Goal: Task Accomplishment & Management: Manage account settings

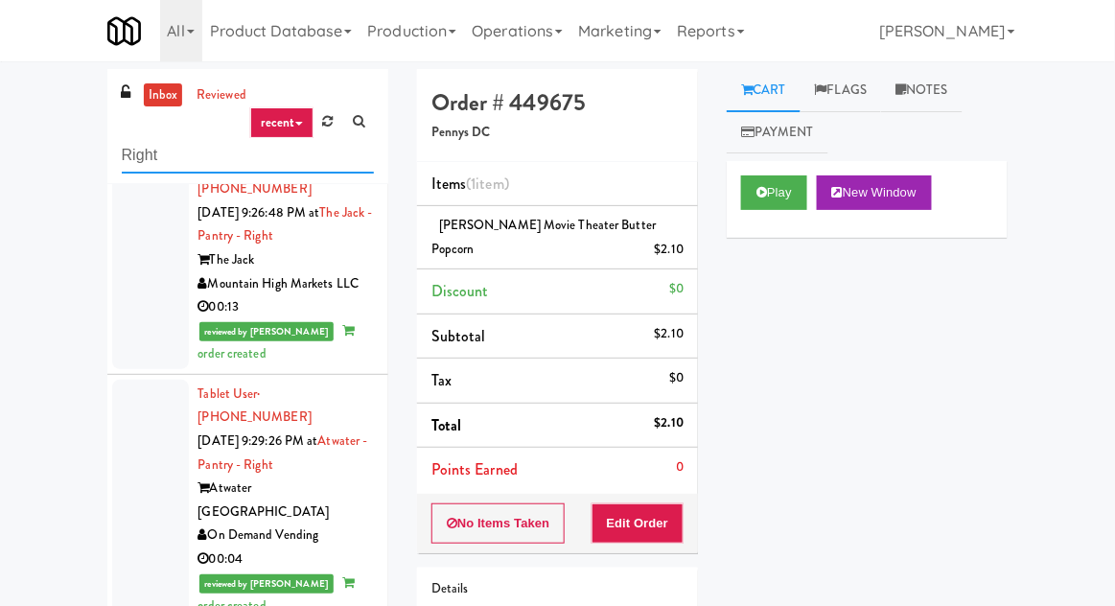
click at [127, 155] on input "Right" at bounding box center [248, 155] width 252 height 35
click at [122, 150] on input "Right" at bounding box center [248, 155] width 252 height 35
type input "Fridge"
click at [70, 155] on div "inbox reviewed recent all unclear take inventory issue suspicious failed recent…" at bounding box center [557, 421] width 1115 height 705
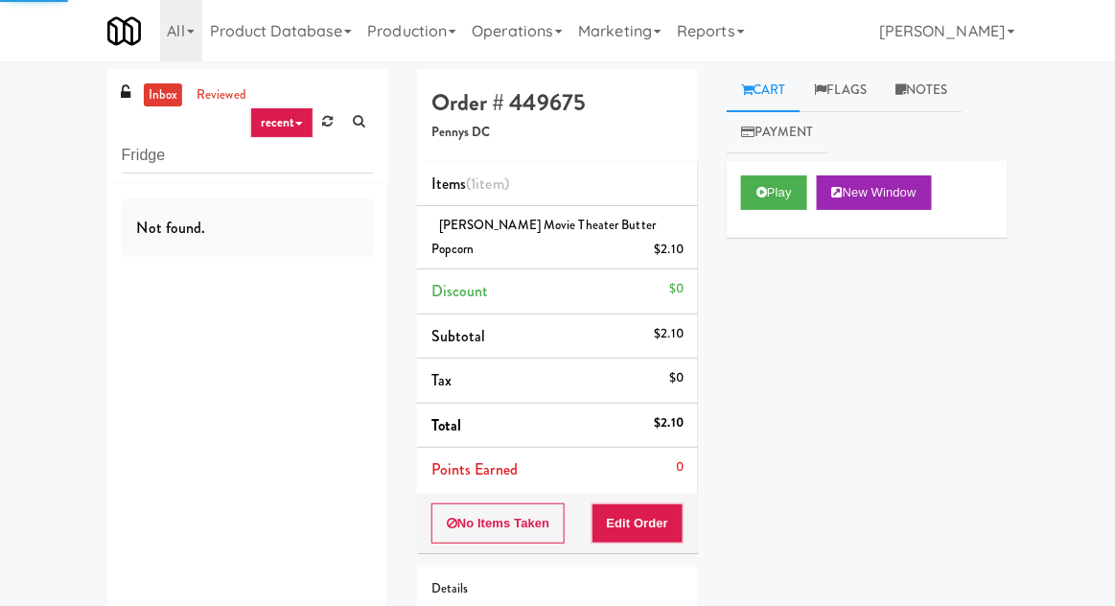
click at [145, 96] on link "inbox" at bounding box center [163, 95] width 39 height 24
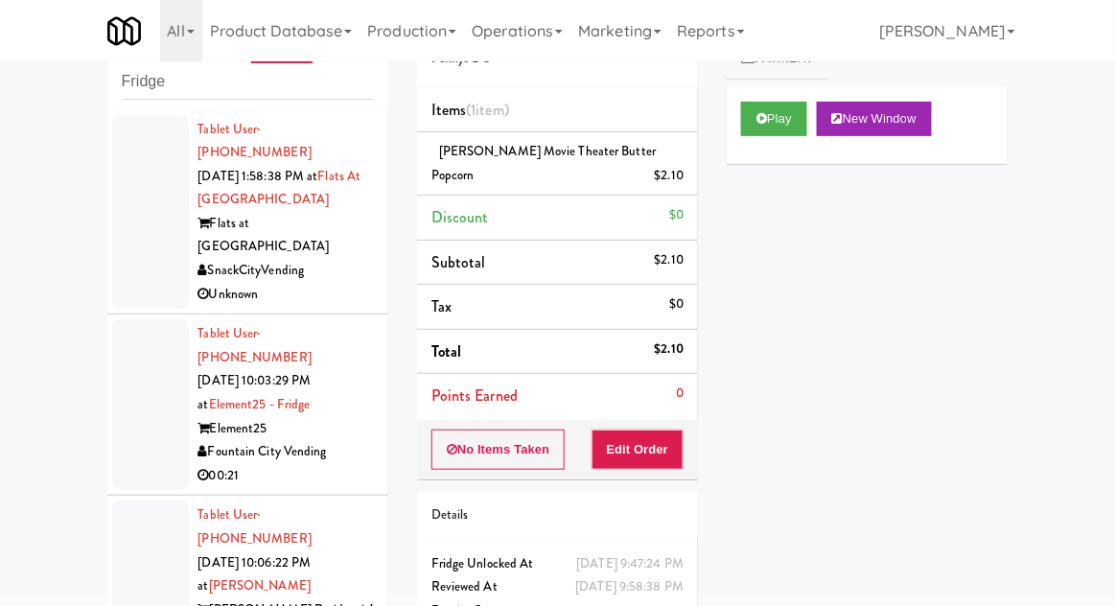
click at [136, 232] on div at bounding box center [150, 212] width 77 height 195
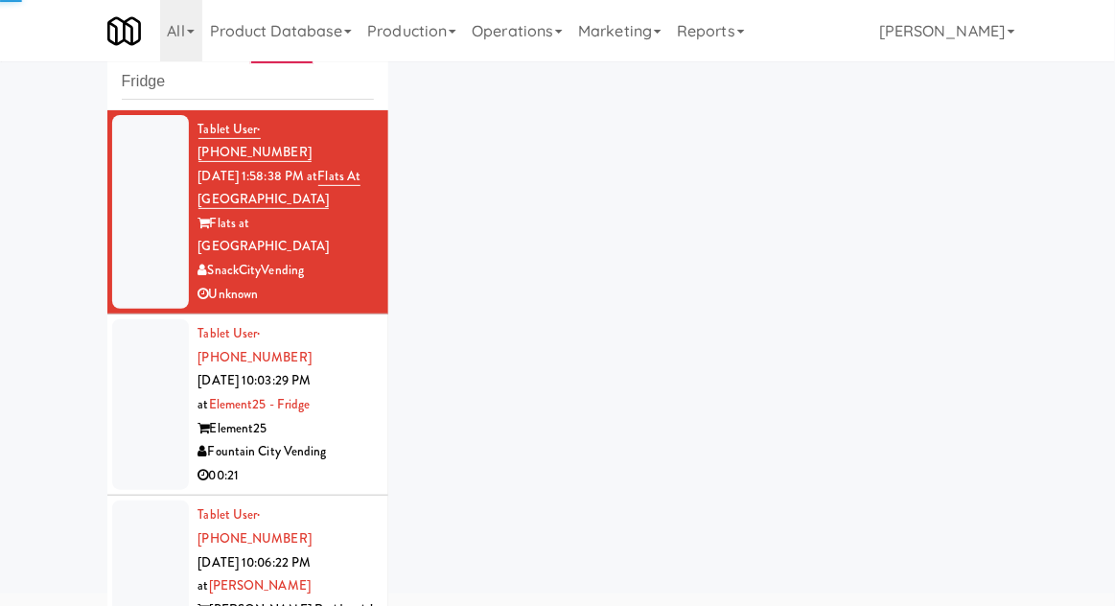
click at [123, 367] on div at bounding box center [150, 404] width 77 height 171
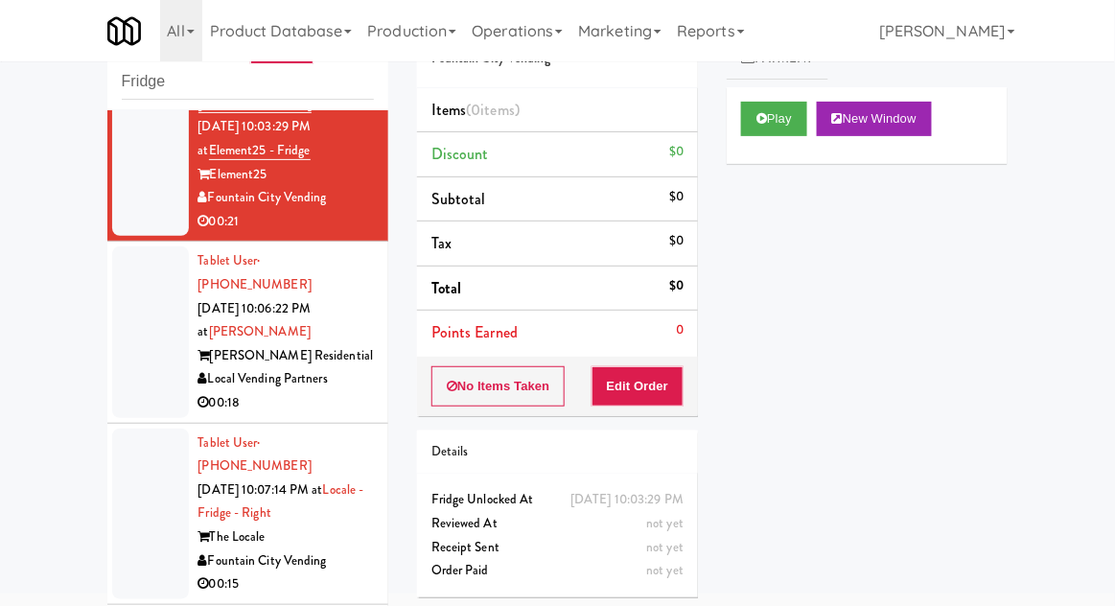
scroll to position [188, 0]
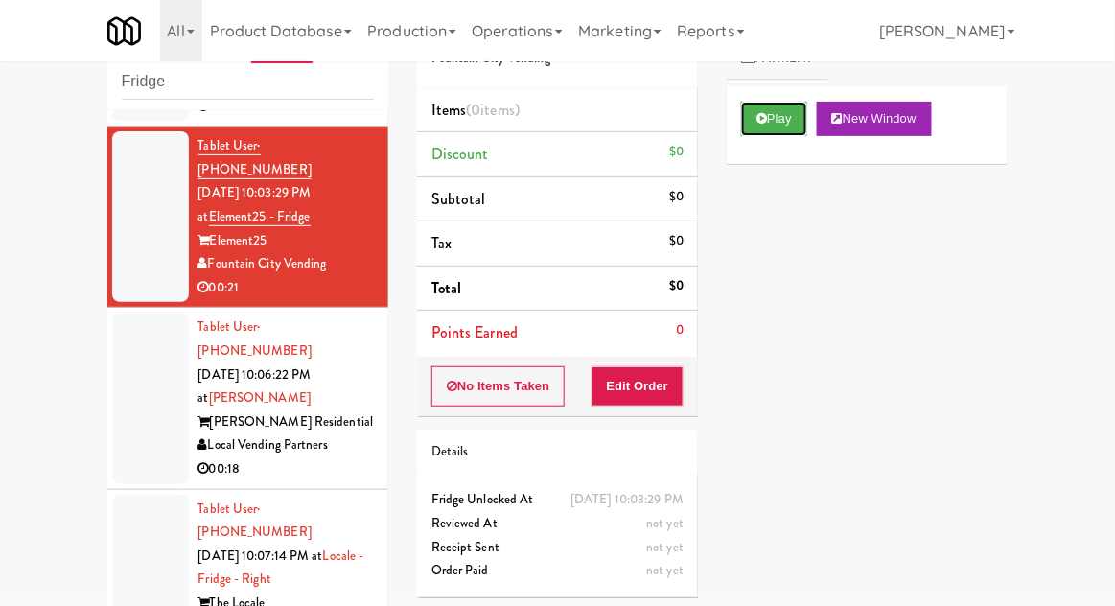
click at [788, 127] on button "Play" at bounding box center [774, 119] width 66 height 35
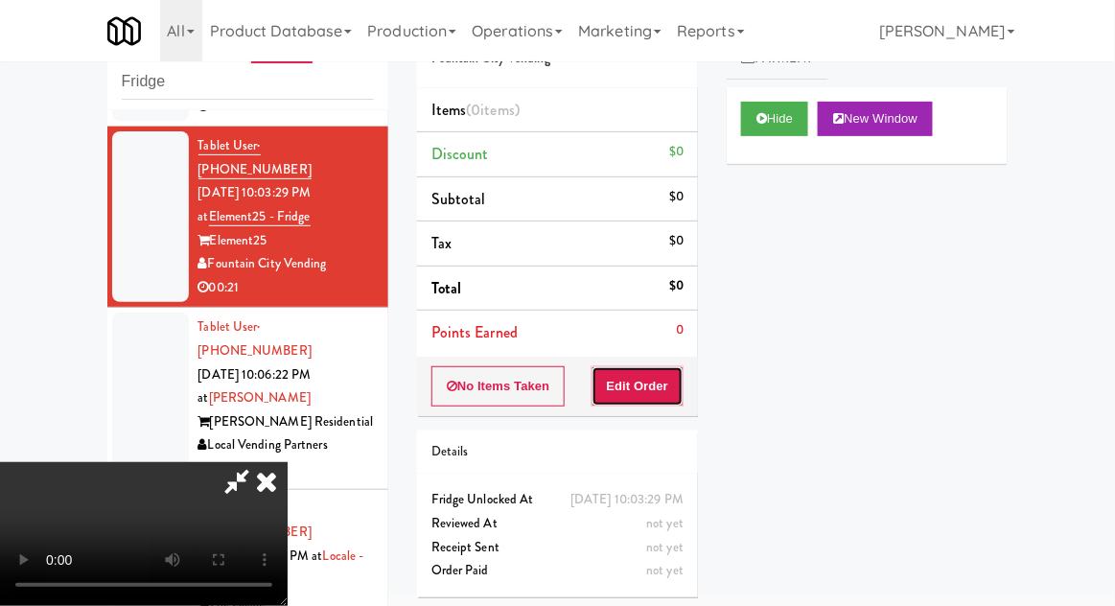
click at [669, 401] on button "Edit Order" at bounding box center [638, 386] width 93 height 40
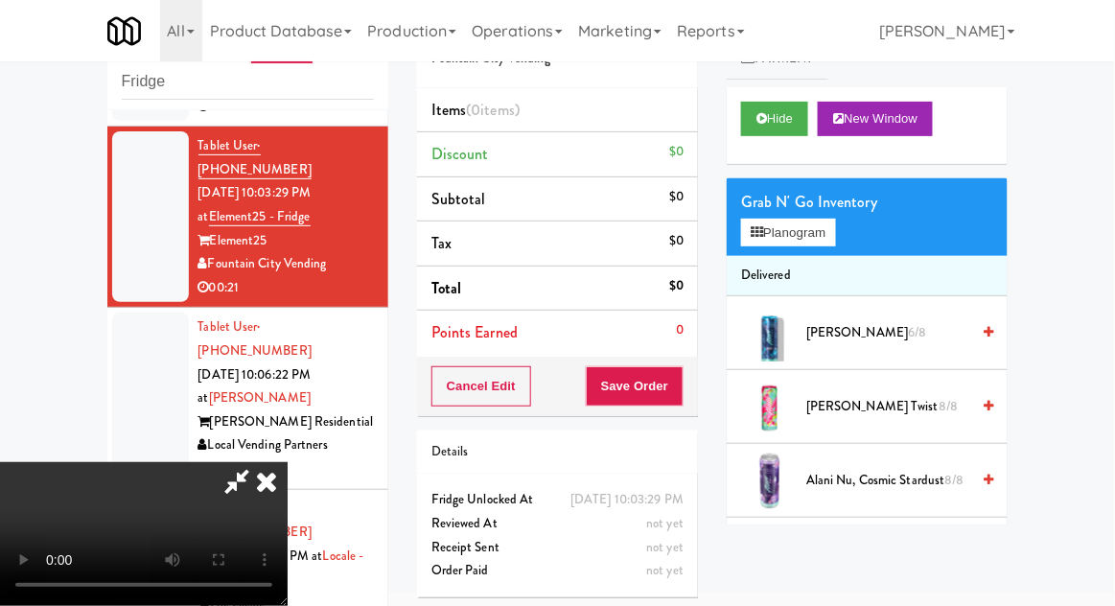
scroll to position [0, 0]
click at [830, 227] on button "Planogram" at bounding box center [788, 233] width 94 height 29
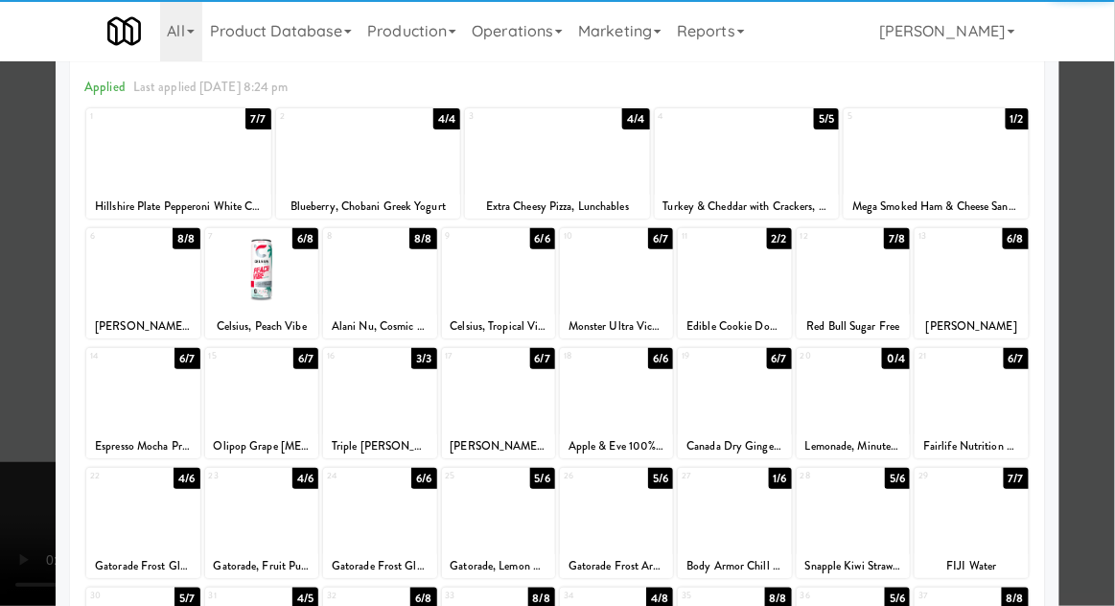
scroll to position [82, 0]
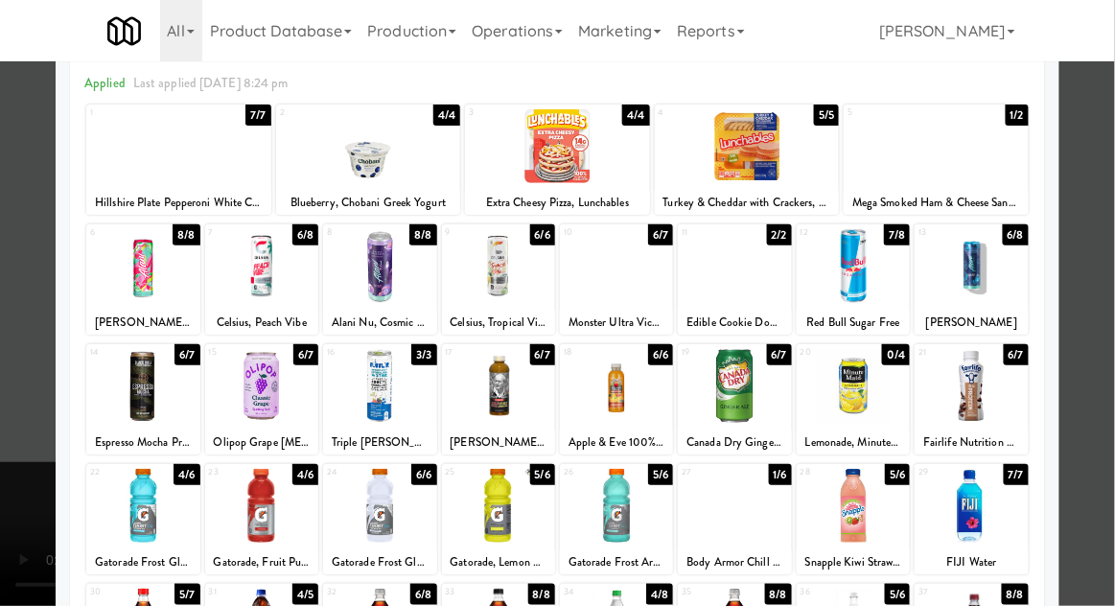
click at [746, 522] on div at bounding box center [734, 506] width 113 height 74
click at [1106, 418] on div at bounding box center [557, 303] width 1115 height 606
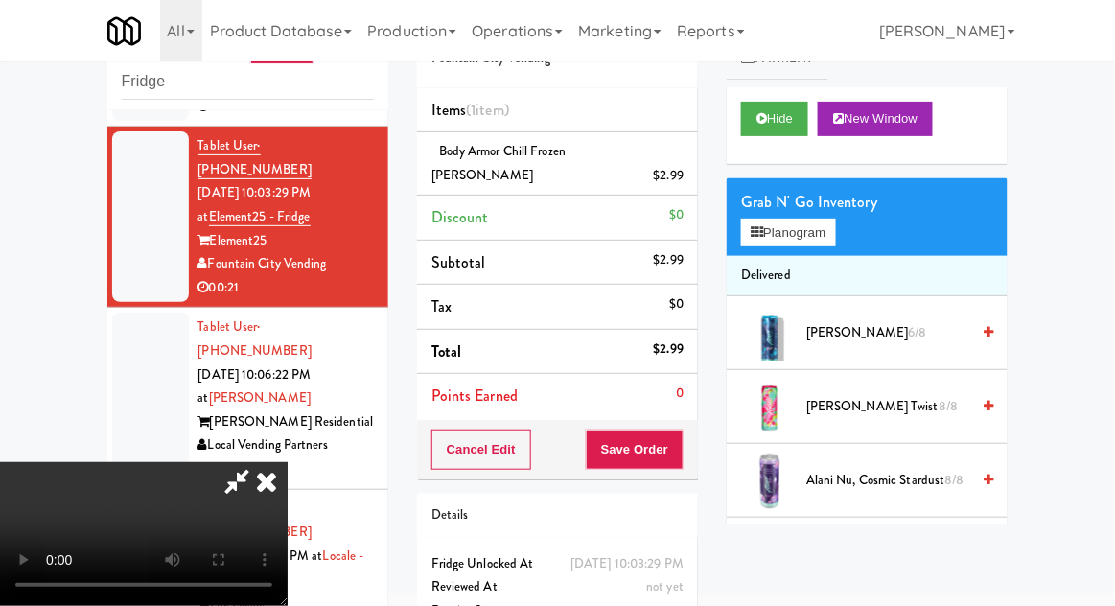
scroll to position [70, 0]
click at [810, 242] on button "Planogram" at bounding box center [788, 233] width 94 height 29
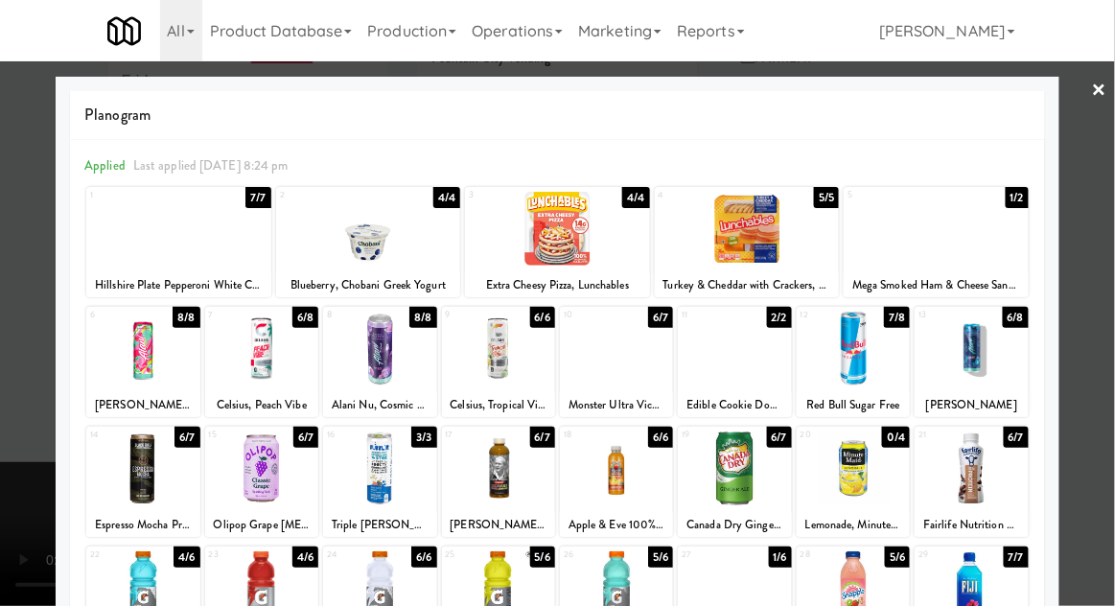
click at [624, 395] on div "Monster Ultra Vice Guava" at bounding box center [616, 405] width 107 height 24
click at [649, 376] on div at bounding box center [616, 349] width 113 height 74
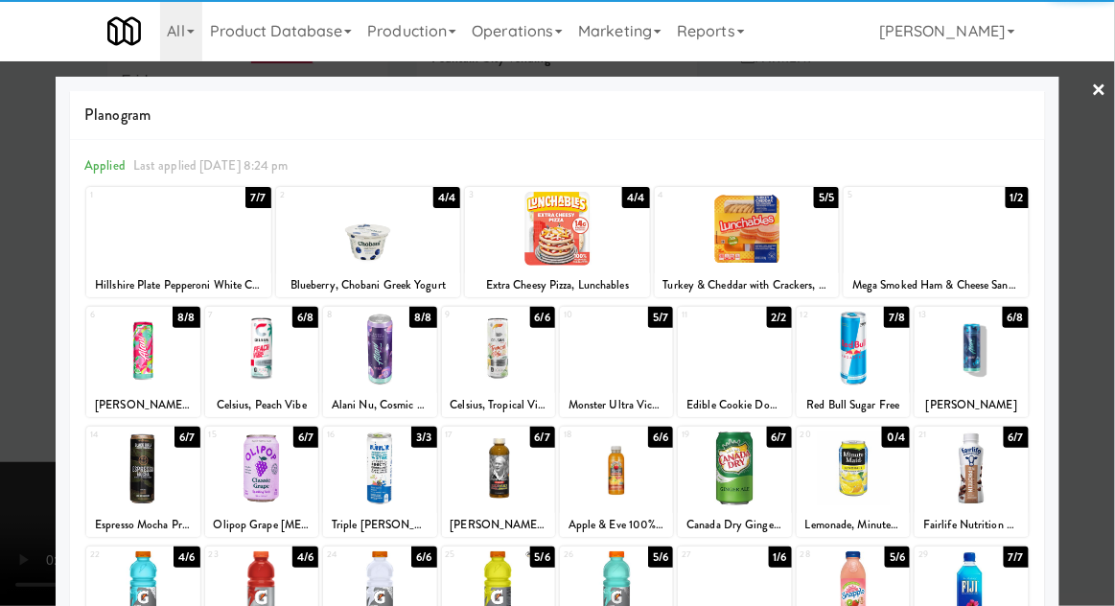
click at [1106, 441] on div at bounding box center [557, 303] width 1115 height 606
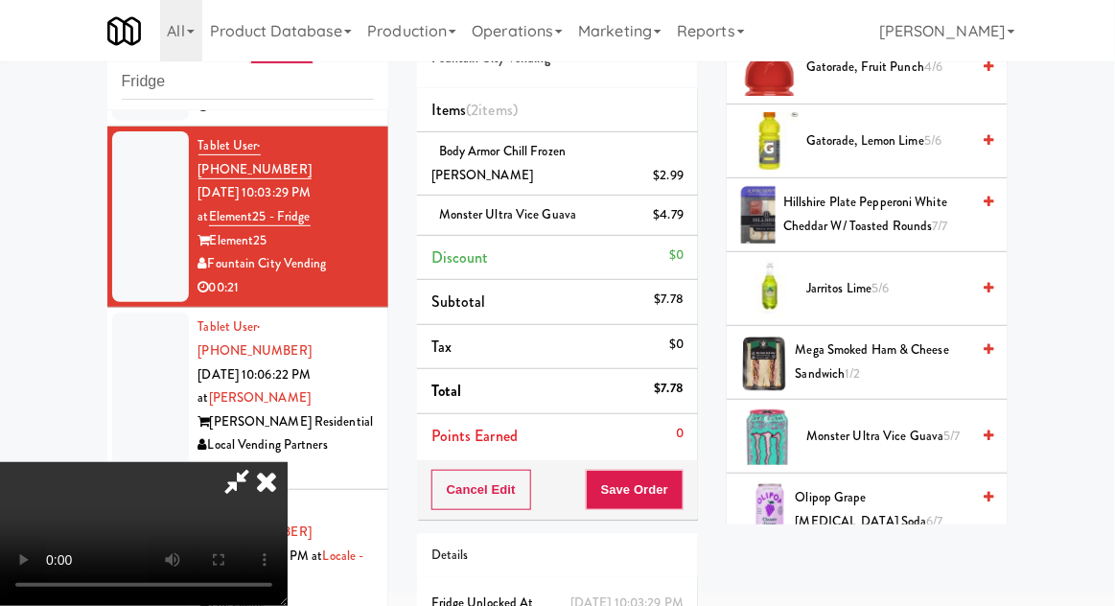
scroll to position [1974, 0]
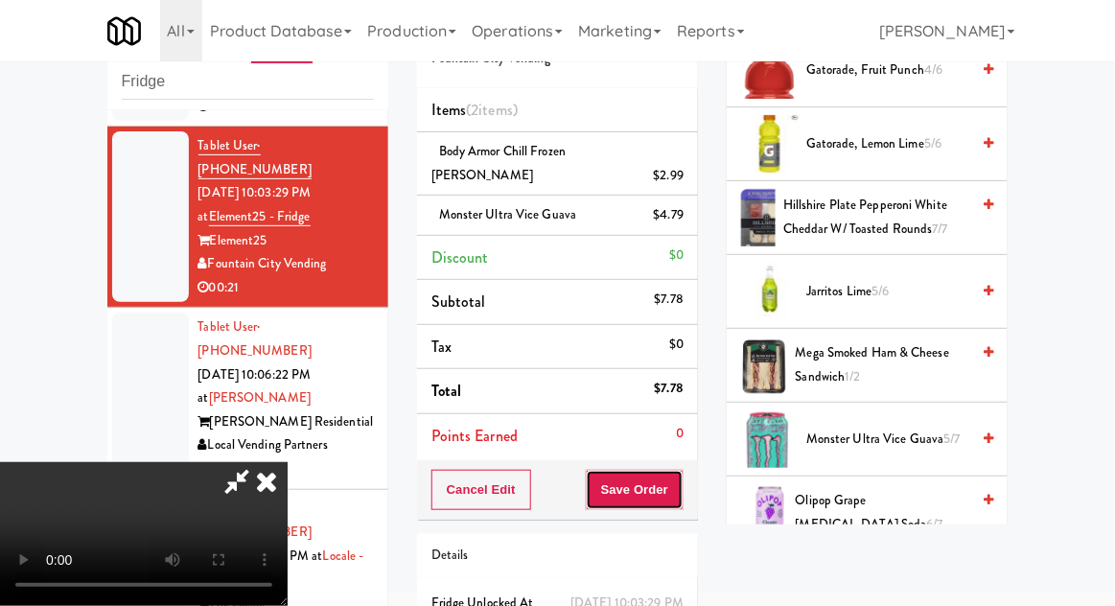
click at [672, 473] on button "Save Order" at bounding box center [635, 490] width 98 height 40
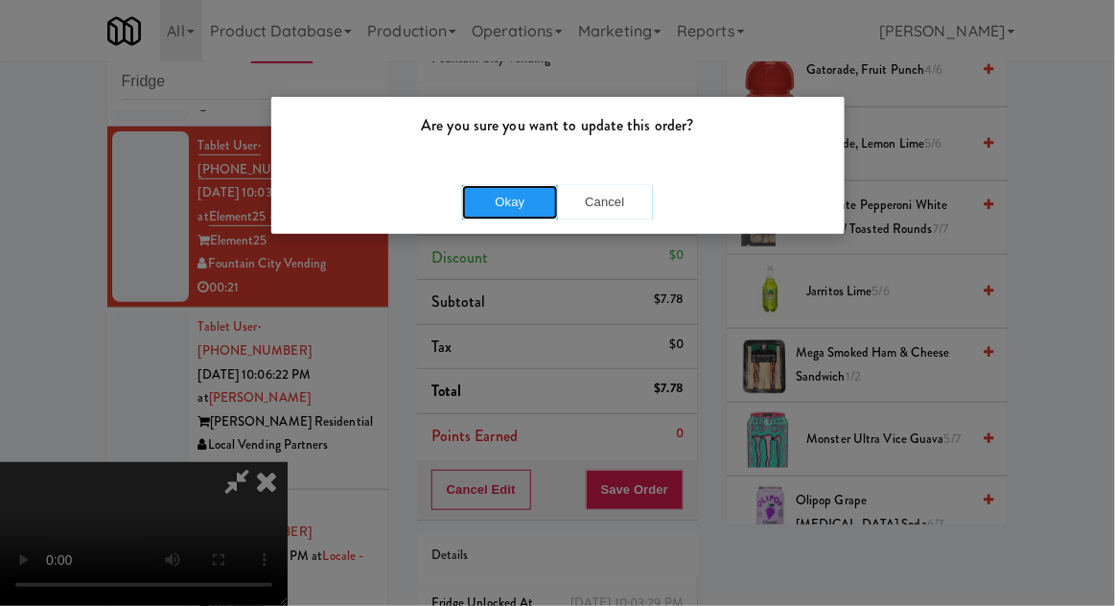
click at [493, 201] on button "Okay" at bounding box center [510, 202] width 96 height 35
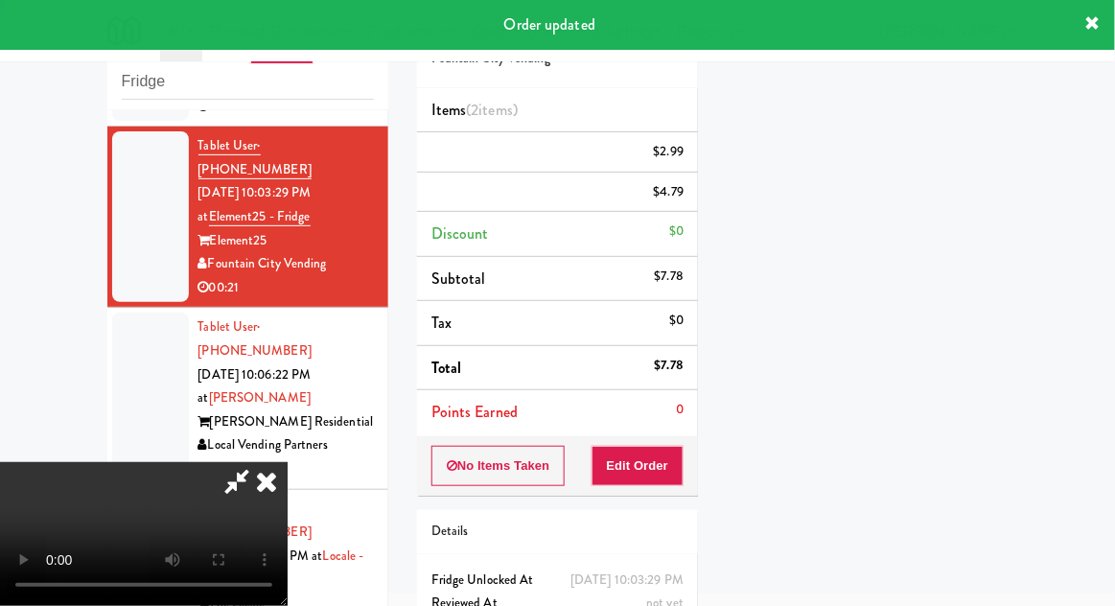
scroll to position [0, 0]
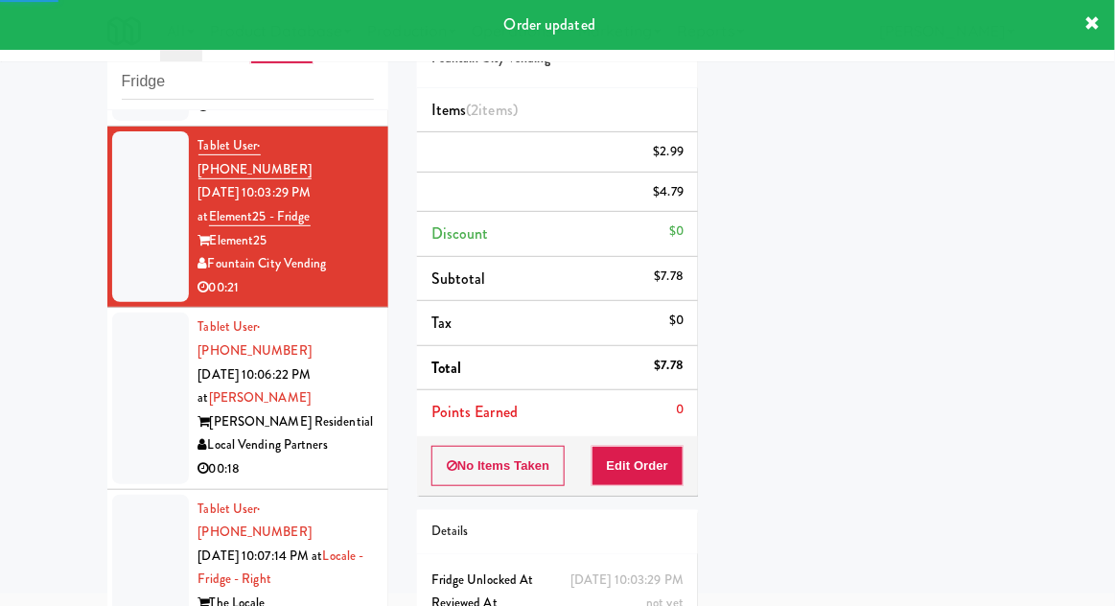
click at [127, 378] on div at bounding box center [150, 398] width 77 height 171
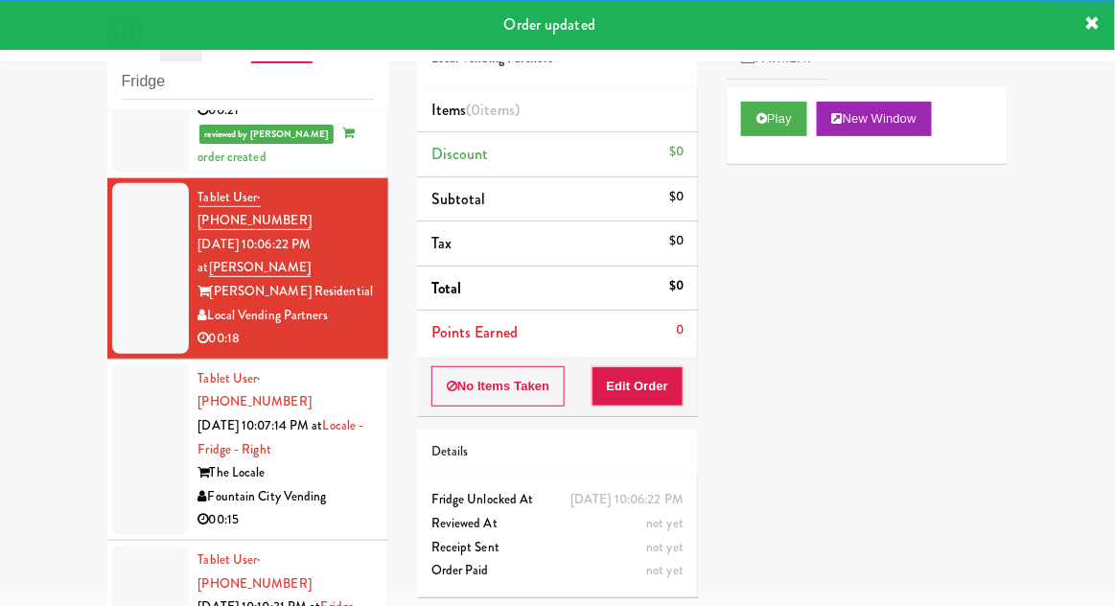
scroll to position [369, 0]
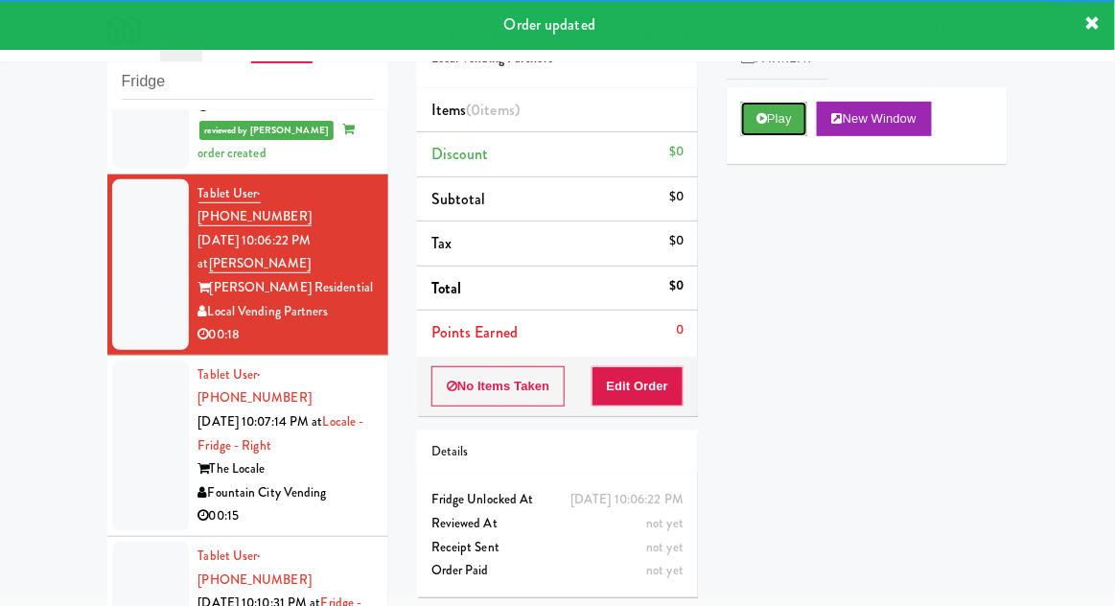
click at [786, 104] on button "Play" at bounding box center [774, 119] width 66 height 35
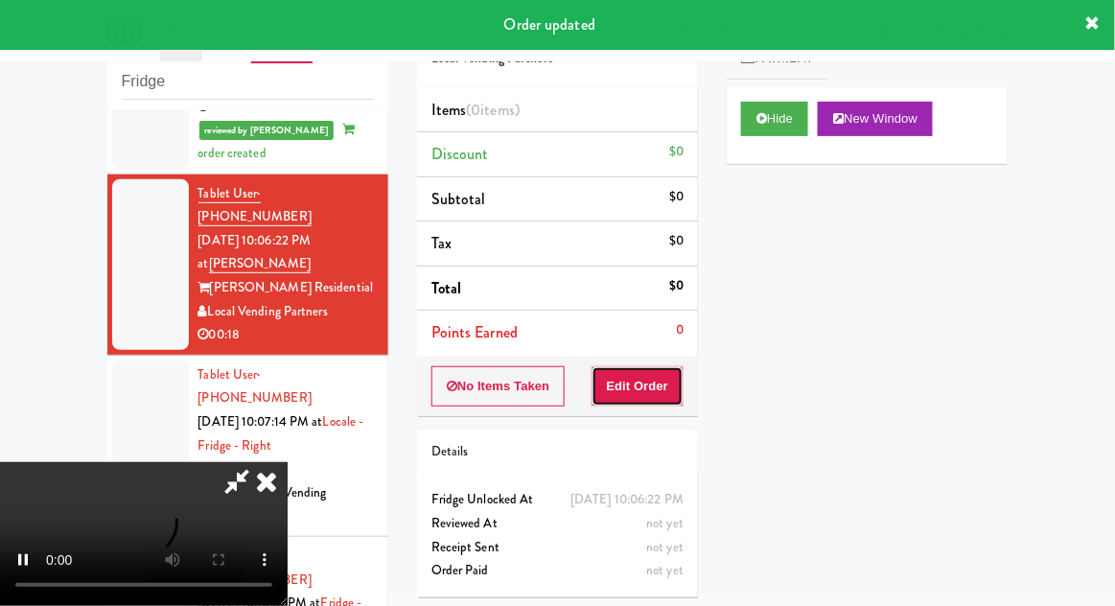
click at [647, 395] on button "Edit Order" at bounding box center [638, 386] width 93 height 40
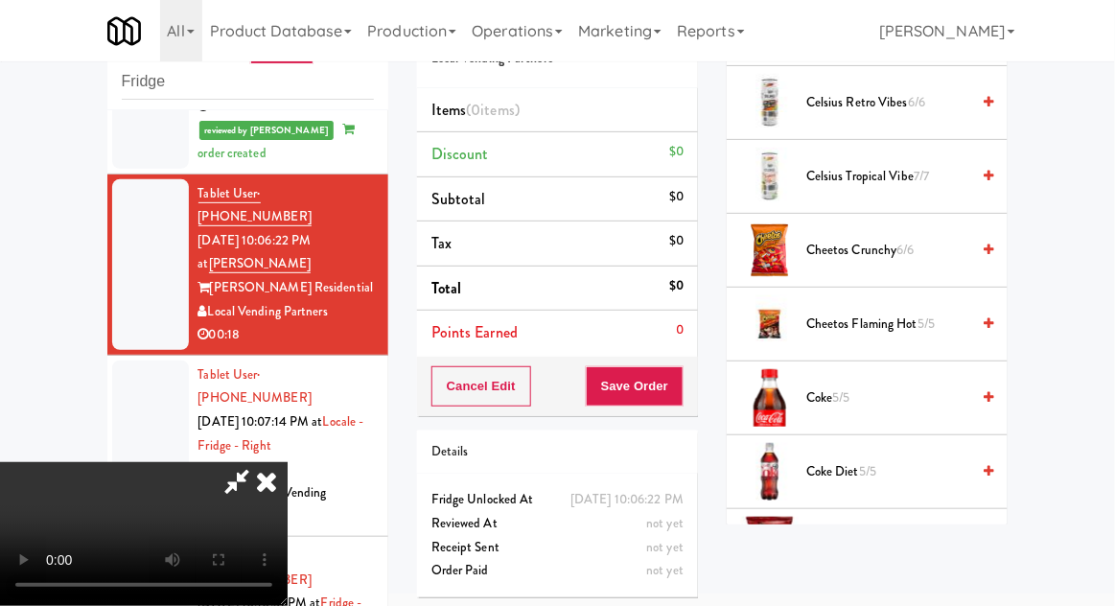
scroll to position [674, 0]
click at [905, 327] on span "Cheetos Flaming Hot 5/5" at bounding box center [887, 324] width 163 height 24
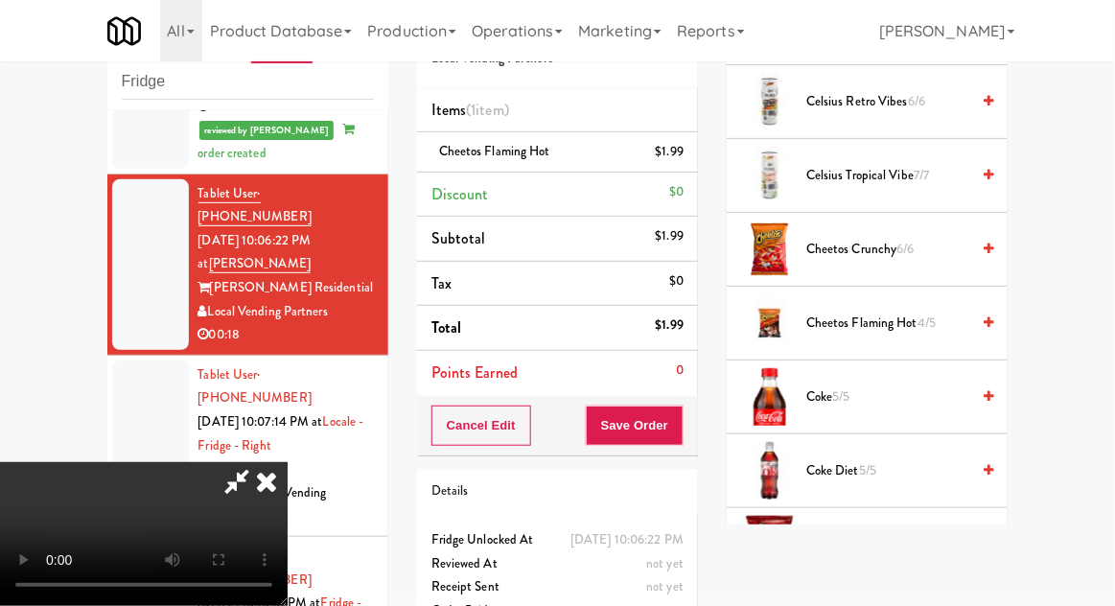
click at [880, 533] on span "Doritos Nacho Cheese 3/5" at bounding box center [887, 545] width 163 height 24
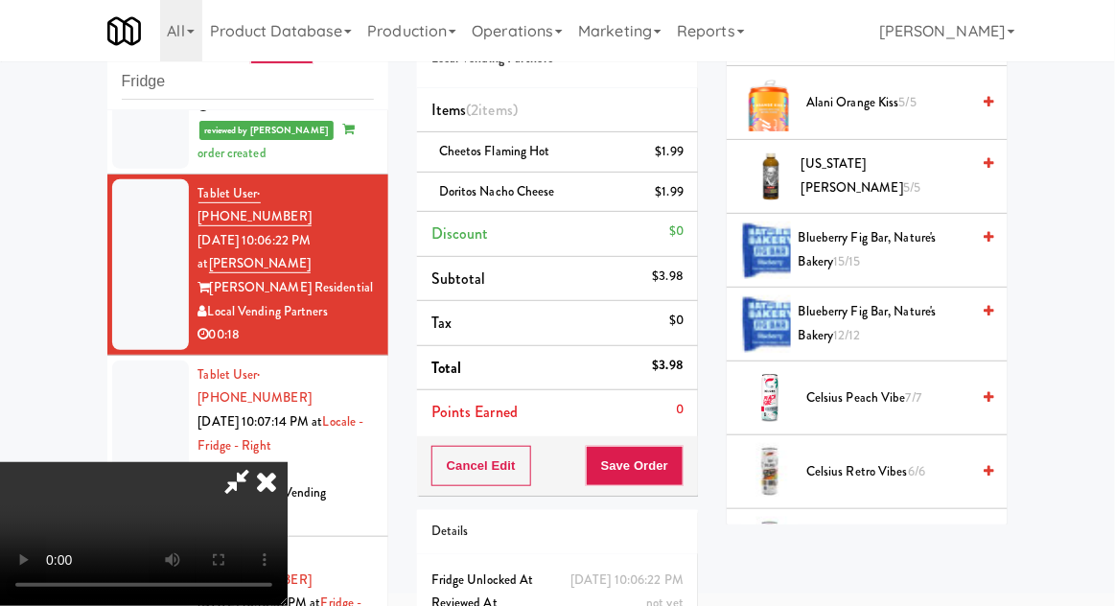
scroll to position [0, 0]
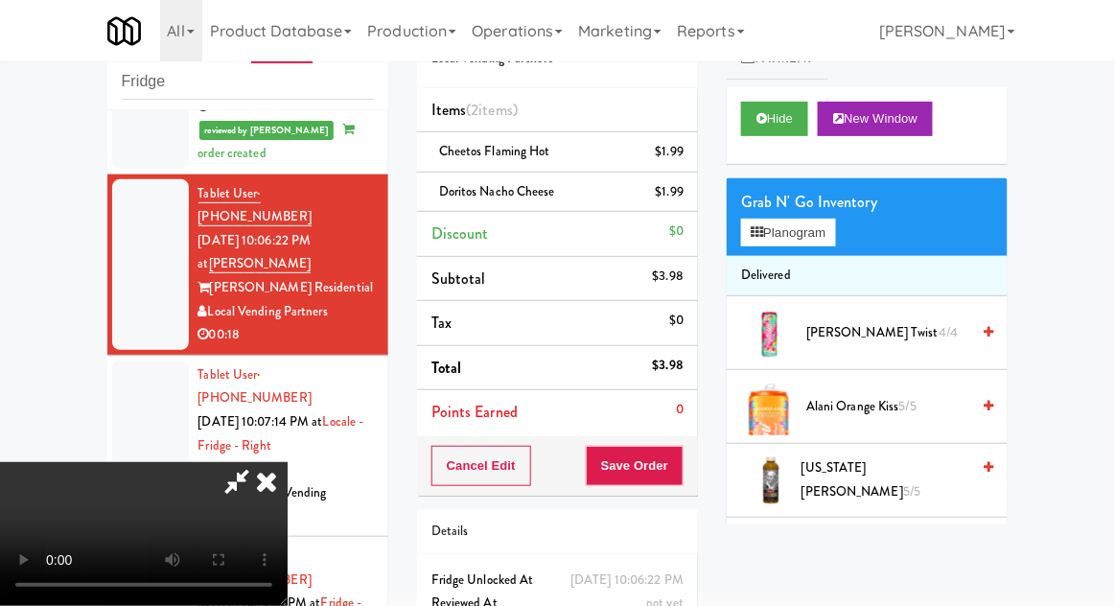
click at [885, 476] on span "[US_STATE] [PERSON_NAME] 5/5" at bounding box center [886, 479] width 169 height 47
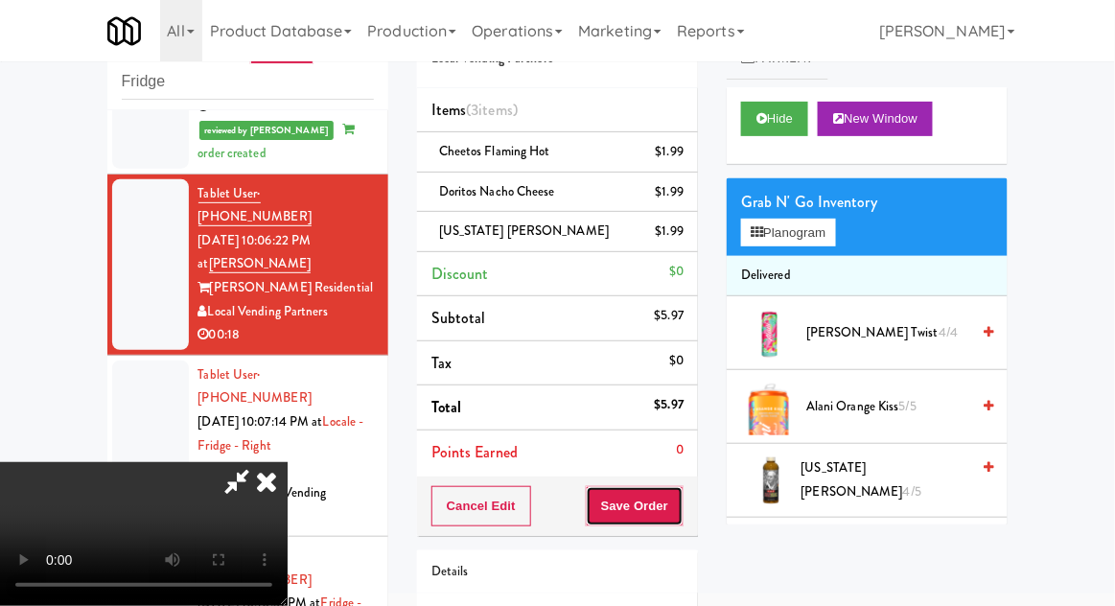
click at [677, 512] on button "Save Order" at bounding box center [635, 506] width 98 height 40
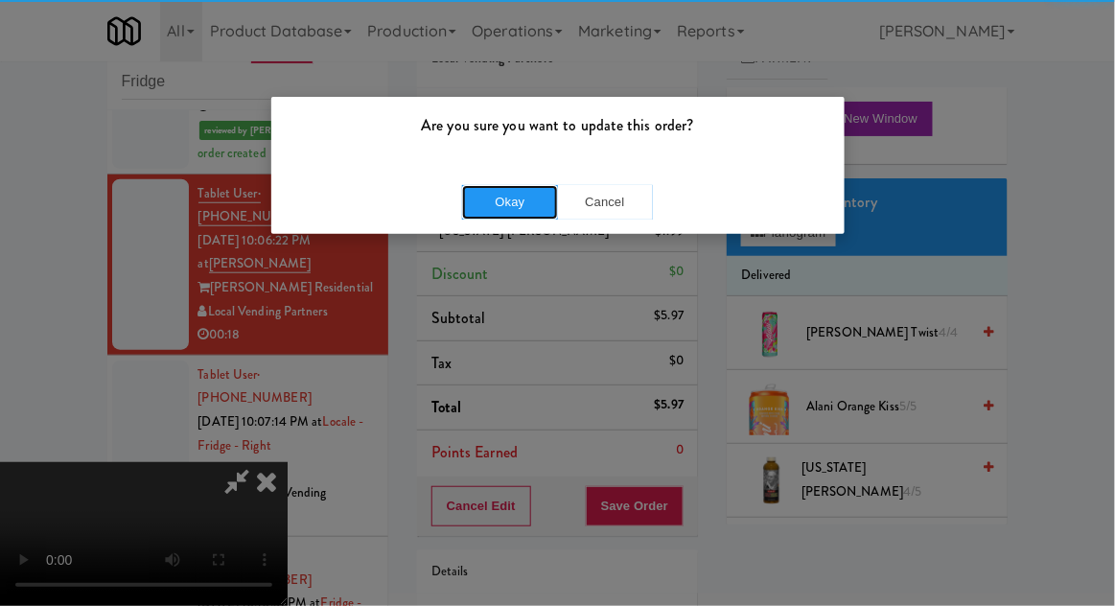
click at [484, 202] on button "Okay" at bounding box center [510, 202] width 96 height 35
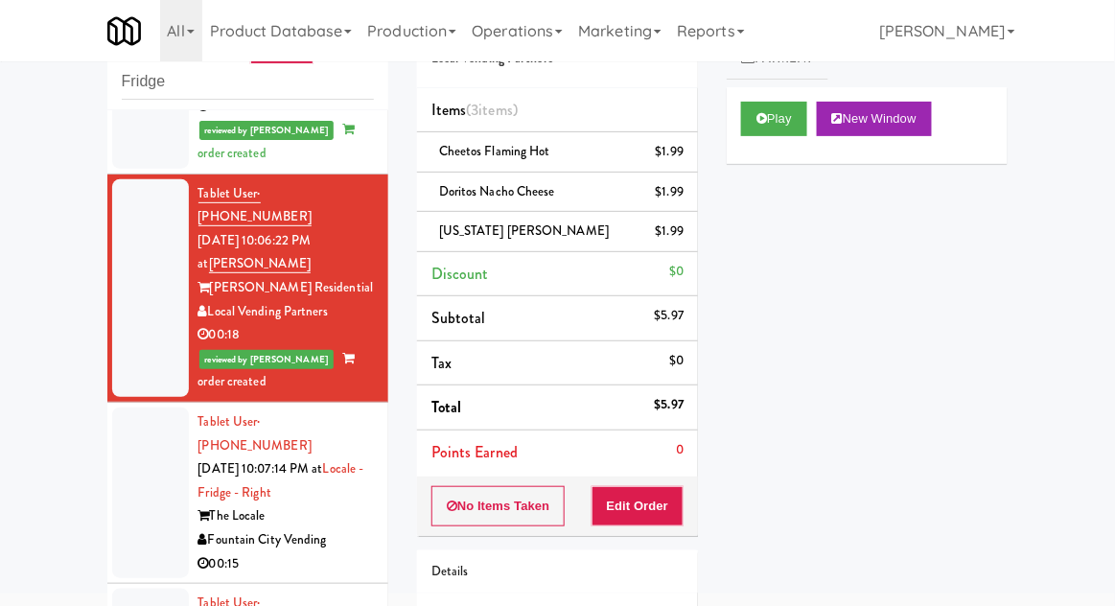
click at [148, 420] on div at bounding box center [150, 493] width 77 height 171
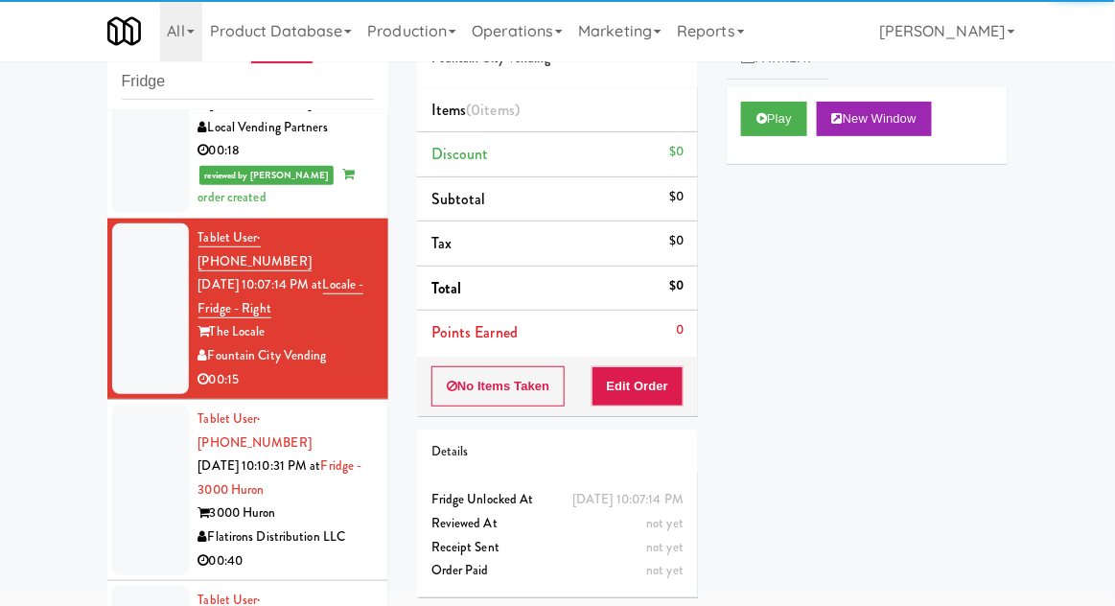
scroll to position [575, 0]
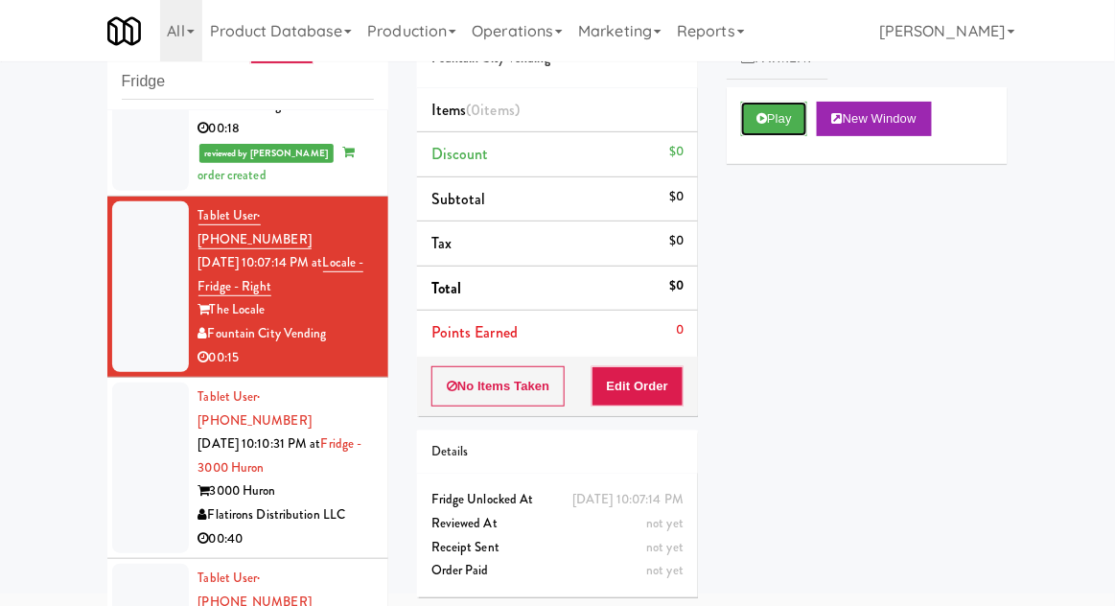
click at [790, 130] on button "Play" at bounding box center [774, 119] width 66 height 35
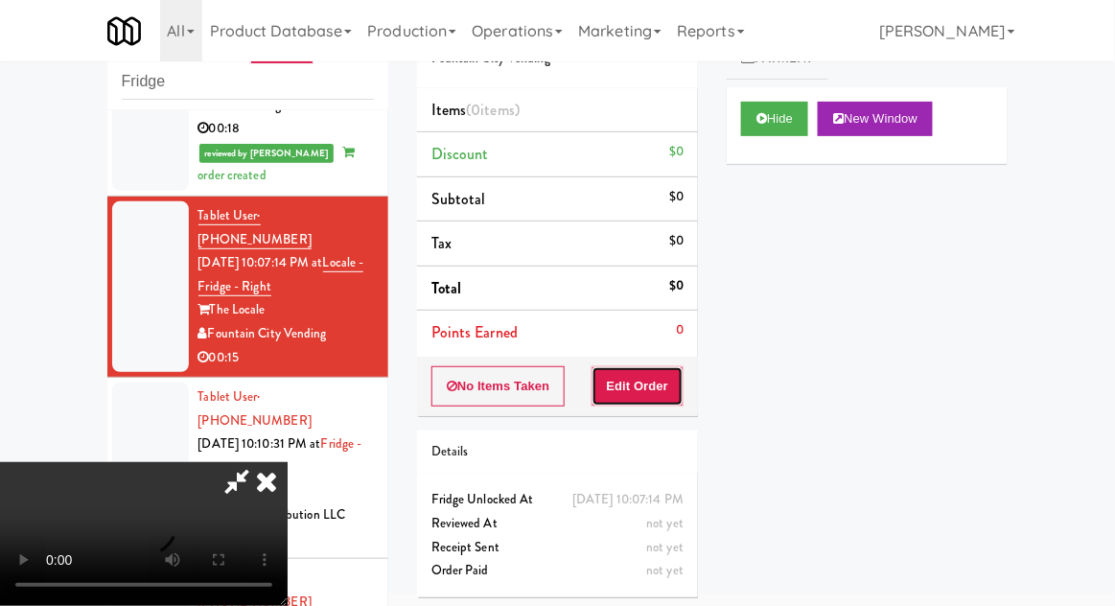
click at [658, 386] on button "Edit Order" at bounding box center [638, 386] width 93 height 40
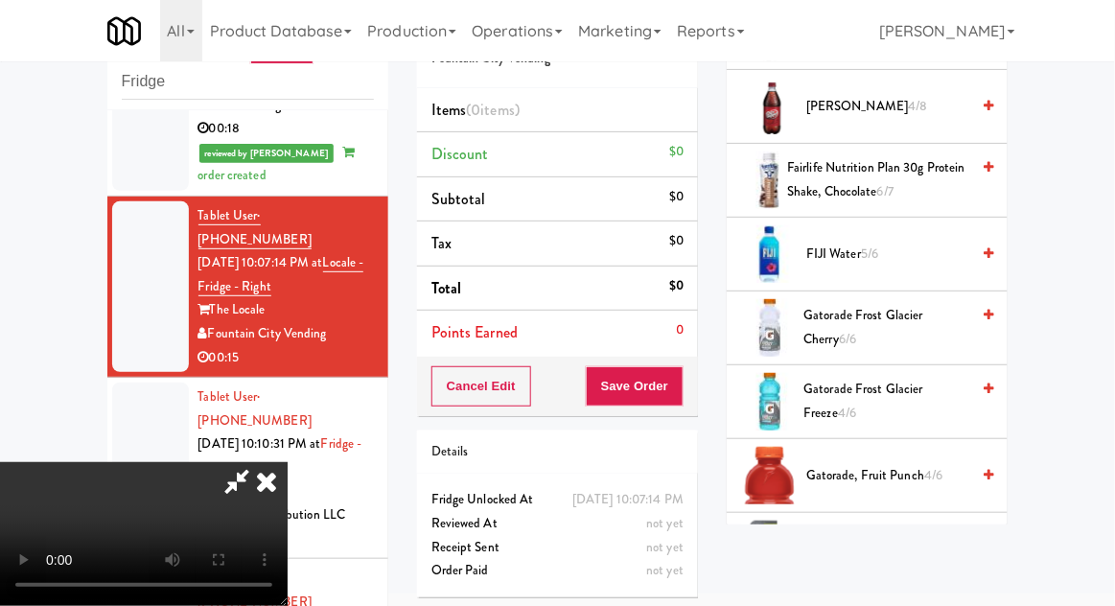
scroll to position [1200, 0]
click at [932, 303] on span "Gatorade Frost Glacier Cherry 6/6" at bounding box center [887, 326] width 166 height 47
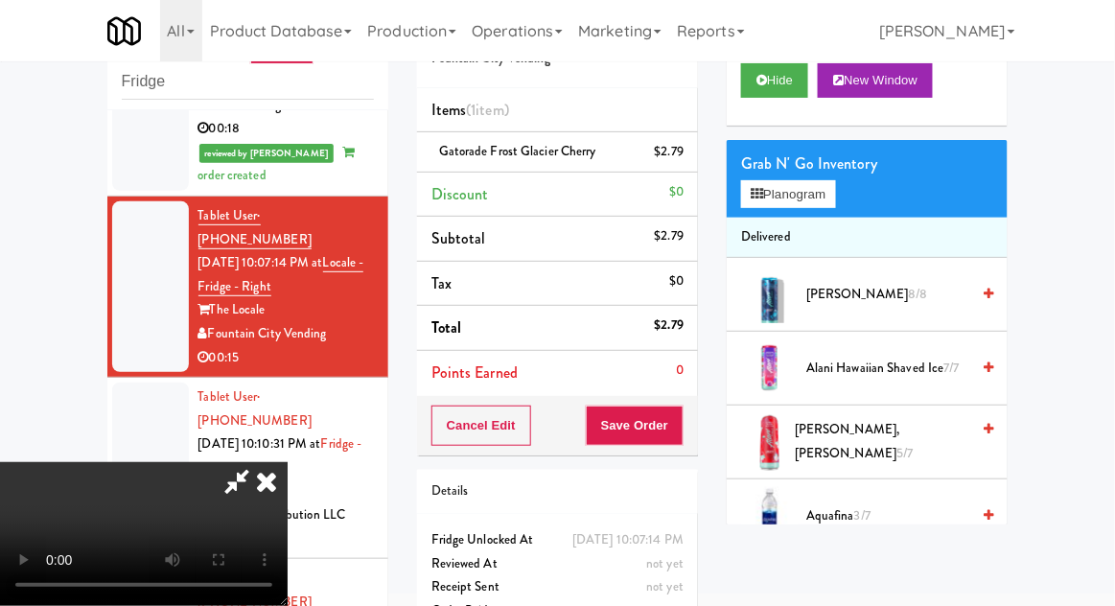
scroll to position [0, 0]
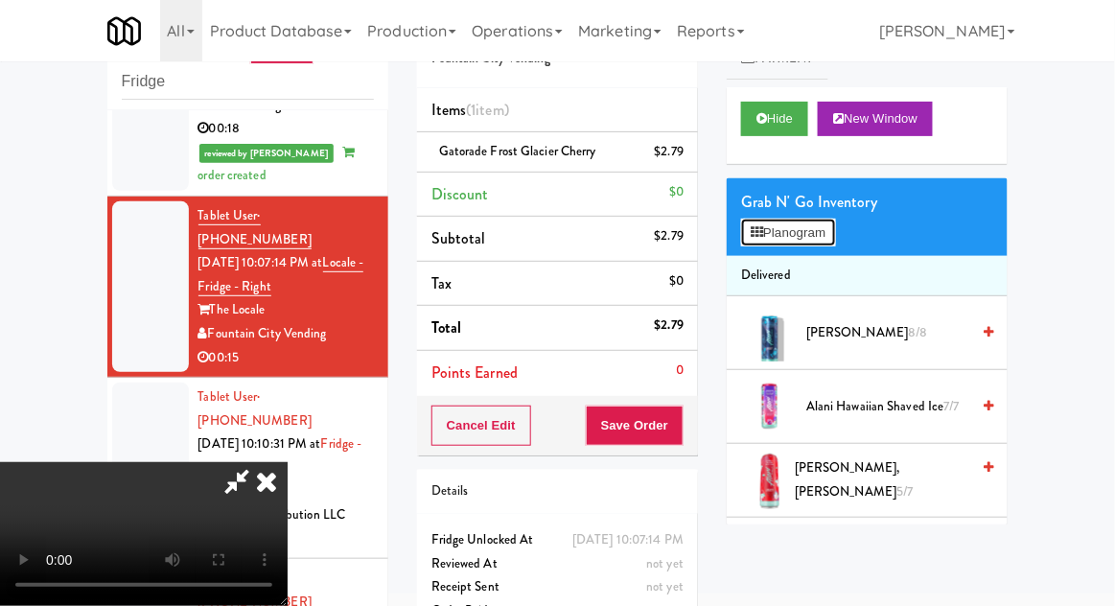
click at [804, 227] on button "Planogram" at bounding box center [788, 233] width 94 height 29
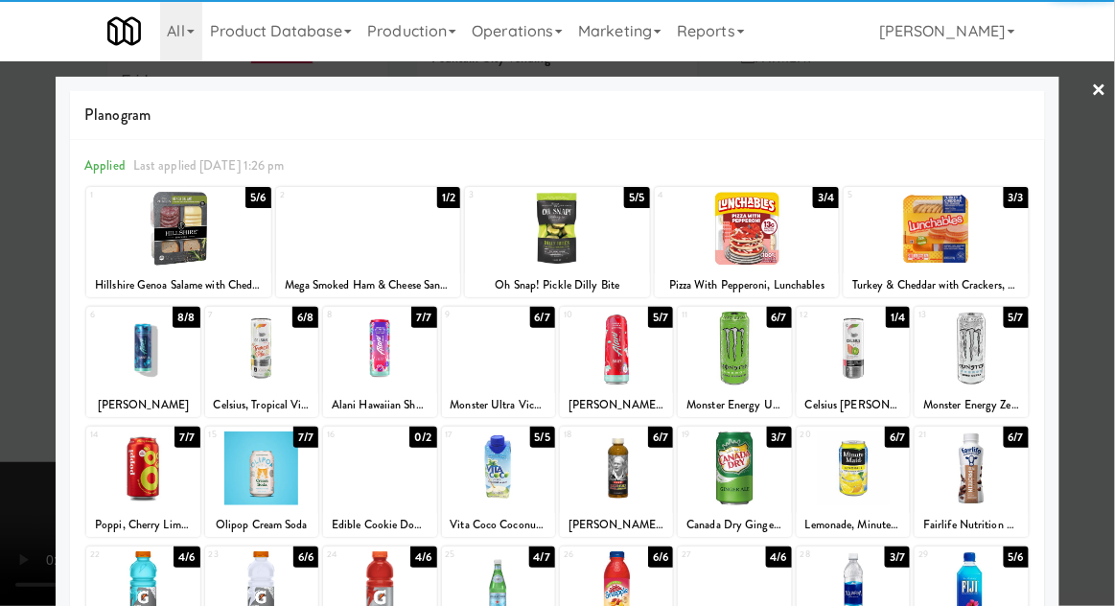
click at [133, 362] on div at bounding box center [142, 349] width 113 height 74
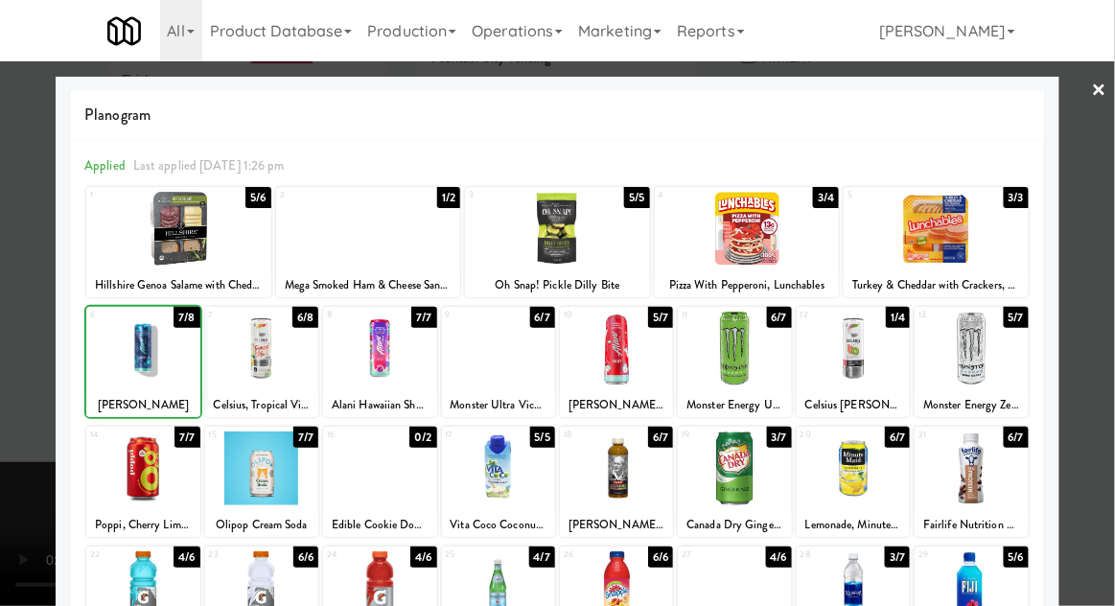
click at [1095, 359] on div at bounding box center [557, 303] width 1115 height 606
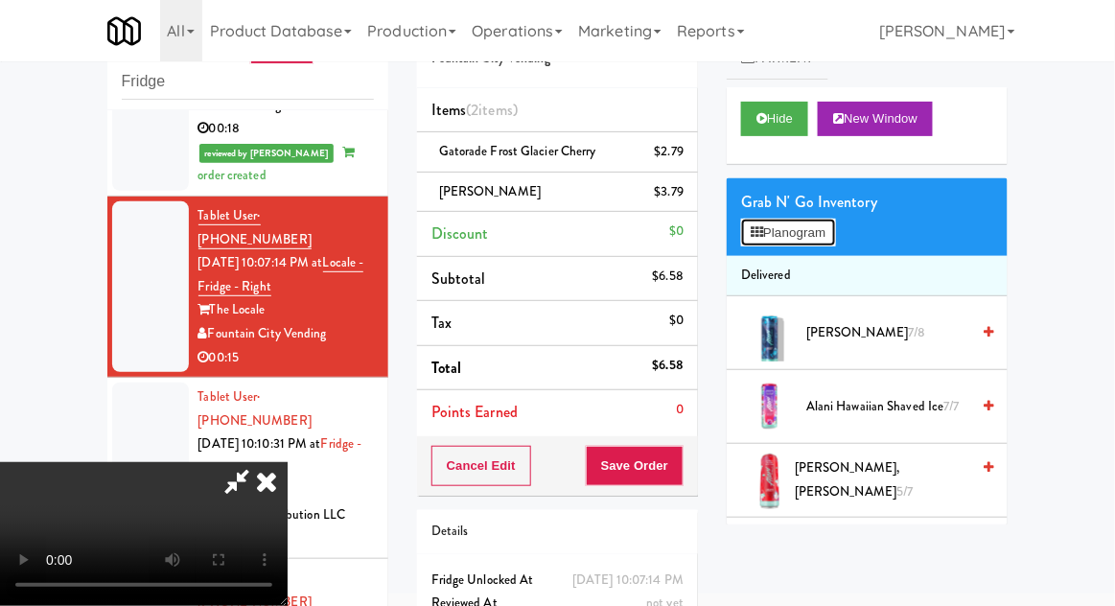
click at [820, 230] on button "Planogram" at bounding box center [788, 233] width 94 height 29
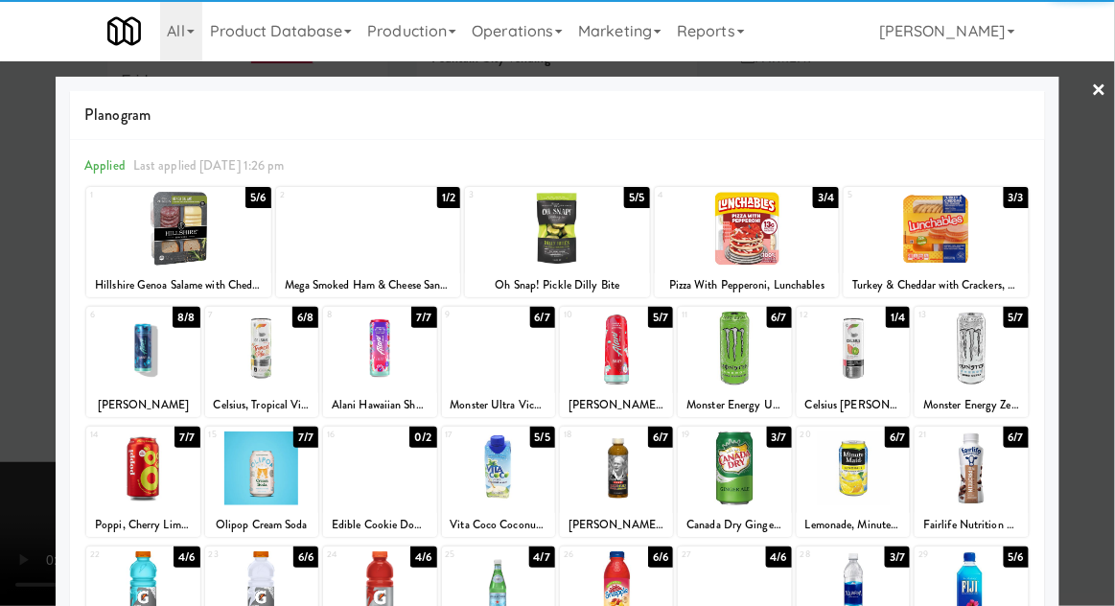
click at [993, 248] on div at bounding box center [936, 229] width 185 height 74
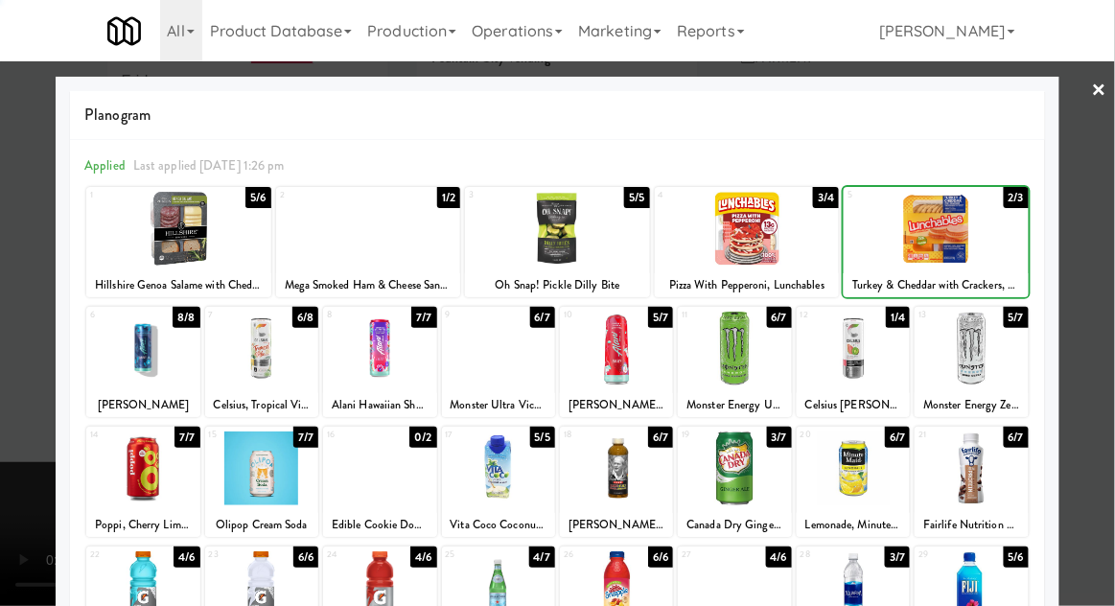
click at [1110, 268] on div at bounding box center [557, 303] width 1115 height 606
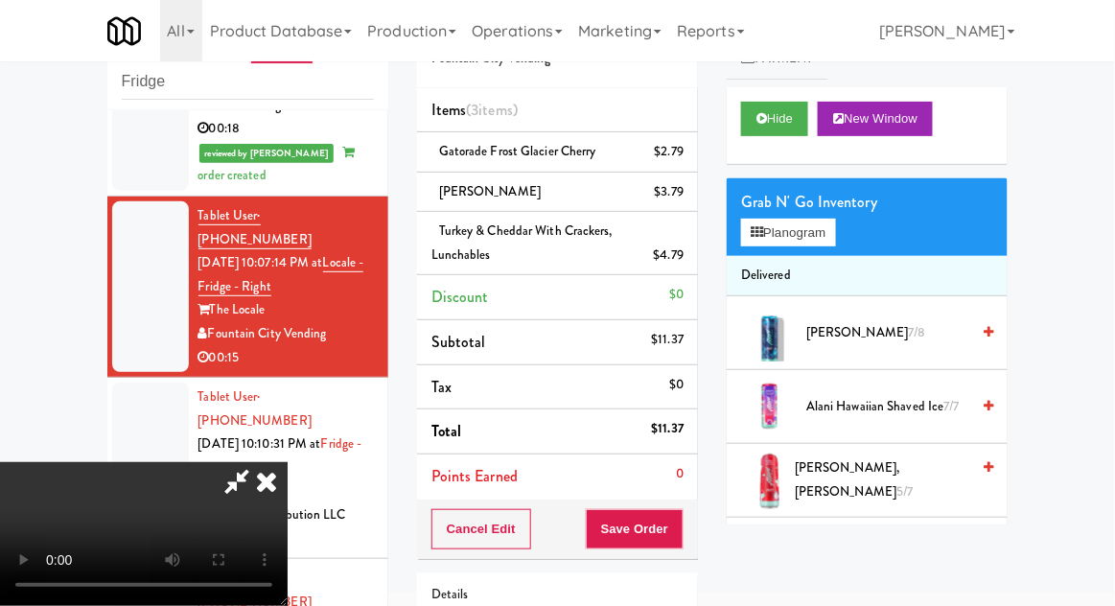
scroll to position [70, 0]
click at [675, 529] on button "Save Order" at bounding box center [635, 529] width 98 height 40
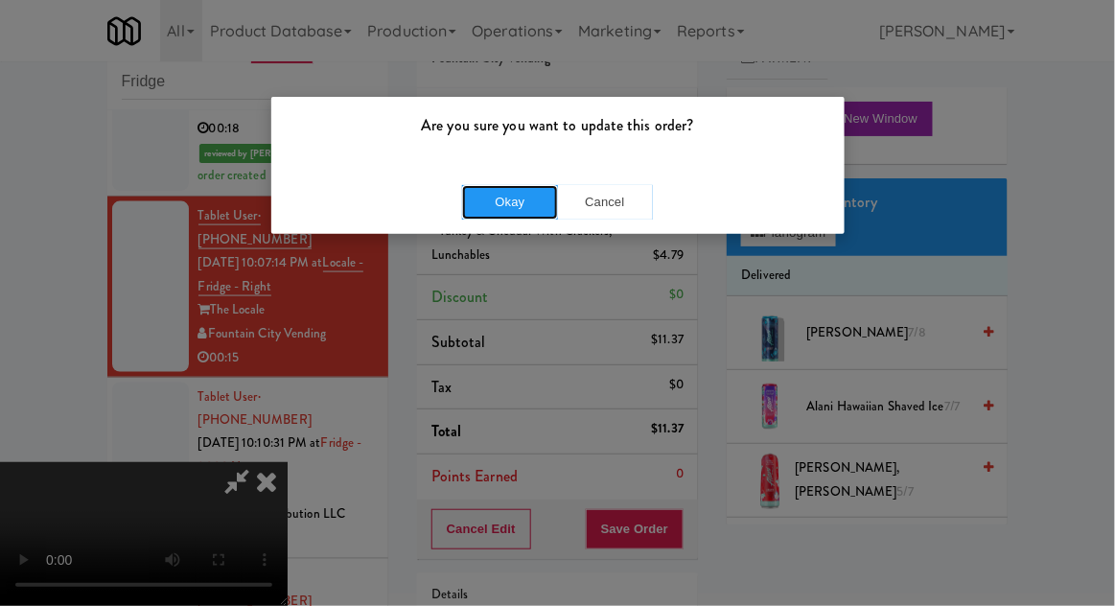
click at [479, 197] on button "Okay" at bounding box center [510, 202] width 96 height 35
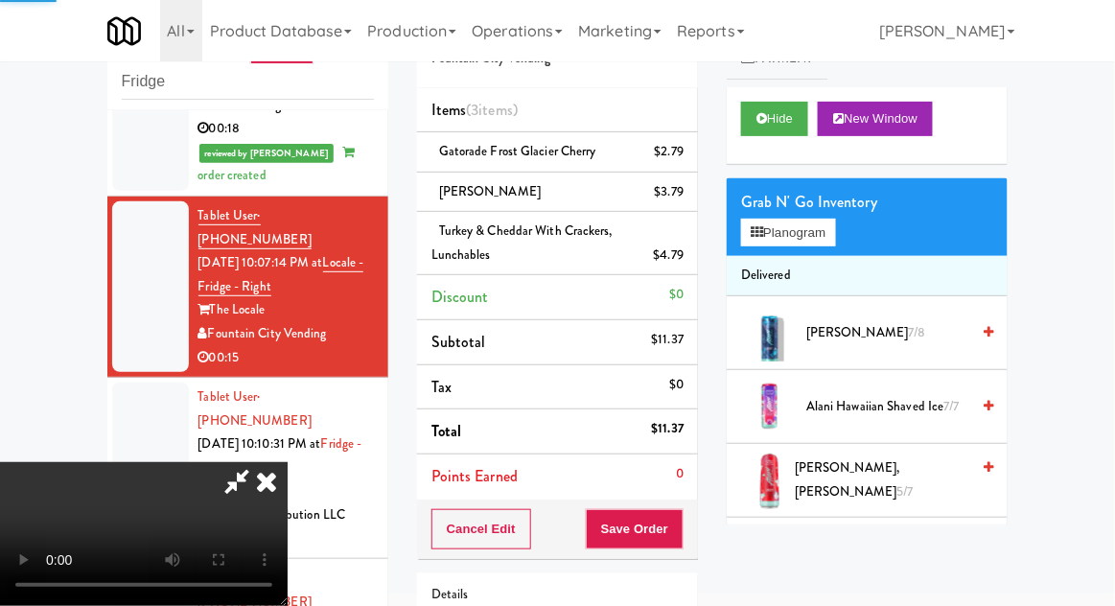
scroll to position [0, 0]
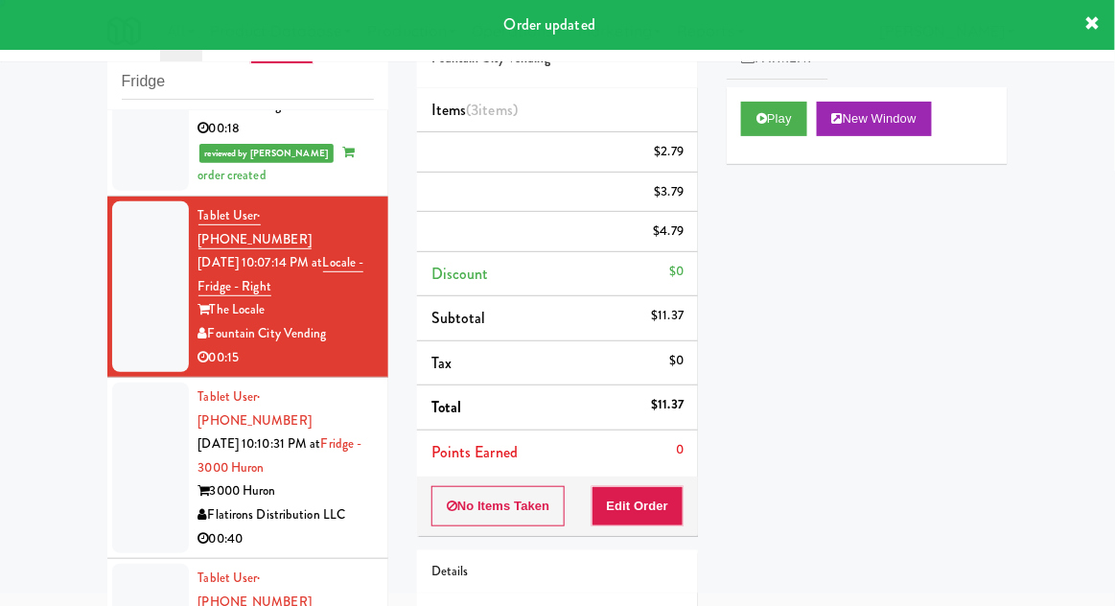
click at [111, 400] on li "Tablet User · (415) 849-8496 [DATE] 10:10:31 PM at Fridge - 3000 Huron 3000 Hur…" at bounding box center [247, 468] width 281 height 181
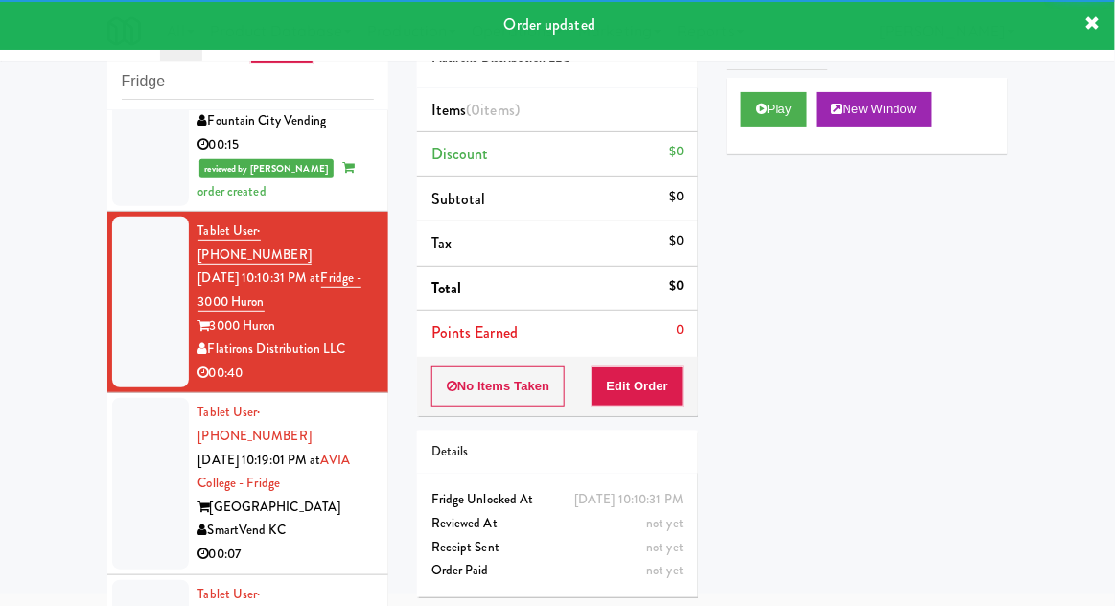
scroll to position [12, 0]
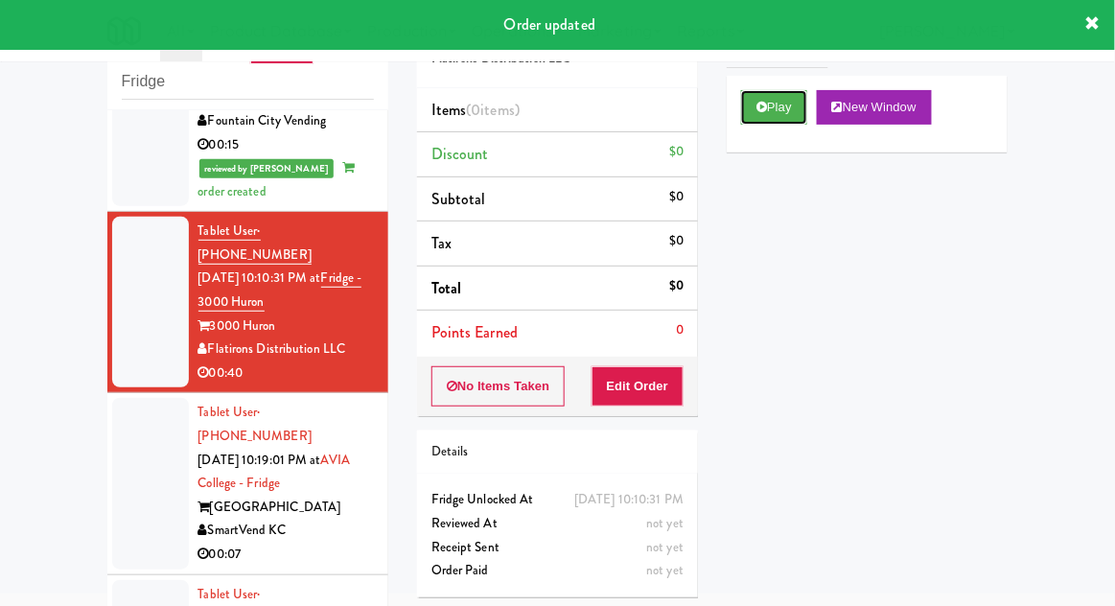
click at [784, 108] on button "Play" at bounding box center [774, 107] width 66 height 35
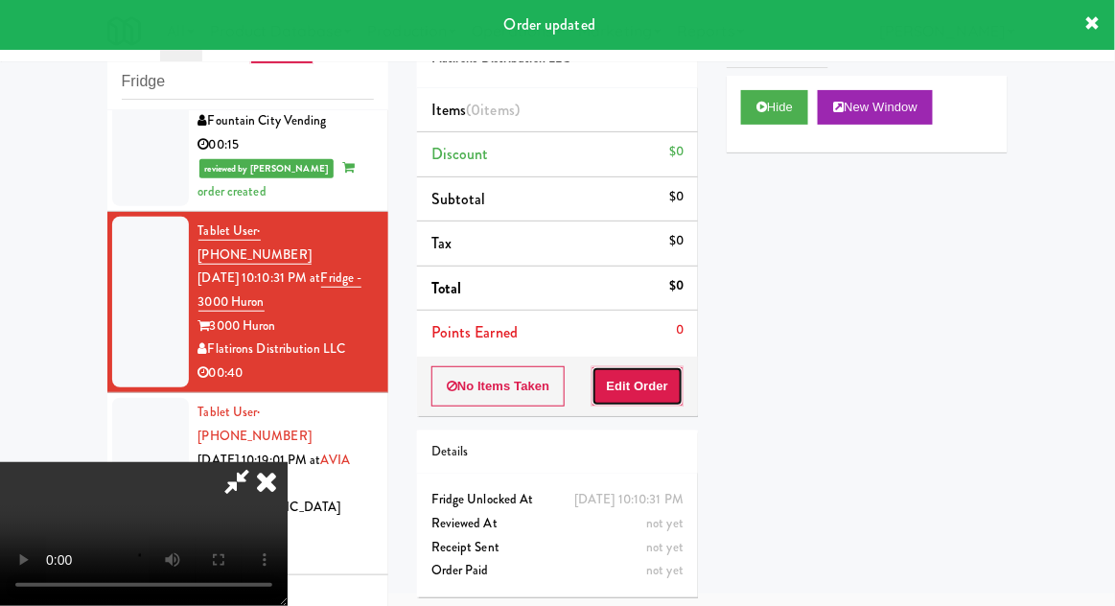
click at [653, 387] on button "Edit Order" at bounding box center [638, 386] width 93 height 40
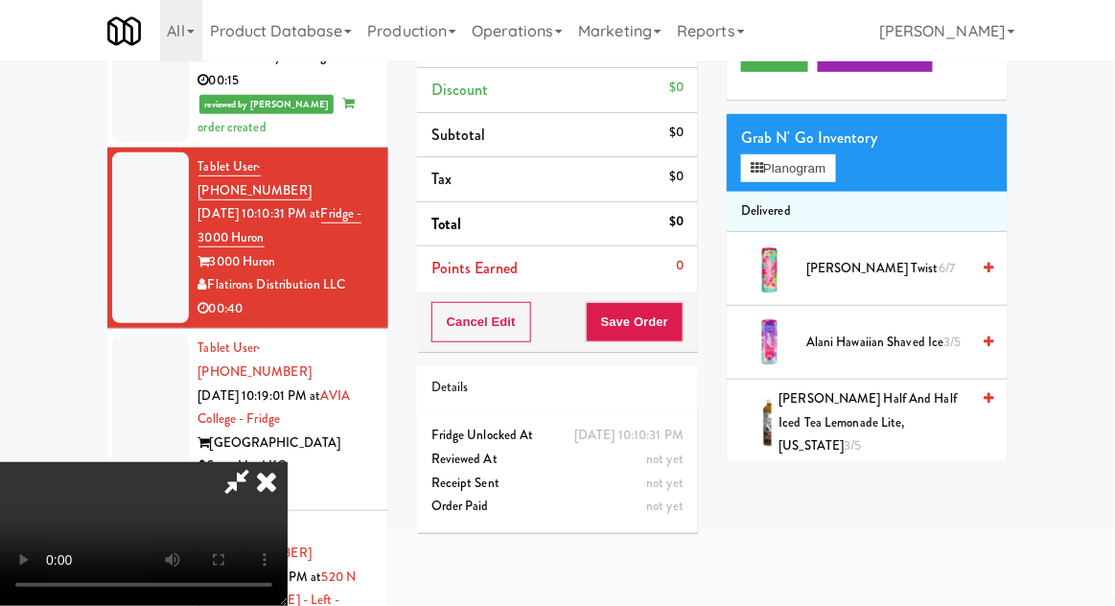
scroll to position [166, 0]
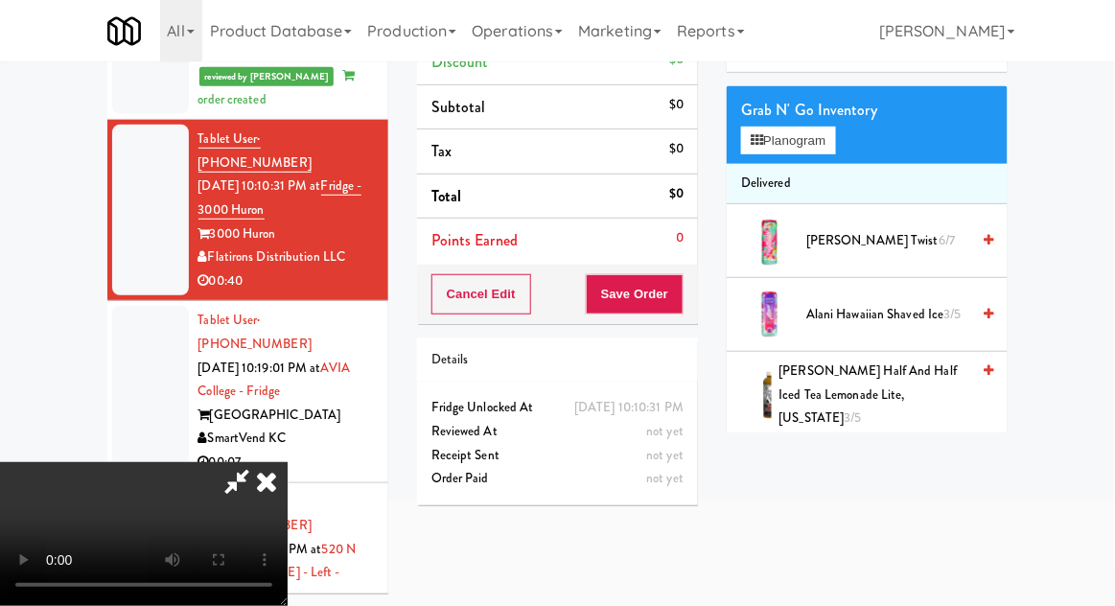
click at [882, 464] on span "A&W Root Beer 6/6" at bounding box center [887, 476] width 163 height 24
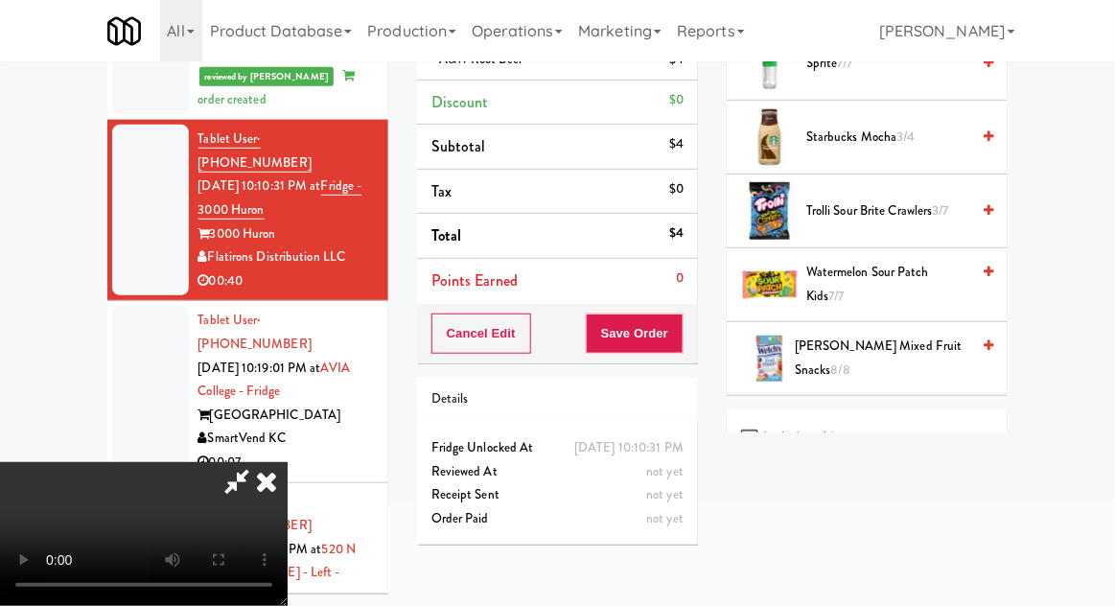
scroll to position [2388, 0]
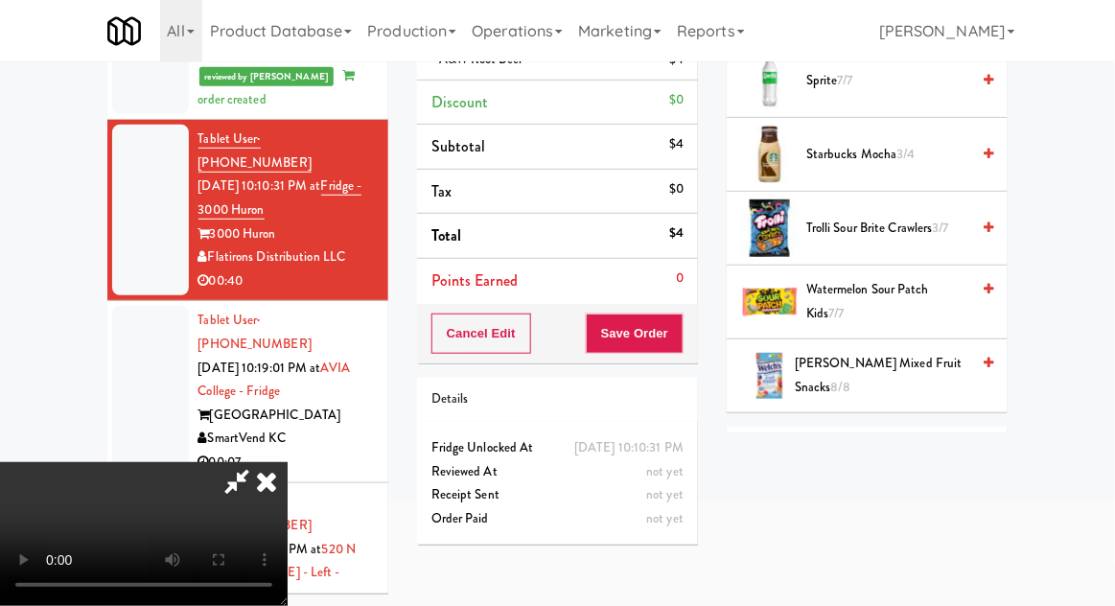
click at [934, 217] on span "Trolli Sour Brite Crawlers 3/7" at bounding box center [887, 229] width 163 height 24
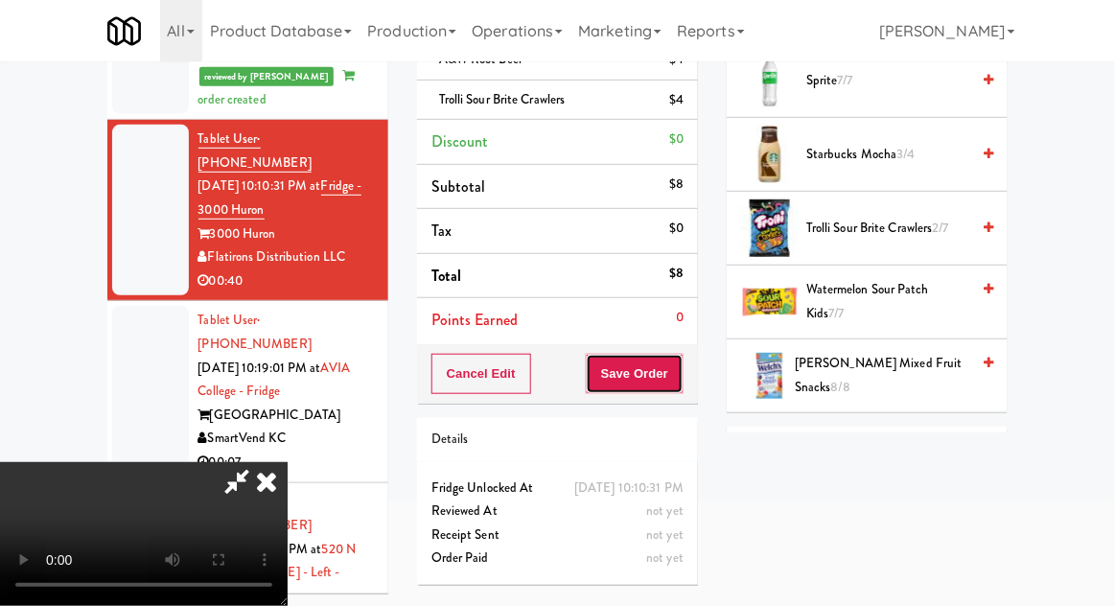
click at [675, 386] on button "Save Order" at bounding box center [635, 374] width 98 height 40
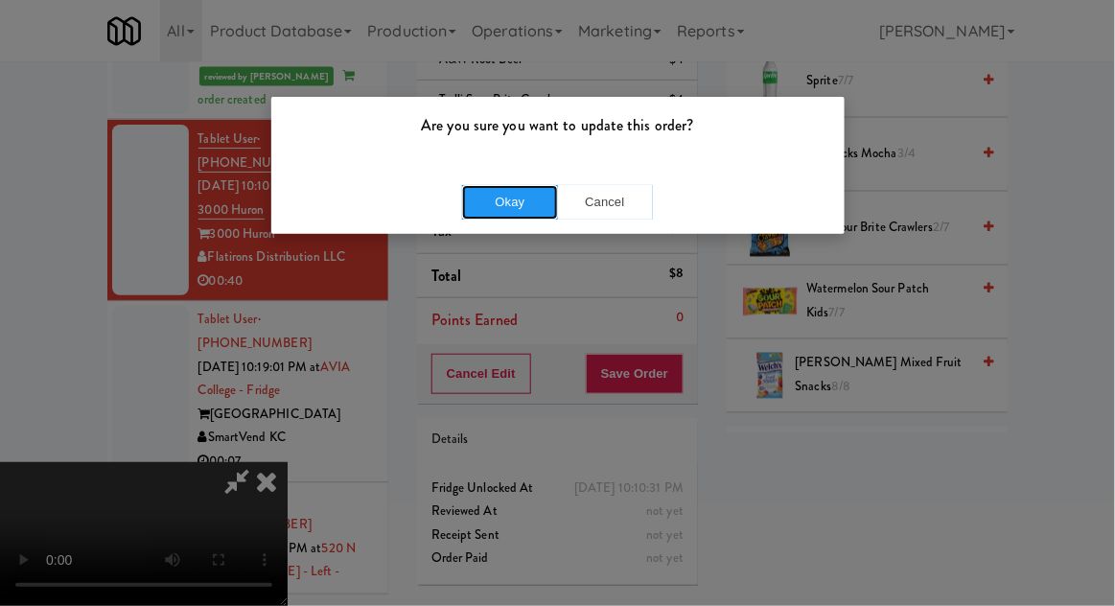
click at [498, 185] on button "Okay" at bounding box center [510, 202] width 96 height 35
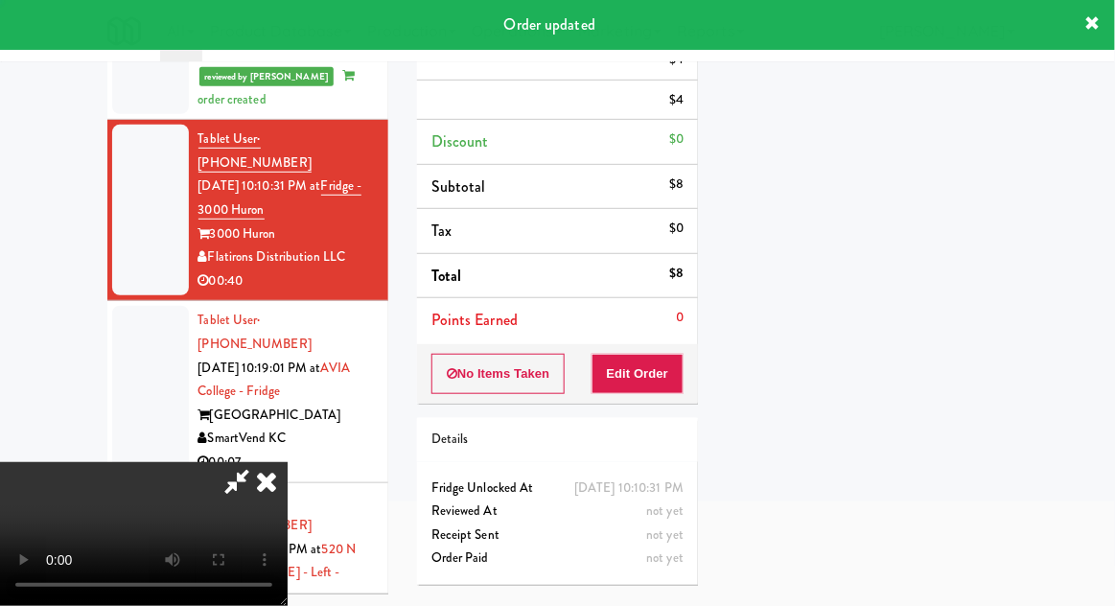
scroll to position [189, 0]
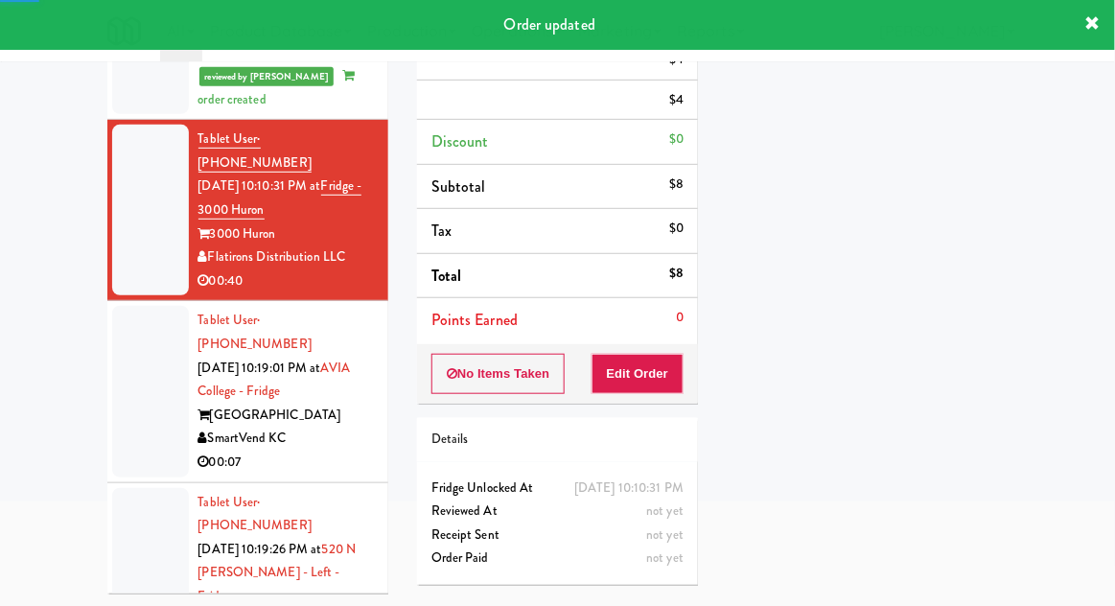
click at [119, 306] on div at bounding box center [150, 391] width 77 height 171
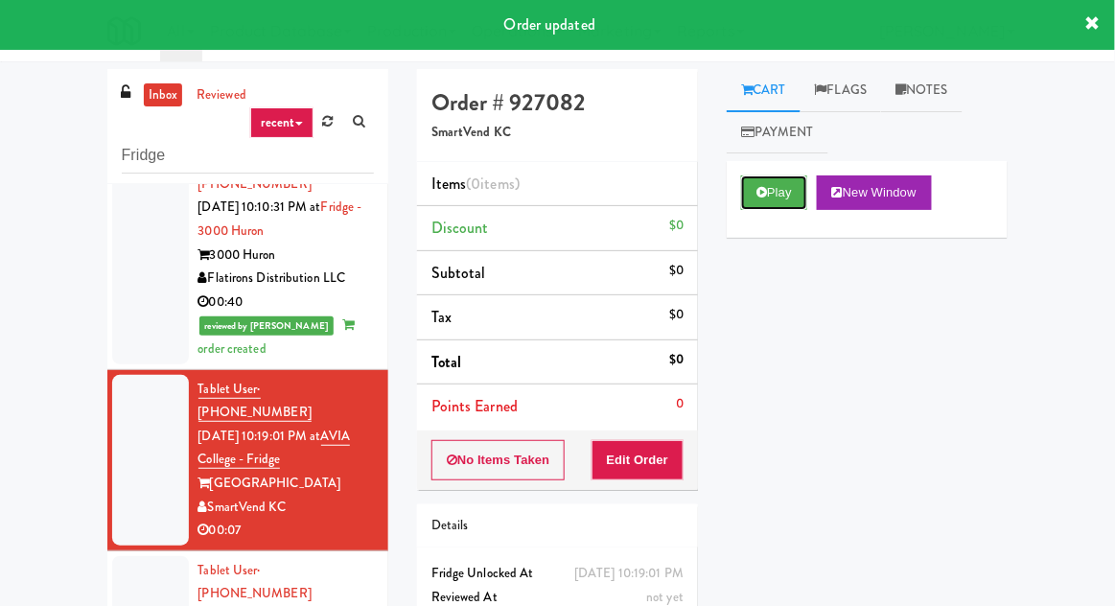
click at [807, 191] on button "Play" at bounding box center [774, 192] width 66 height 35
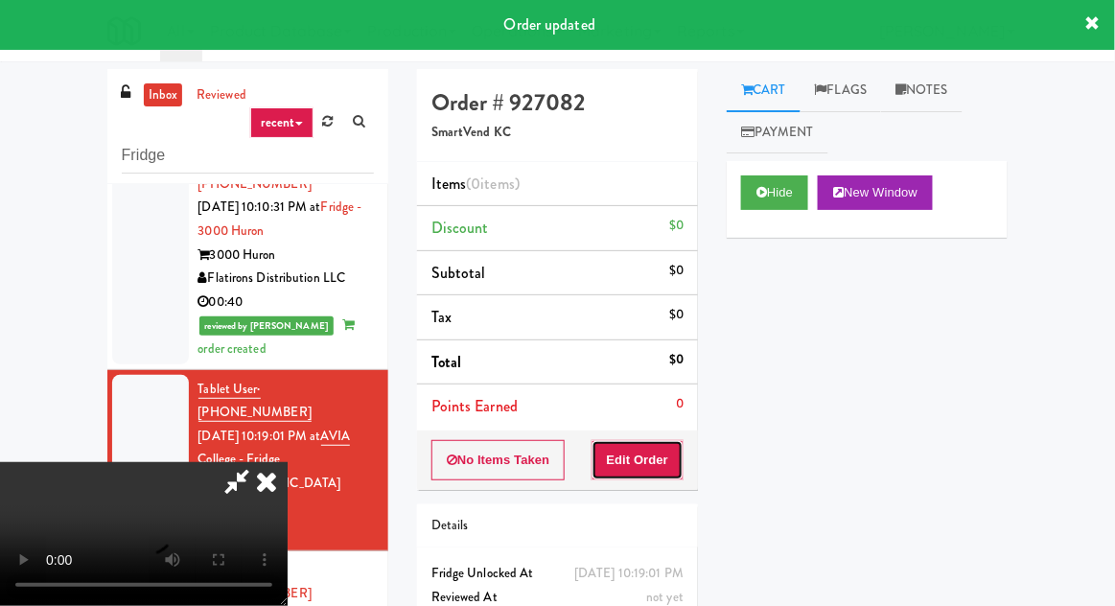
click at [655, 451] on button "Edit Order" at bounding box center [638, 460] width 93 height 40
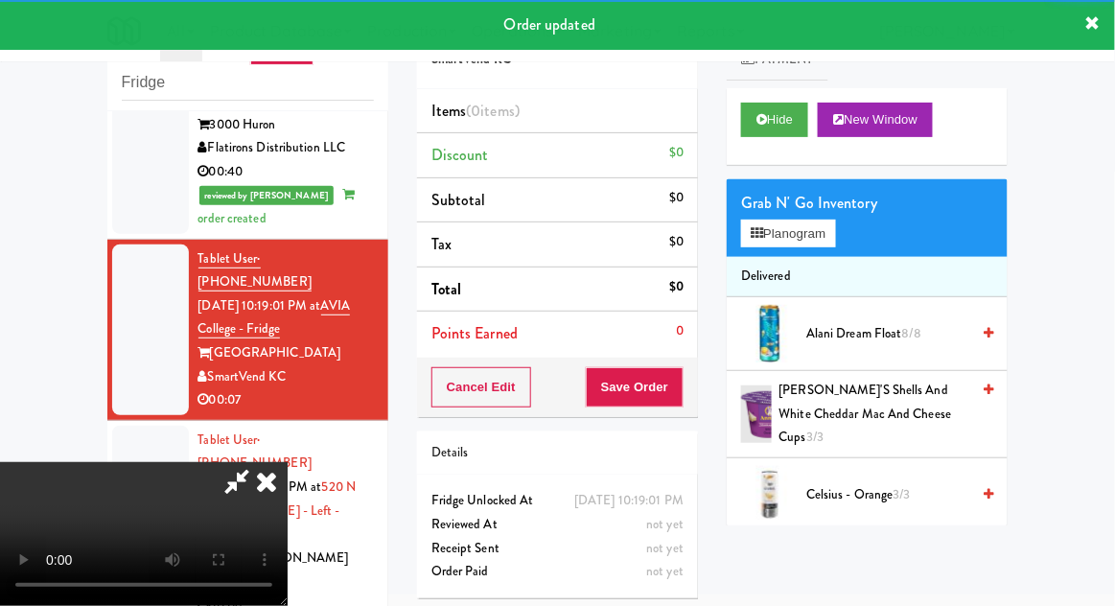
scroll to position [74, 0]
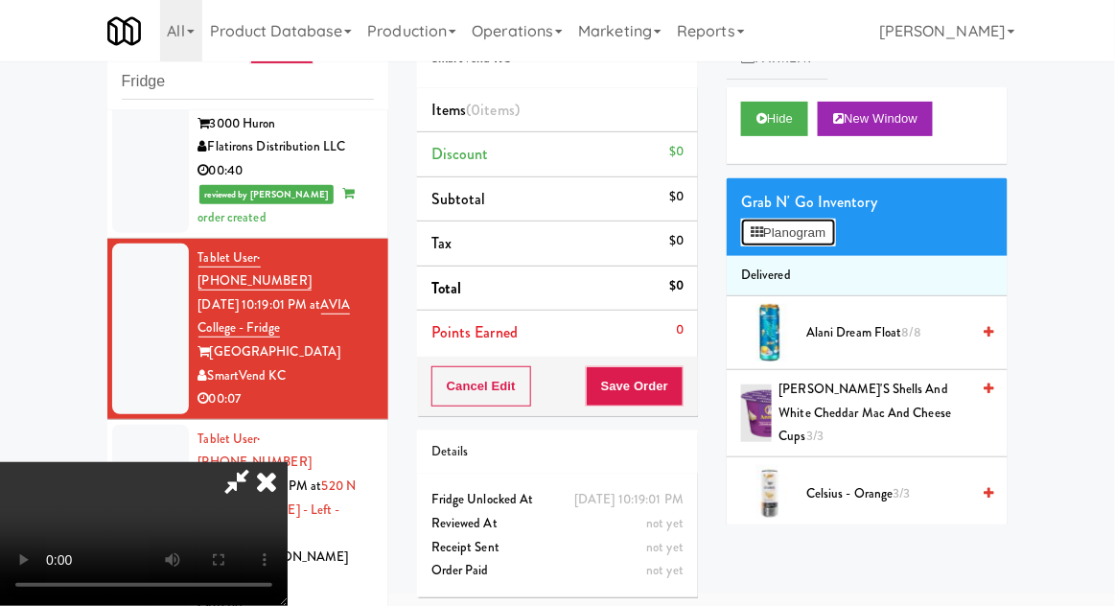
click at [822, 234] on button "Planogram" at bounding box center [788, 233] width 94 height 29
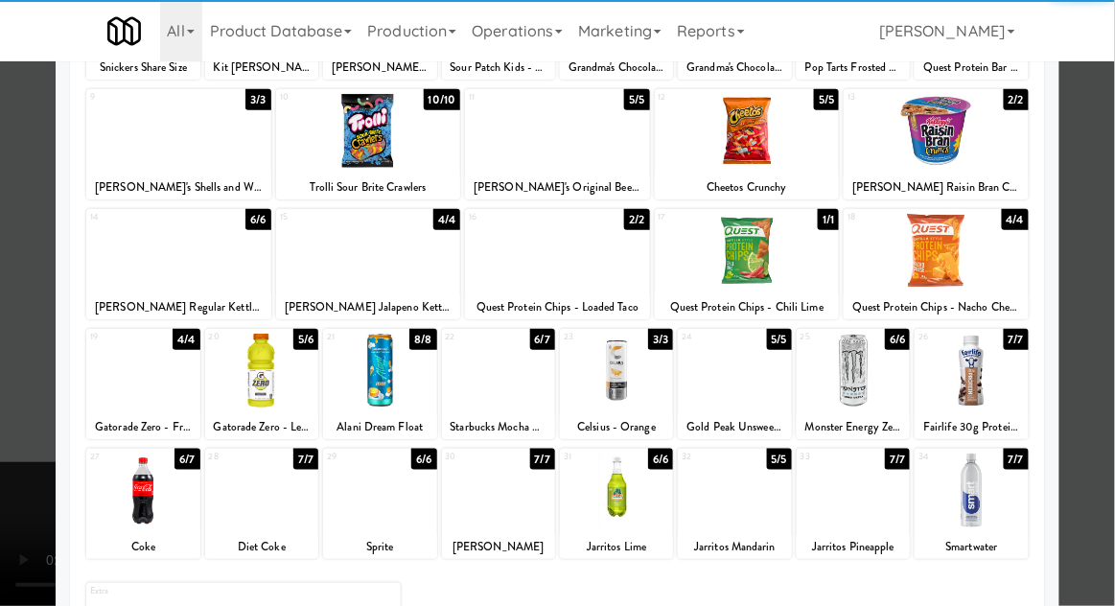
scroll to position [243, 0]
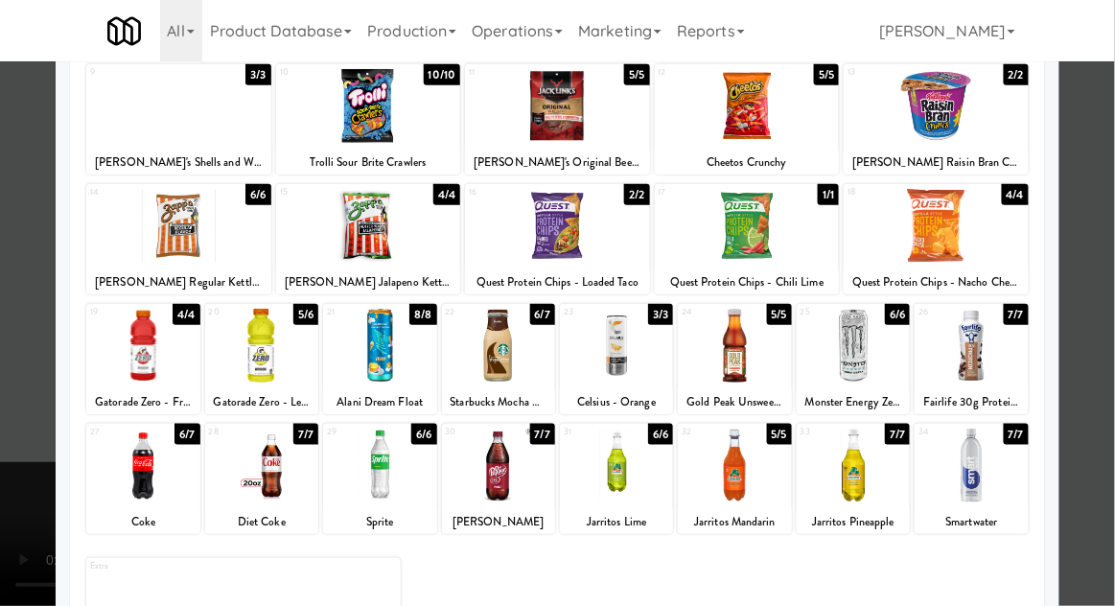
click at [150, 470] on div at bounding box center [142, 466] width 113 height 74
click at [26, 451] on div at bounding box center [557, 303] width 1115 height 606
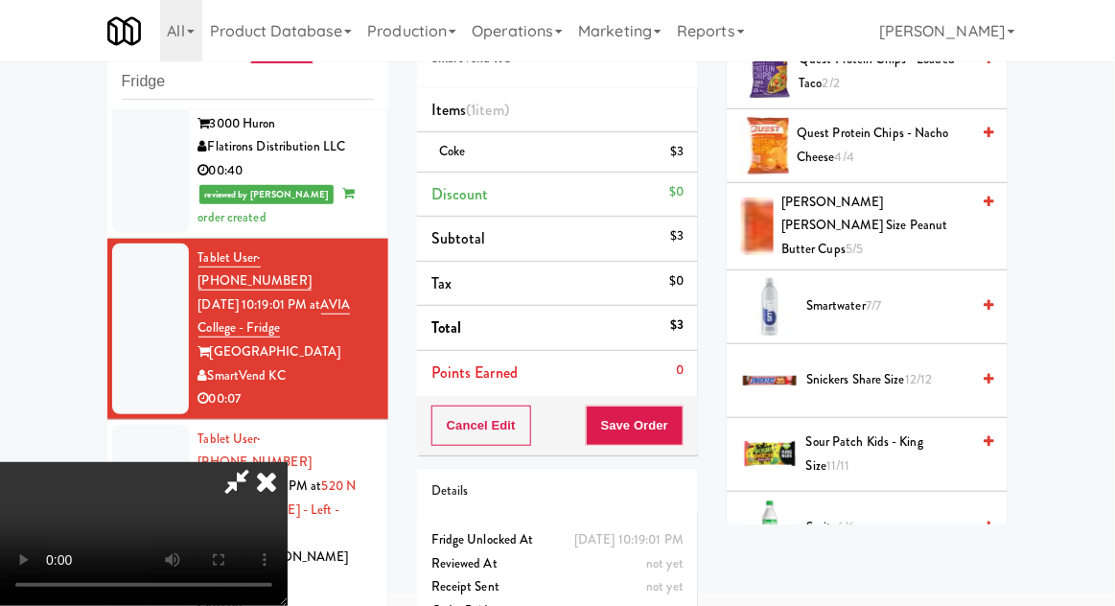
scroll to position [1977, 0]
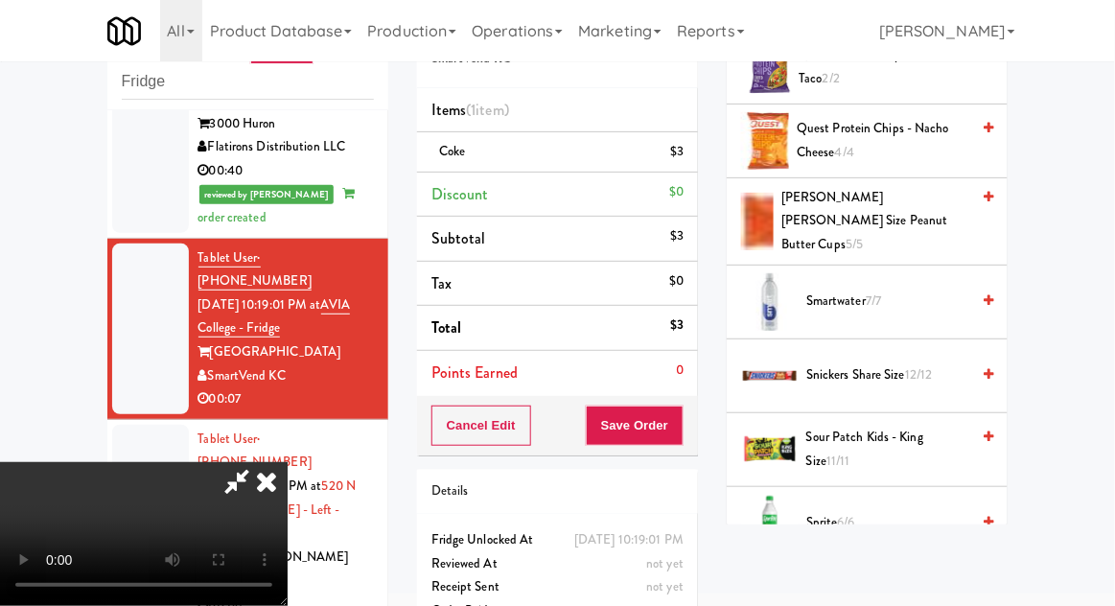
click at [848, 513] on span "6/6" at bounding box center [846, 522] width 17 height 18
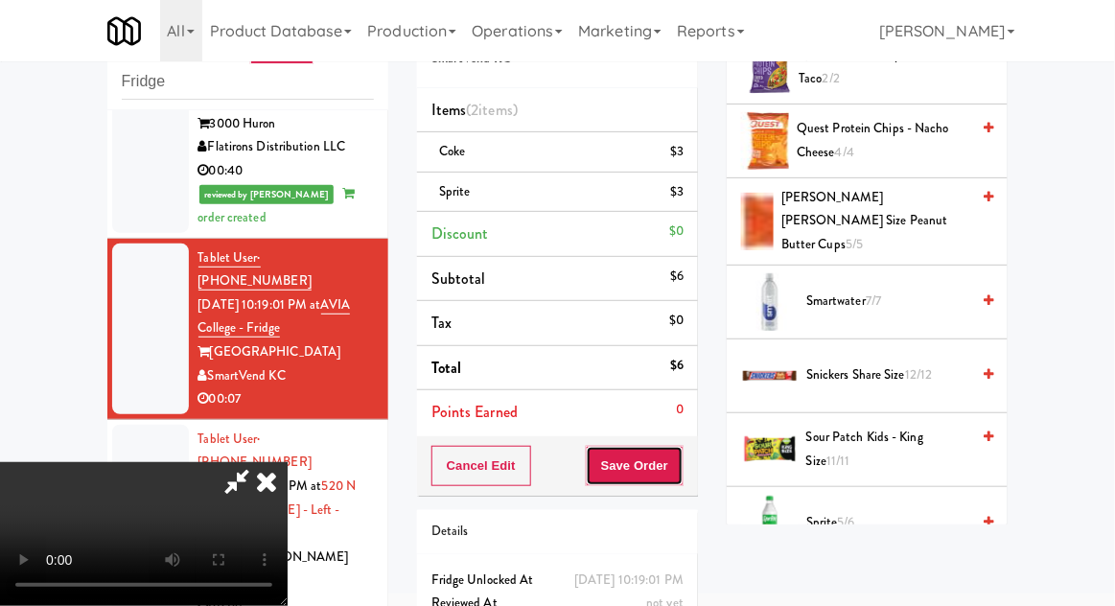
click at [675, 459] on button "Save Order" at bounding box center [635, 466] width 98 height 40
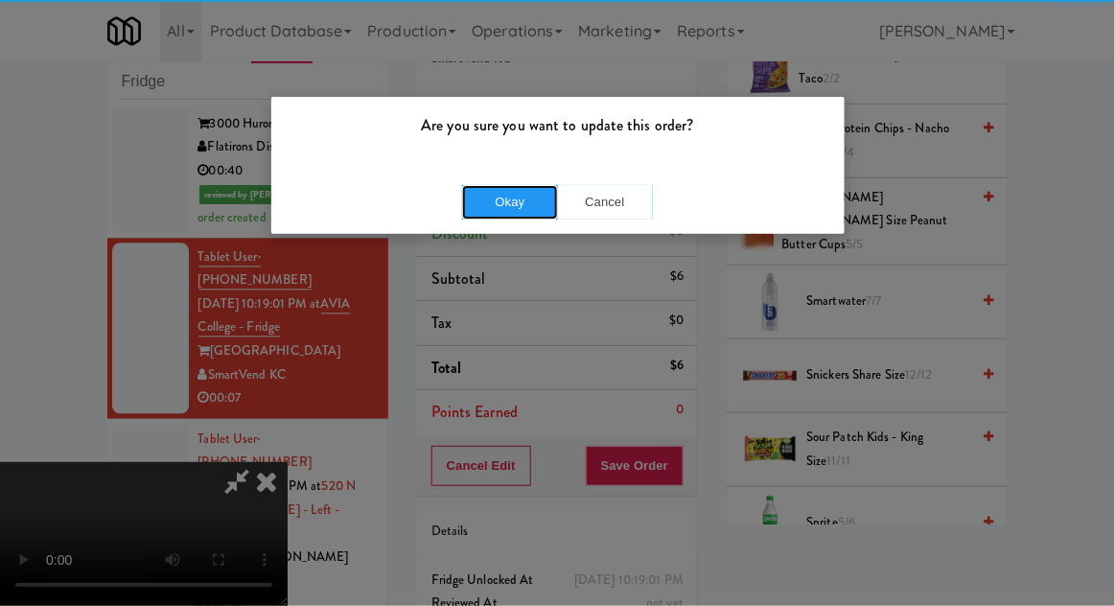
click at [490, 214] on button "Okay" at bounding box center [510, 202] width 96 height 35
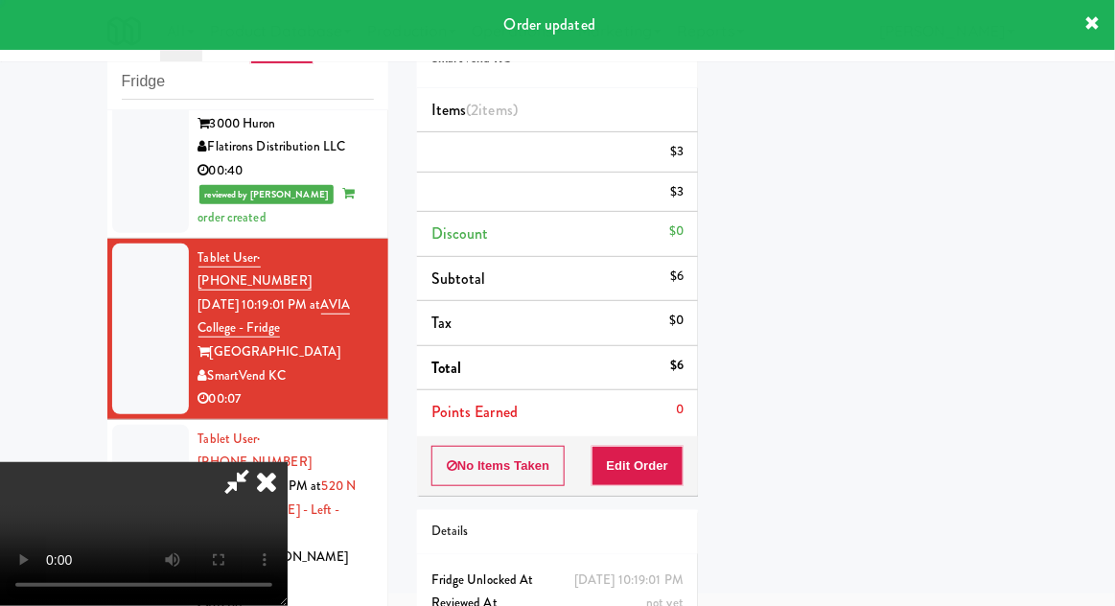
scroll to position [189, 0]
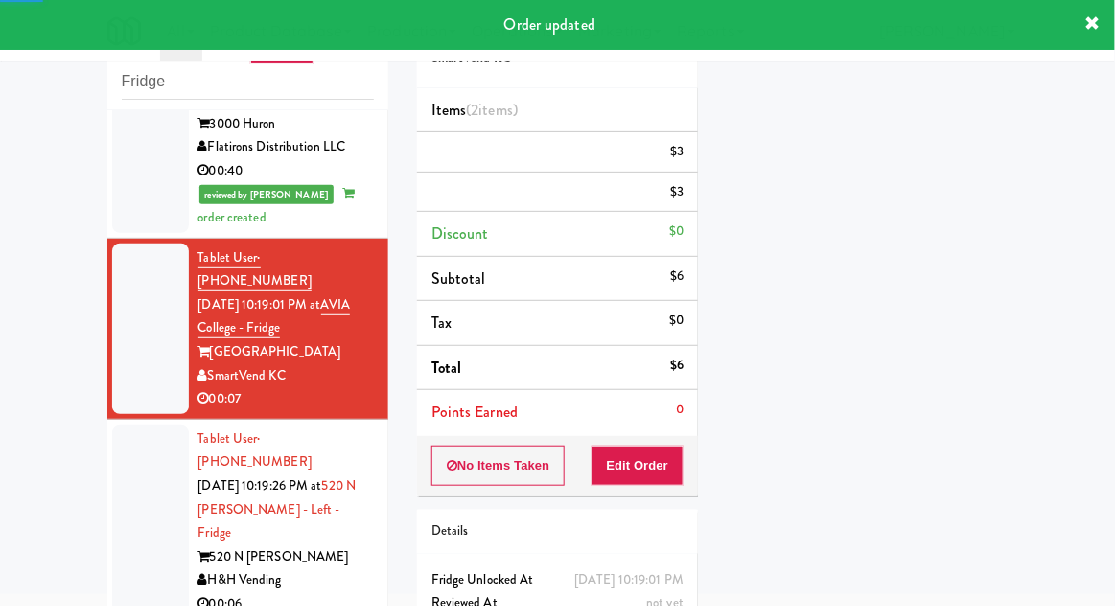
click at [127, 425] on div at bounding box center [150, 522] width 77 height 195
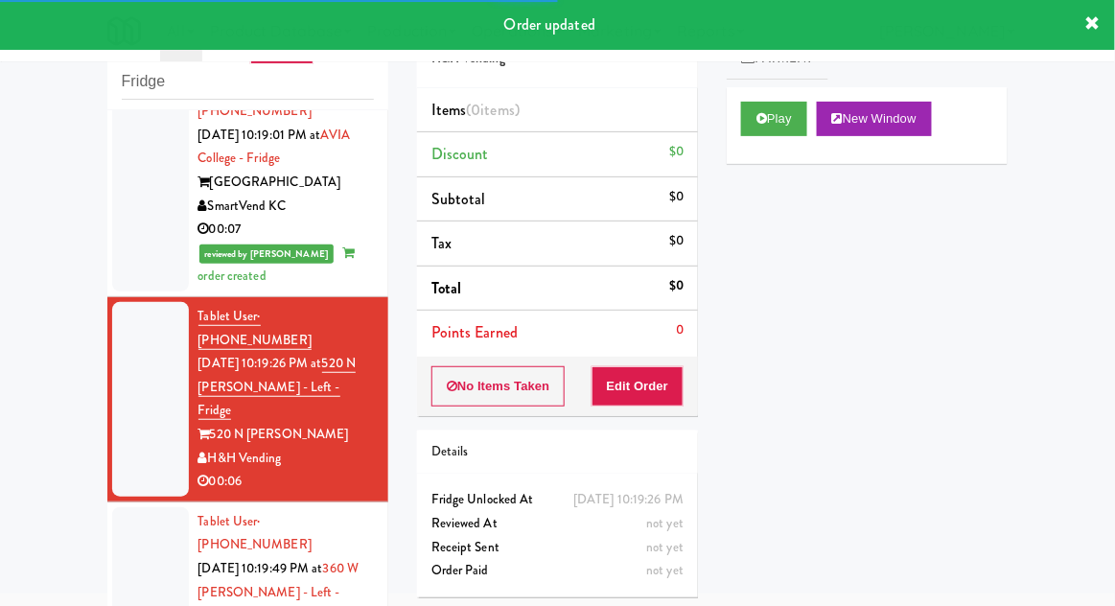
scroll to position [1155, 0]
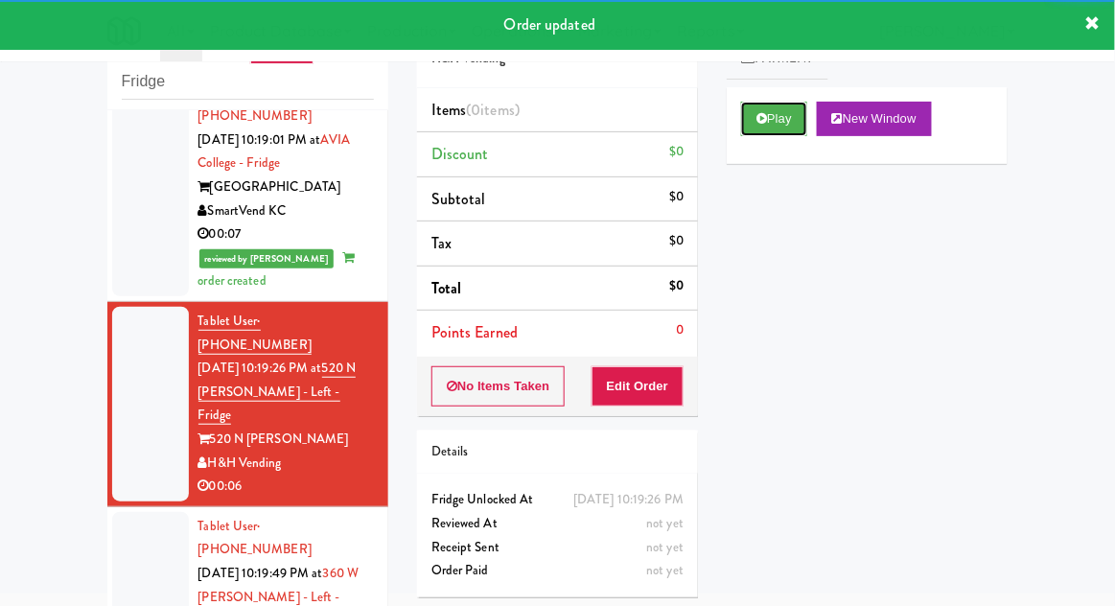
click at [802, 133] on button "Play" at bounding box center [774, 119] width 66 height 35
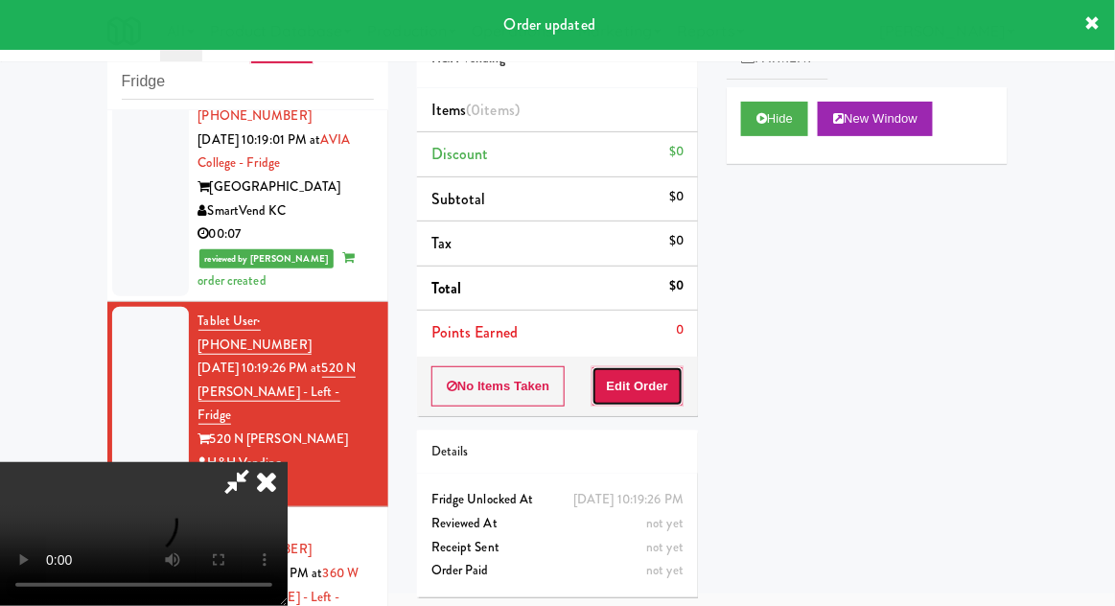
click at [660, 384] on button "Edit Order" at bounding box center [638, 386] width 93 height 40
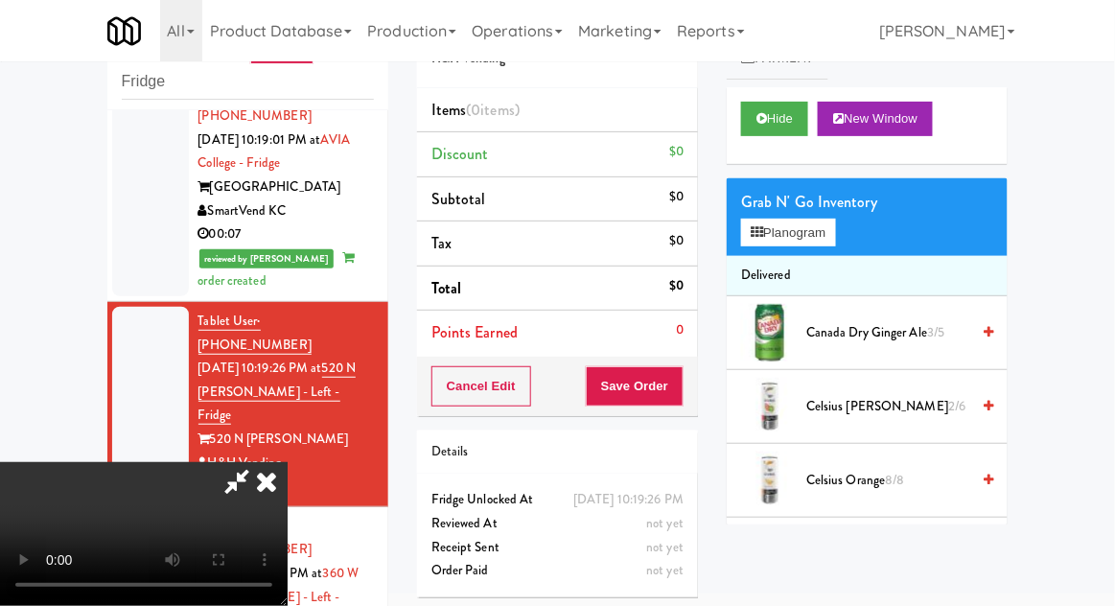
scroll to position [0, 0]
click at [811, 238] on button "Planogram" at bounding box center [788, 233] width 94 height 29
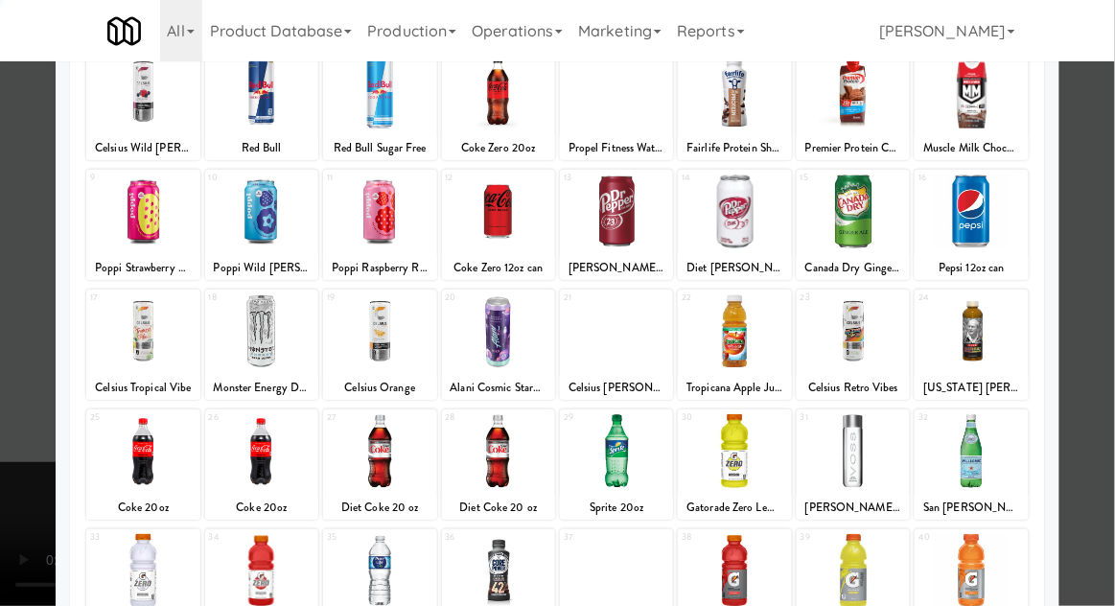
scroll to position [243, 0]
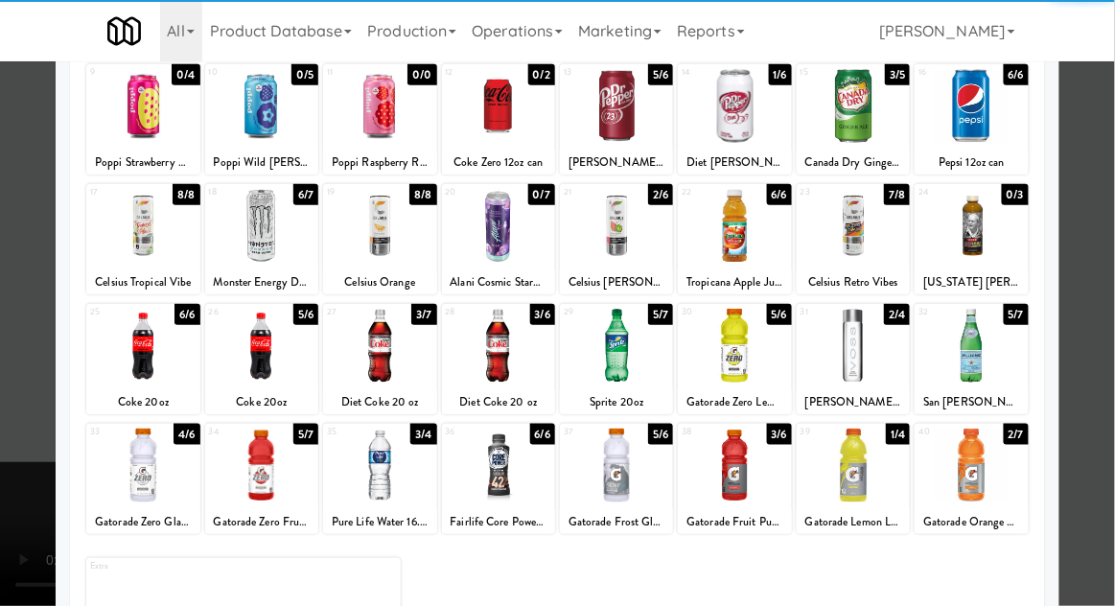
click at [131, 477] on div at bounding box center [142, 466] width 113 height 74
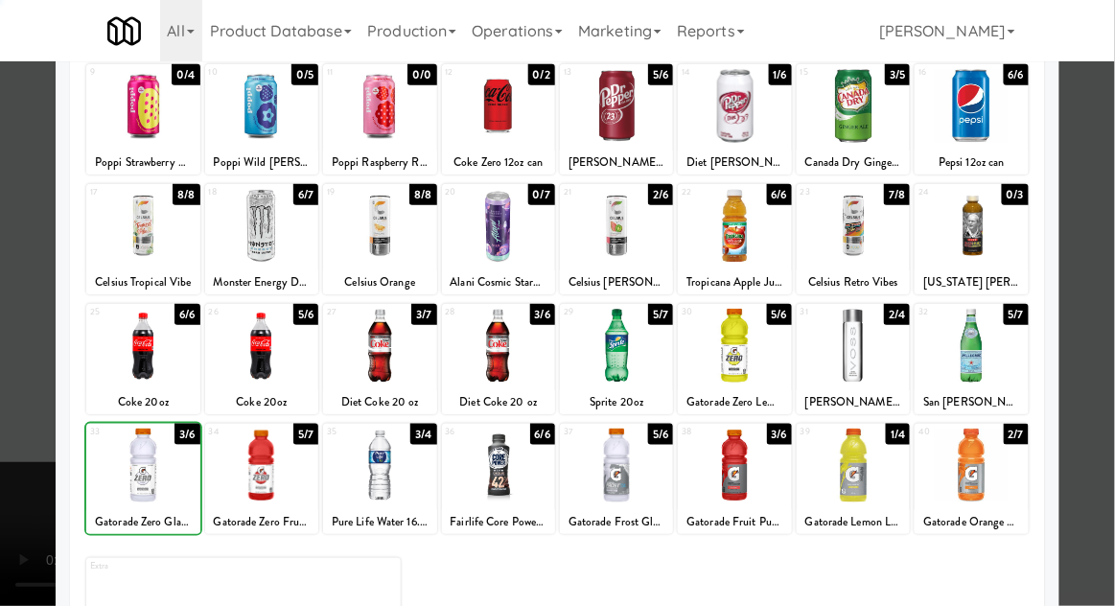
click at [1067, 385] on div at bounding box center [557, 303] width 1115 height 606
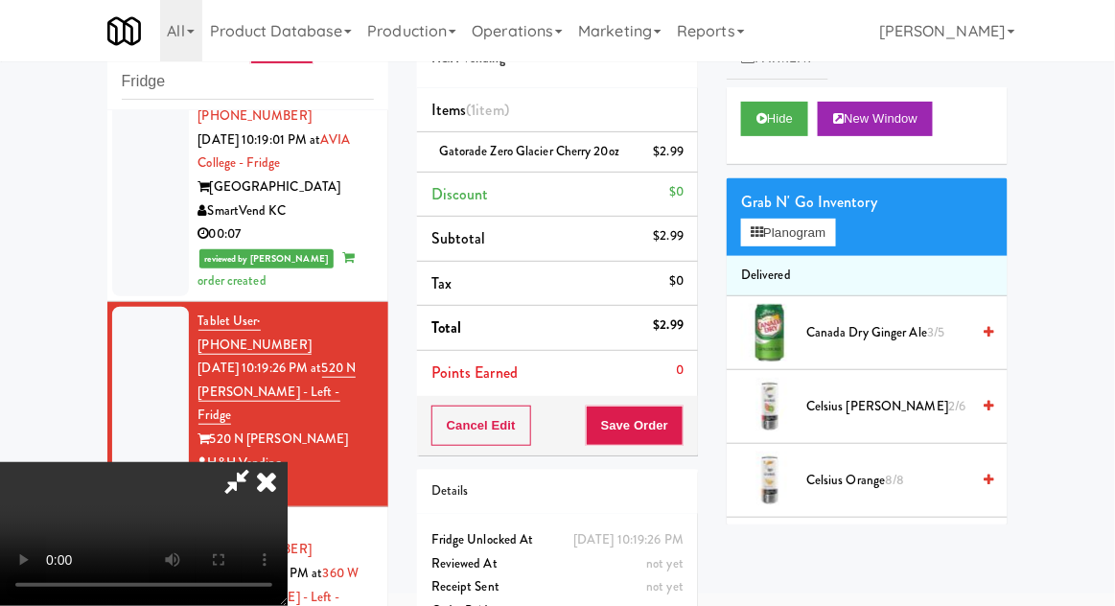
scroll to position [70, 0]
click at [675, 433] on button "Save Order" at bounding box center [635, 426] width 98 height 40
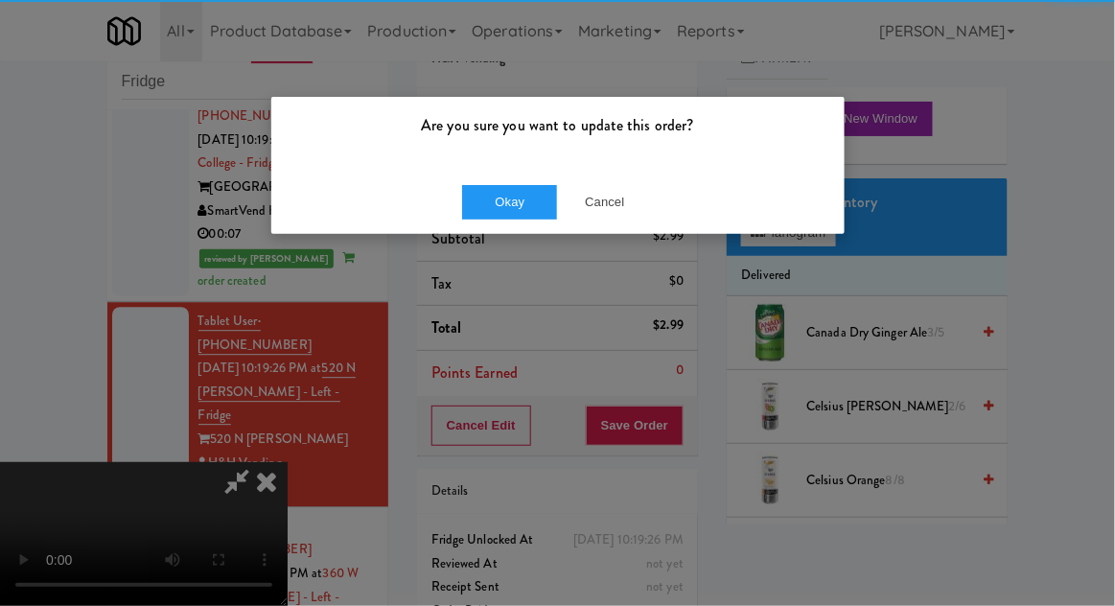
click at [485, 194] on button "Okay" at bounding box center [510, 202] width 96 height 35
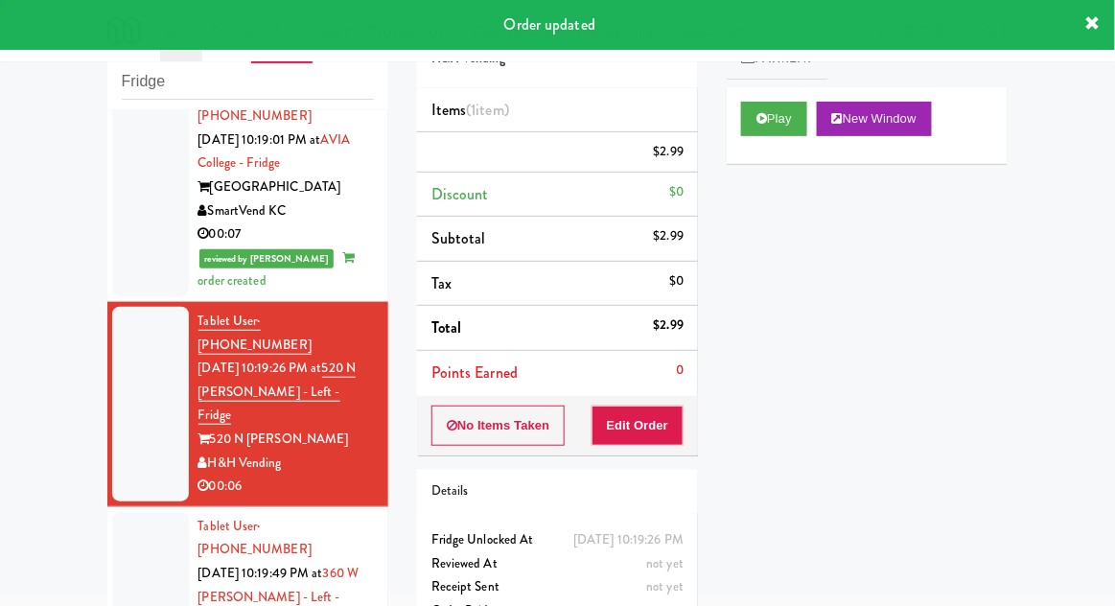
scroll to position [0, 0]
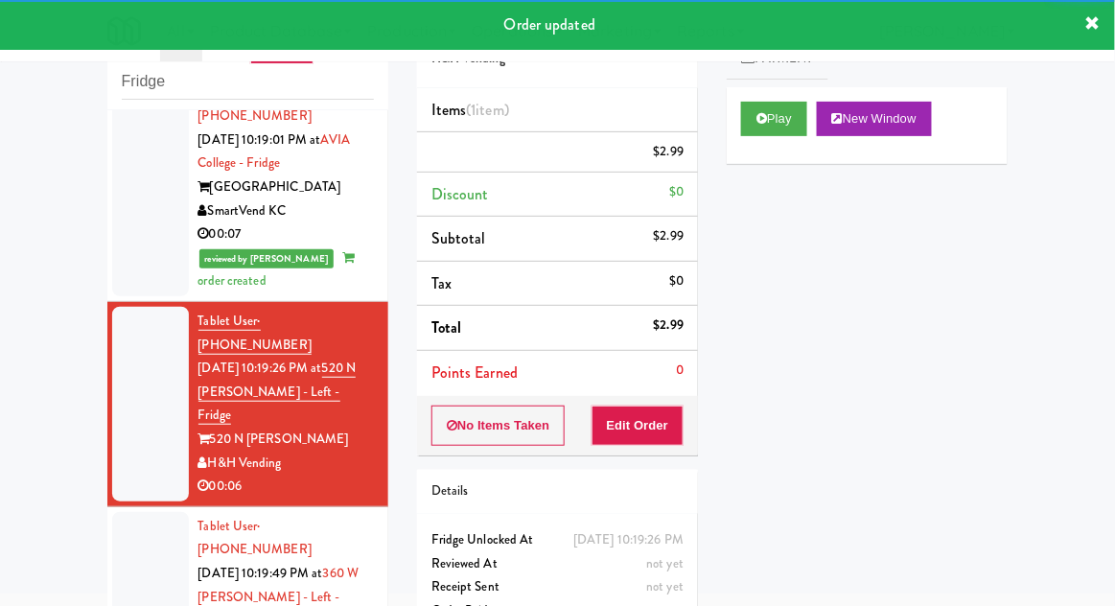
click at [154, 512] on div at bounding box center [150, 609] width 77 height 195
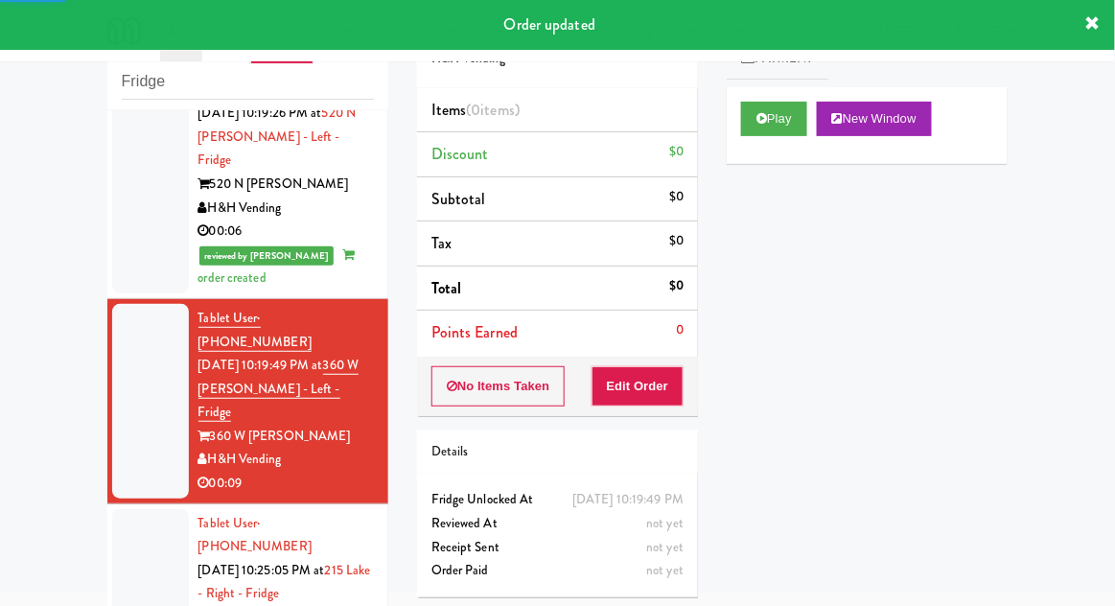
scroll to position [1412, 0]
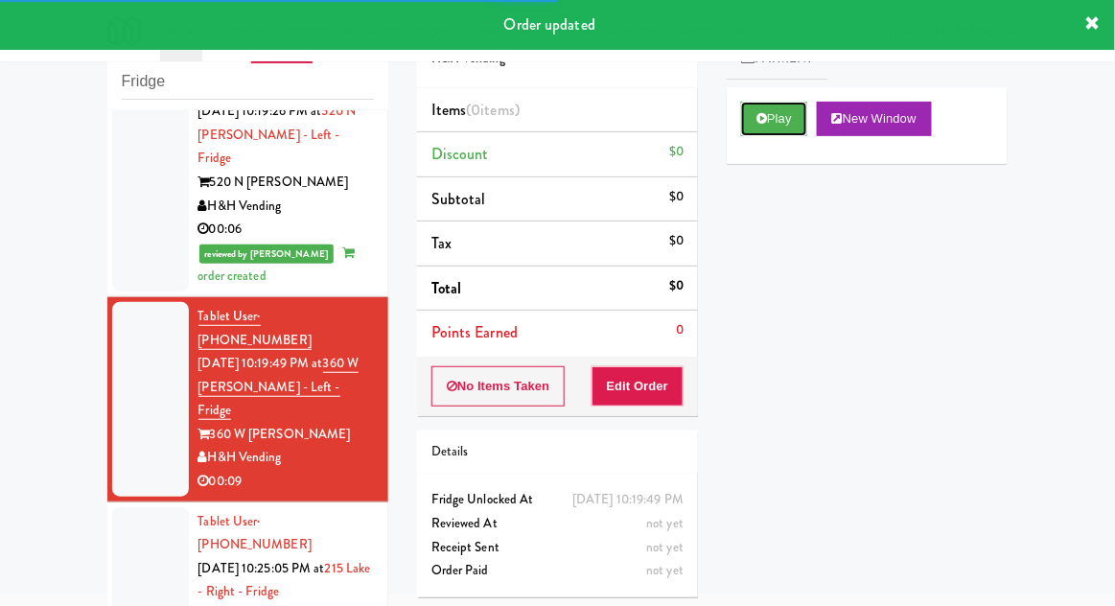
click at [771, 127] on button "Play" at bounding box center [774, 119] width 66 height 35
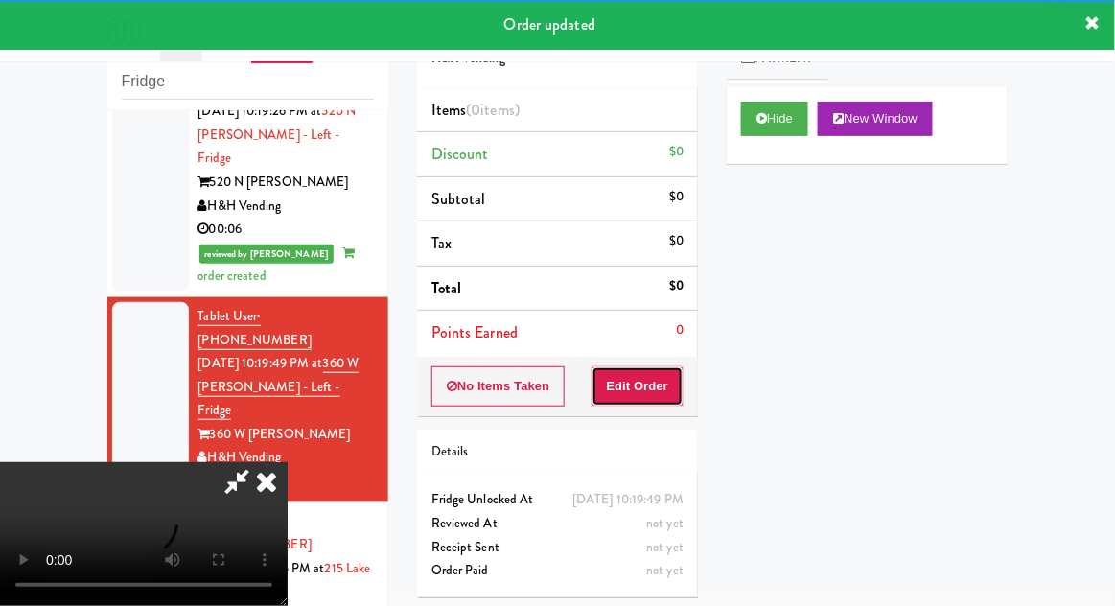
click at [667, 392] on button "Edit Order" at bounding box center [638, 386] width 93 height 40
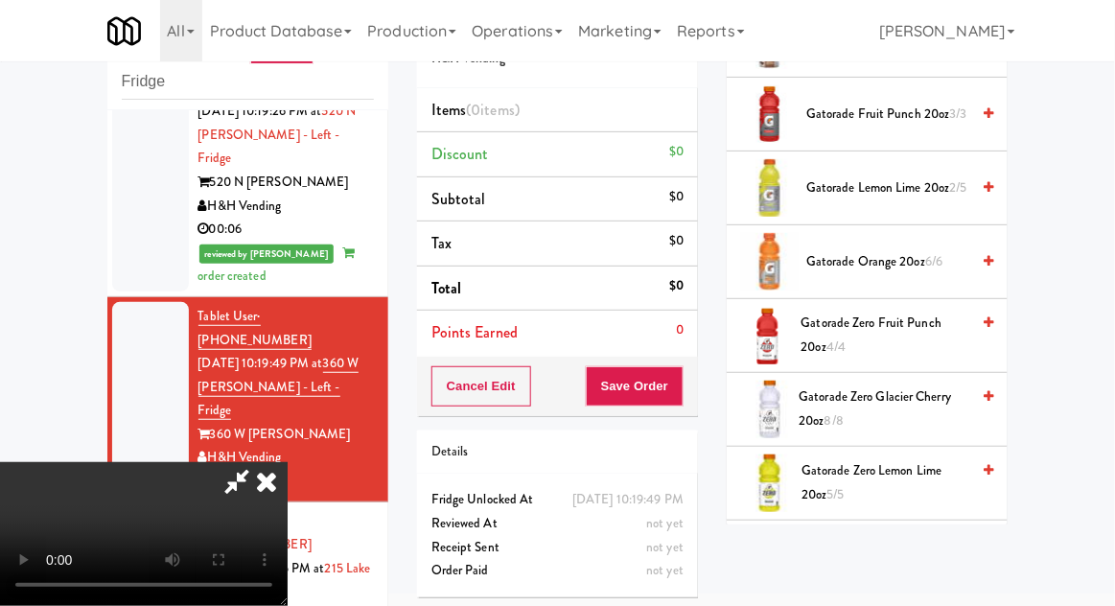
scroll to position [1184, 0]
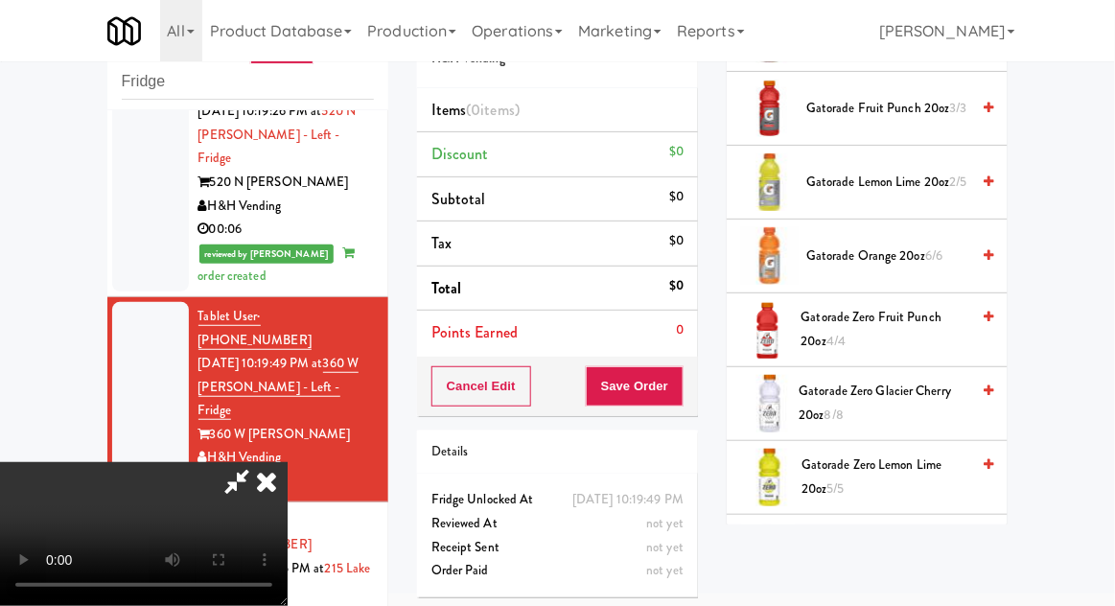
click at [900, 403] on span "Gatorade Zero Glacier Cherry 20oz 8/8" at bounding box center [885, 403] width 171 height 47
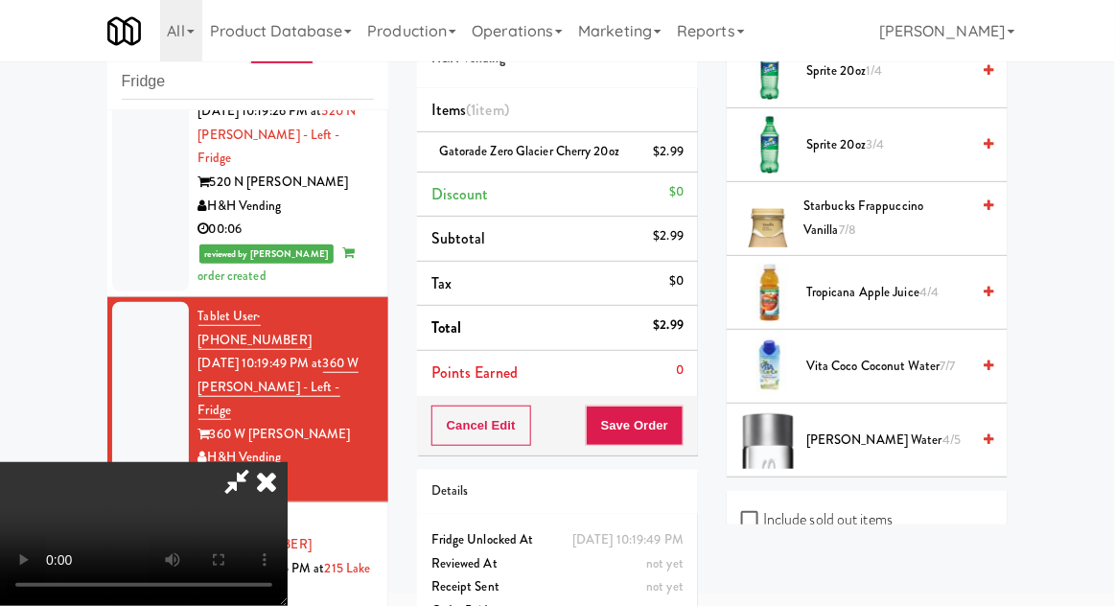
scroll to position [2627, 0]
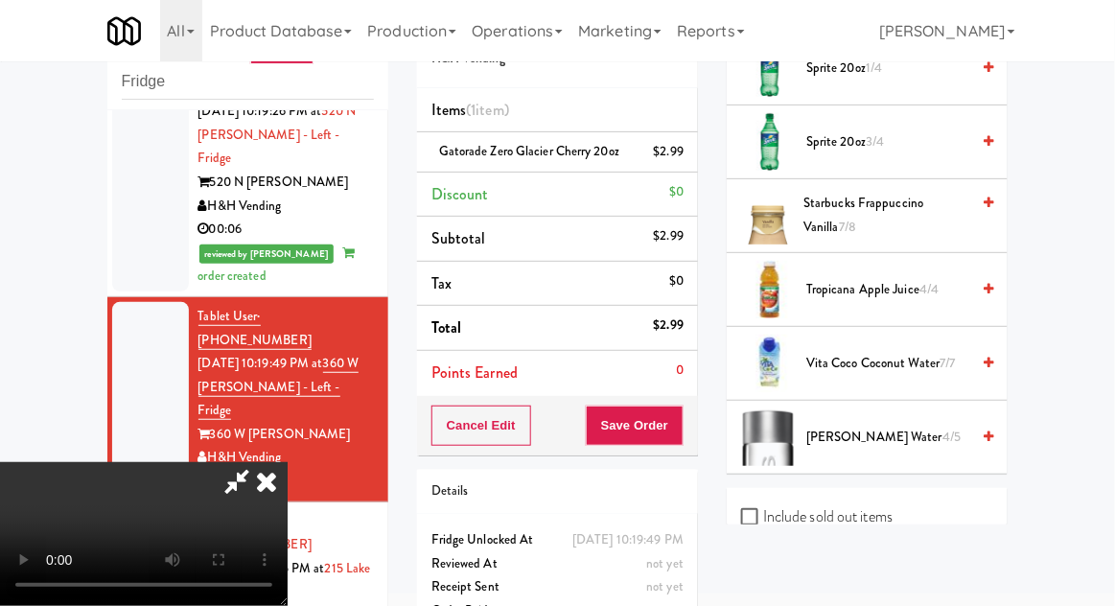
click at [903, 426] on span "[PERSON_NAME] Water 4/5" at bounding box center [887, 438] width 163 height 24
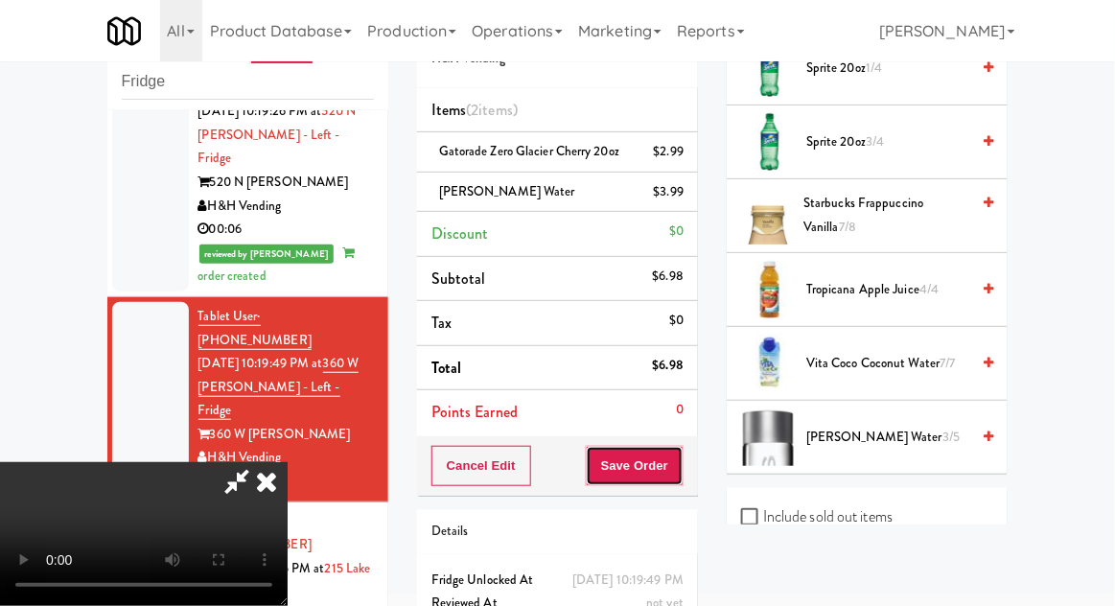
click at [673, 476] on button "Save Order" at bounding box center [635, 466] width 98 height 40
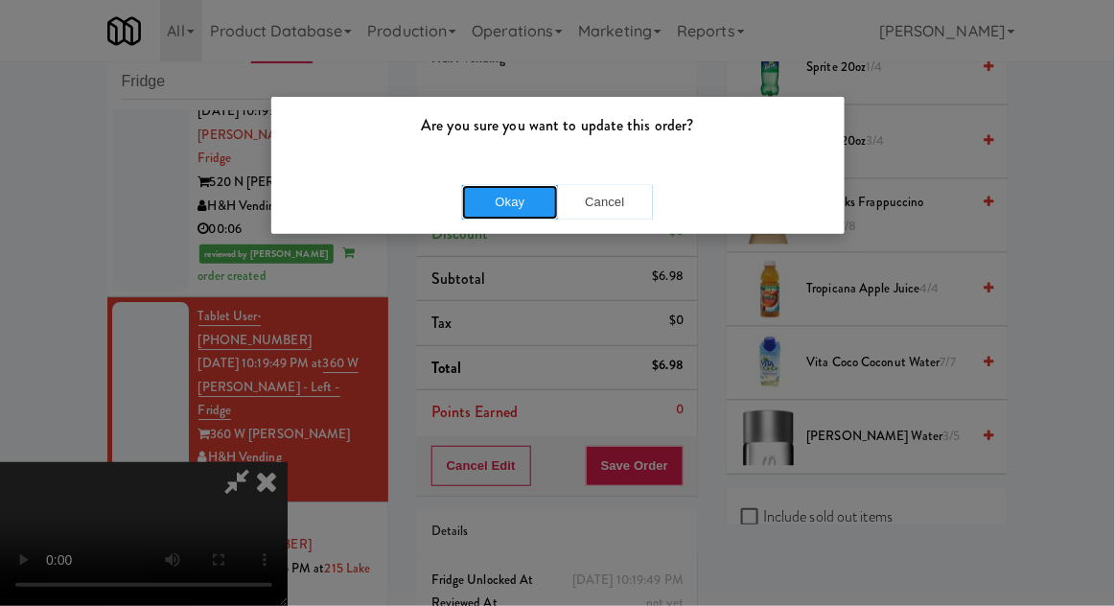
click at [496, 197] on button "Okay" at bounding box center [510, 202] width 96 height 35
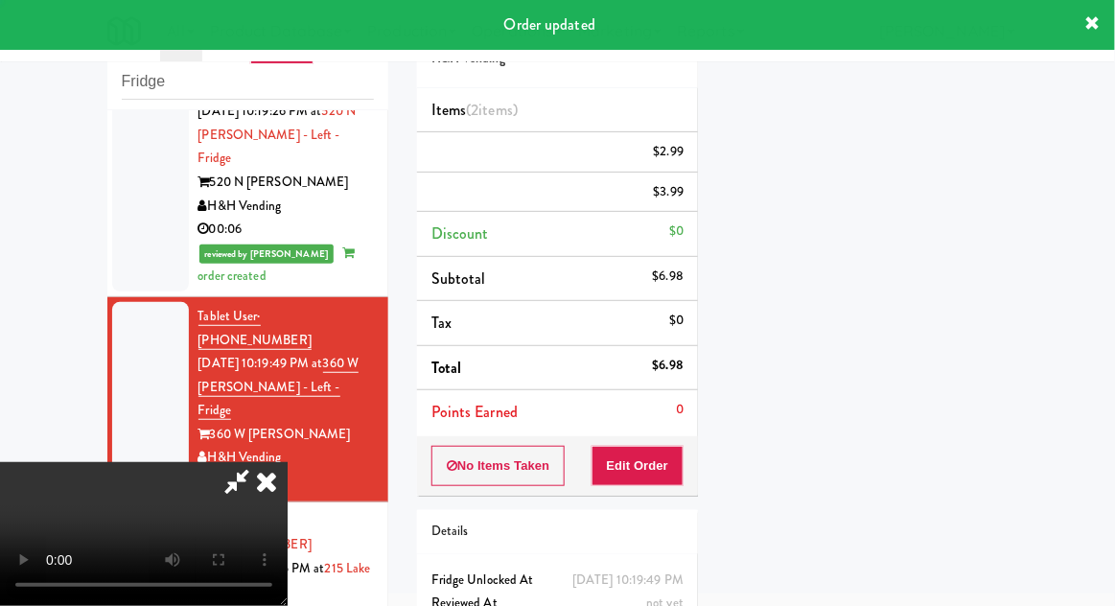
scroll to position [189, 0]
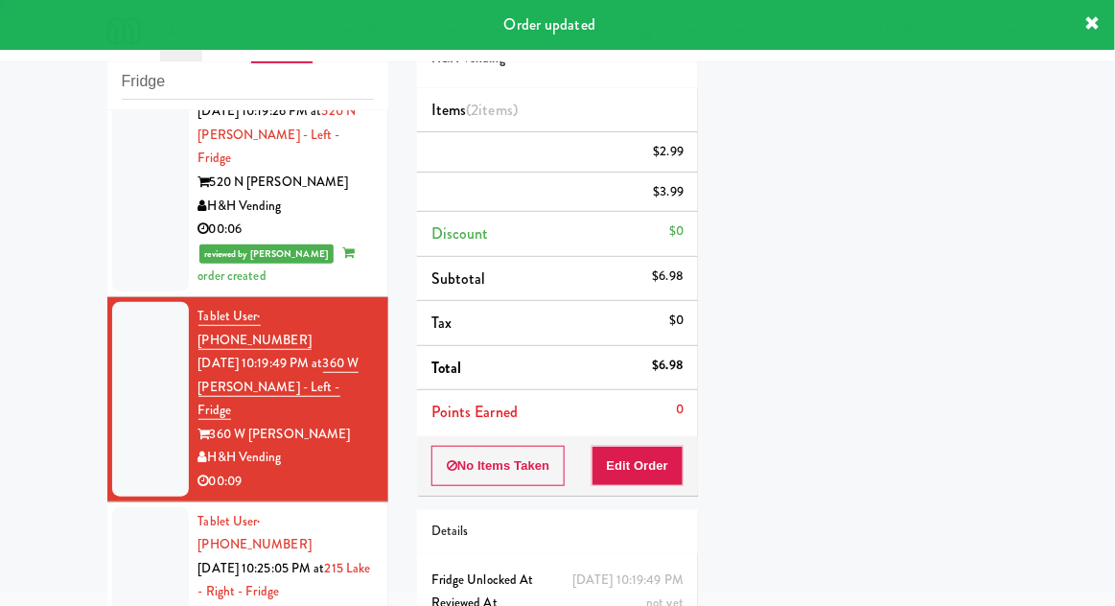
click at [119, 507] on div at bounding box center [150, 592] width 77 height 171
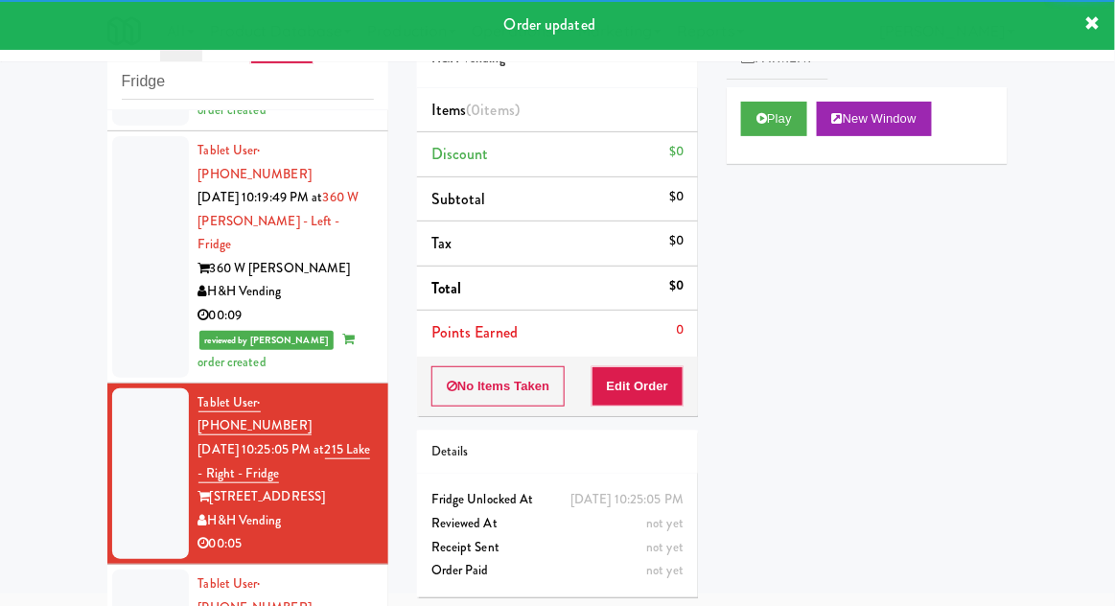
scroll to position [1580, 0]
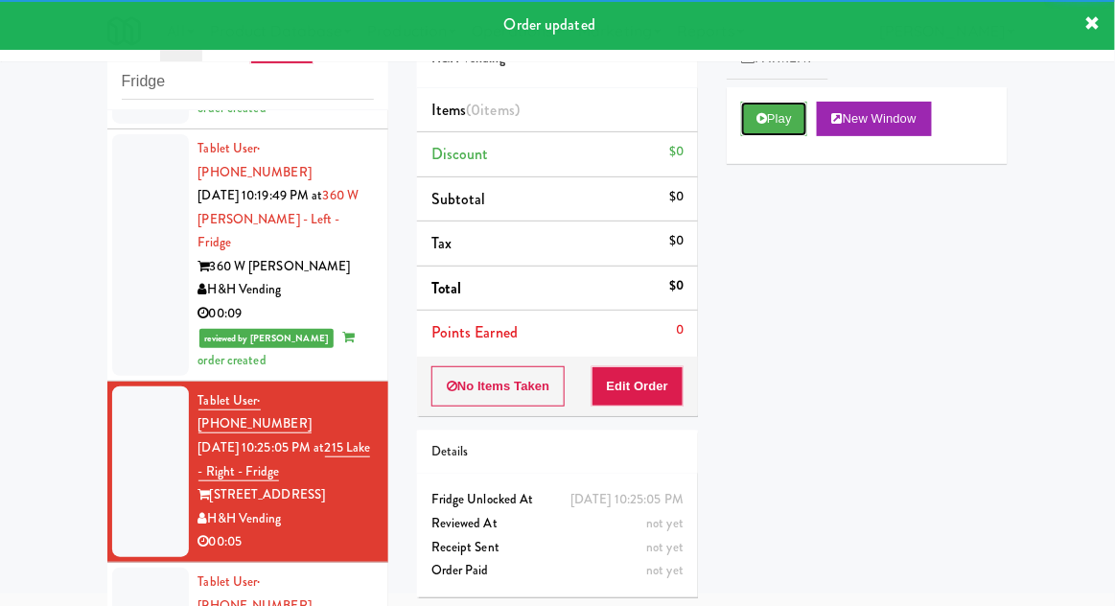
click at [795, 120] on button "Play" at bounding box center [774, 119] width 66 height 35
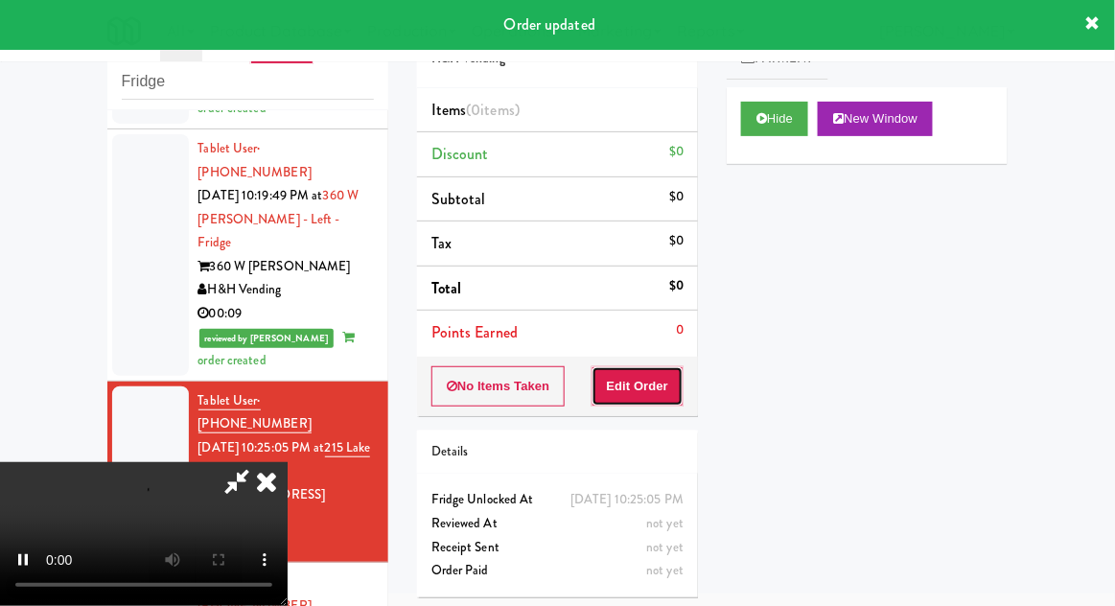
click at [649, 399] on button "Edit Order" at bounding box center [638, 386] width 93 height 40
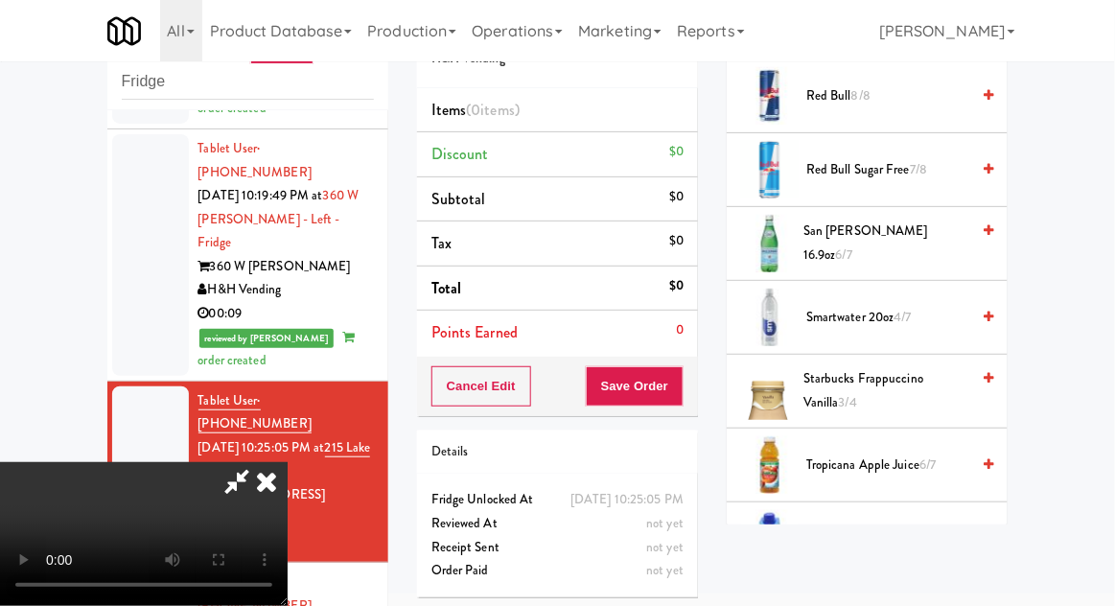
scroll to position [2459, 0]
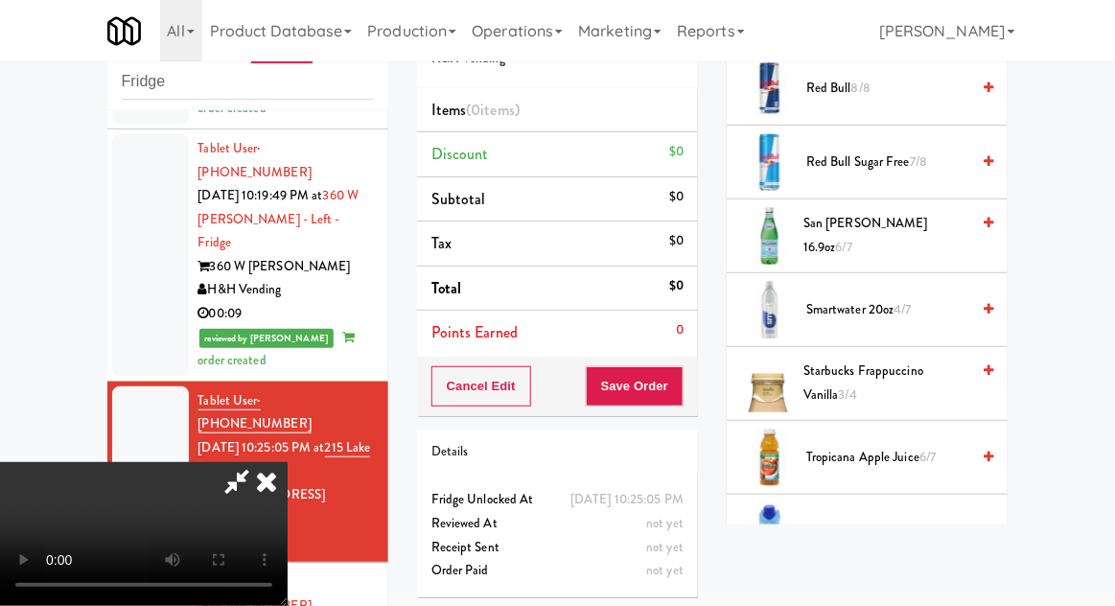
click at [908, 446] on span "Tropicana Apple Juice 6/7" at bounding box center [887, 458] width 163 height 24
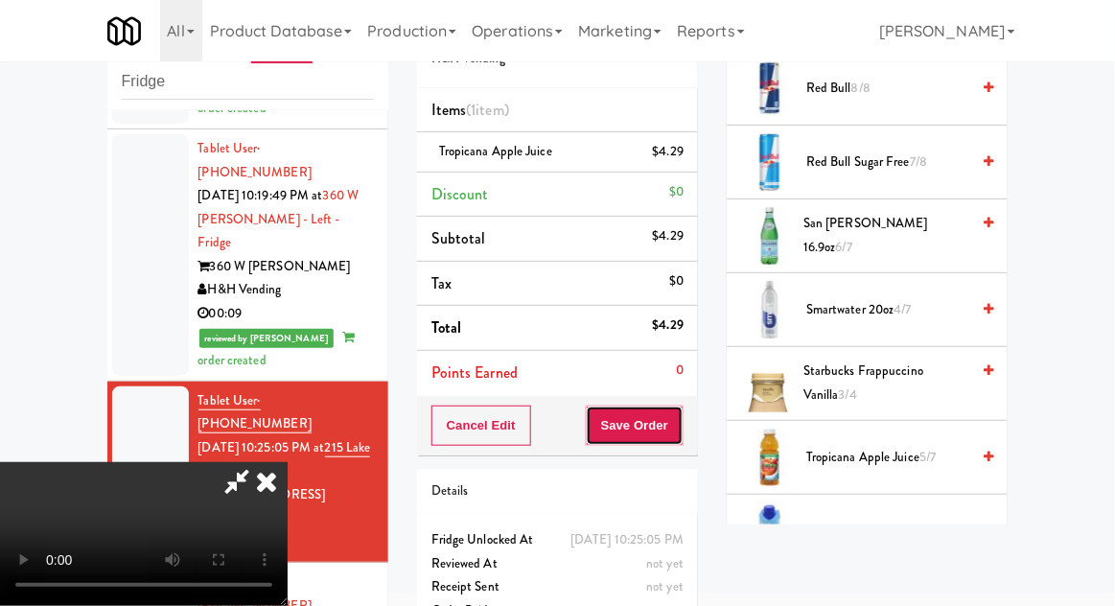
click at [675, 437] on button "Save Order" at bounding box center [635, 426] width 98 height 40
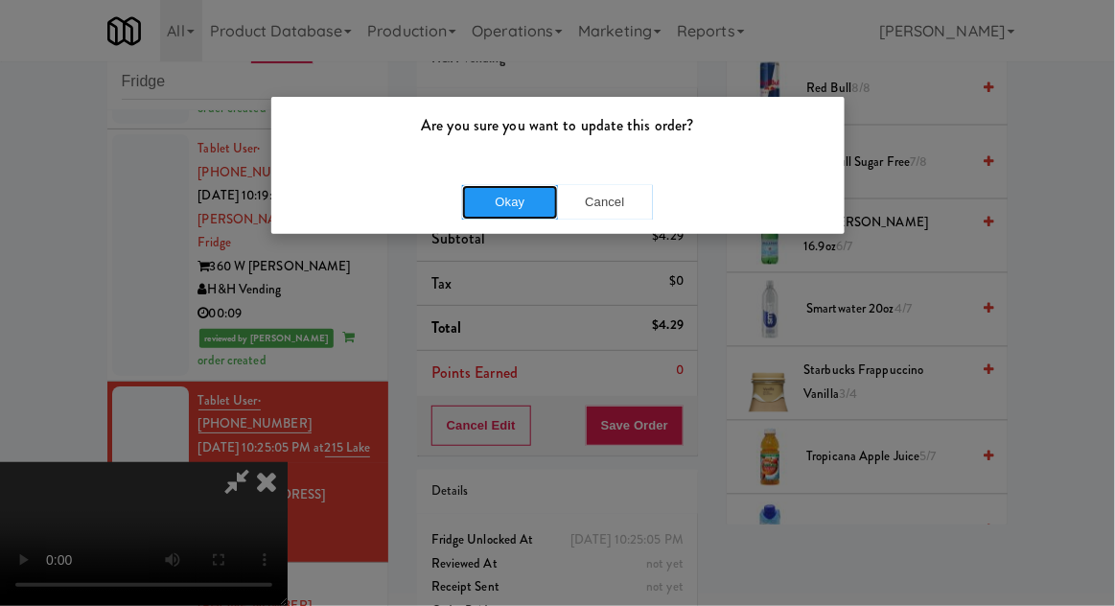
click at [513, 201] on button "Okay" at bounding box center [510, 202] width 96 height 35
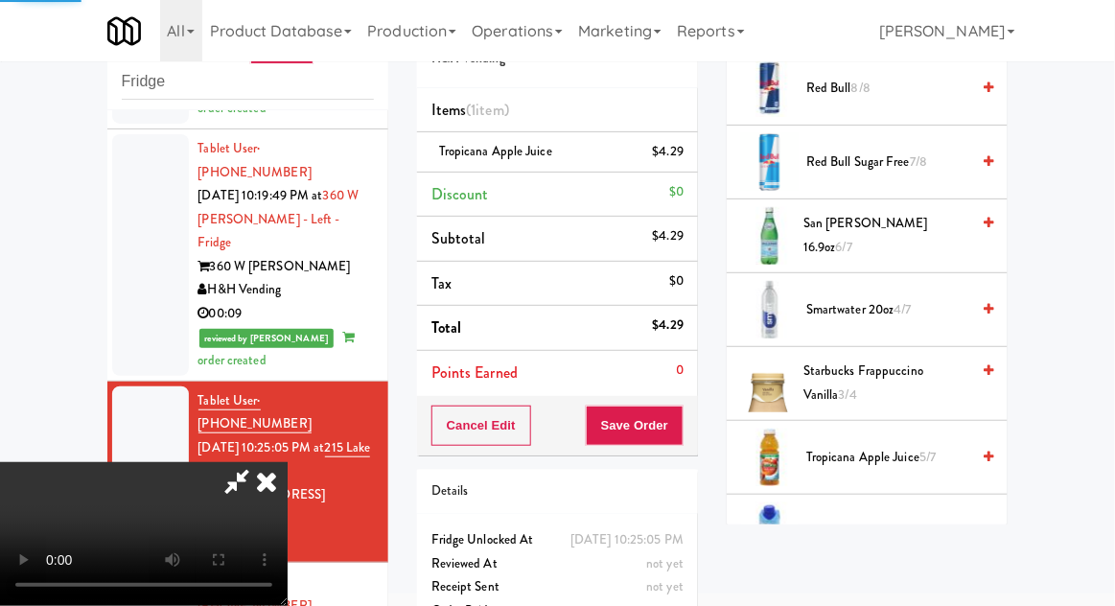
scroll to position [189, 0]
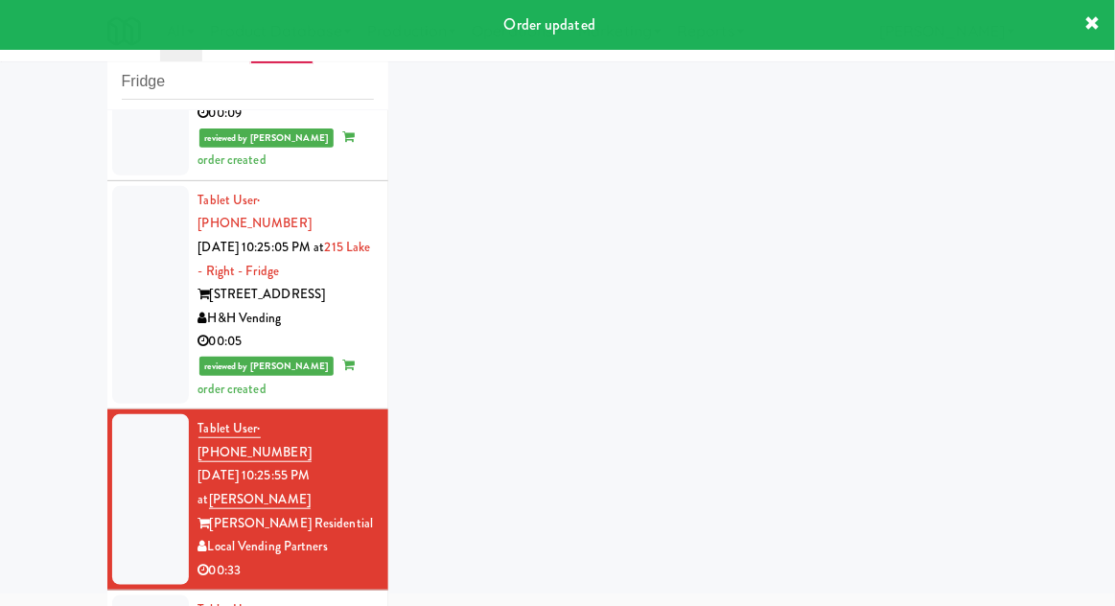
scroll to position [1874, 0]
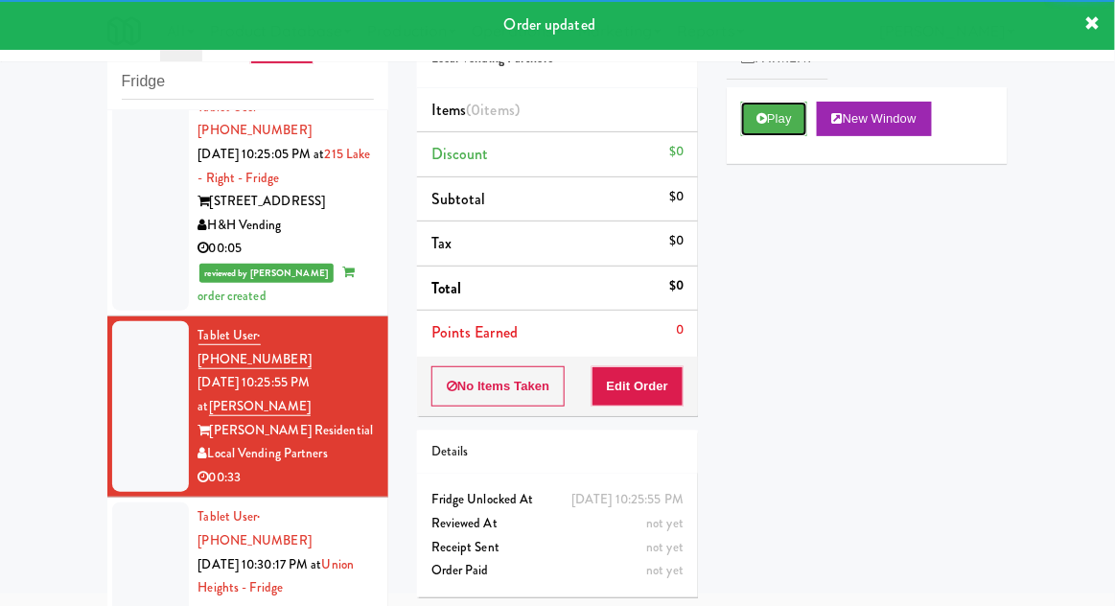
click at [776, 130] on button "Play" at bounding box center [774, 119] width 66 height 35
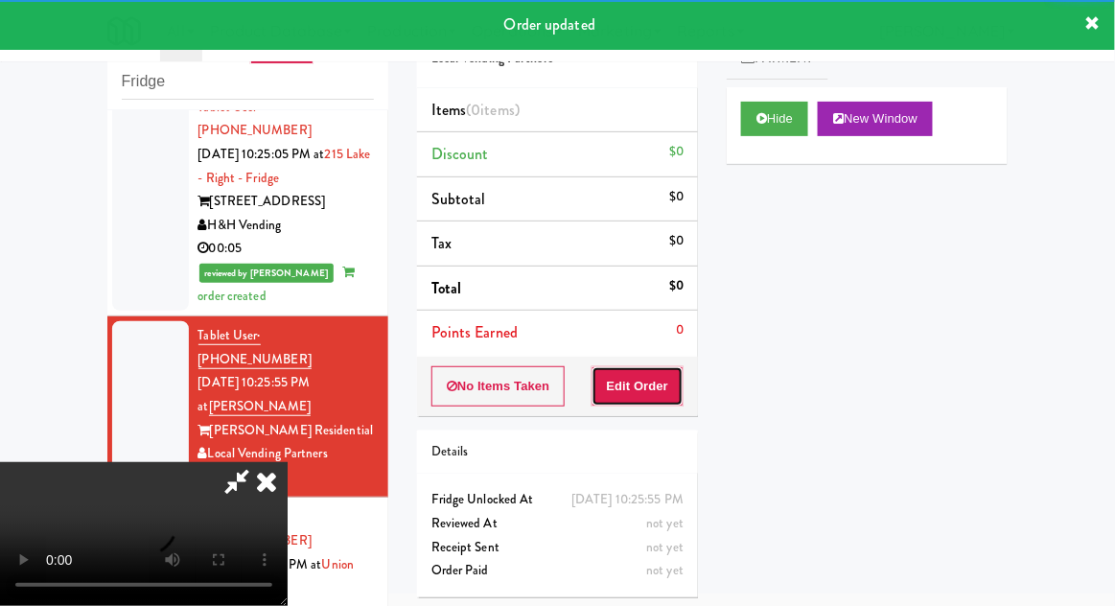
click at [641, 370] on button "Edit Order" at bounding box center [638, 386] width 93 height 40
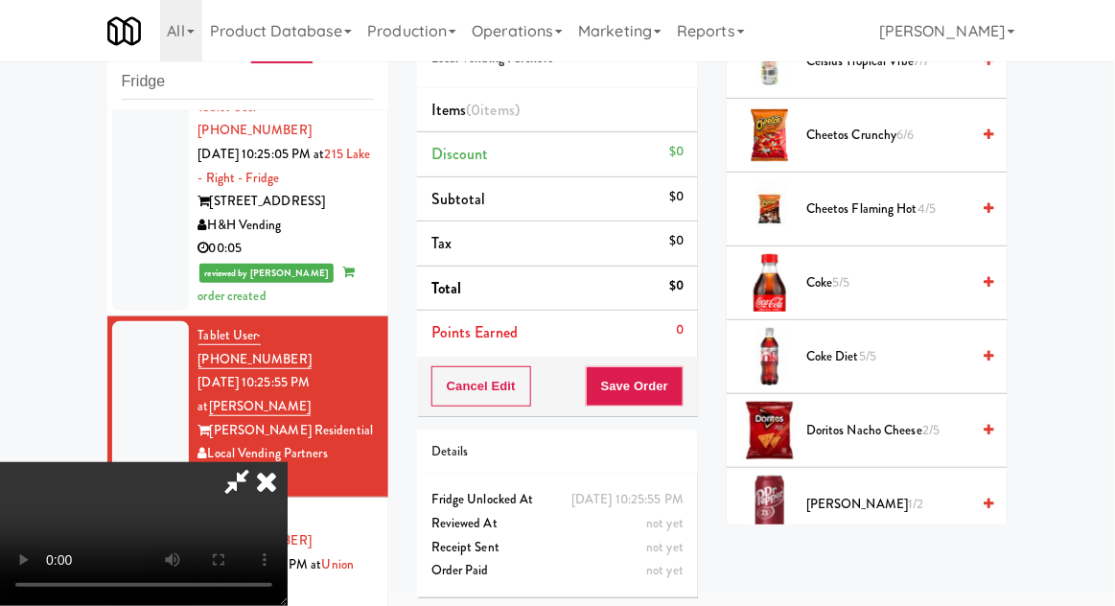
scroll to position [789, 0]
click at [914, 361] on span "Coke Diet 5/5" at bounding box center [887, 356] width 163 height 24
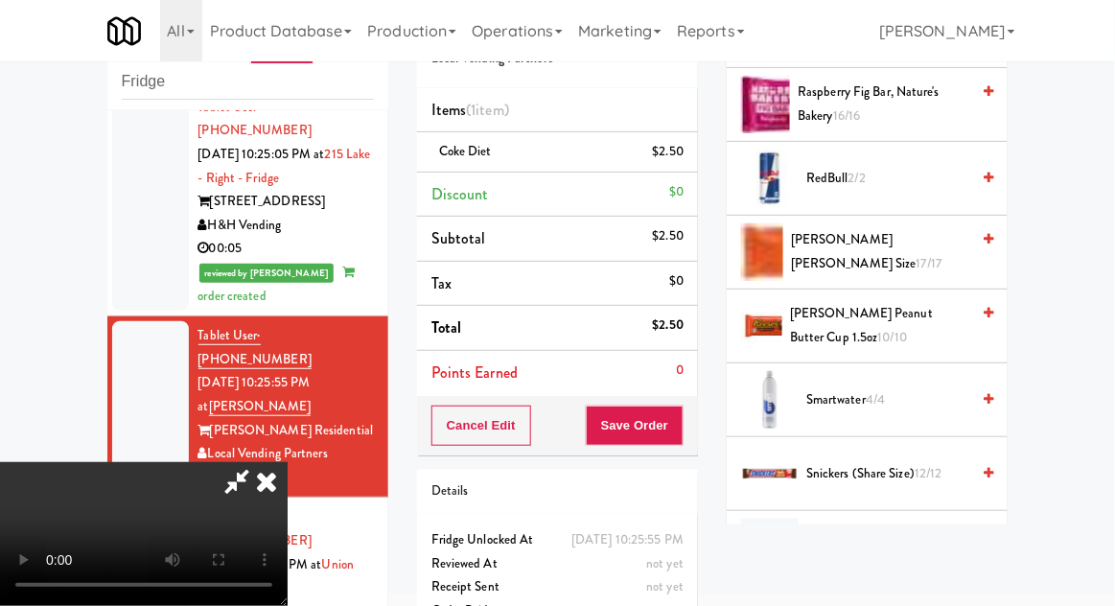
scroll to position [1926, 0]
click at [903, 466] on span "Snickers (Share size) 12/12" at bounding box center [887, 474] width 163 height 24
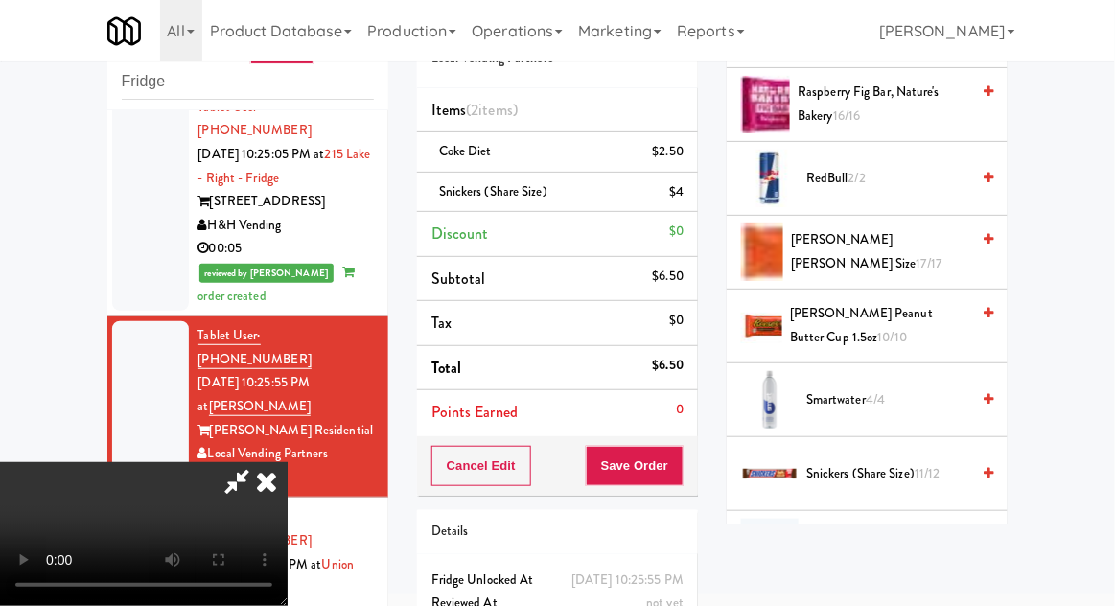
click at [887, 462] on span "Snickers (Share size) 11/12" at bounding box center [887, 474] width 163 height 24
click at [681, 464] on button "Save Order" at bounding box center [635, 466] width 98 height 40
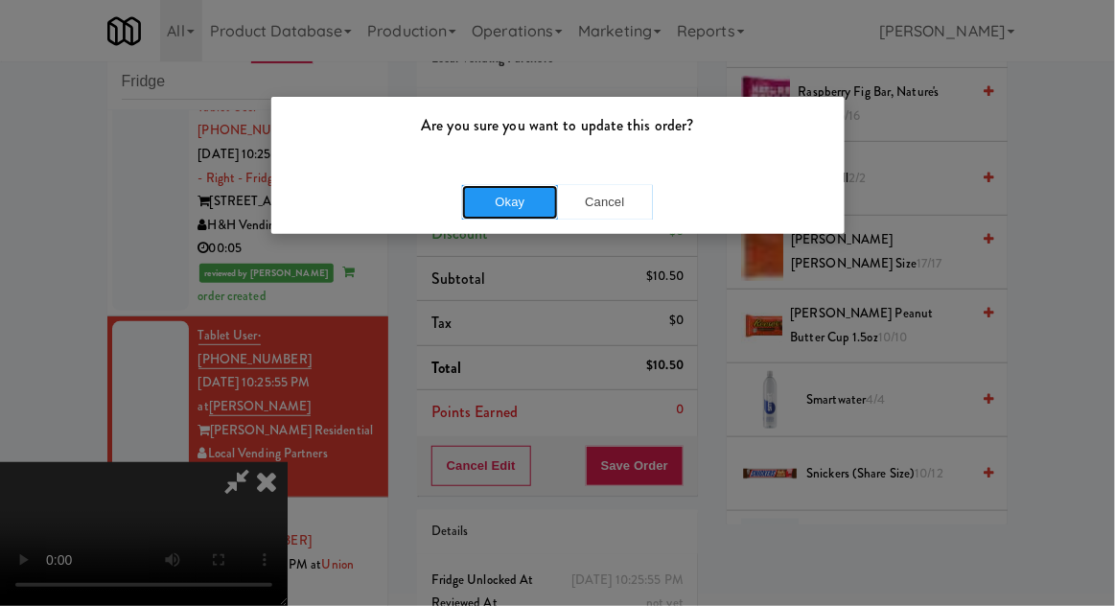
click at [483, 199] on button "Okay" at bounding box center [510, 202] width 96 height 35
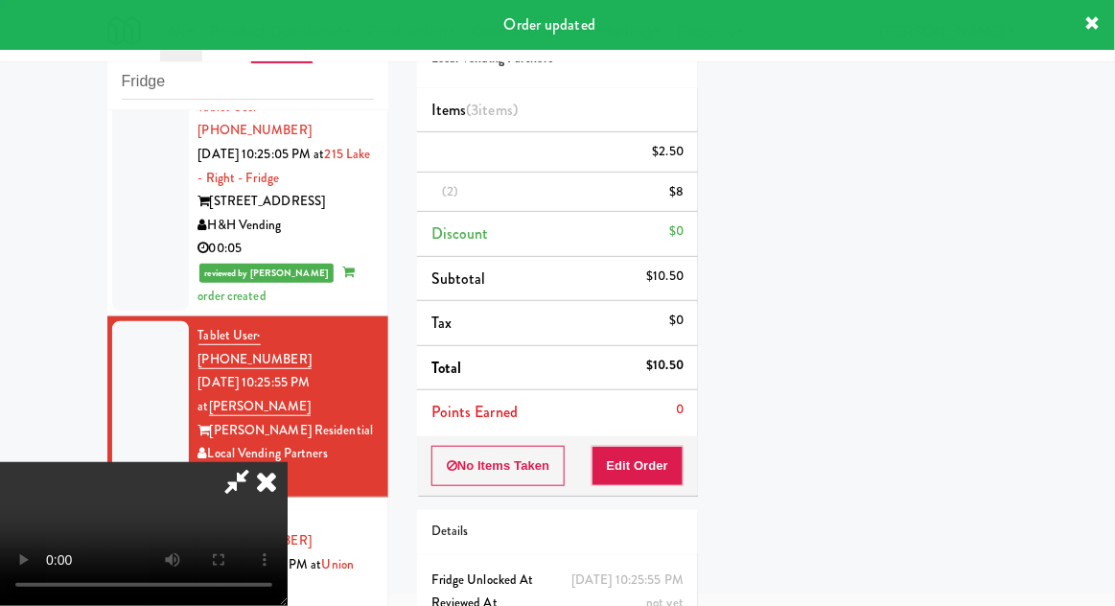
scroll to position [189, 0]
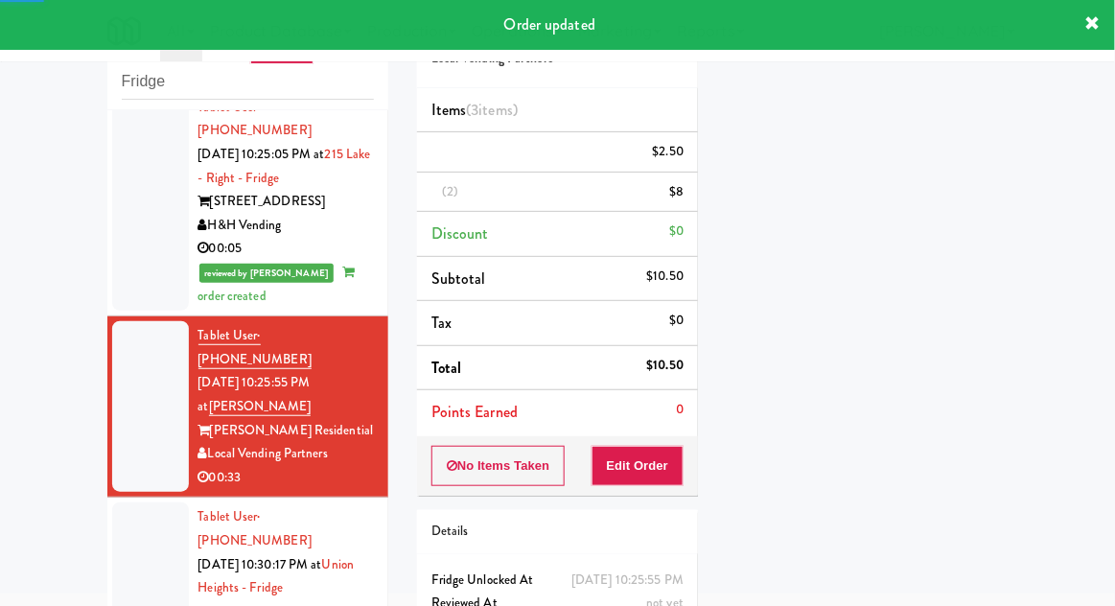
click at [112, 502] on div at bounding box center [150, 587] width 77 height 171
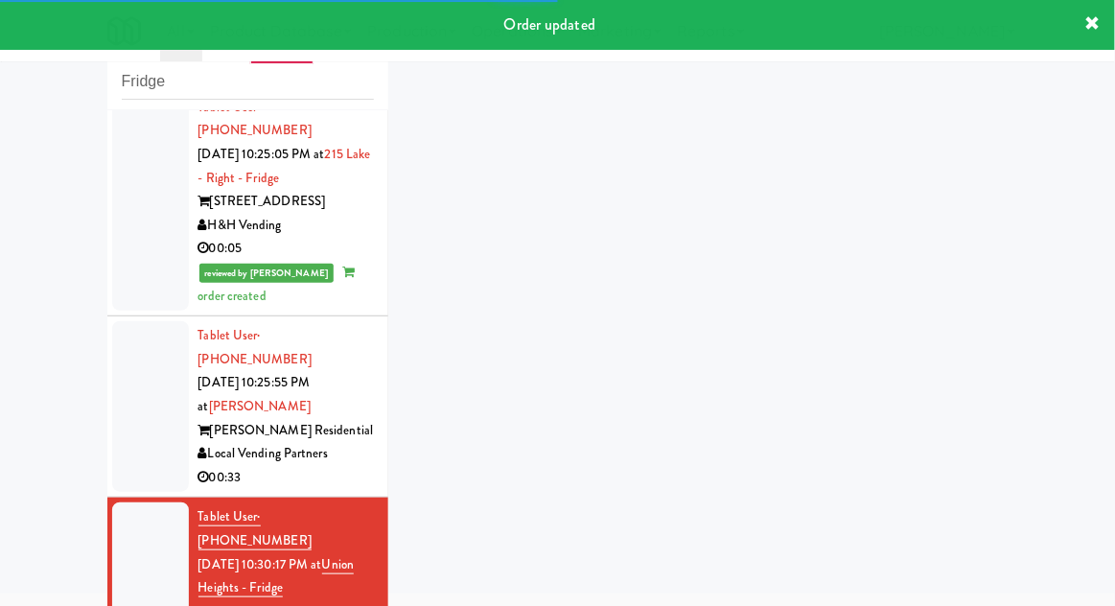
scroll to position [1921, 0]
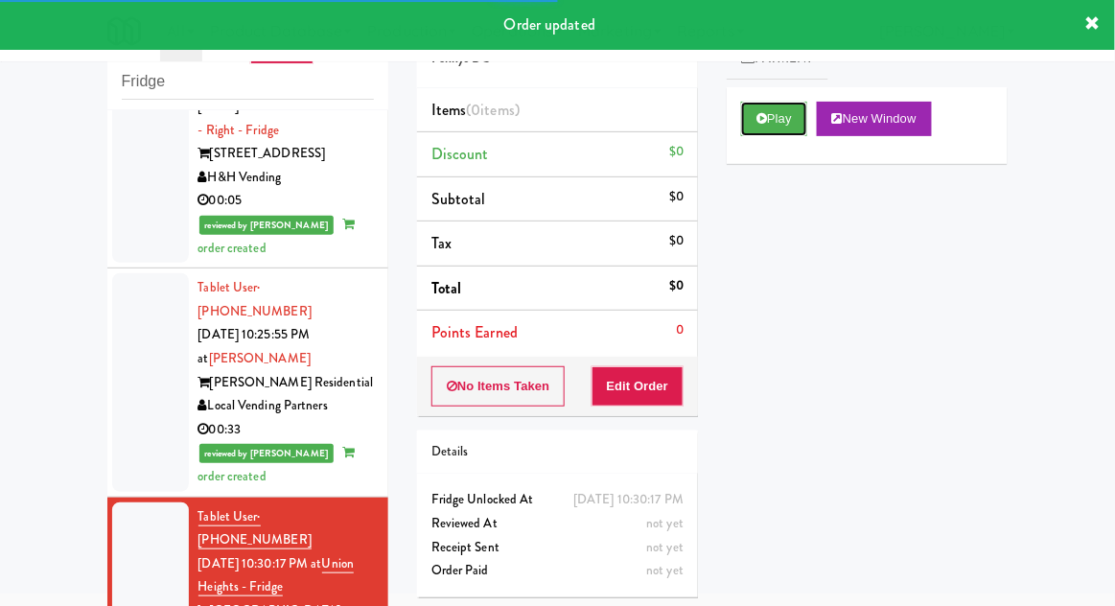
click at [805, 121] on button "Play" at bounding box center [774, 119] width 66 height 35
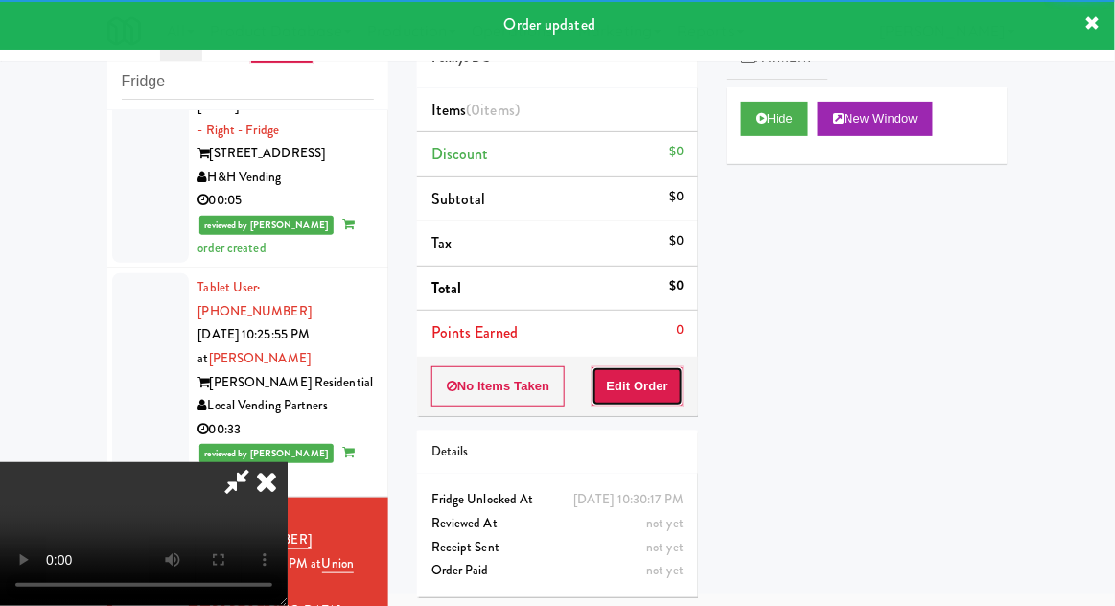
click at [663, 377] on button "Edit Order" at bounding box center [638, 386] width 93 height 40
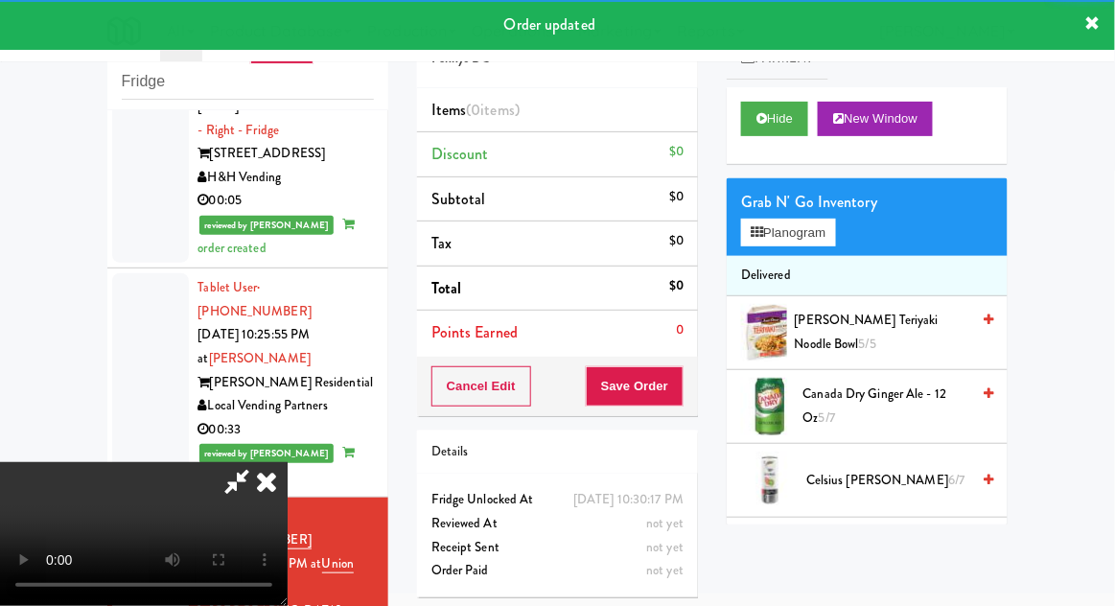
click at [1113, 9] on div "Order updated" at bounding box center [557, 25] width 1115 height 50
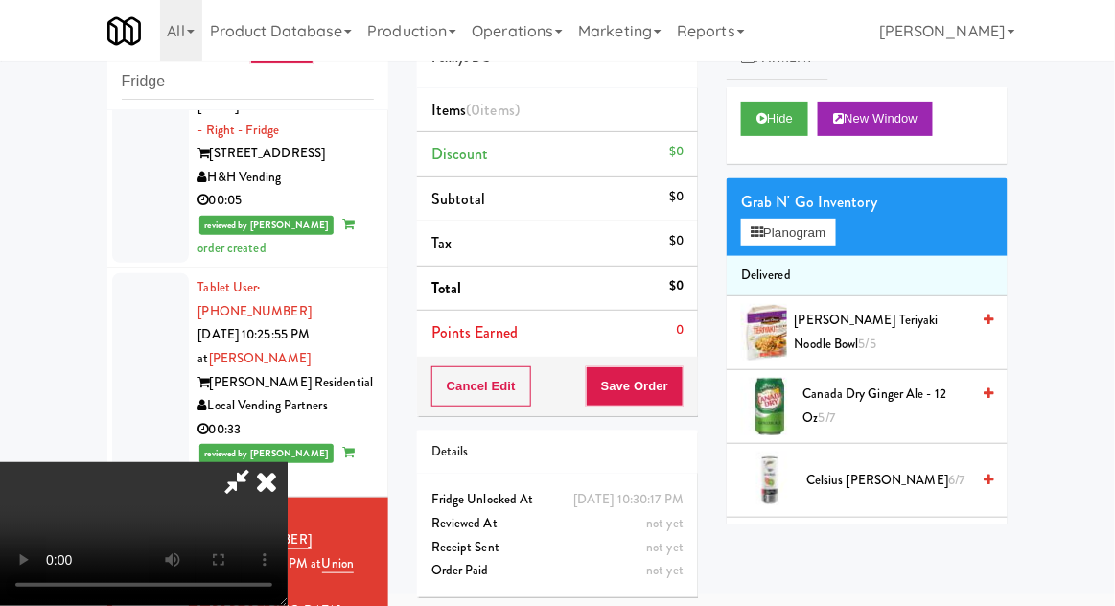
scroll to position [70, 0]
click at [787, 130] on button "Hide" at bounding box center [774, 119] width 67 height 35
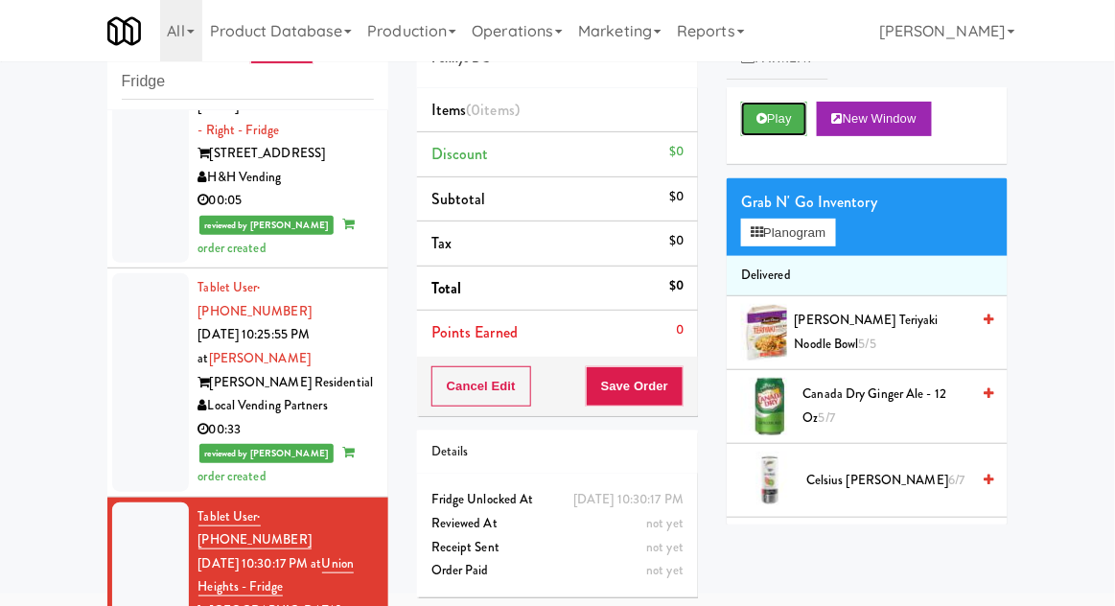
scroll to position [0, 0]
click at [792, 133] on button "Play" at bounding box center [774, 119] width 66 height 35
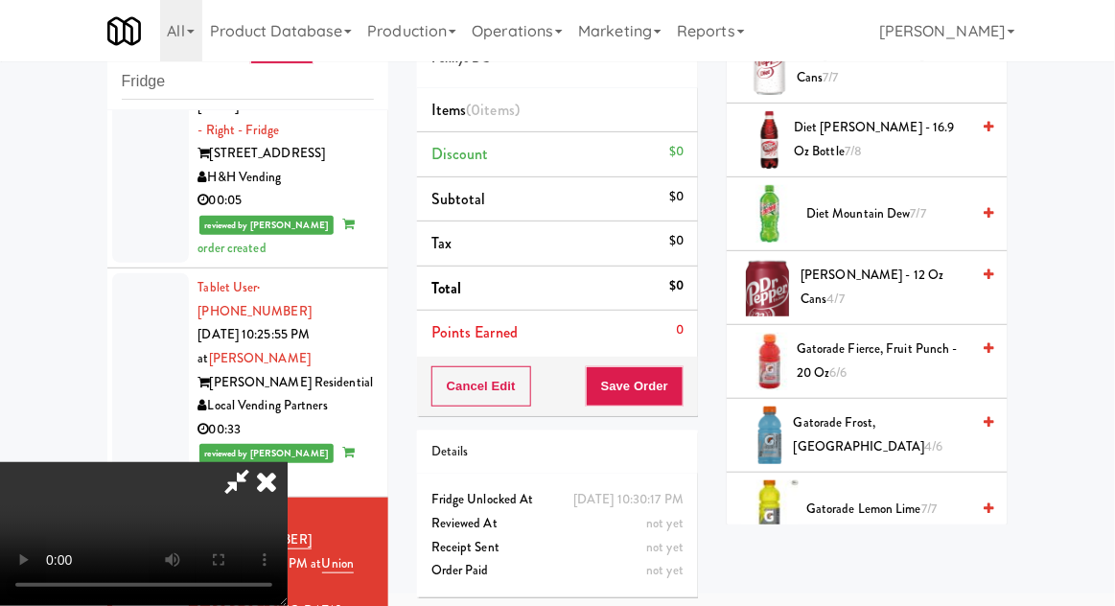
scroll to position [1006, 0]
click at [907, 420] on span "Gatorade Frost, Glacier Freeze 4/6" at bounding box center [881, 433] width 175 height 47
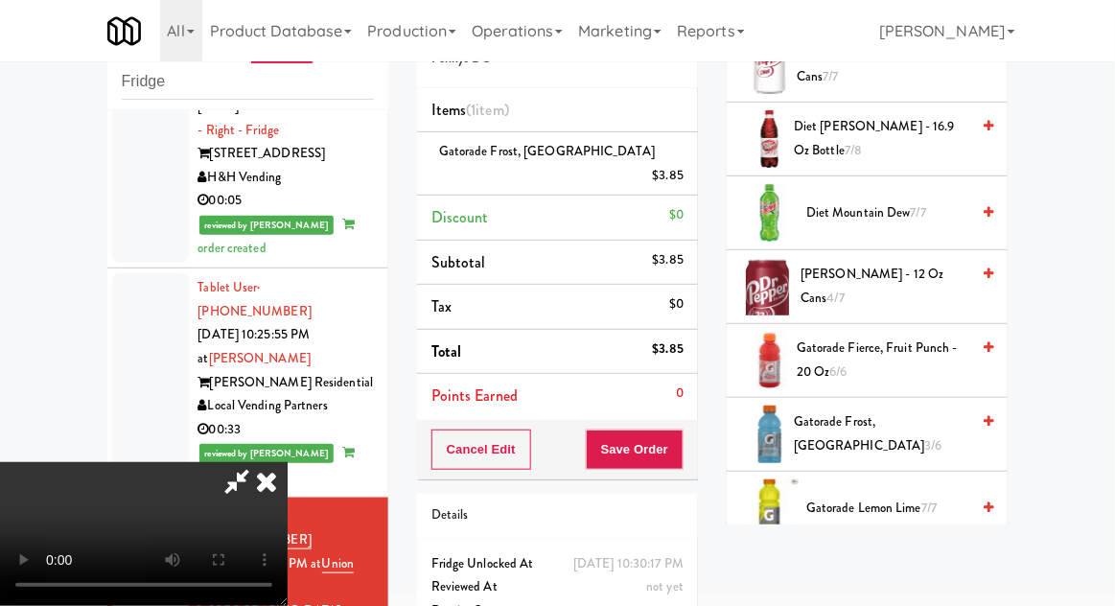
scroll to position [70, 0]
click at [903, 348] on span "Gatorade Fierce, Fruit Punch - 20 oz 6/6" at bounding box center [883, 360] width 173 height 47
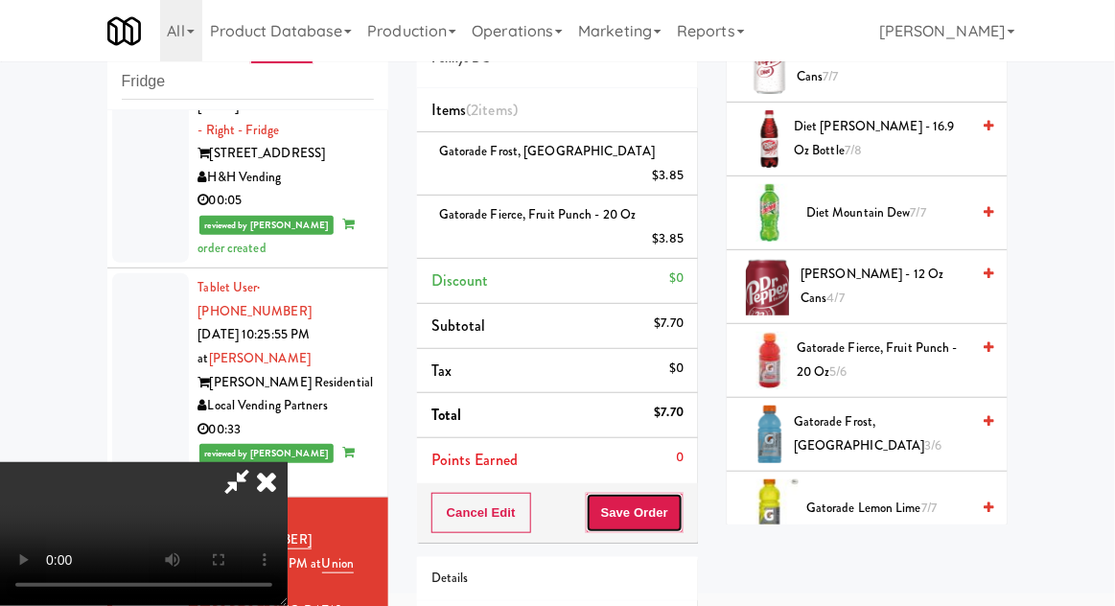
click at [682, 493] on button "Save Order" at bounding box center [635, 513] width 98 height 40
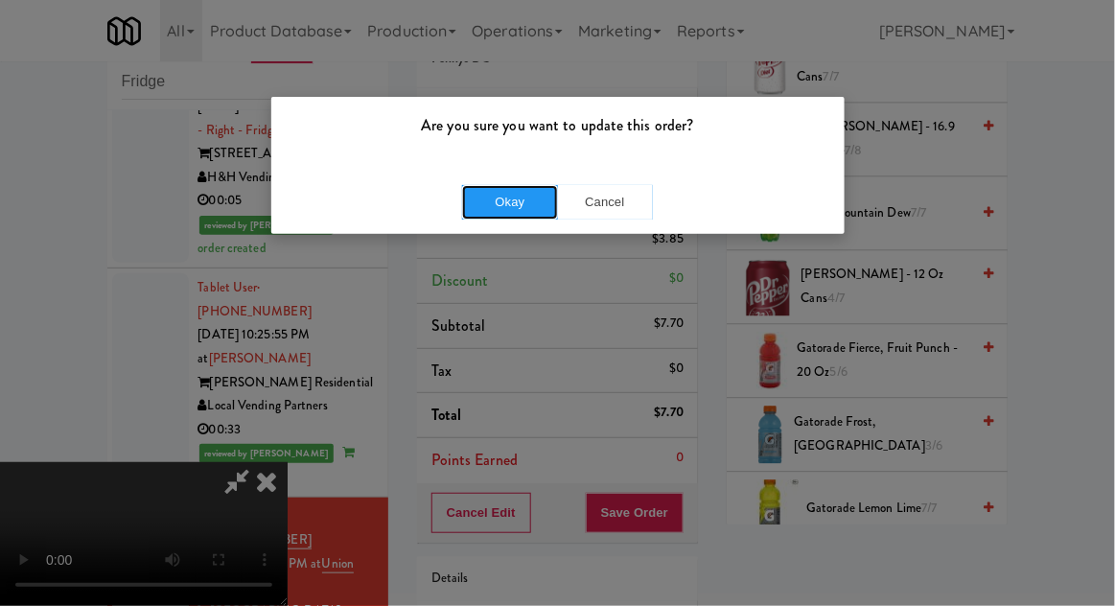
click at [485, 215] on button "Okay" at bounding box center [510, 202] width 96 height 35
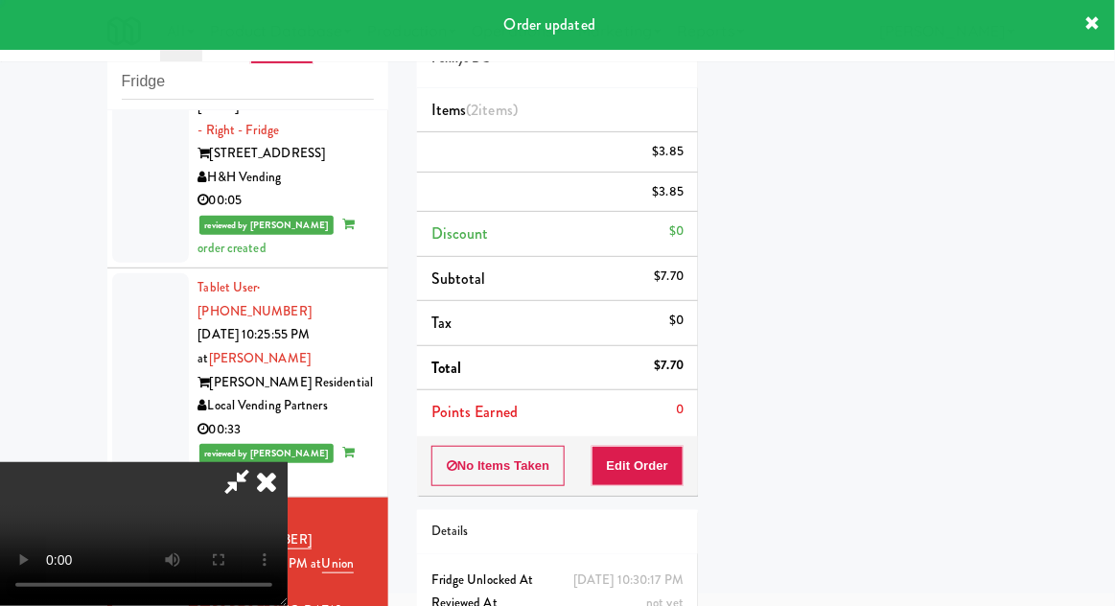
scroll to position [0, 0]
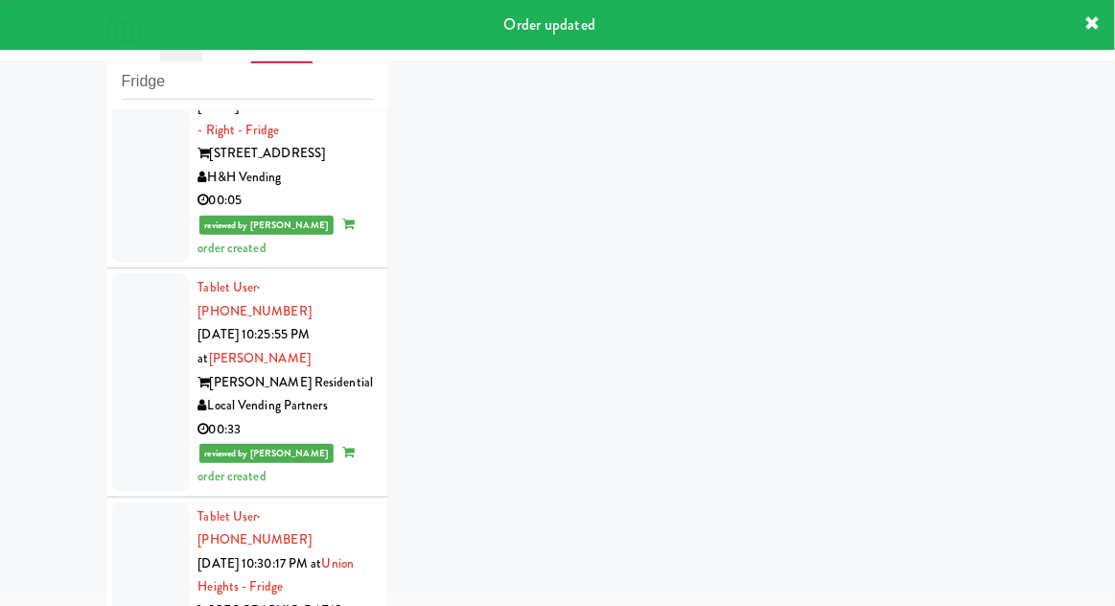
scroll to position [1968, 0]
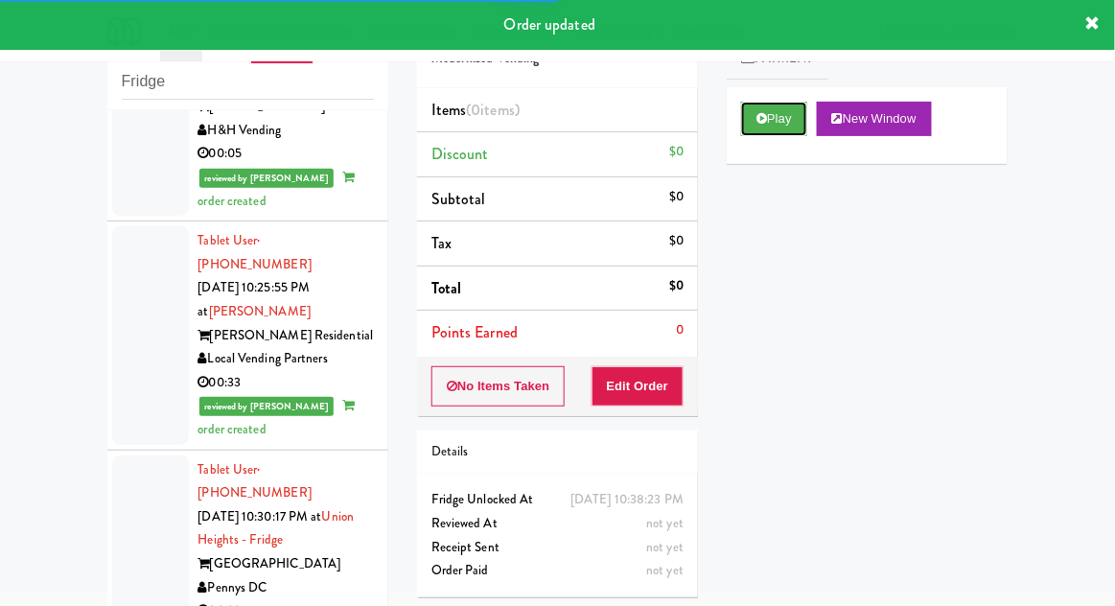
click at [780, 131] on button "Play" at bounding box center [774, 119] width 66 height 35
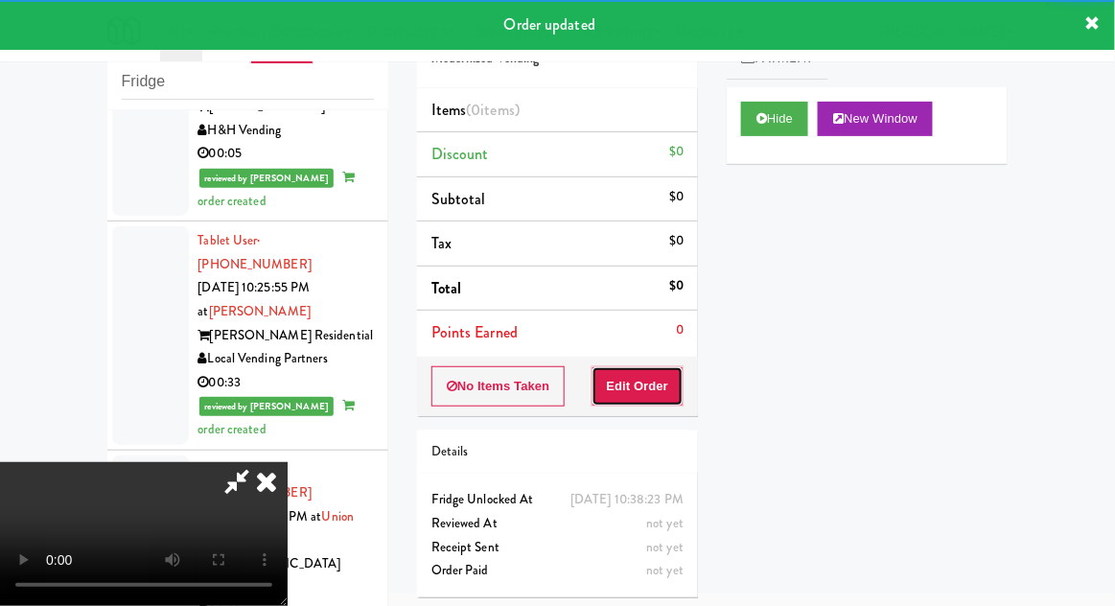
click at [654, 389] on button "Edit Order" at bounding box center [638, 386] width 93 height 40
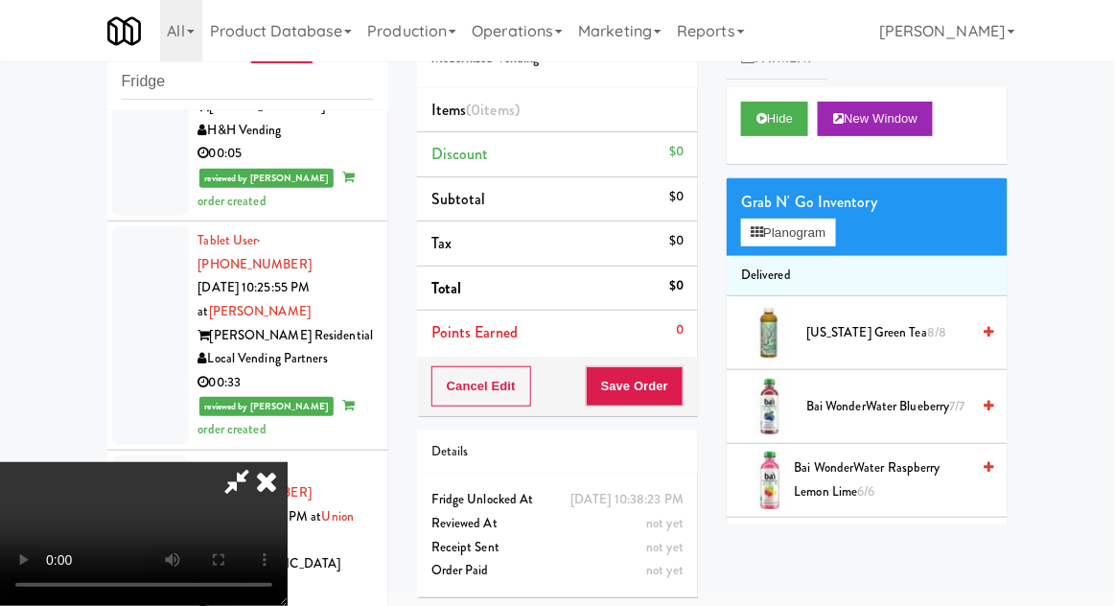
scroll to position [70, 0]
click at [824, 223] on button "Planogram" at bounding box center [788, 233] width 94 height 29
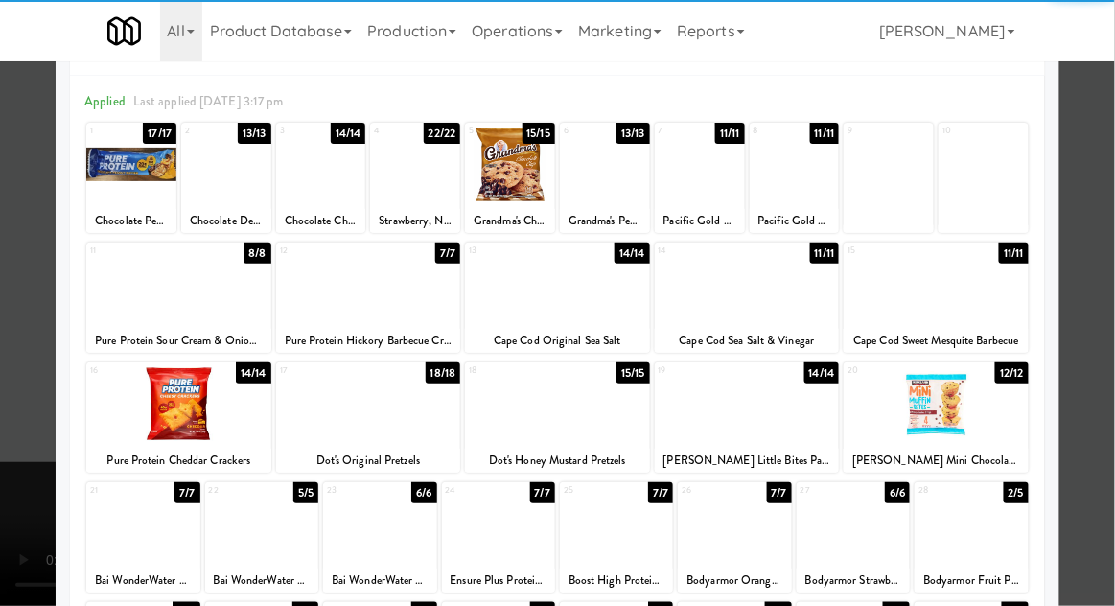
scroll to position [243, 0]
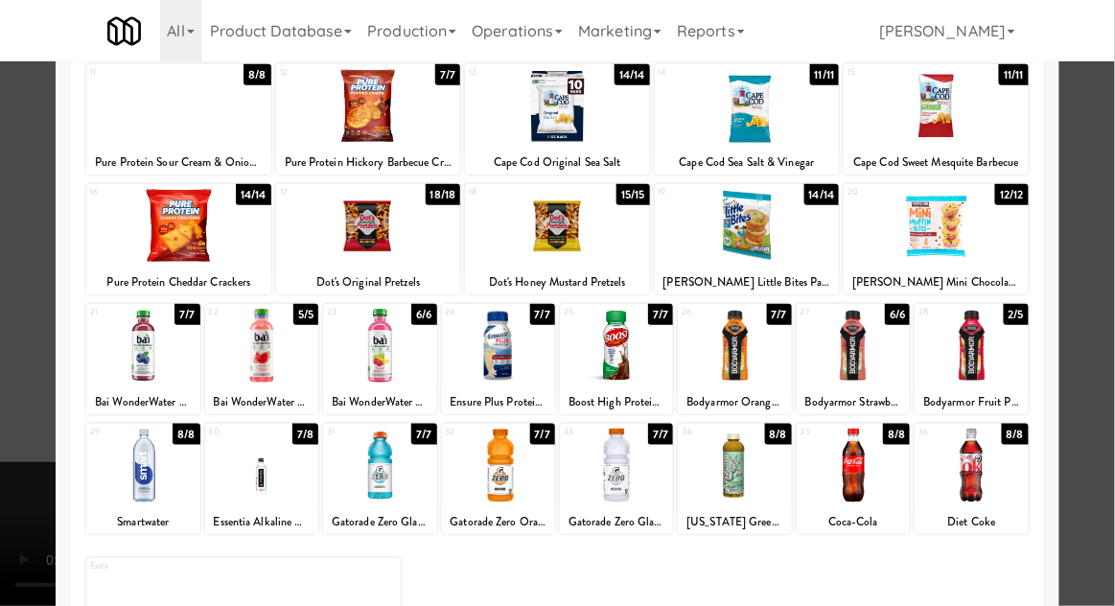
click at [888, 489] on div at bounding box center [853, 466] width 113 height 74
click at [990, 477] on div at bounding box center [971, 466] width 113 height 74
click at [1083, 454] on div at bounding box center [557, 303] width 1115 height 606
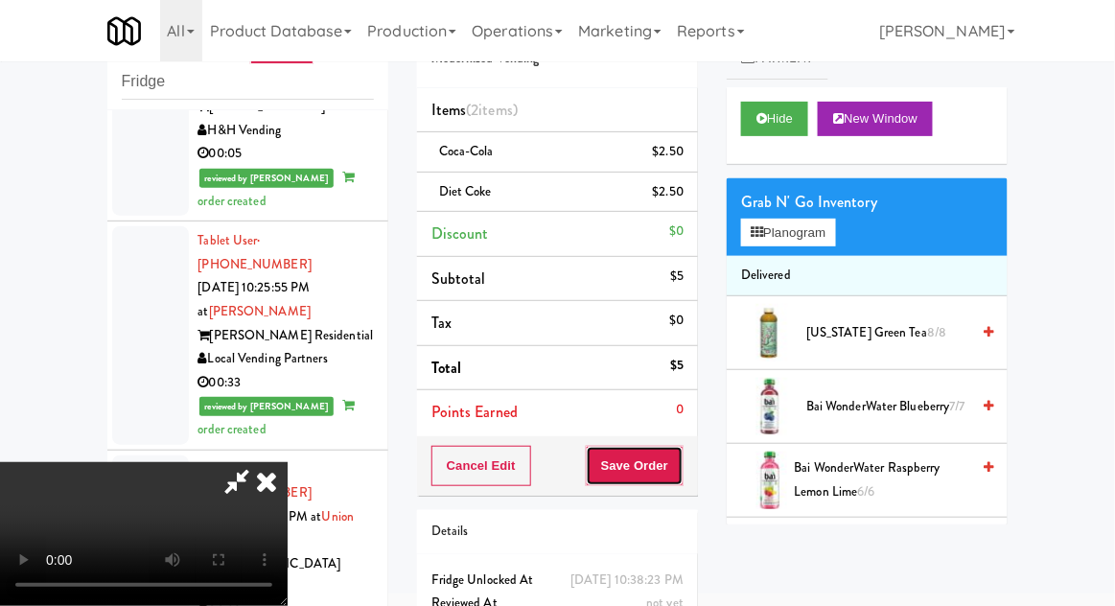
click at [680, 481] on button "Save Order" at bounding box center [635, 466] width 98 height 40
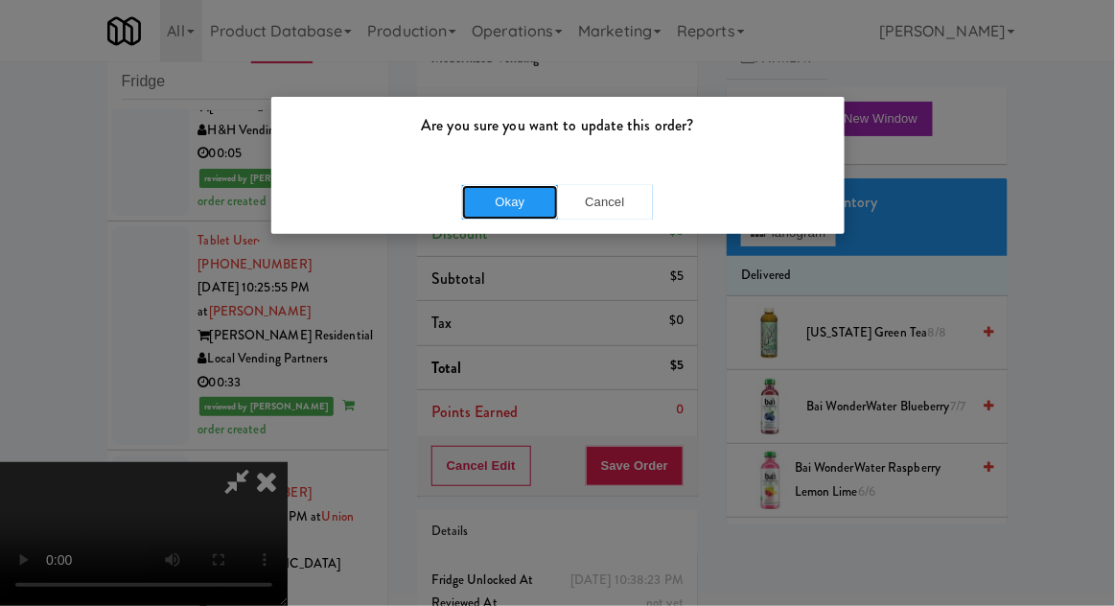
click at [510, 216] on button "Okay" at bounding box center [510, 202] width 96 height 35
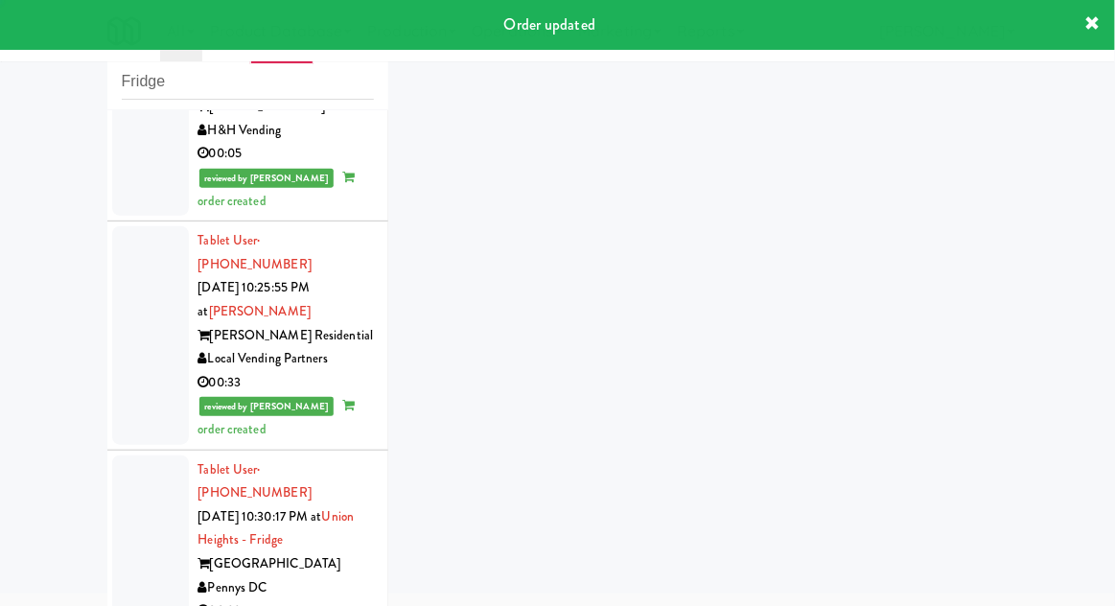
scroll to position [2015, 0]
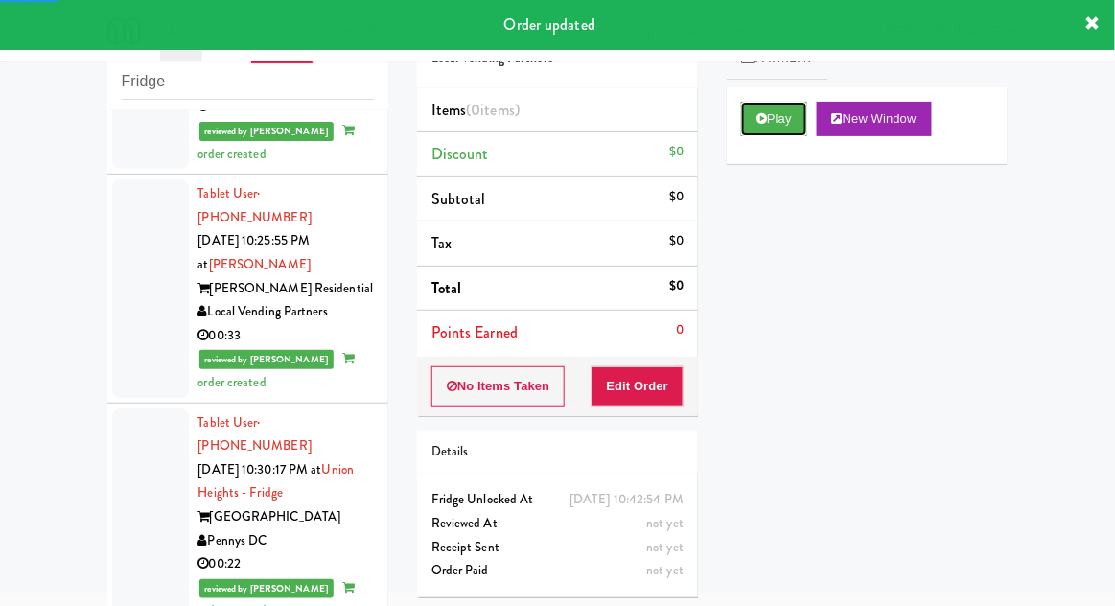
click at [803, 130] on button "Play" at bounding box center [774, 119] width 66 height 35
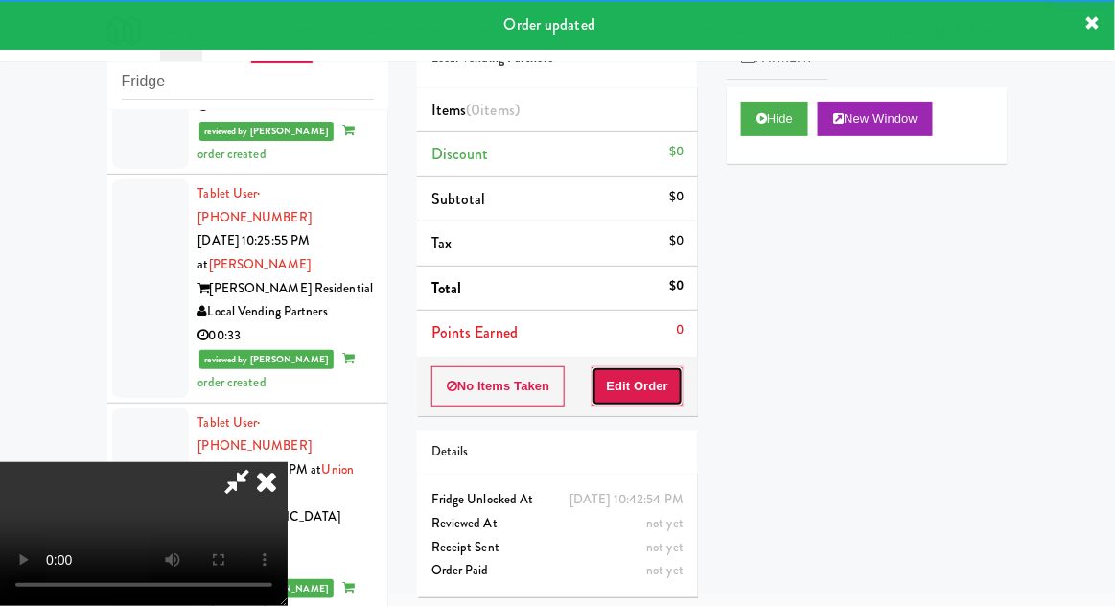
click at [679, 384] on button "Edit Order" at bounding box center [638, 386] width 93 height 40
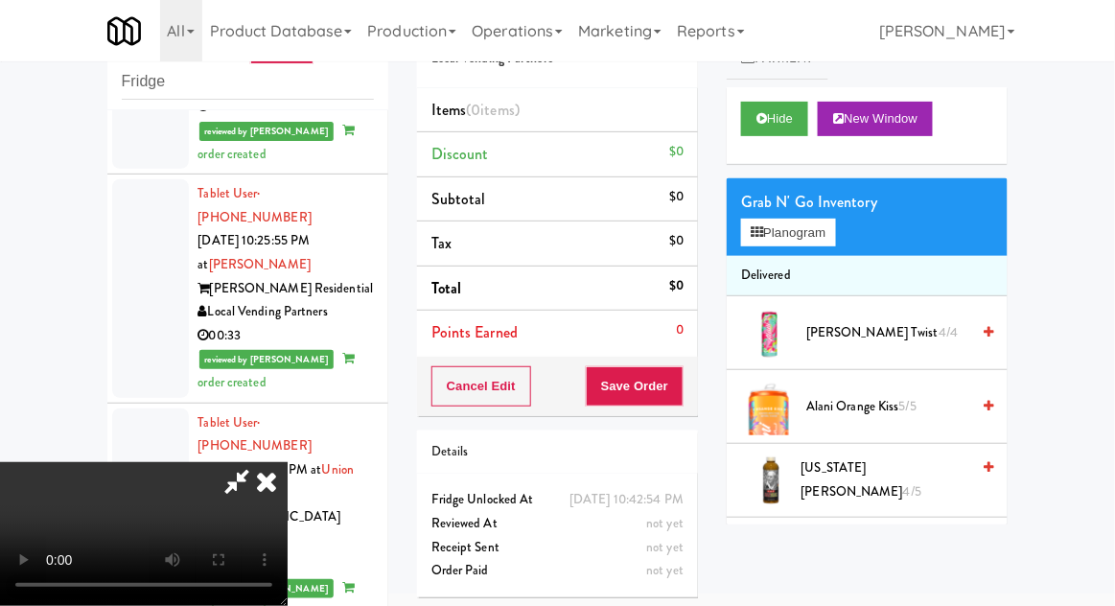
click at [900, 479] on span "[US_STATE] [PERSON_NAME] 4/5" at bounding box center [886, 479] width 169 height 47
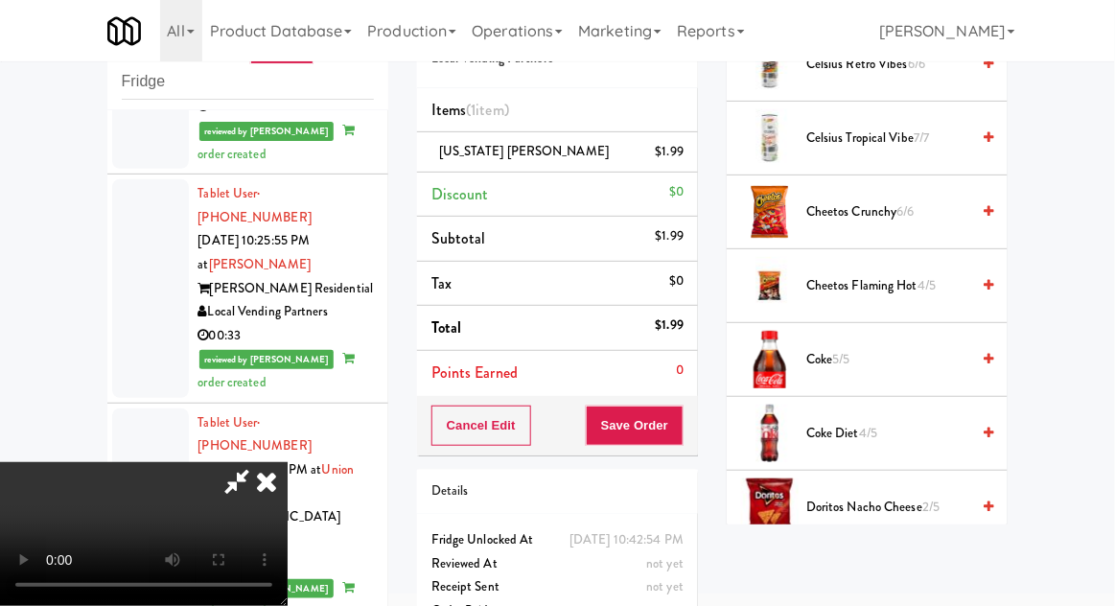
scroll to position [711, 0]
click at [895, 430] on span "Coke Diet 4/5" at bounding box center [887, 434] width 163 height 24
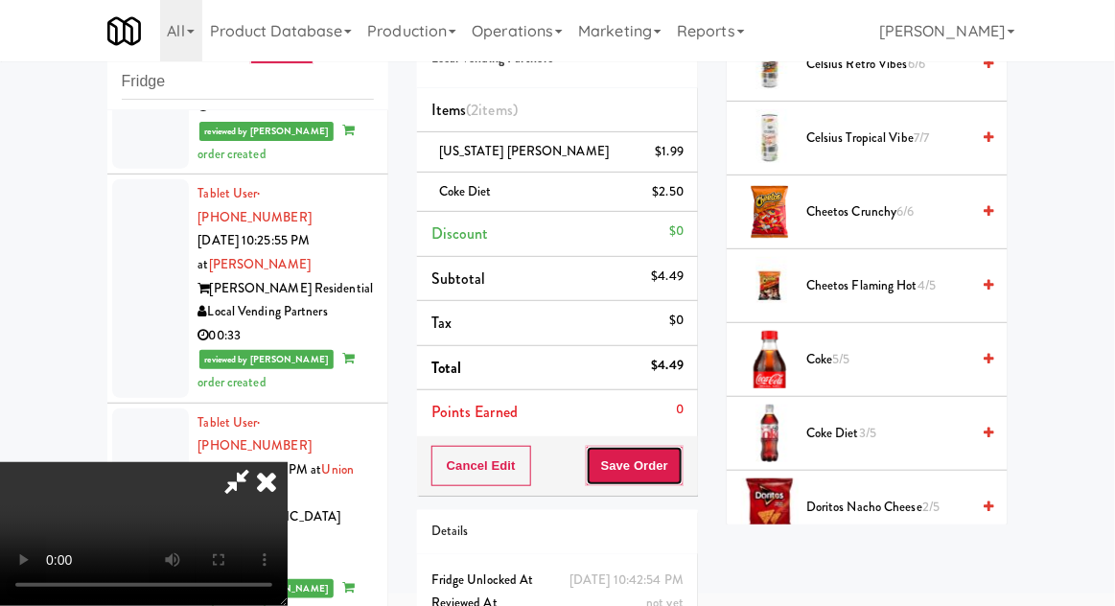
click at [680, 461] on button "Save Order" at bounding box center [635, 466] width 98 height 40
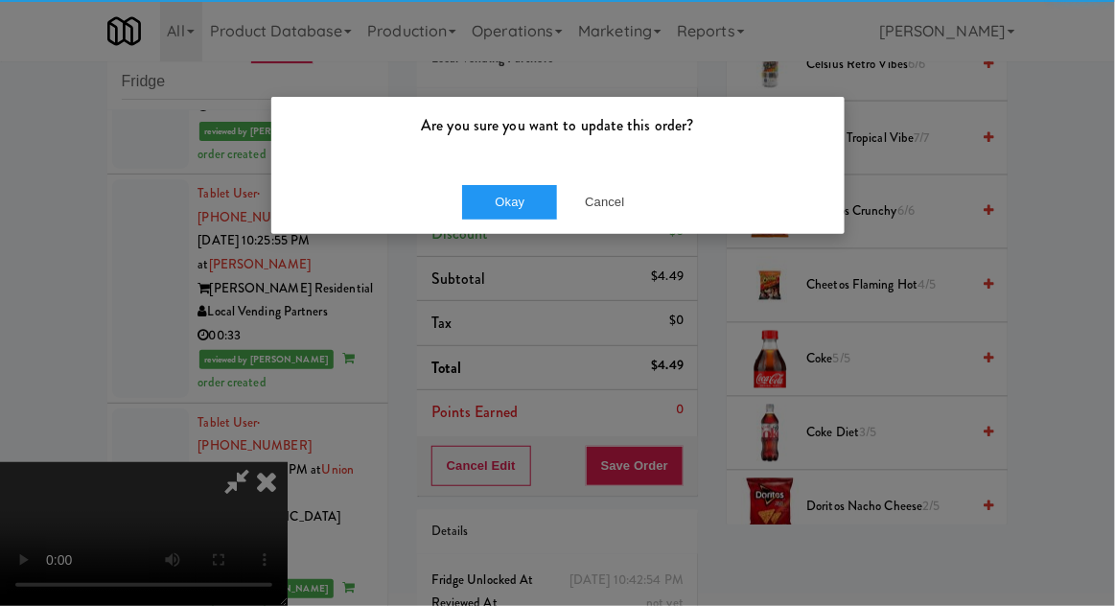
click at [489, 149] on div "Are you sure you want to update this order?" at bounding box center [557, 133] width 573 height 73
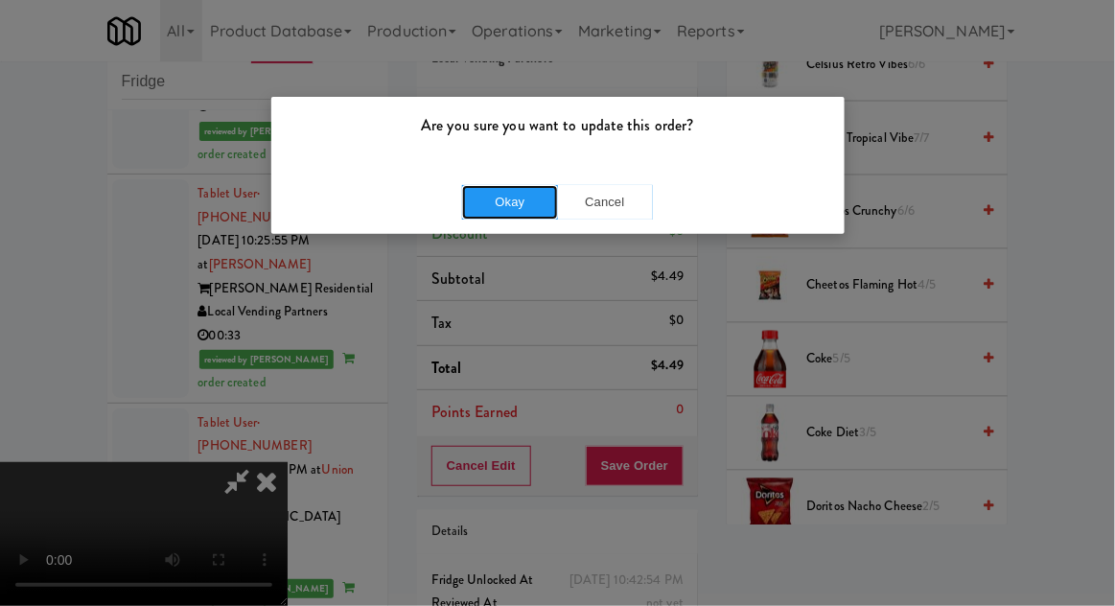
click at [495, 204] on button "Okay" at bounding box center [510, 202] width 96 height 35
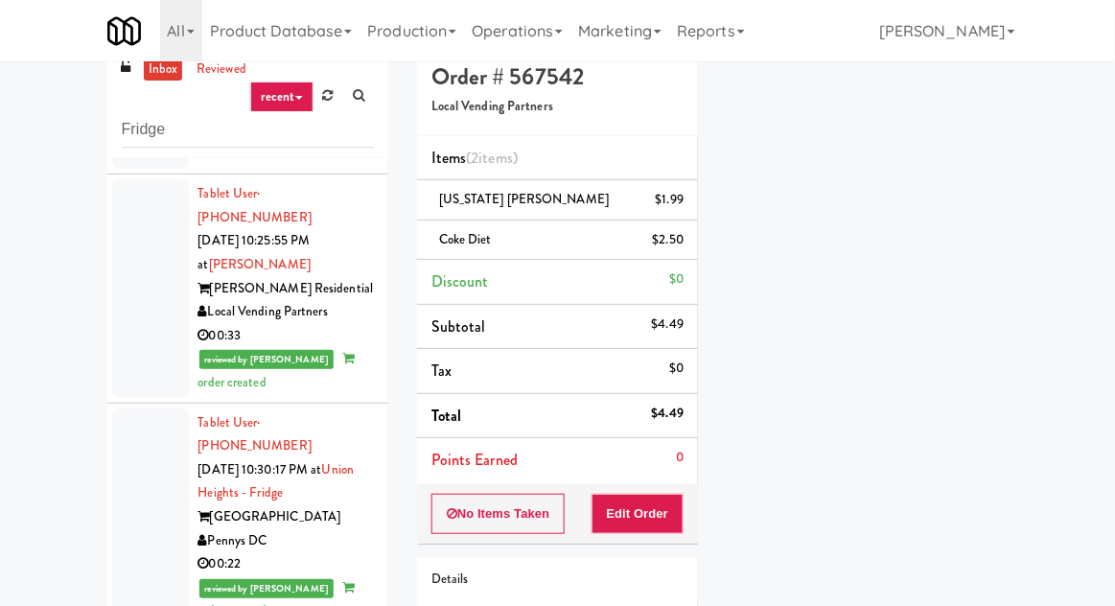
scroll to position [0, 0]
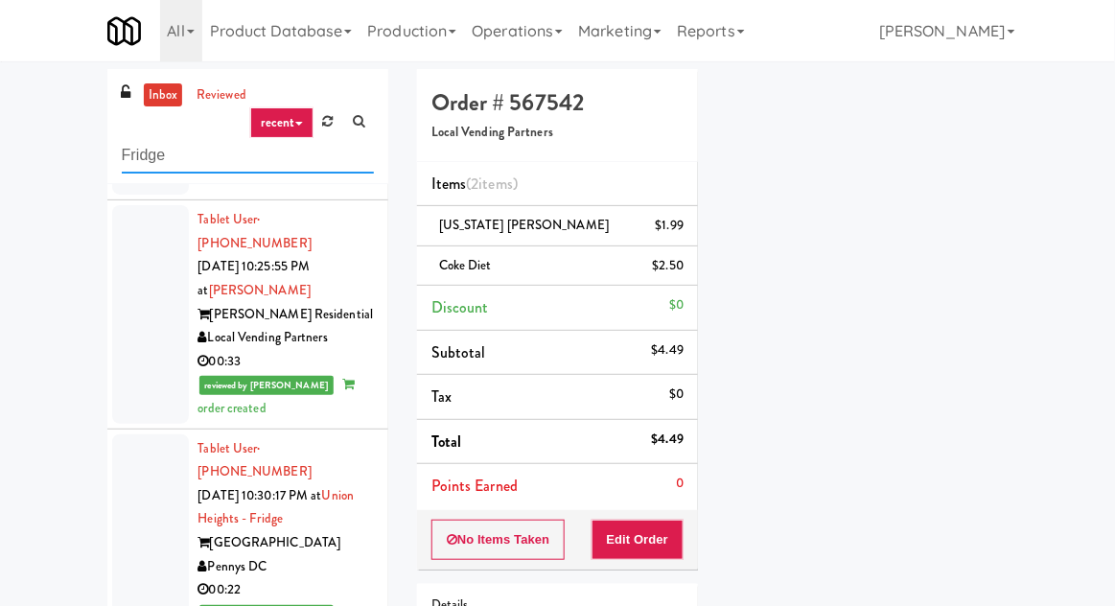
click at [130, 153] on input "Fridge" at bounding box center [248, 155] width 252 height 35
click at [129, 149] on input "Fridge" at bounding box center [248, 155] width 252 height 35
click at [25, 188] on div "inbox reviewed recent all unclear take inventory issue suspicious failed recent…" at bounding box center [557, 421] width 1115 height 705
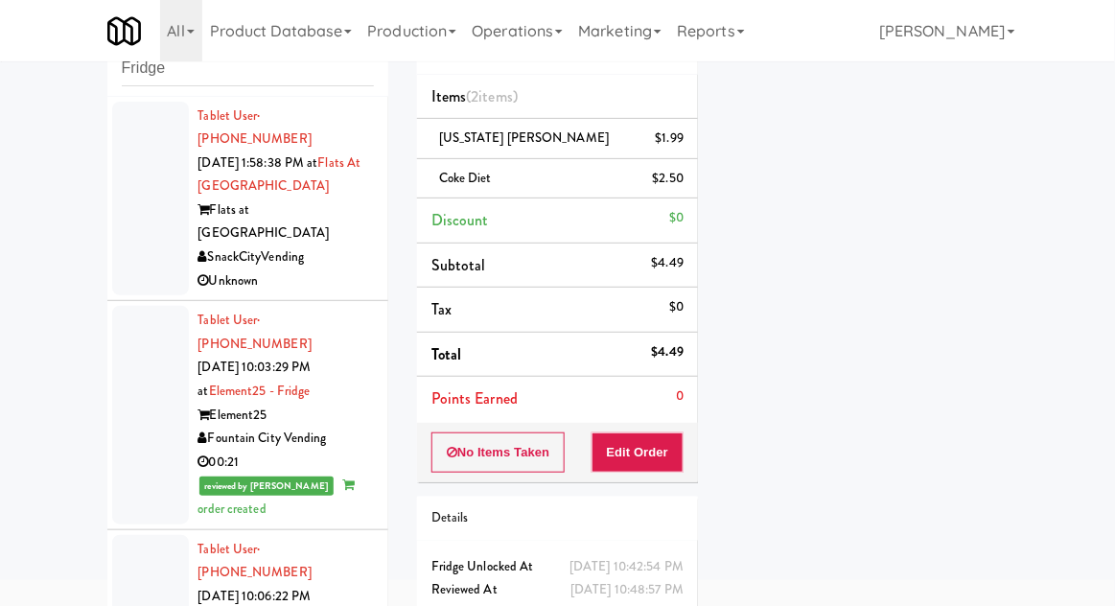
click at [130, 347] on div at bounding box center [150, 415] width 77 height 218
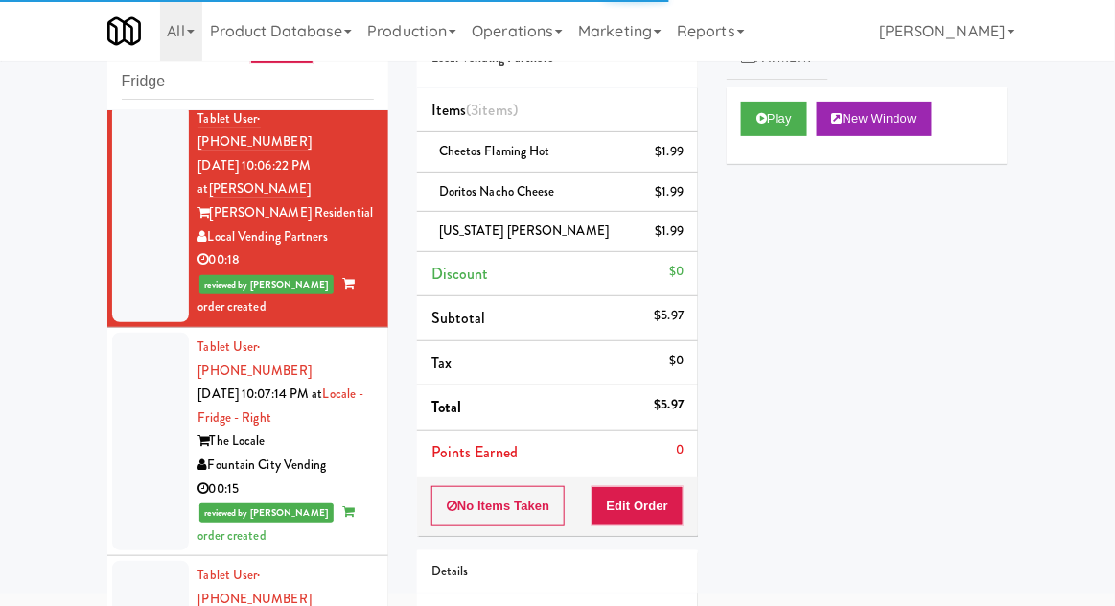
click at [143, 383] on div at bounding box center [150, 442] width 77 height 218
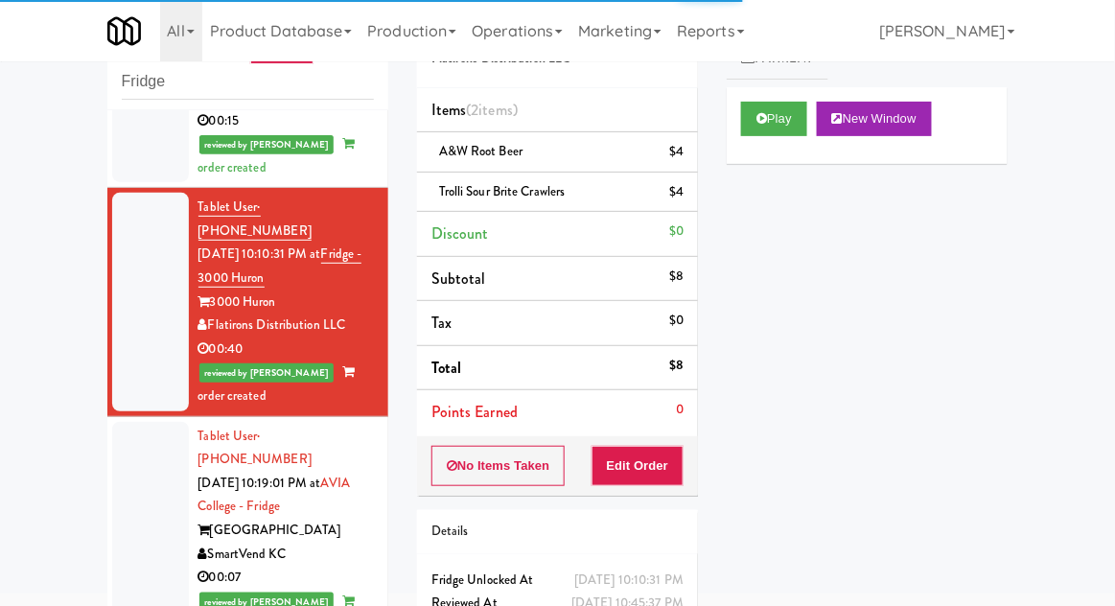
click at [138, 422] on div at bounding box center [150, 531] width 77 height 218
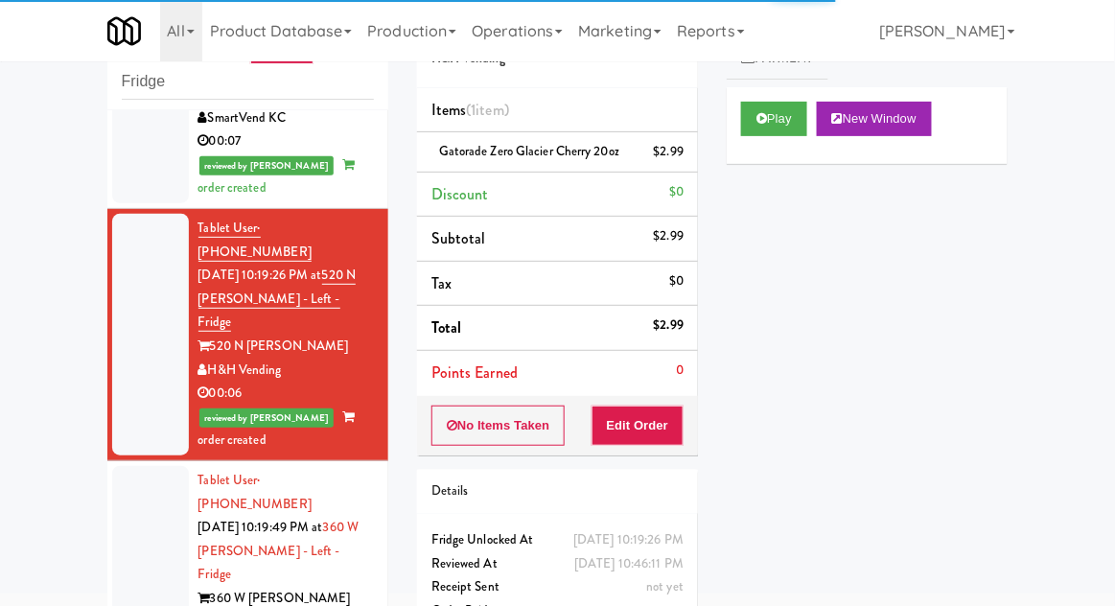
click at [155, 466] on div at bounding box center [150, 587] width 77 height 242
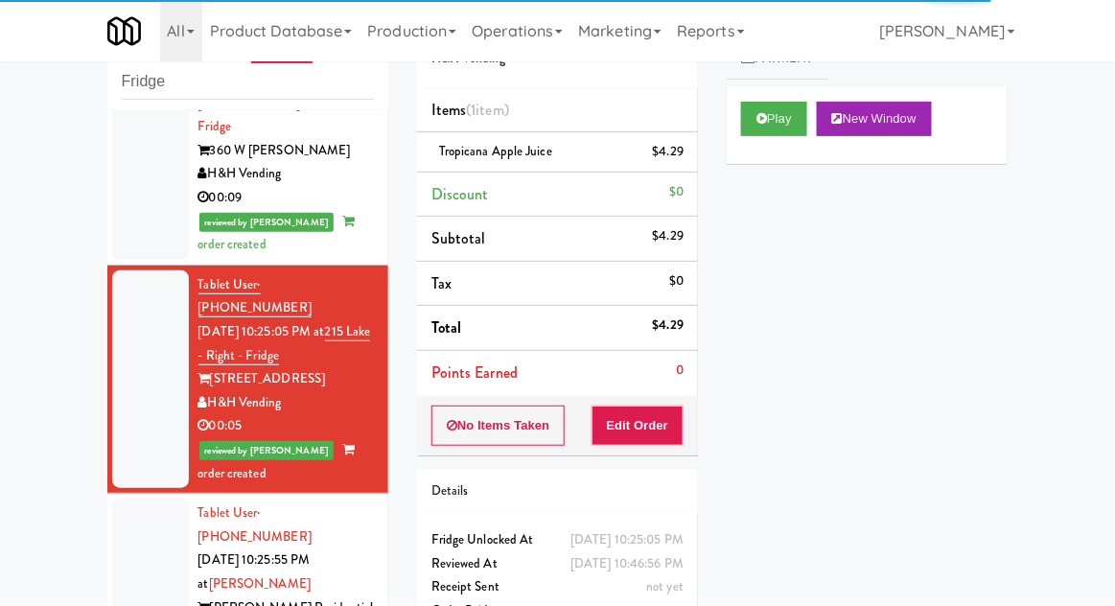
click at [140, 499] on div at bounding box center [150, 608] width 77 height 218
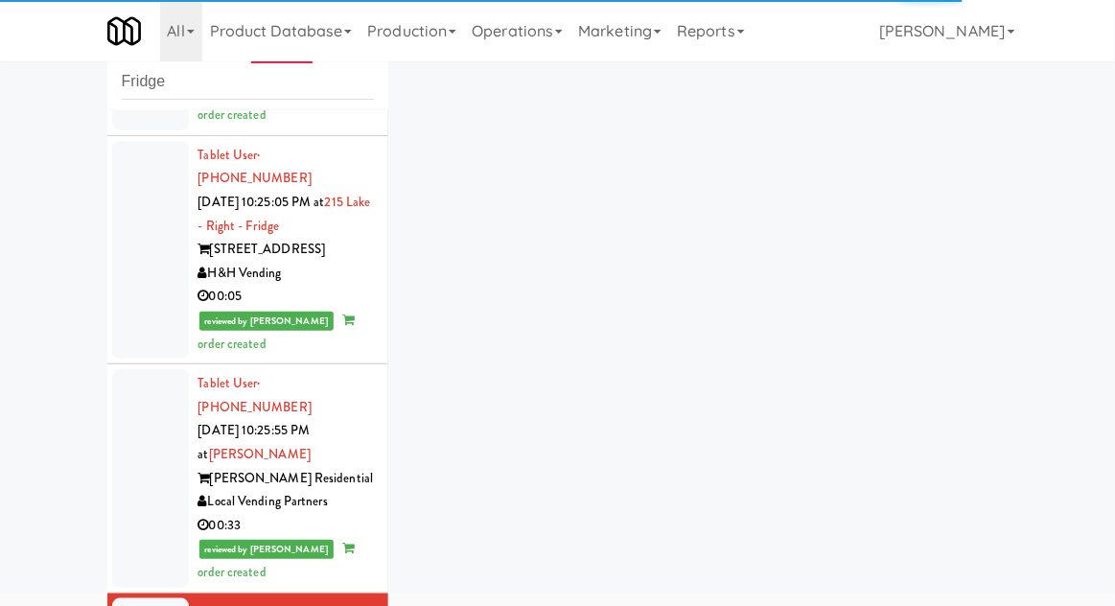
scroll to position [2063, 0]
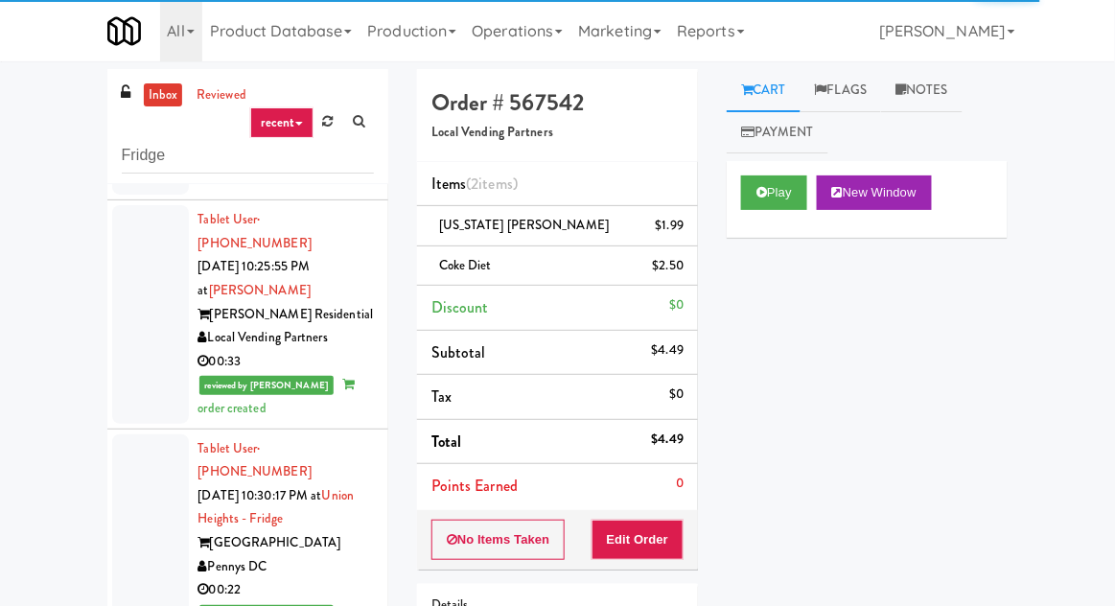
click at [130, 180] on div "inbox reviewed recent all unclear take inventory issue suspicious failed recent…" at bounding box center [247, 126] width 281 height 115
click at [135, 181] on div "inbox reviewed recent all unclear take inventory issue suspicious failed recent…" at bounding box center [247, 126] width 281 height 115
click at [139, 161] on input "Fridge" at bounding box center [248, 155] width 252 height 35
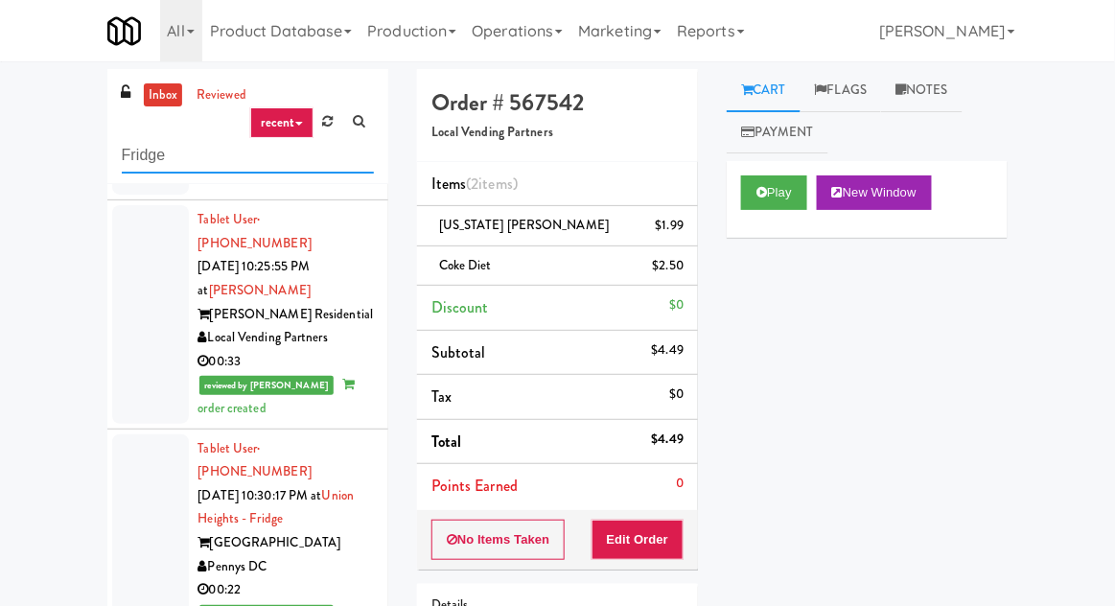
click at [134, 160] on input "Fridge" at bounding box center [248, 155] width 252 height 35
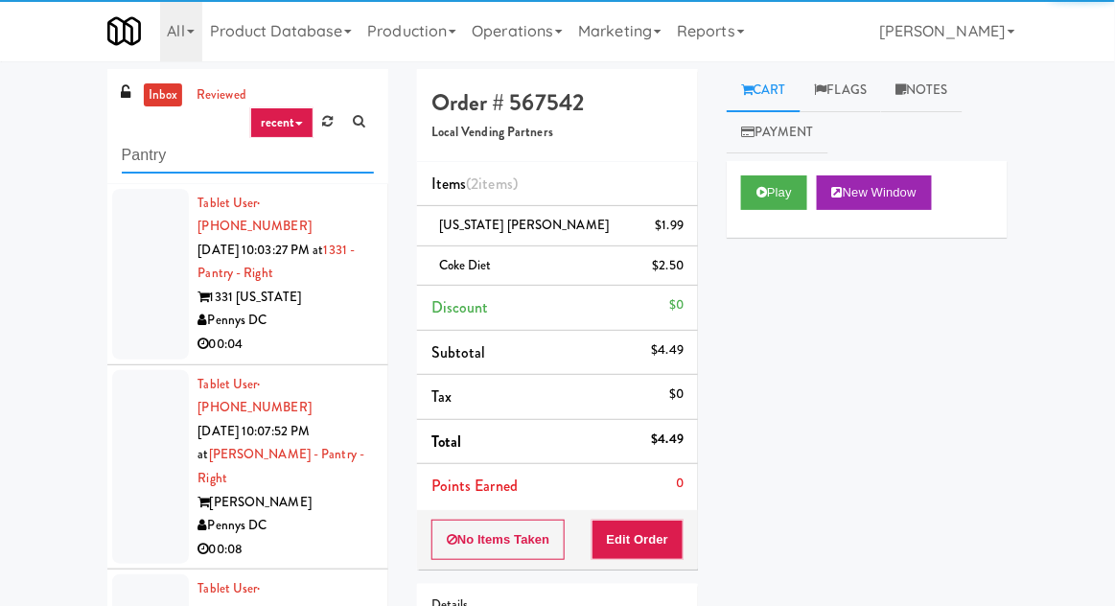
type input "Pantry"
click at [59, 198] on div "inbox reviewed recent all unclear take inventory issue suspicious failed recent…" at bounding box center [557, 421] width 1115 height 705
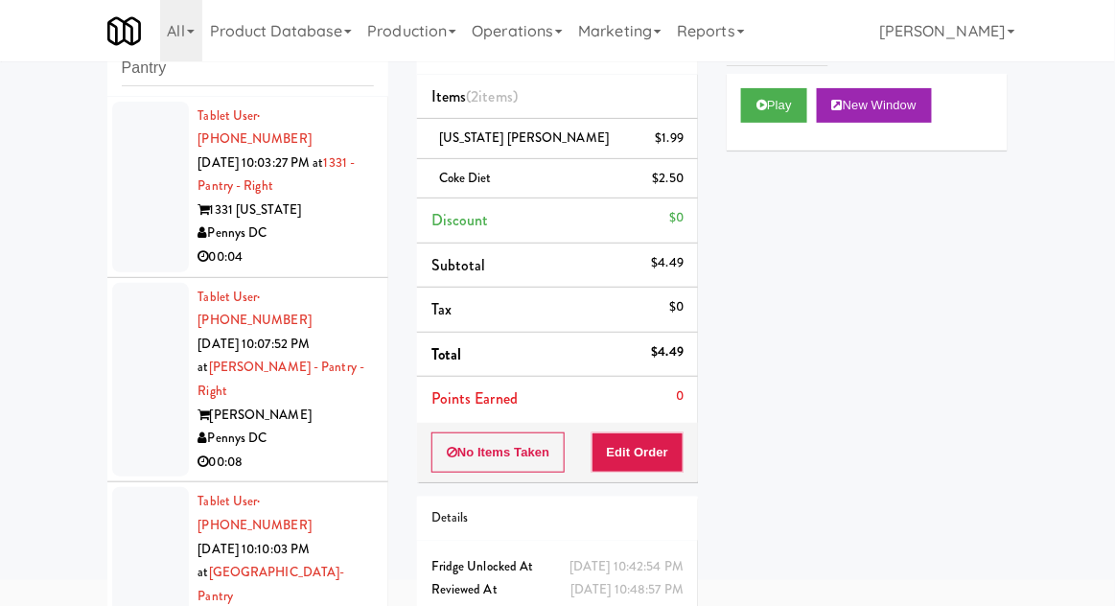
click at [125, 238] on div at bounding box center [150, 187] width 77 height 171
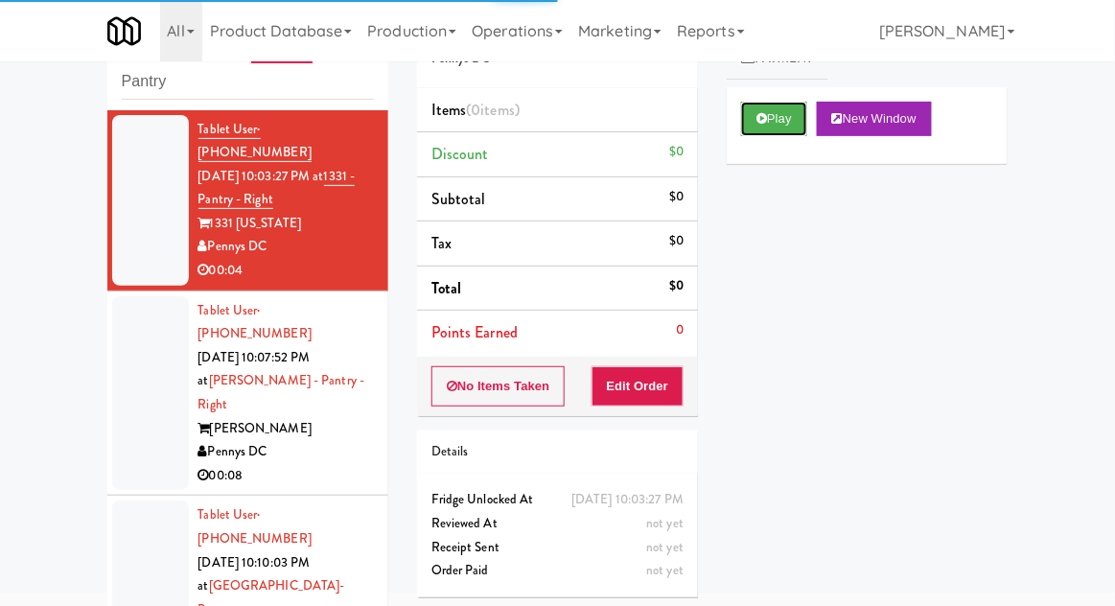
click at [803, 132] on button "Play" at bounding box center [774, 119] width 66 height 35
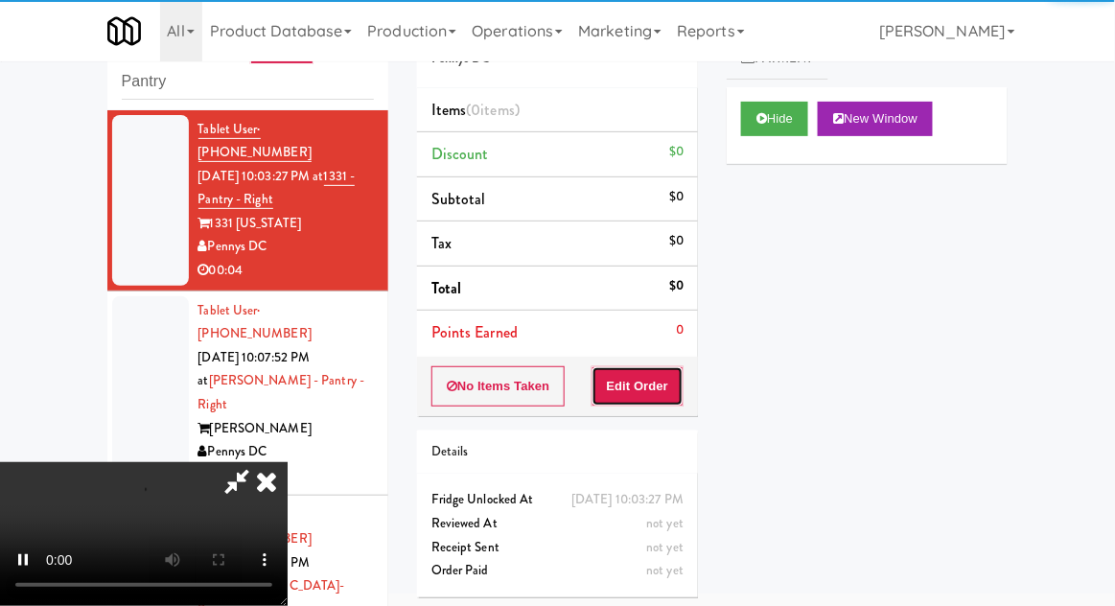
click at [667, 402] on button "Edit Order" at bounding box center [638, 386] width 93 height 40
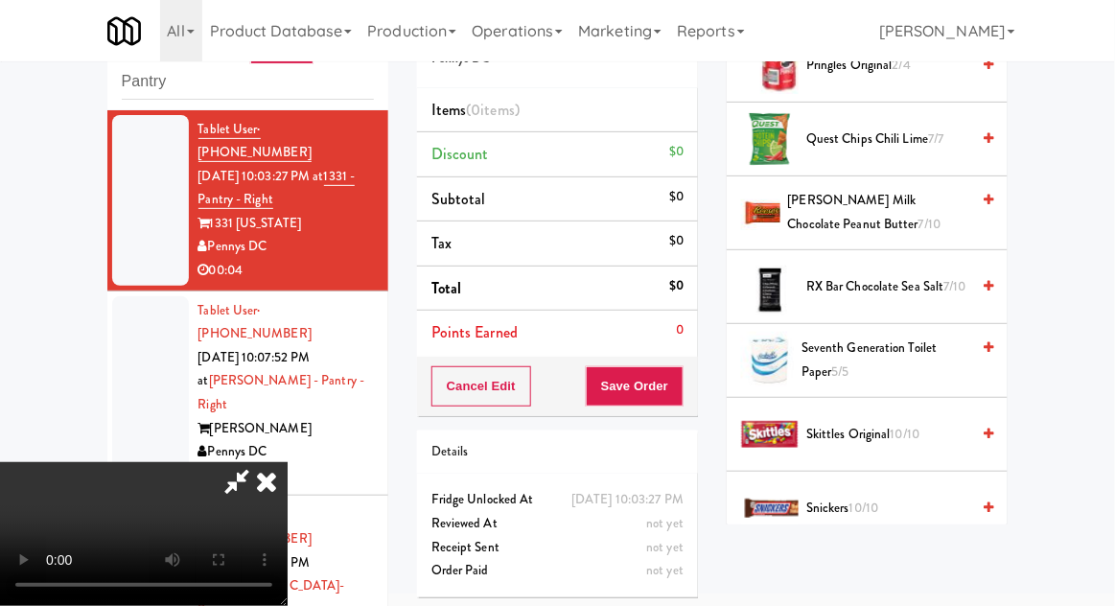
scroll to position [1820, 0]
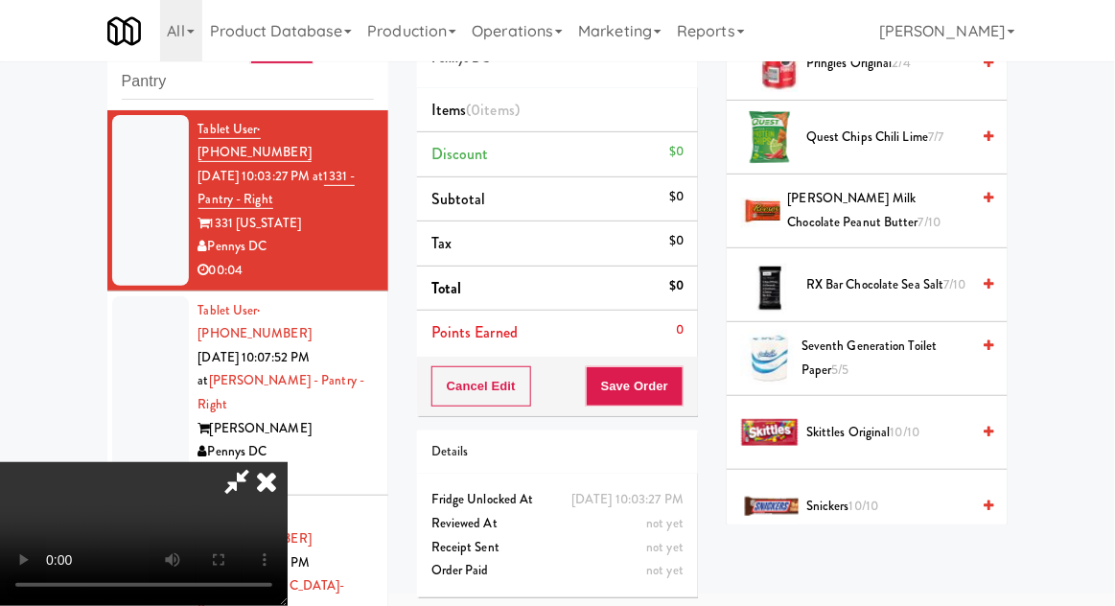
click at [905, 421] on span "Skittles Original 10/10" at bounding box center [887, 433] width 163 height 24
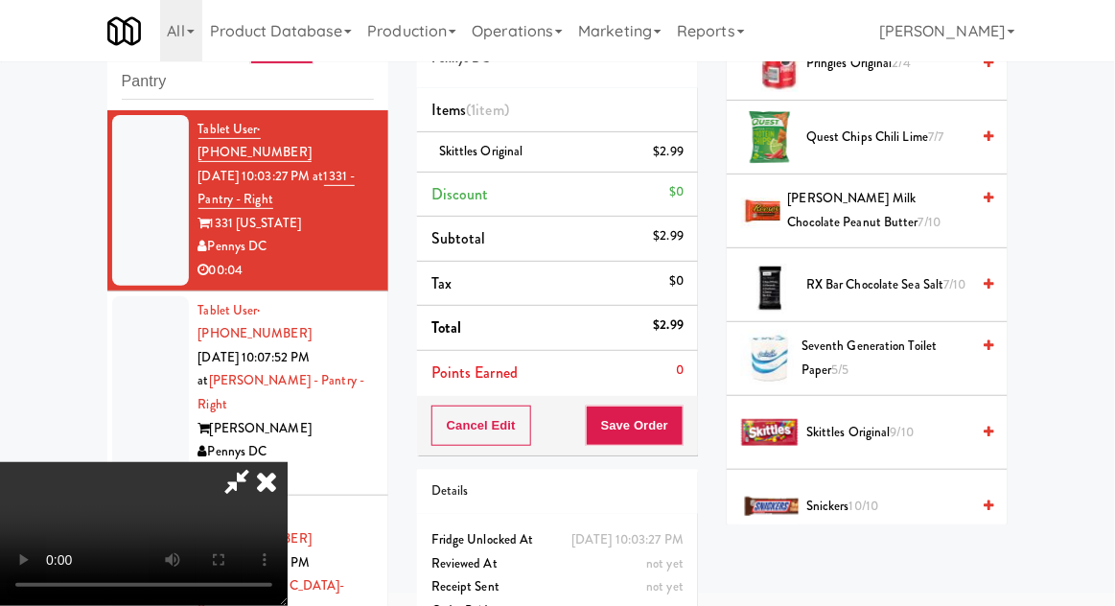
scroll to position [70, 0]
click at [678, 425] on button "Save Order" at bounding box center [635, 426] width 98 height 40
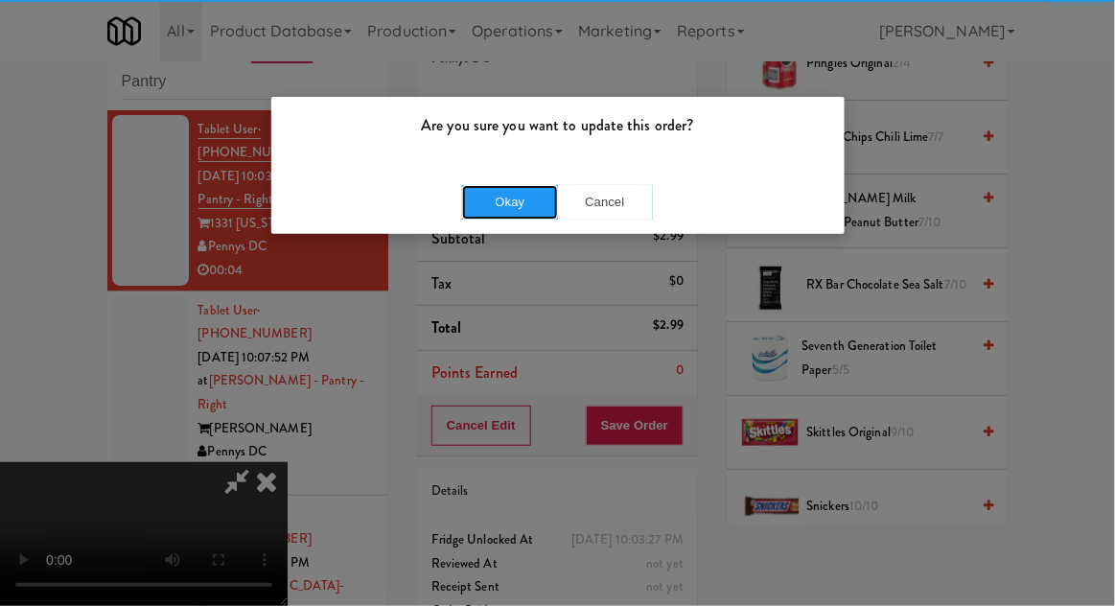
click at [524, 212] on button "Okay" at bounding box center [510, 202] width 96 height 35
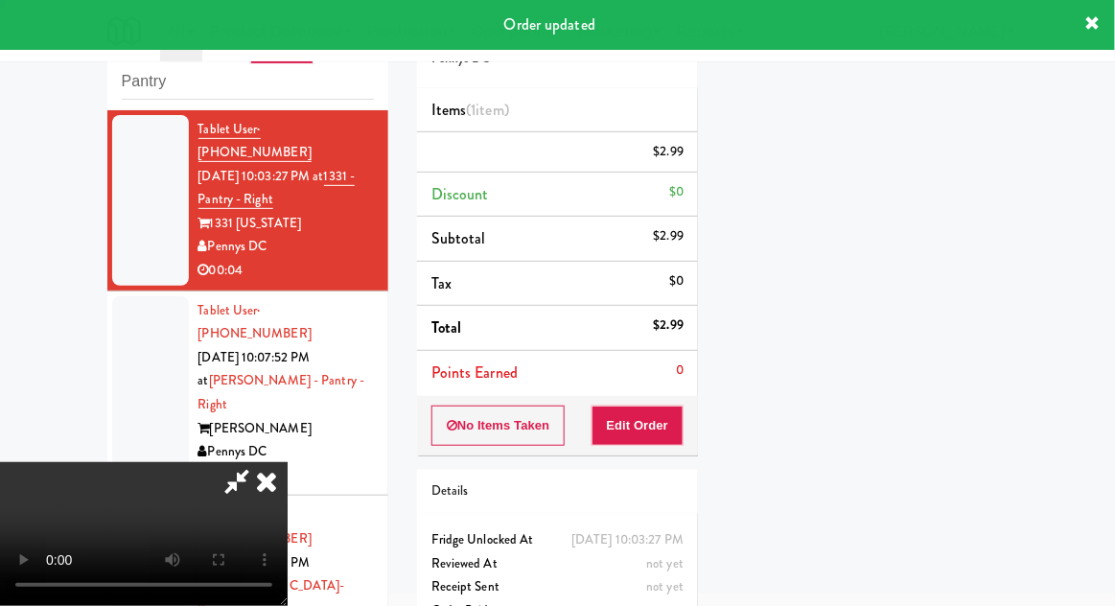
scroll to position [0, 0]
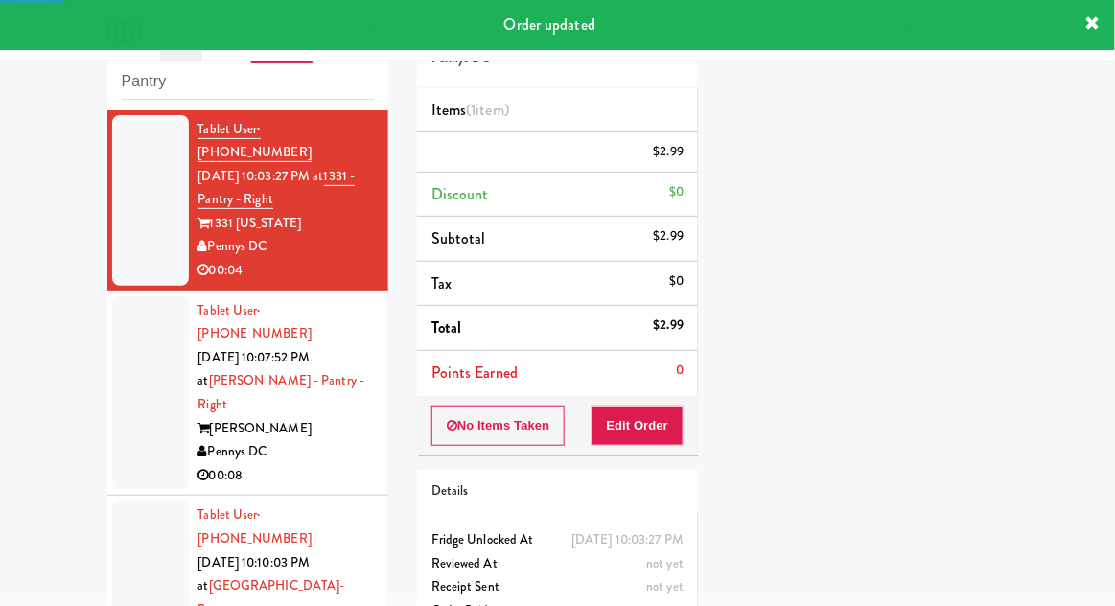
click at [145, 347] on div at bounding box center [150, 393] width 77 height 195
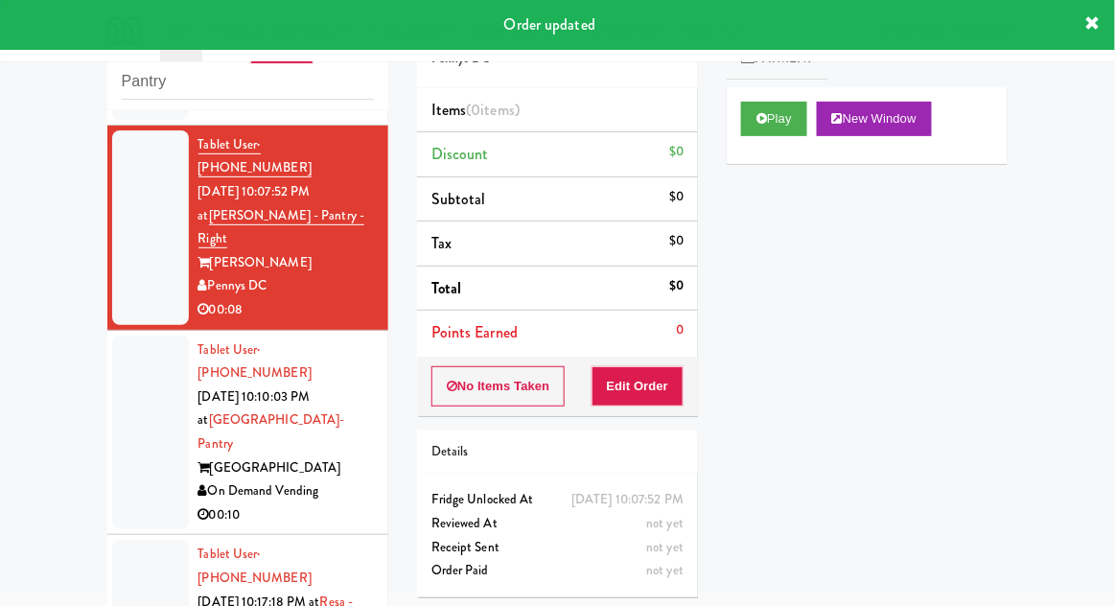
scroll to position [219, 0]
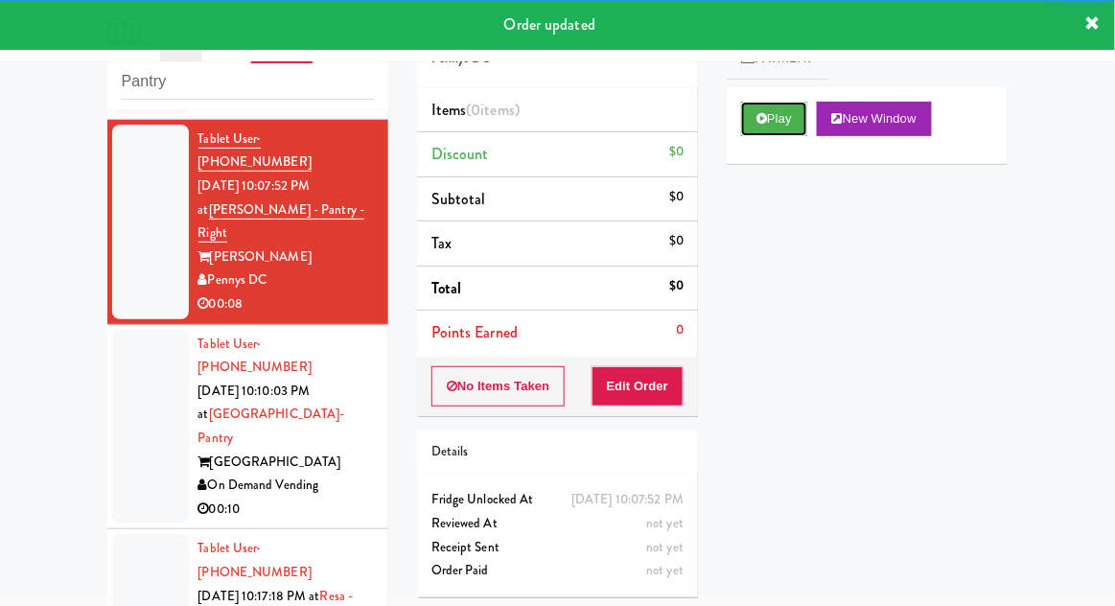
click at [807, 131] on button "Play" at bounding box center [774, 119] width 66 height 35
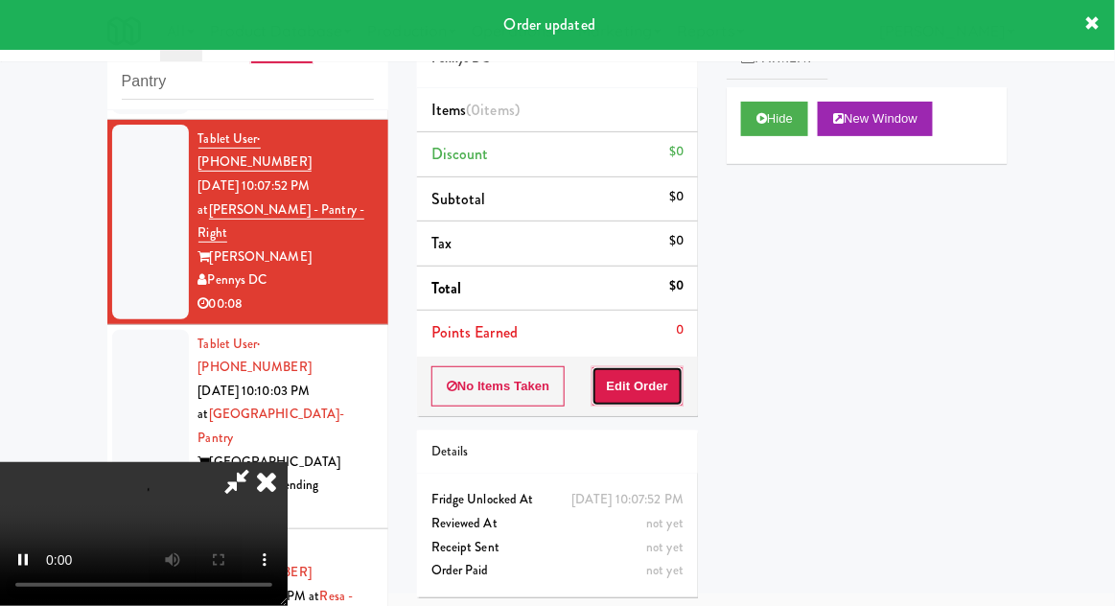
click at [663, 399] on button "Edit Order" at bounding box center [638, 386] width 93 height 40
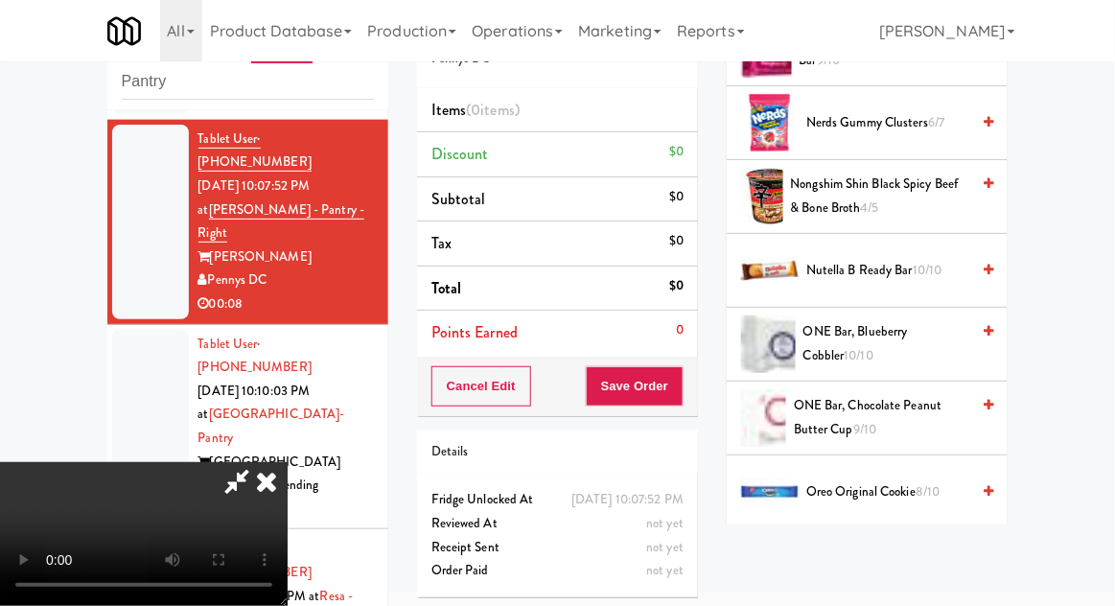
scroll to position [1245, 0]
click at [903, 485] on span "Oreo Original Cookie 8/10" at bounding box center [887, 491] width 163 height 24
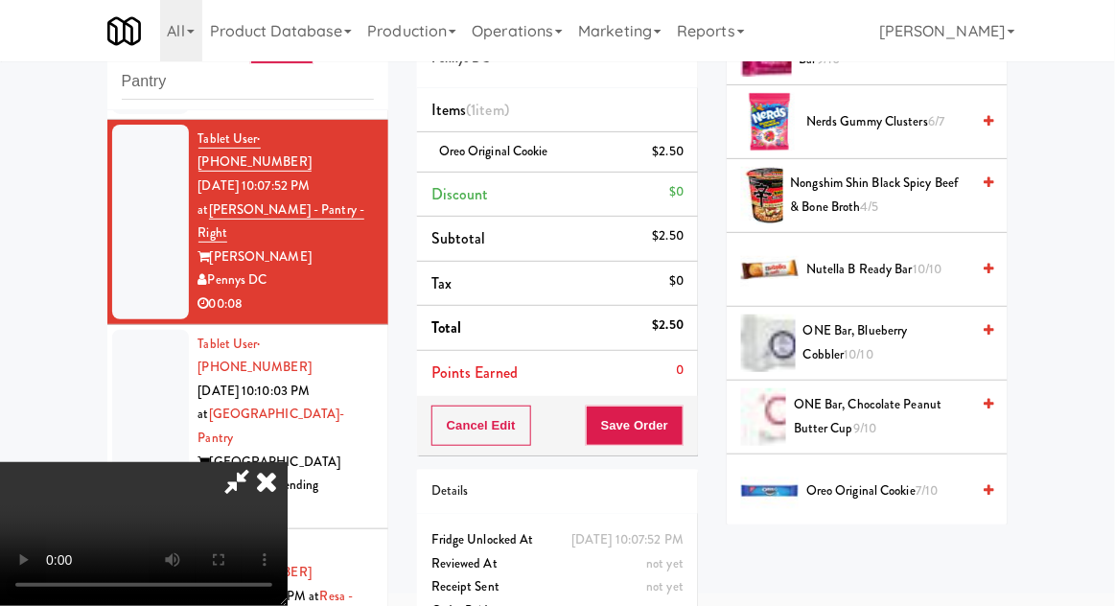
scroll to position [70, 0]
click at [678, 442] on button "Save Order" at bounding box center [635, 426] width 98 height 40
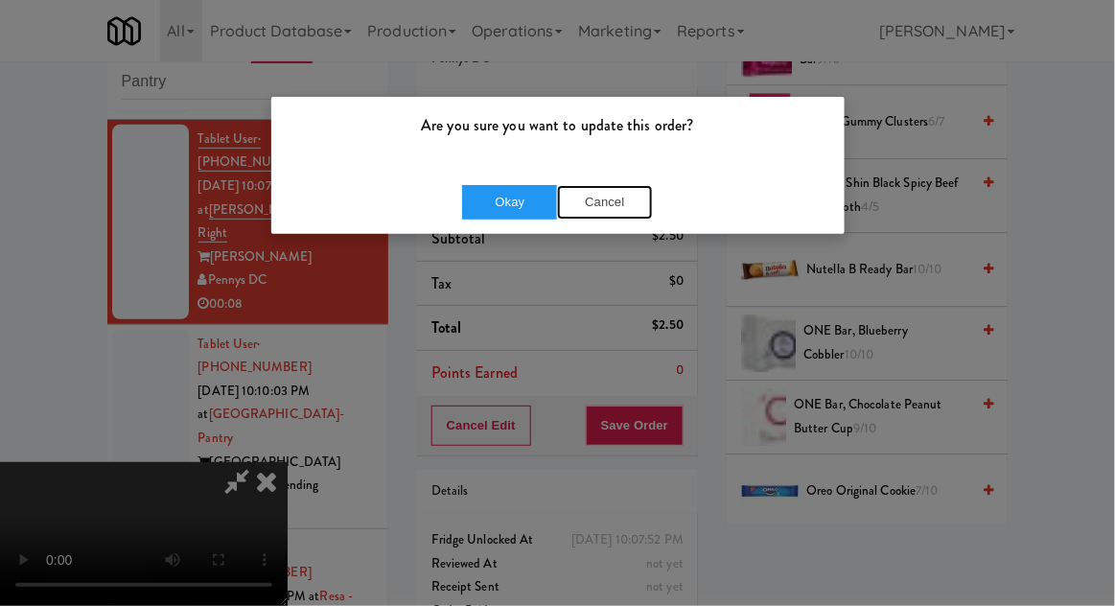
click at [612, 215] on button "Cancel" at bounding box center [605, 202] width 96 height 35
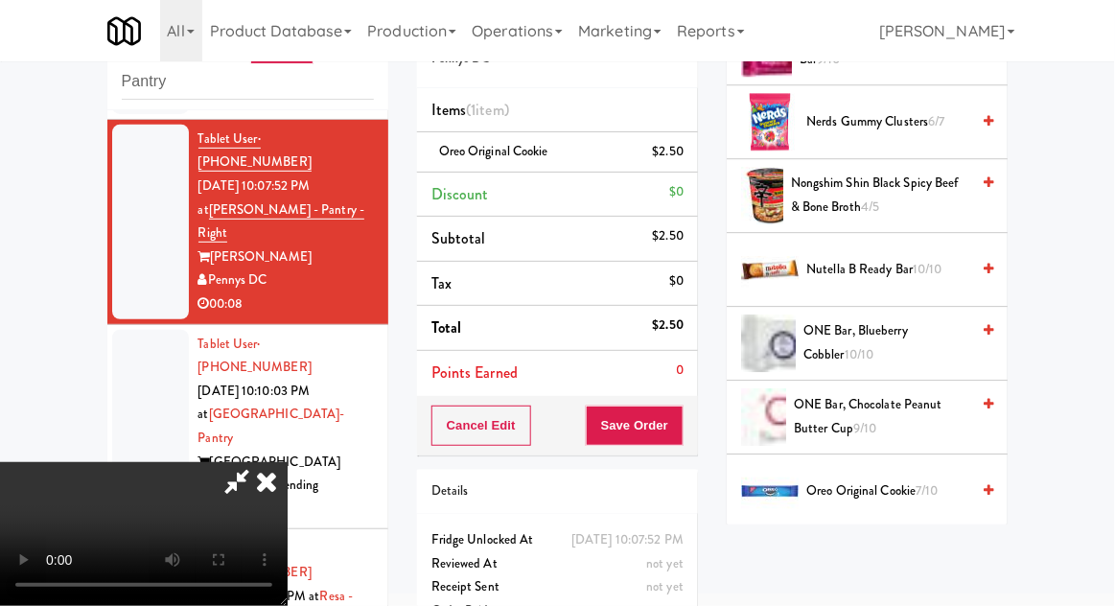
click at [292, 605] on div at bounding box center [557, 303] width 1115 height 606
click at [684, 433] on button "Save Order" at bounding box center [635, 426] width 98 height 40
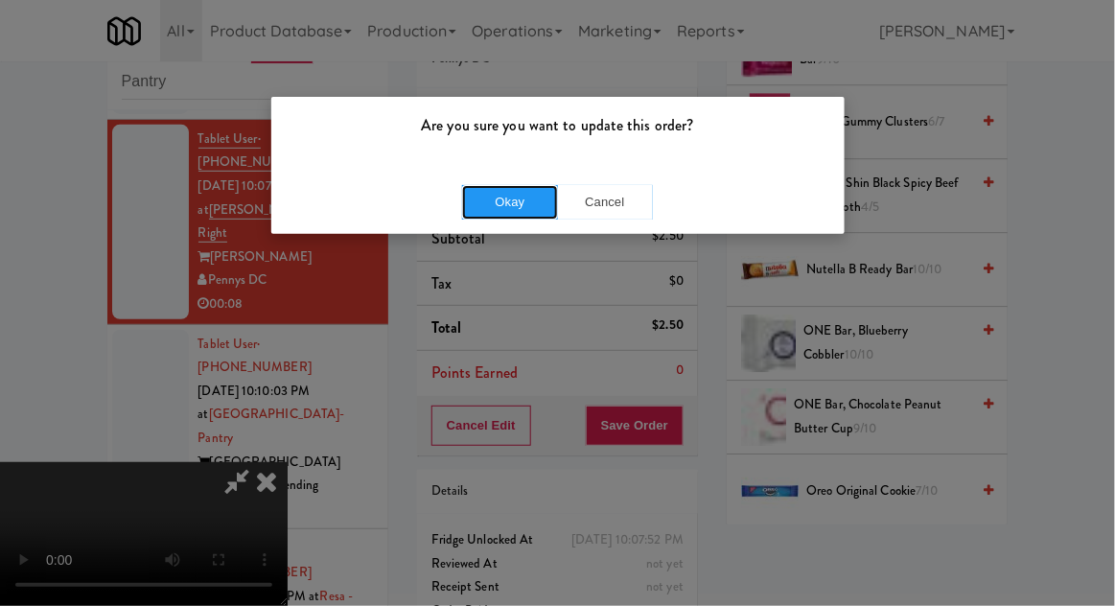
click at [484, 203] on button "Okay" at bounding box center [510, 202] width 96 height 35
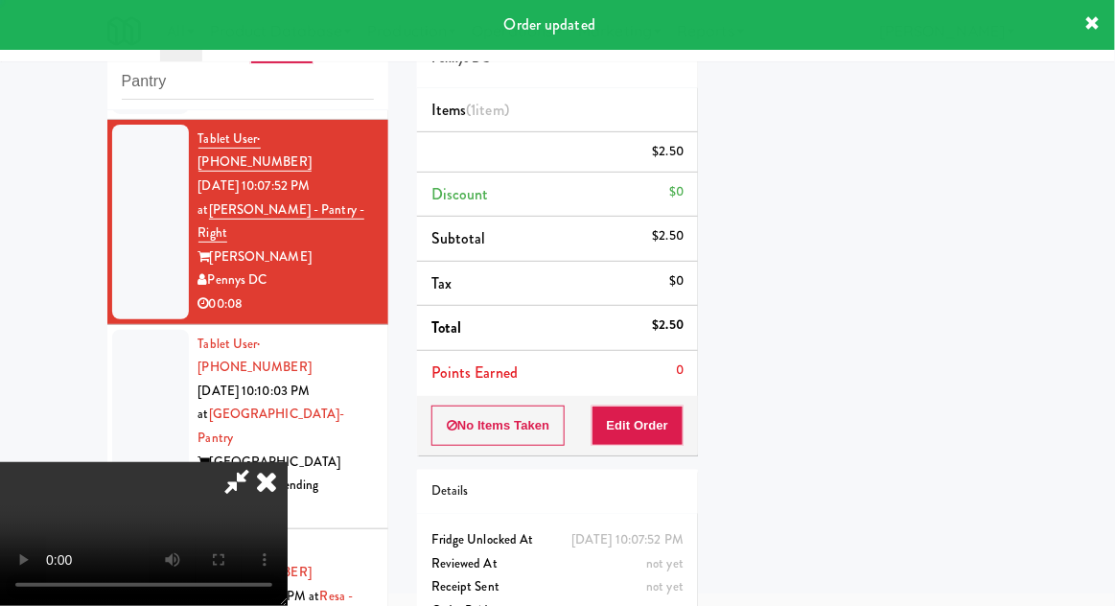
scroll to position [0, 0]
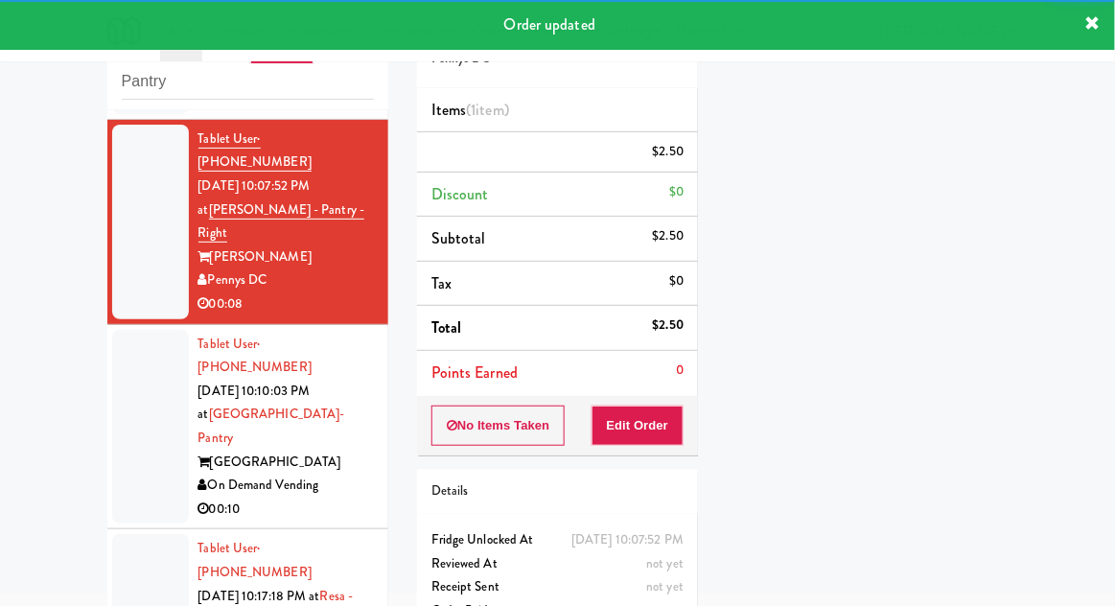
click at [120, 370] on div at bounding box center [150, 427] width 77 height 195
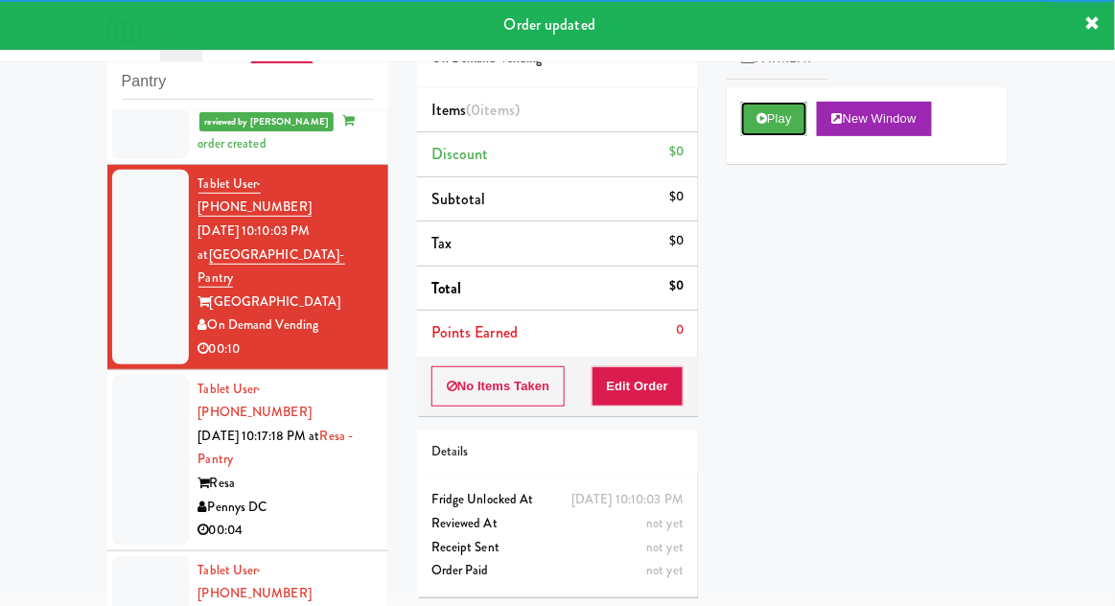
click at [787, 124] on button "Play" at bounding box center [774, 119] width 66 height 35
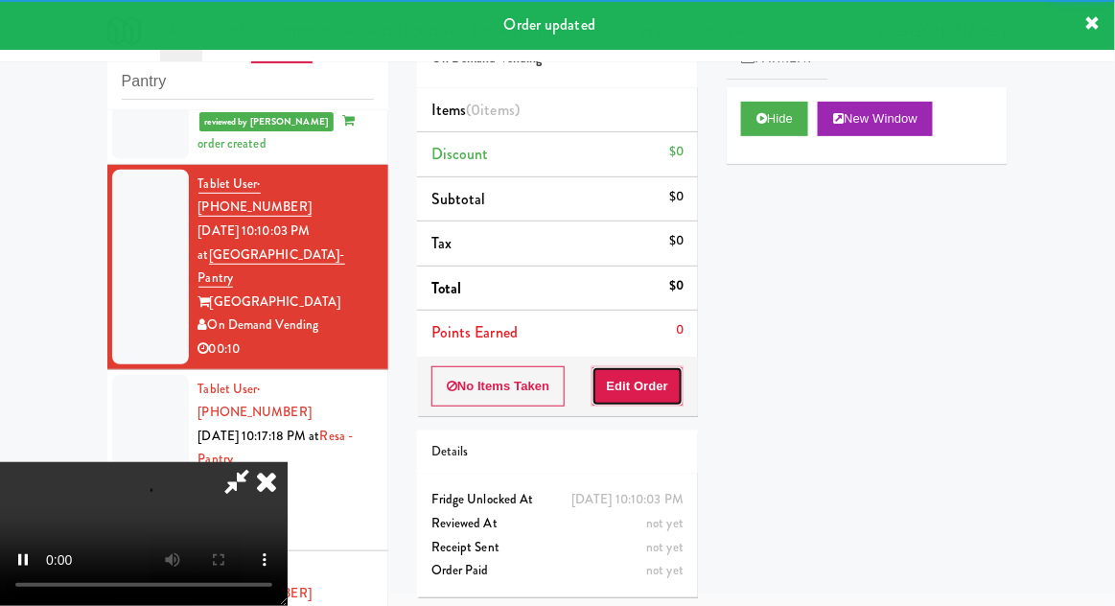
click at [677, 387] on button "Edit Order" at bounding box center [638, 386] width 93 height 40
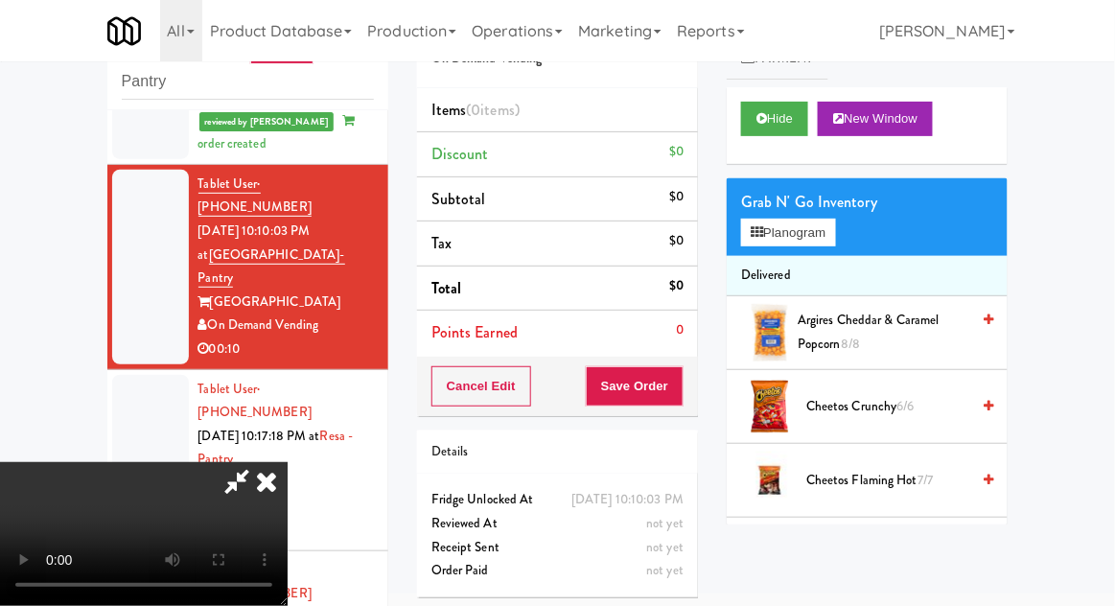
click at [896, 332] on span "Argires Cheddar & Caramel Popcorn 8/8" at bounding box center [884, 332] width 172 height 47
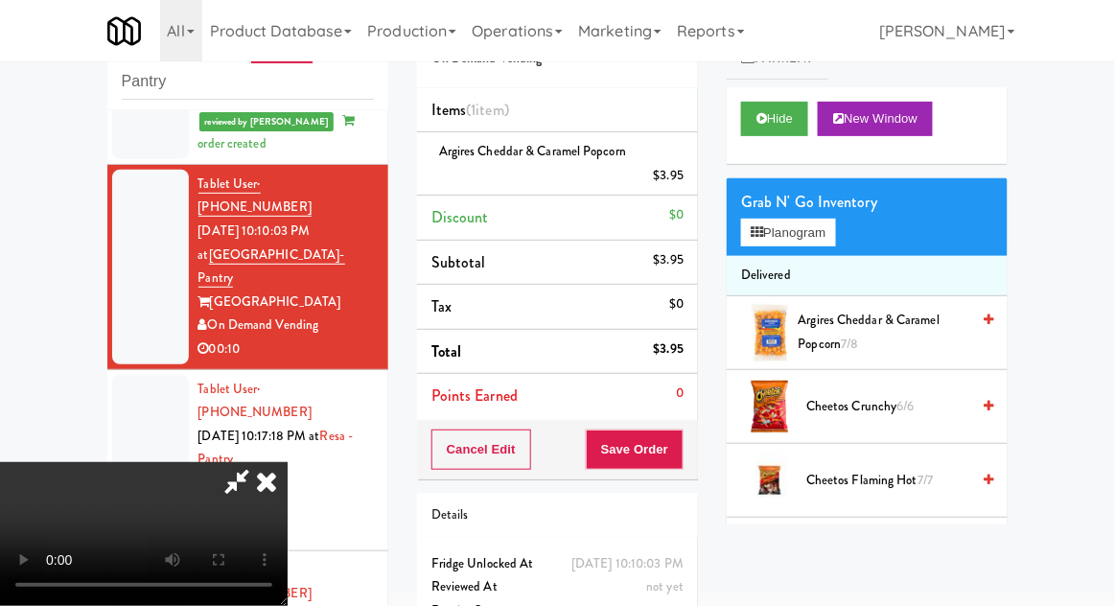
scroll to position [70, 0]
click at [680, 435] on button "Save Order" at bounding box center [635, 450] width 98 height 40
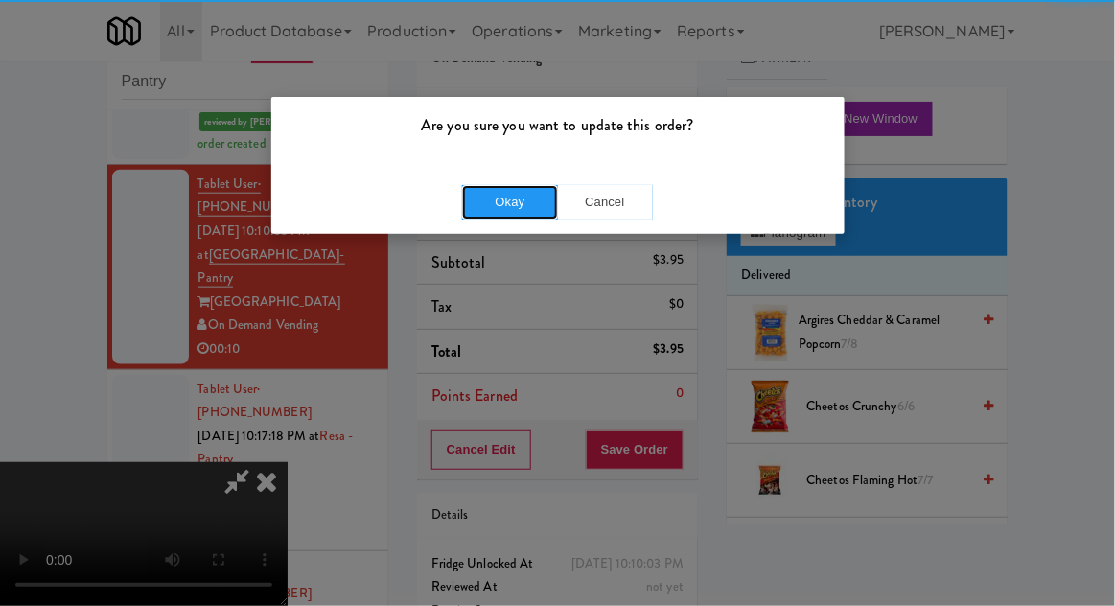
click at [506, 197] on button "Okay" at bounding box center [510, 202] width 96 height 35
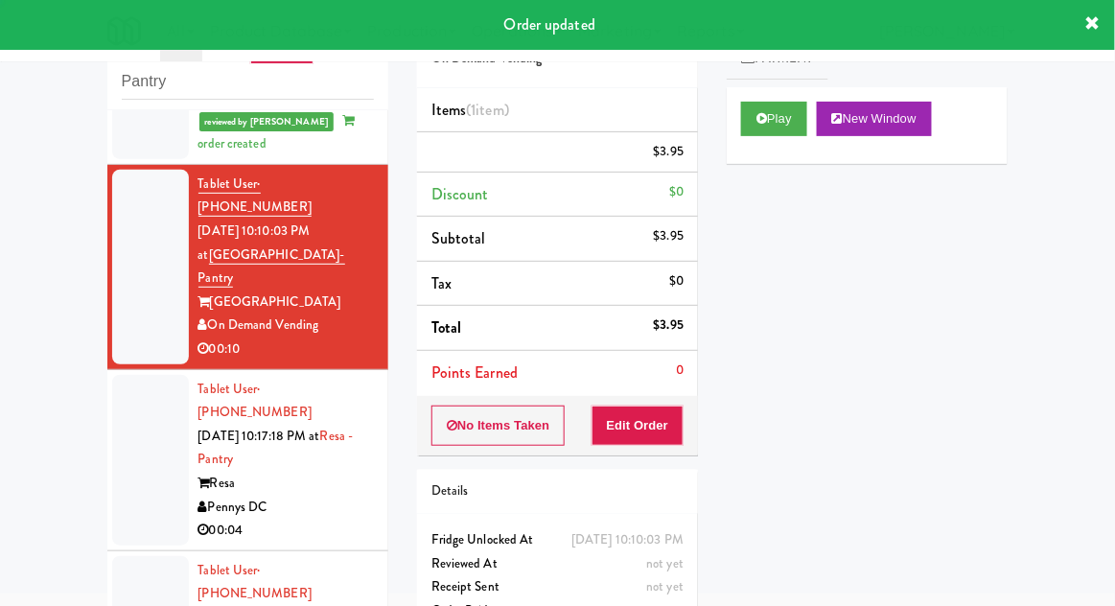
scroll to position [0, 0]
click at [123, 375] on div at bounding box center [150, 460] width 77 height 171
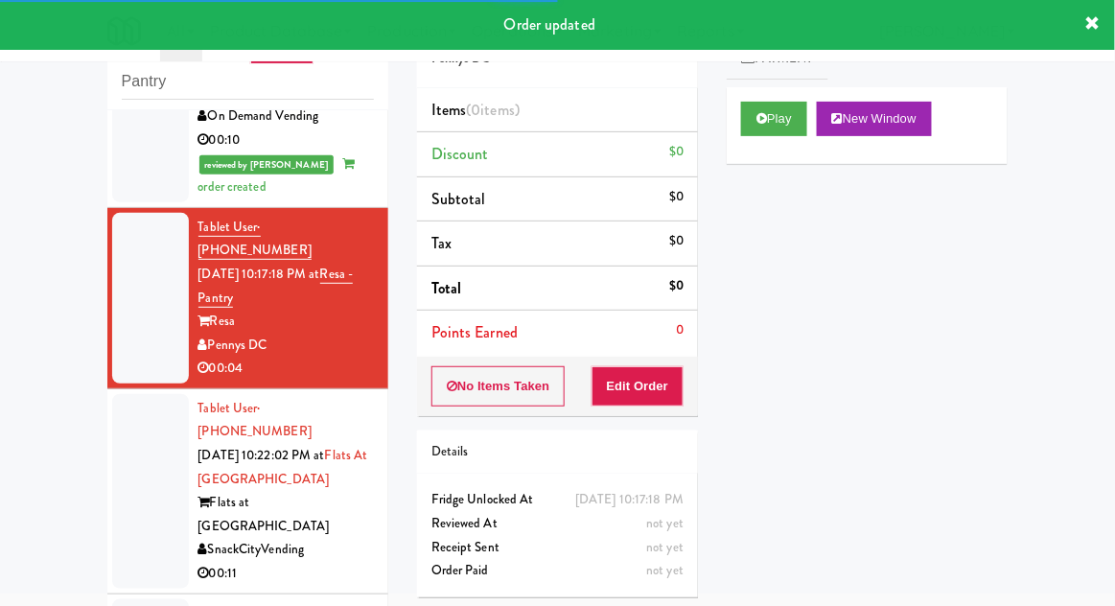
scroll to position [640, 0]
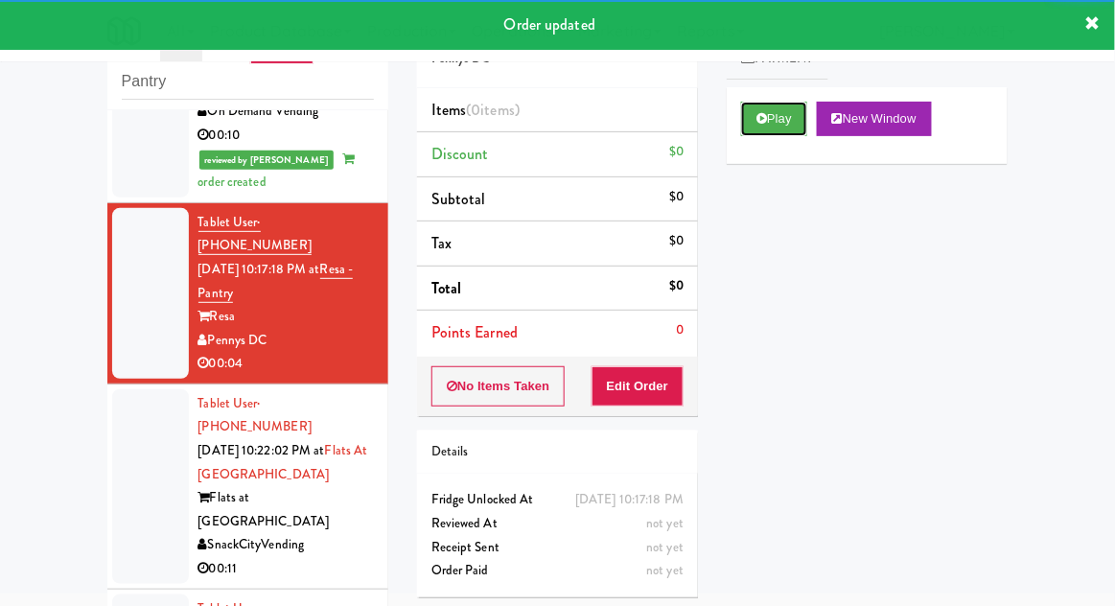
click at [786, 128] on button "Play" at bounding box center [774, 119] width 66 height 35
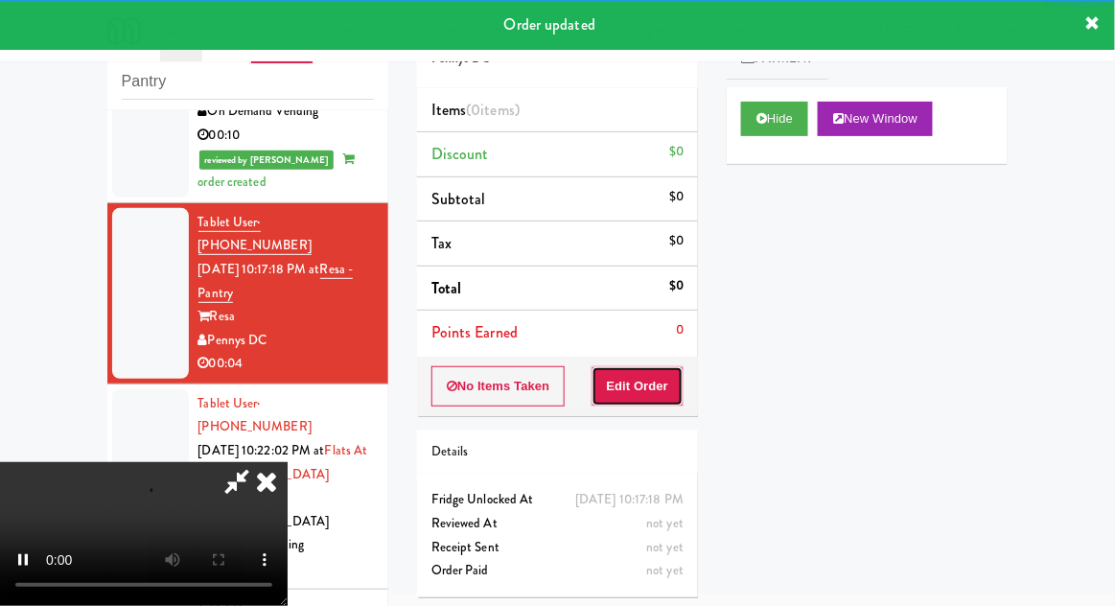
click at [677, 375] on button "Edit Order" at bounding box center [638, 386] width 93 height 40
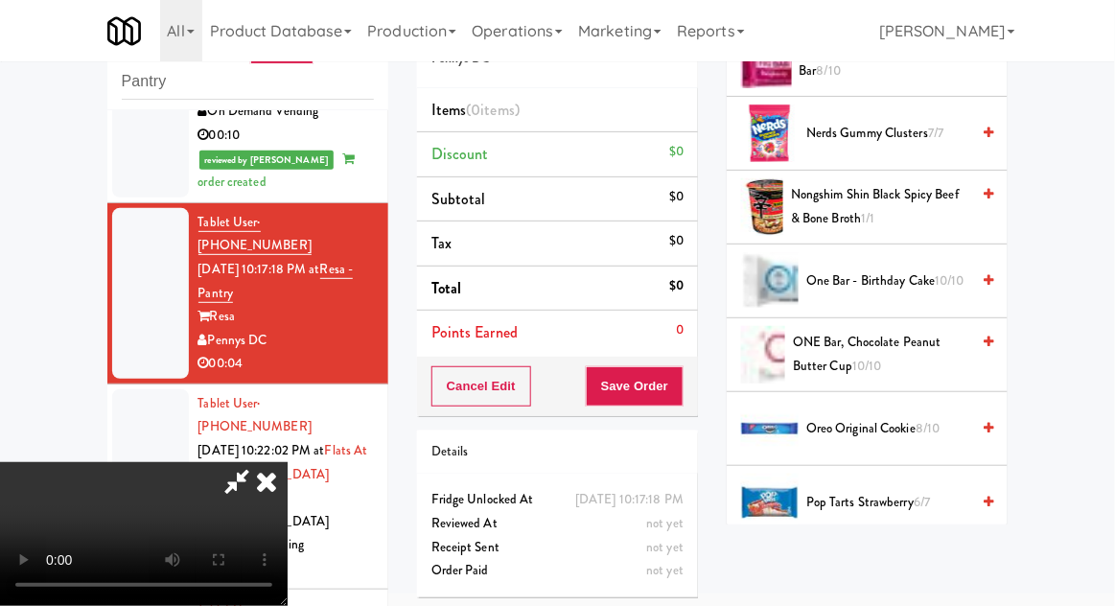
scroll to position [1452, 0]
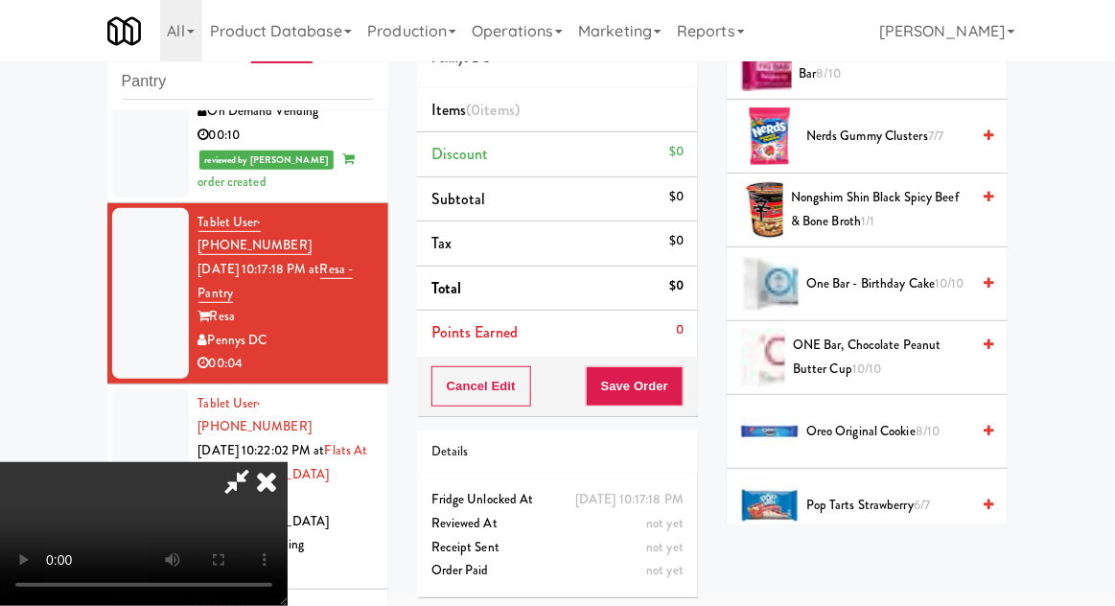
click at [897, 361] on span "ONE Bar, Chocolate Peanut Butter Cup 10/10" at bounding box center [881, 357] width 176 height 47
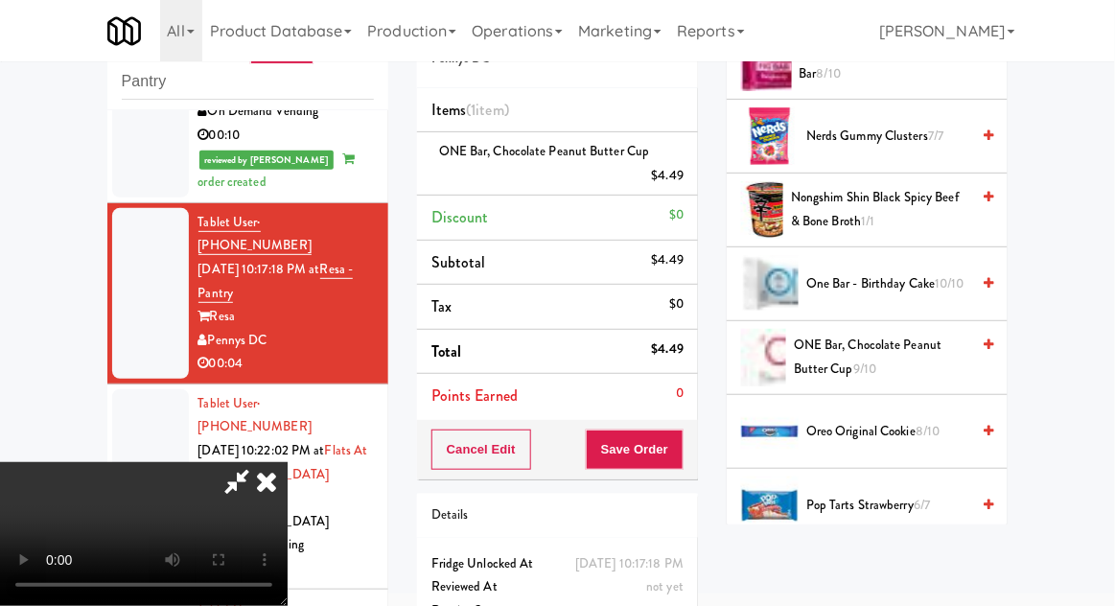
scroll to position [70, 0]
click at [681, 454] on button "Save Order" at bounding box center [635, 450] width 98 height 40
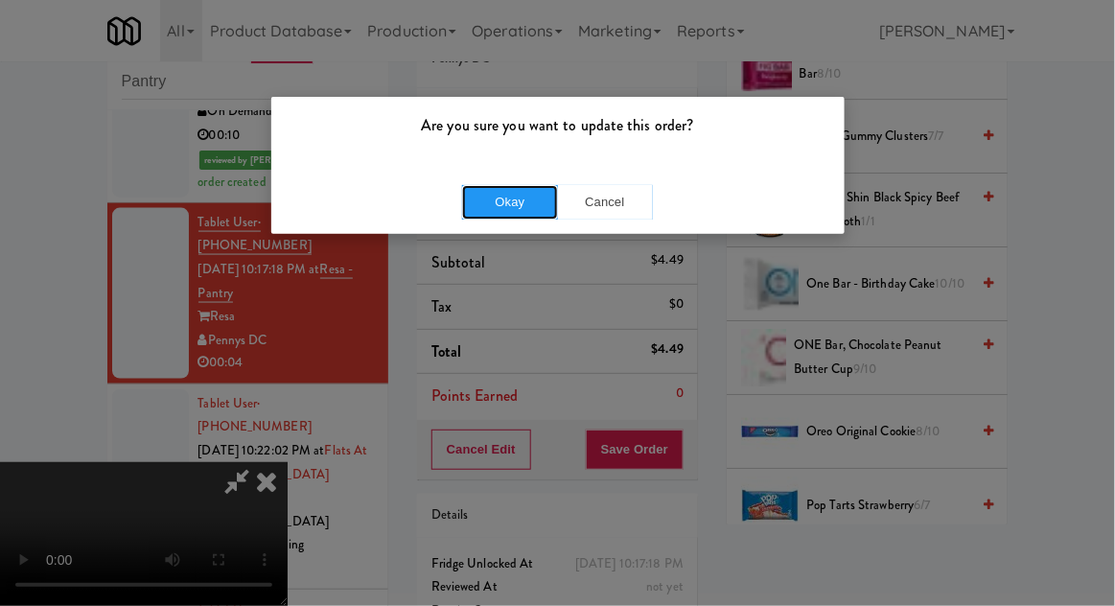
click at [468, 215] on button "Okay" at bounding box center [510, 202] width 96 height 35
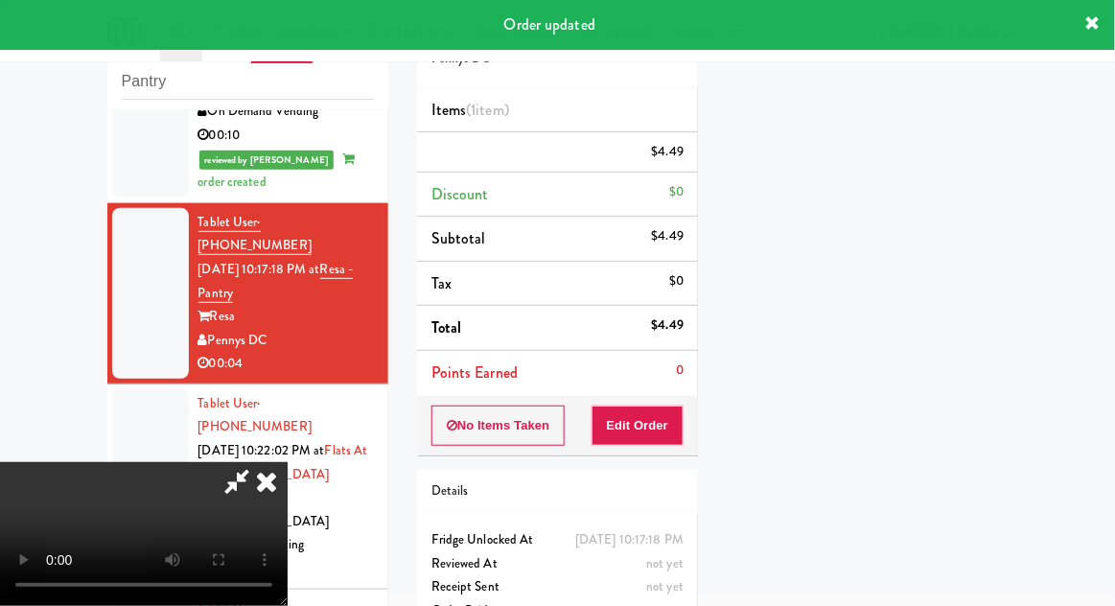
scroll to position [0, 0]
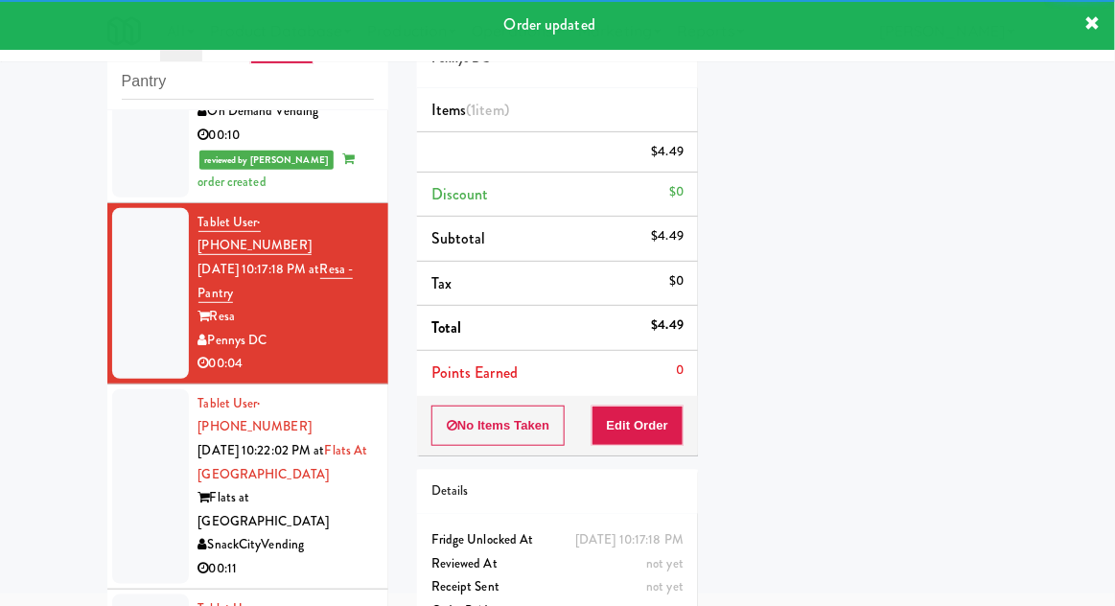
click at [132, 389] on div at bounding box center [150, 486] width 77 height 195
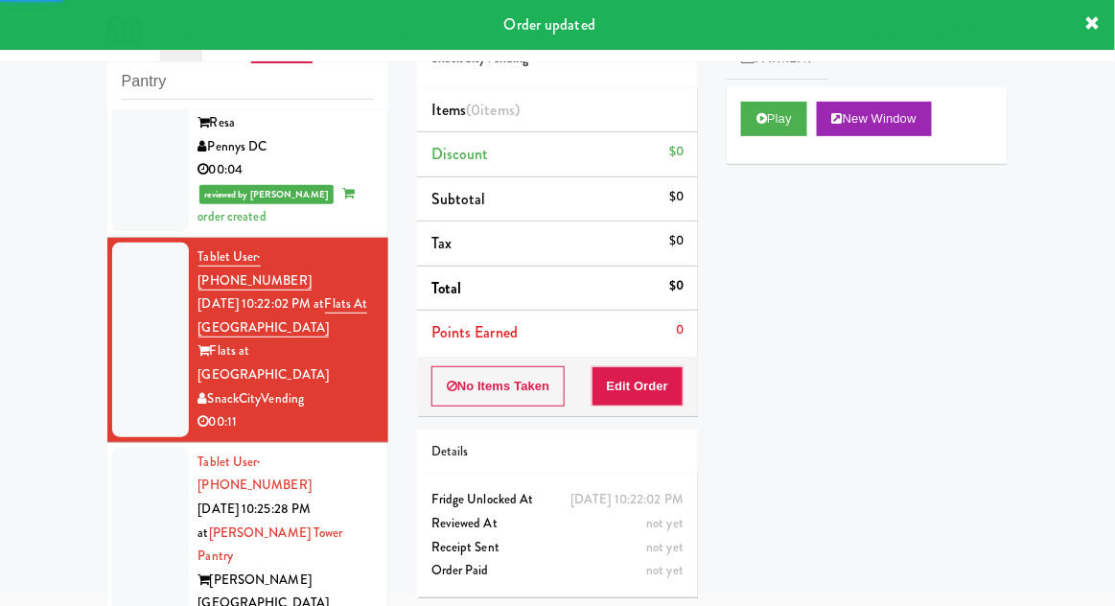
scroll to position [838, 0]
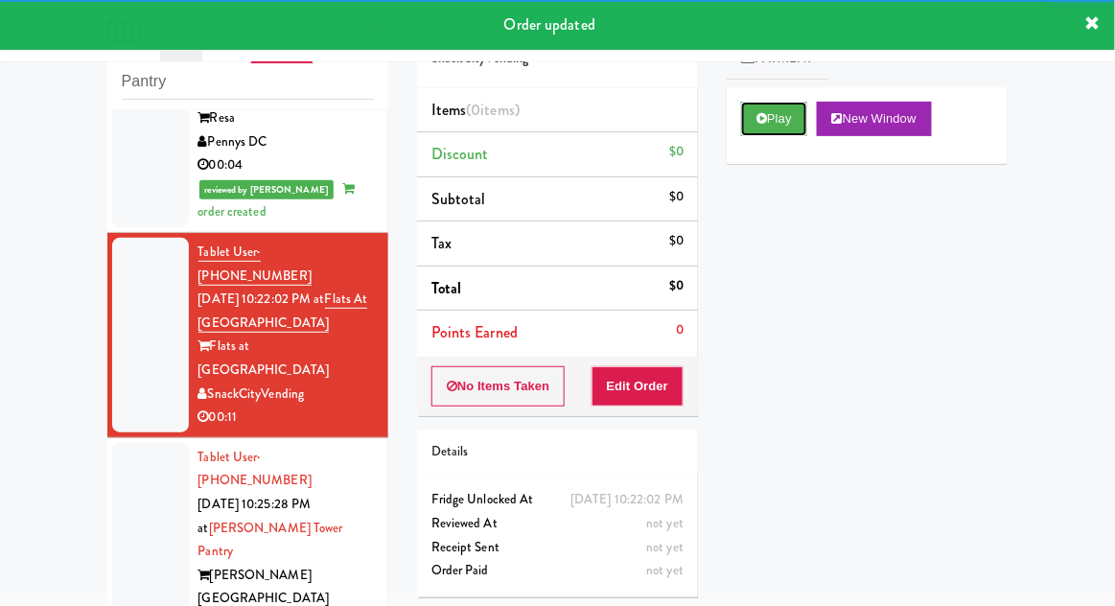
click at [795, 133] on button "Play" at bounding box center [774, 119] width 66 height 35
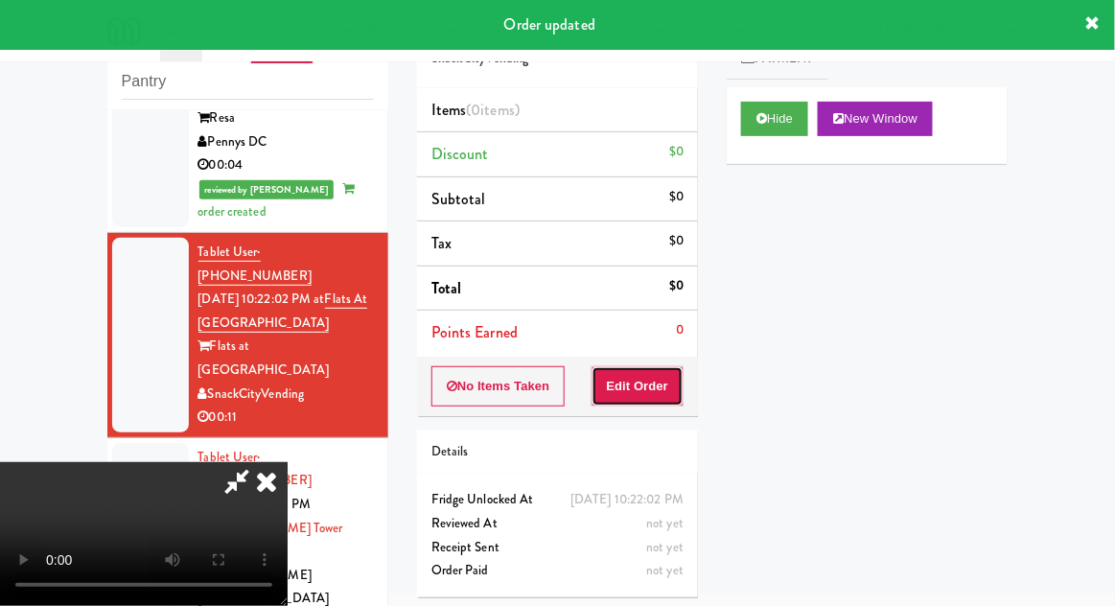
click at [682, 401] on button "Edit Order" at bounding box center [638, 386] width 93 height 40
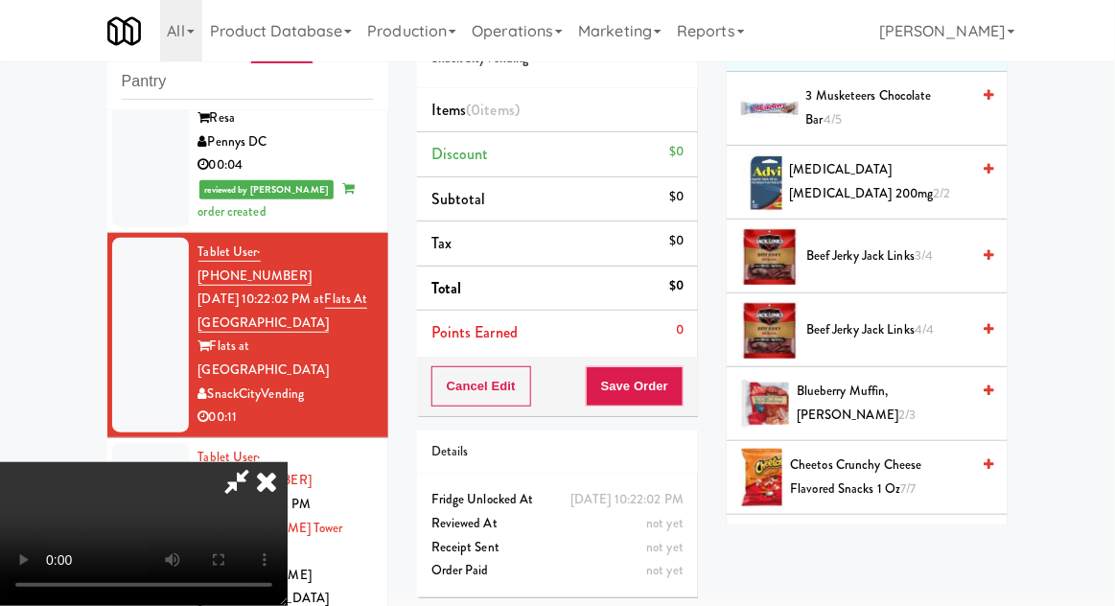
scroll to position [0, 0]
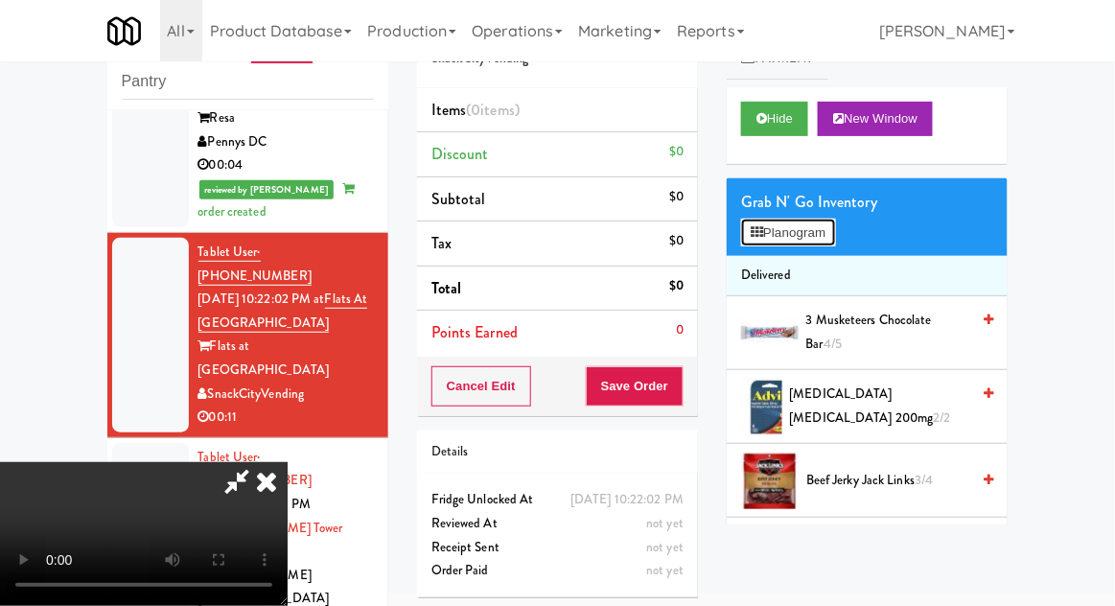
click at [822, 227] on button "Planogram" at bounding box center [788, 233] width 94 height 29
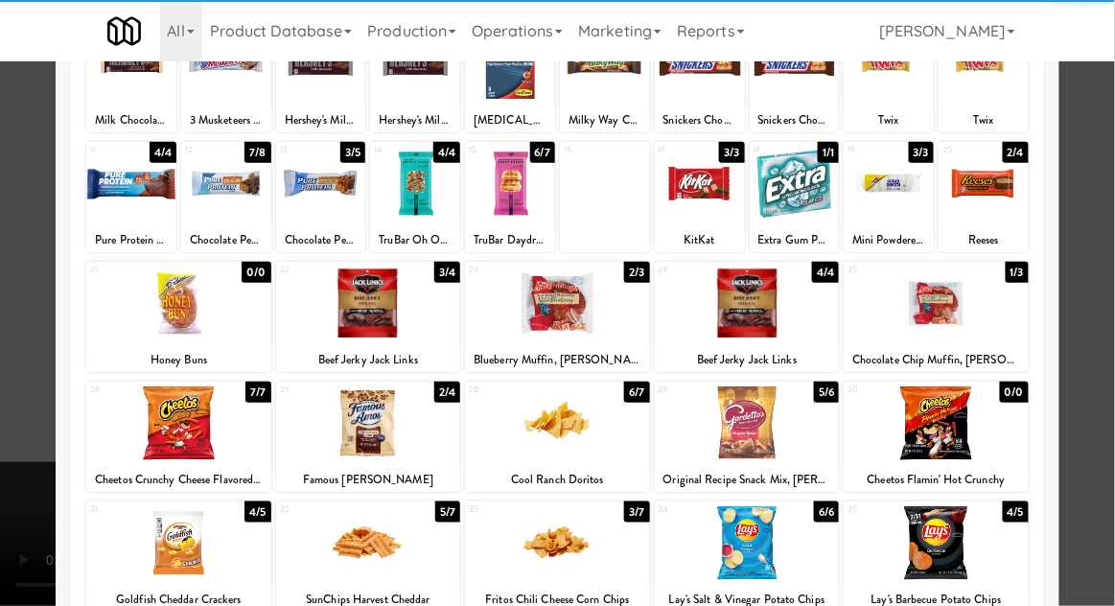
scroll to position [171, 0]
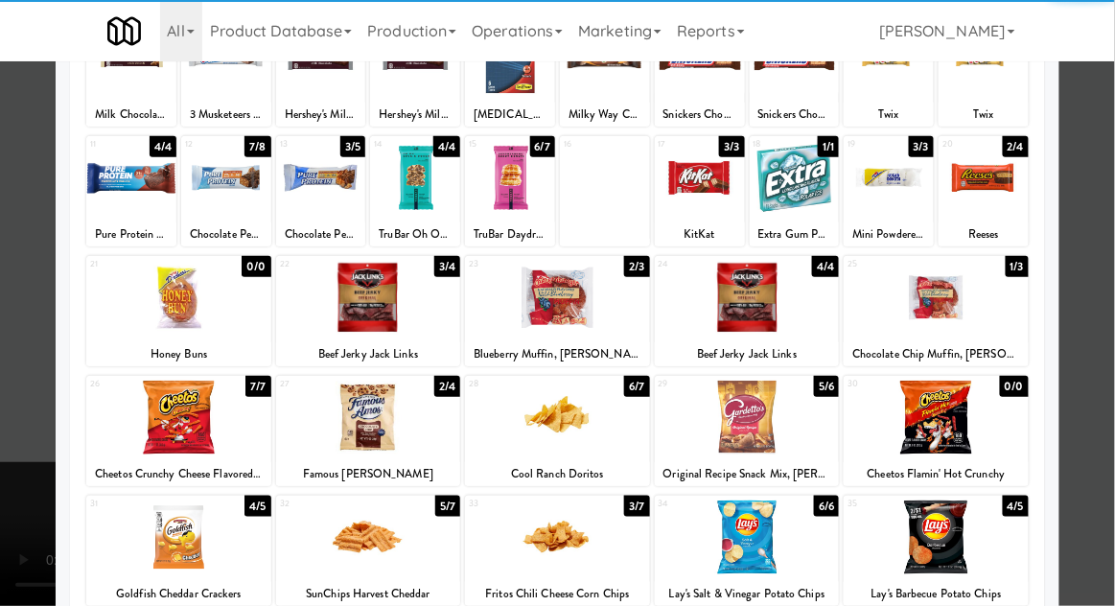
click at [813, 437] on div at bounding box center [747, 418] width 185 height 74
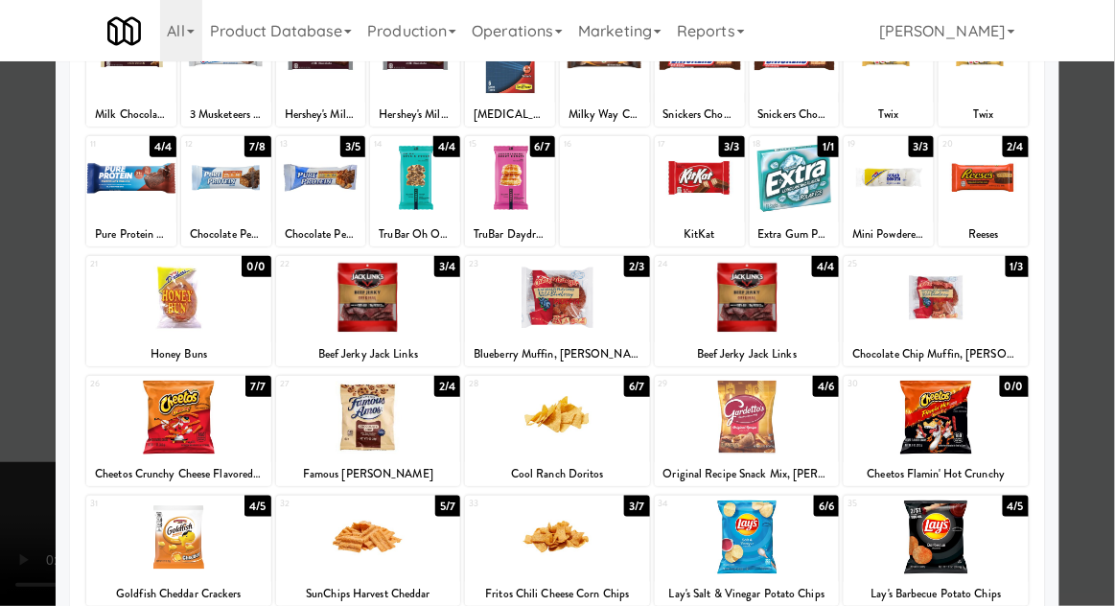
click at [1102, 312] on div at bounding box center [557, 303] width 1115 height 606
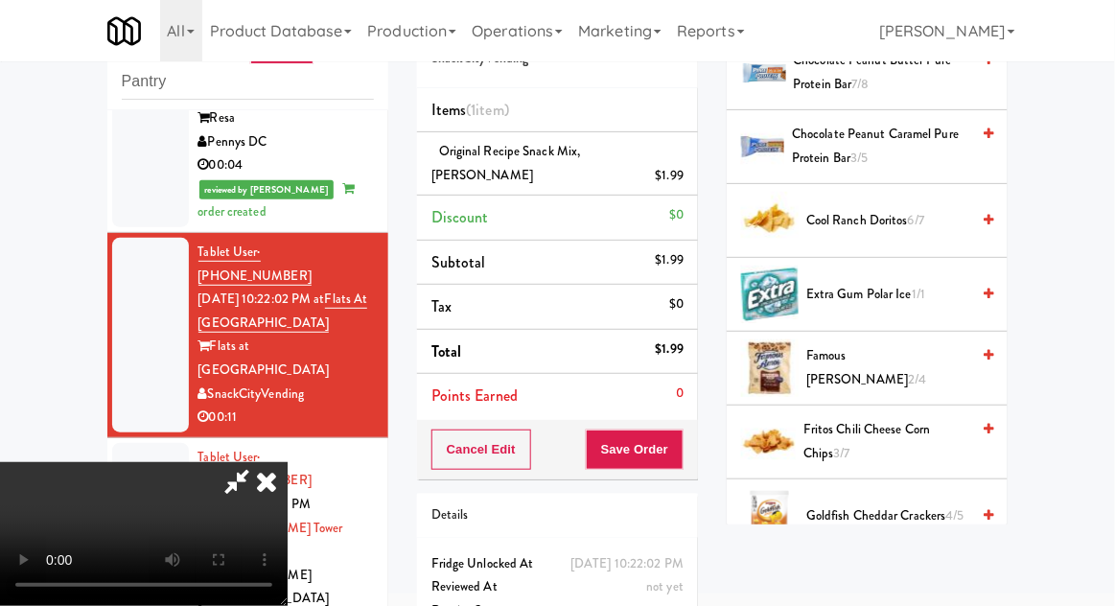
scroll to position [778, 0]
click at [901, 417] on span "Fritos Chili Cheese Corn Chips 3/7" at bounding box center [886, 440] width 166 height 47
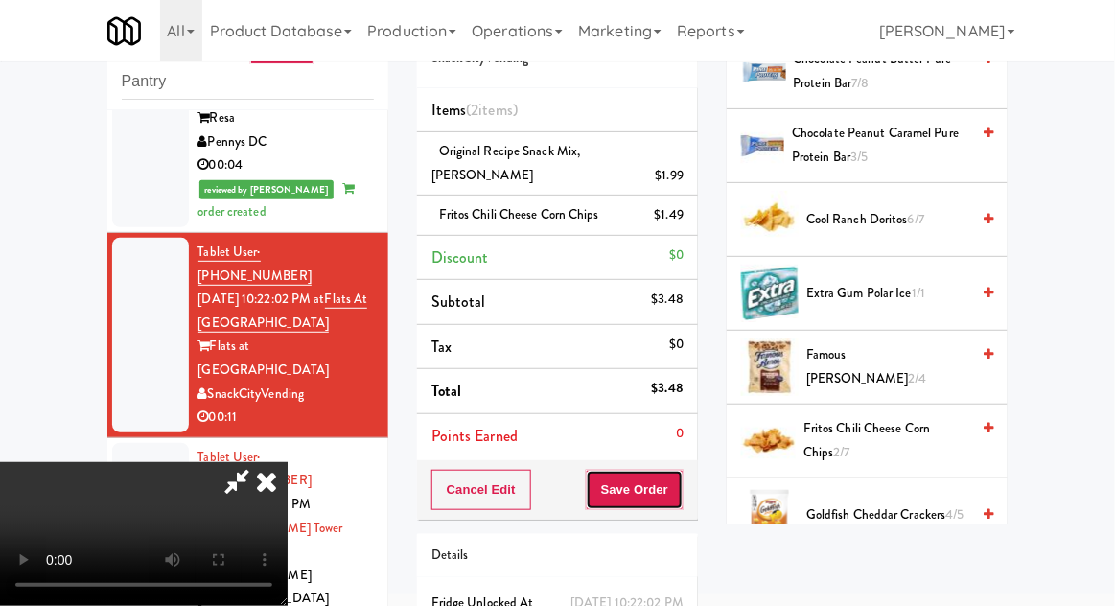
click at [684, 486] on button "Save Order" at bounding box center [635, 490] width 98 height 40
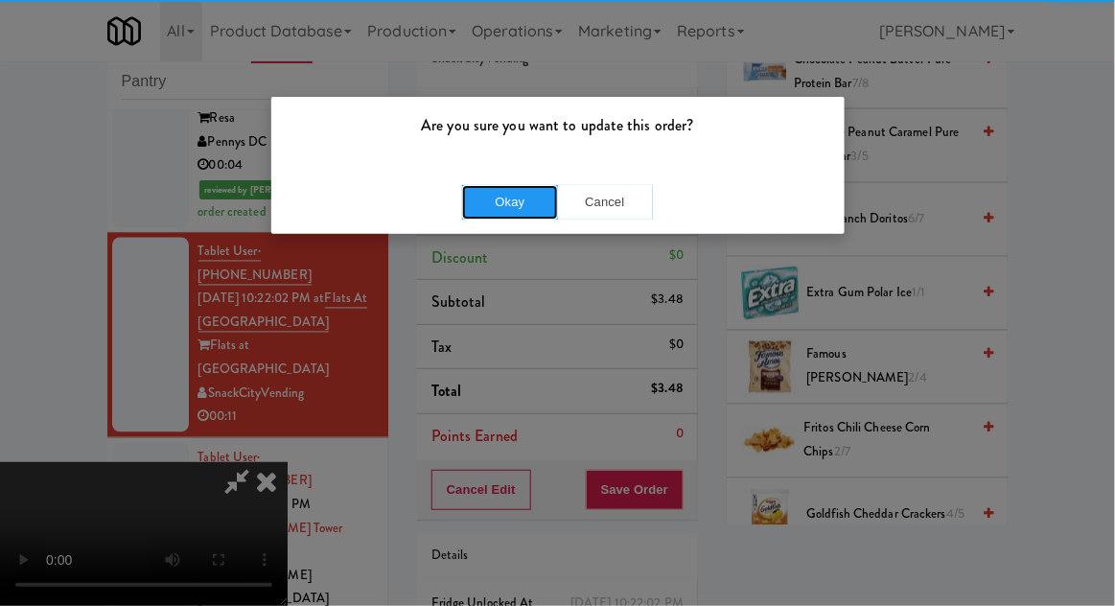
click at [464, 205] on button "Okay" at bounding box center [510, 202] width 96 height 35
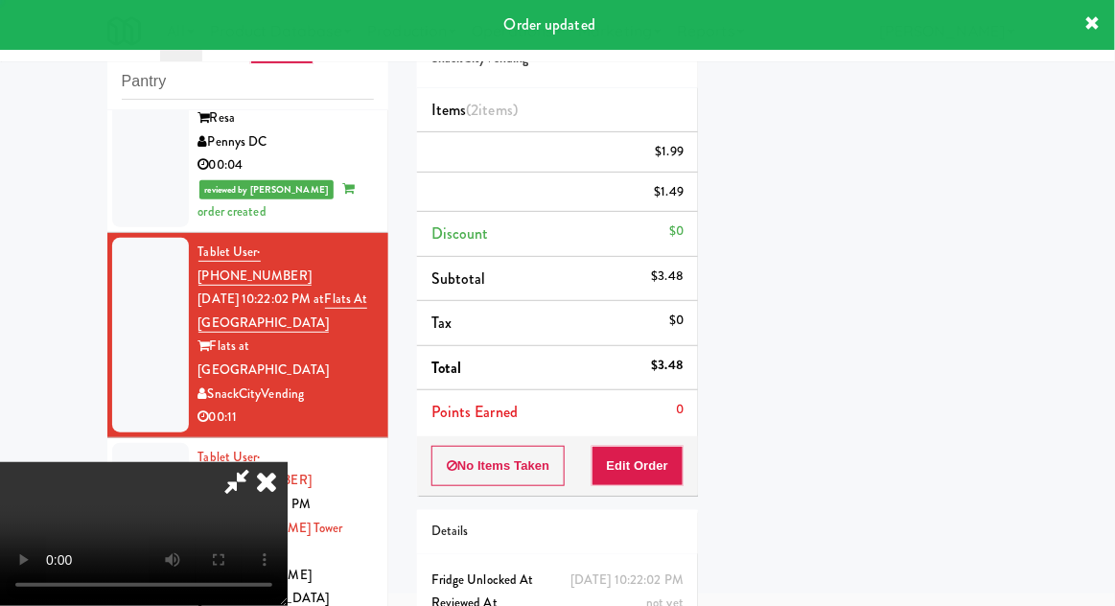
scroll to position [0, 0]
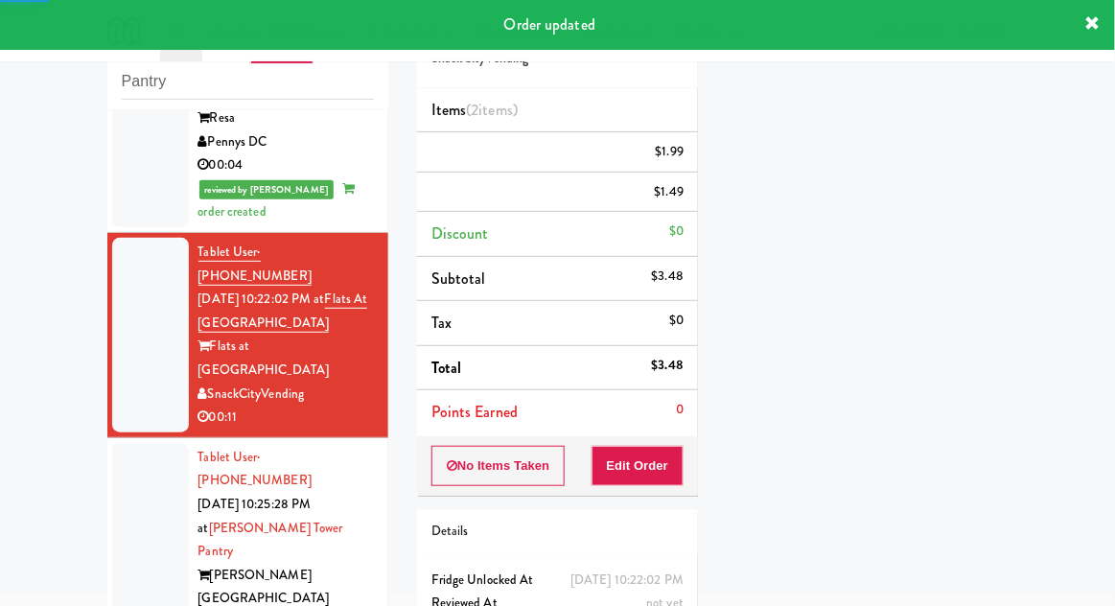
click at [140, 443] on div at bounding box center [150, 552] width 77 height 218
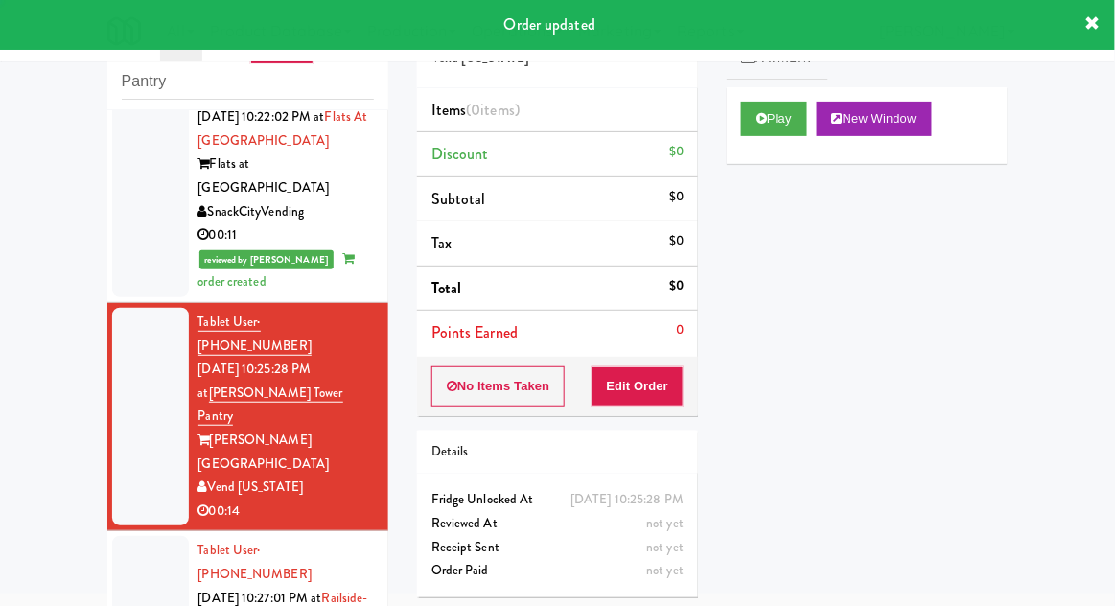
scroll to position [1021, 0]
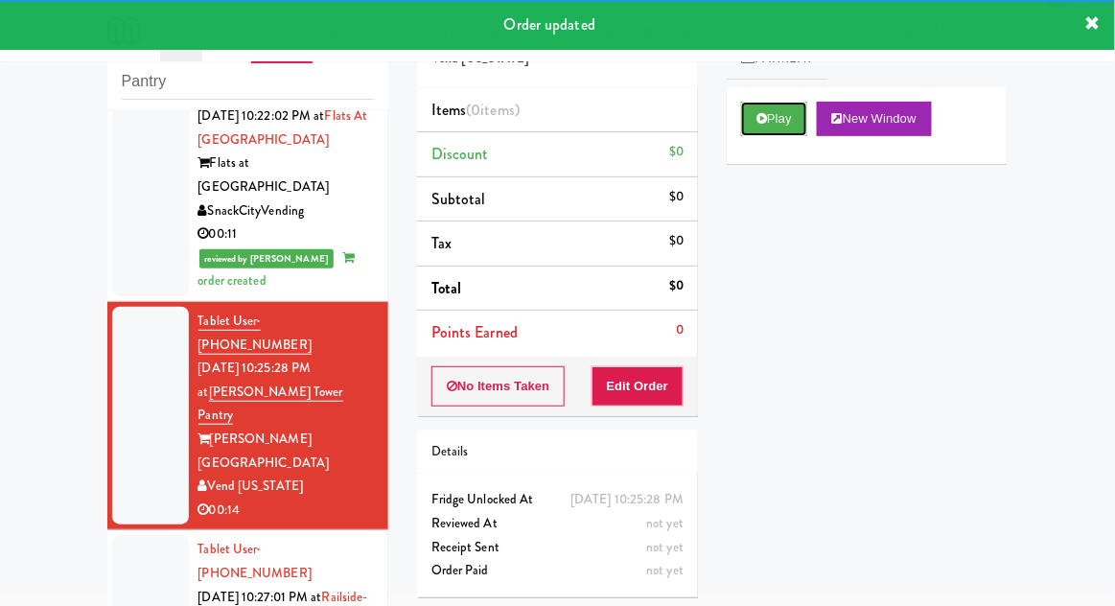
click at [786, 129] on button "Play" at bounding box center [774, 119] width 66 height 35
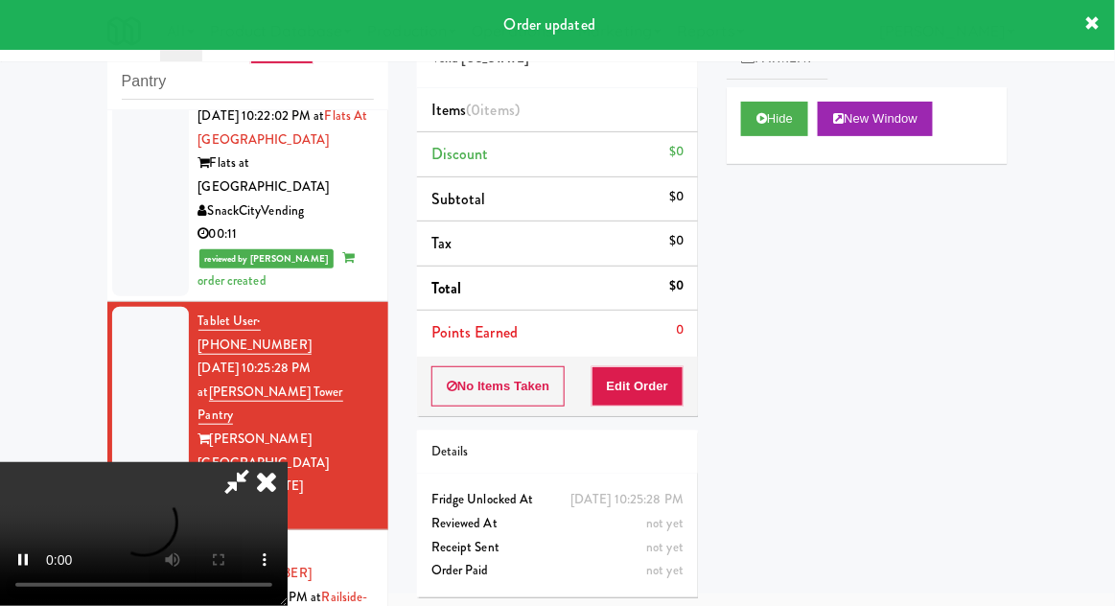
click at [659, 413] on div "Order # 283579 Vend [US_STATE] Items (0 items ) Discount $0 Subtotal $0 Tax $0 …" at bounding box center [558, 303] width 310 height 617
click at [664, 391] on button "Edit Order" at bounding box center [638, 386] width 93 height 40
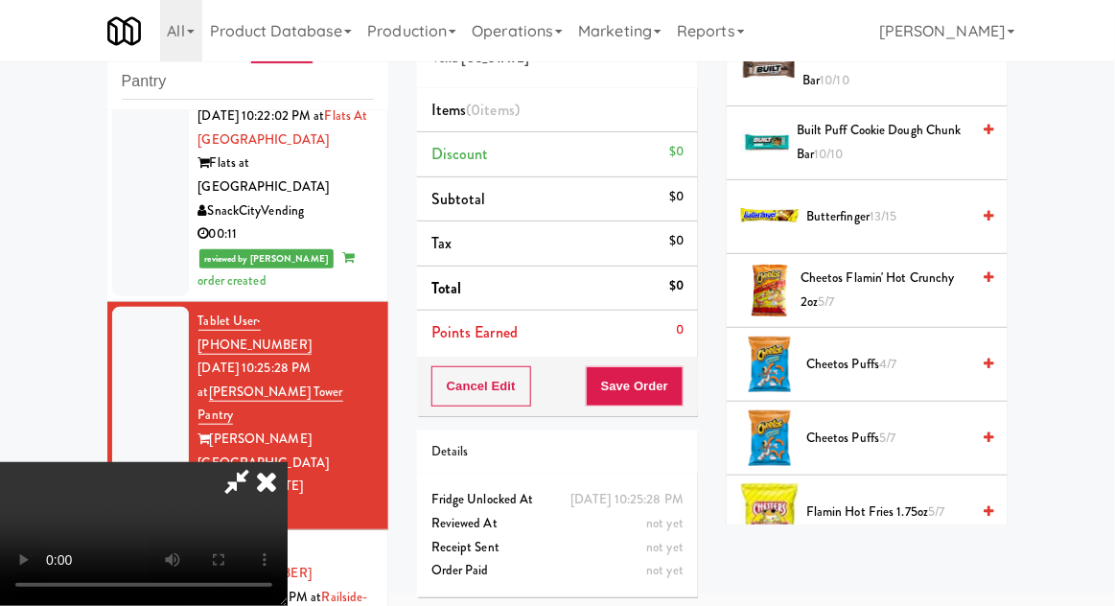
scroll to position [336, 0]
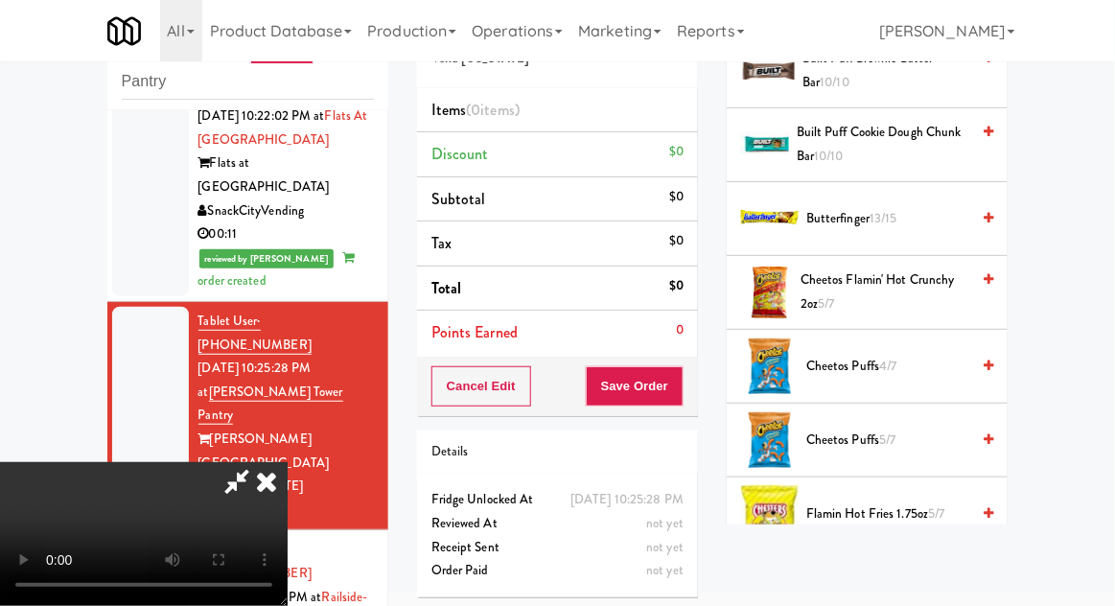
click at [883, 363] on span "4/7" at bounding box center [887, 366] width 17 height 18
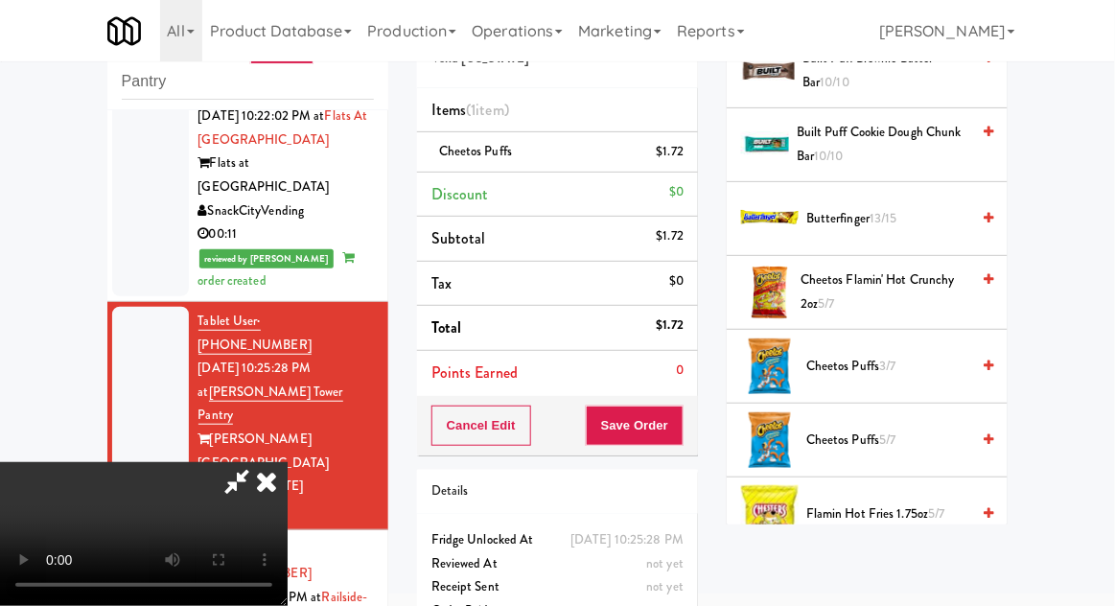
click at [685, 157] on li "Cheetos Puffs $1.72" at bounding box center [557, 152] width 281 height 40
click at [688, 161] on icon at bounding box center [686, 158] width 10 height 12
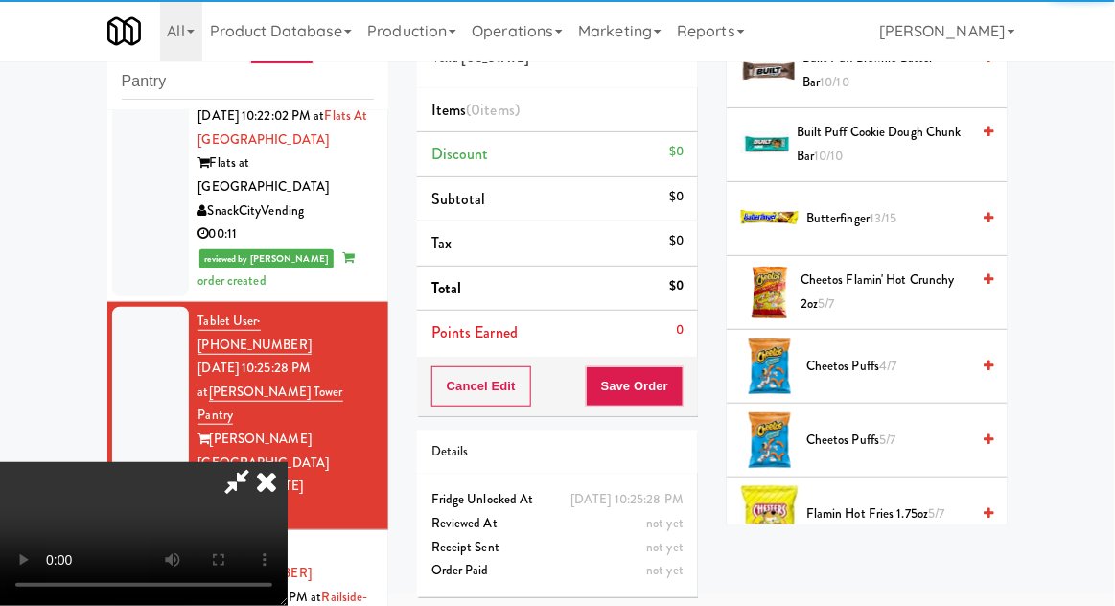
click at [863, 414] on li "Cheetos Puffs 5/7" at bounding box center [867, 441] width 281 height 74
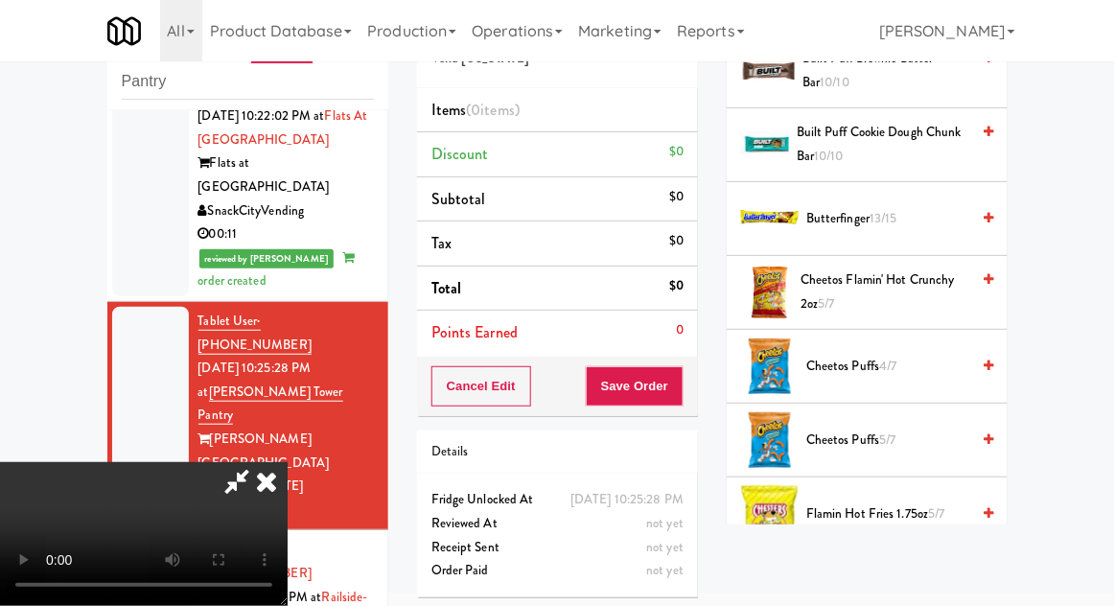
click at [873, 433] on span "Cheetos Puffs 5/7" at bounding box center [887, 441] width 163 height 24
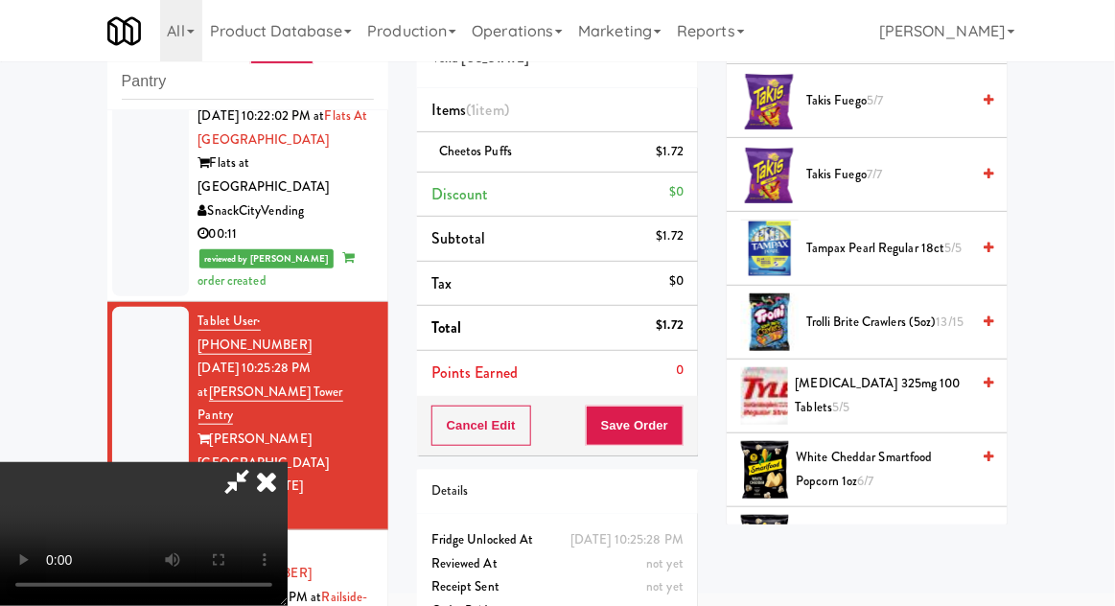
scroll to position [2608, 0]
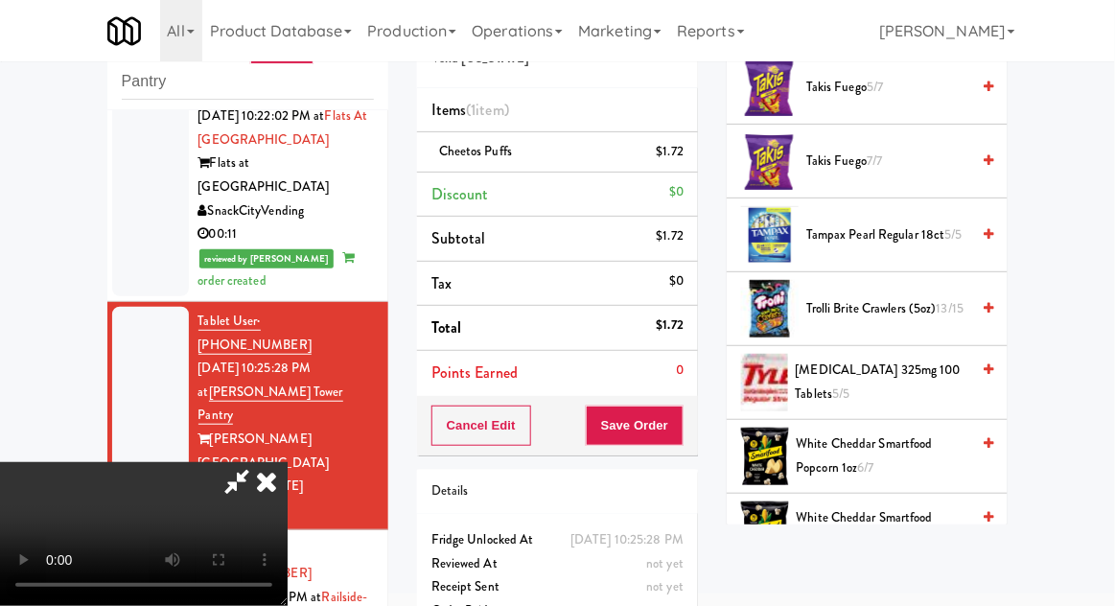
click at [898, 442] on span "White Cheddar Smartfood Popcorn 1oz 6/7" at bounding box center [884, 455] width 174 height 47
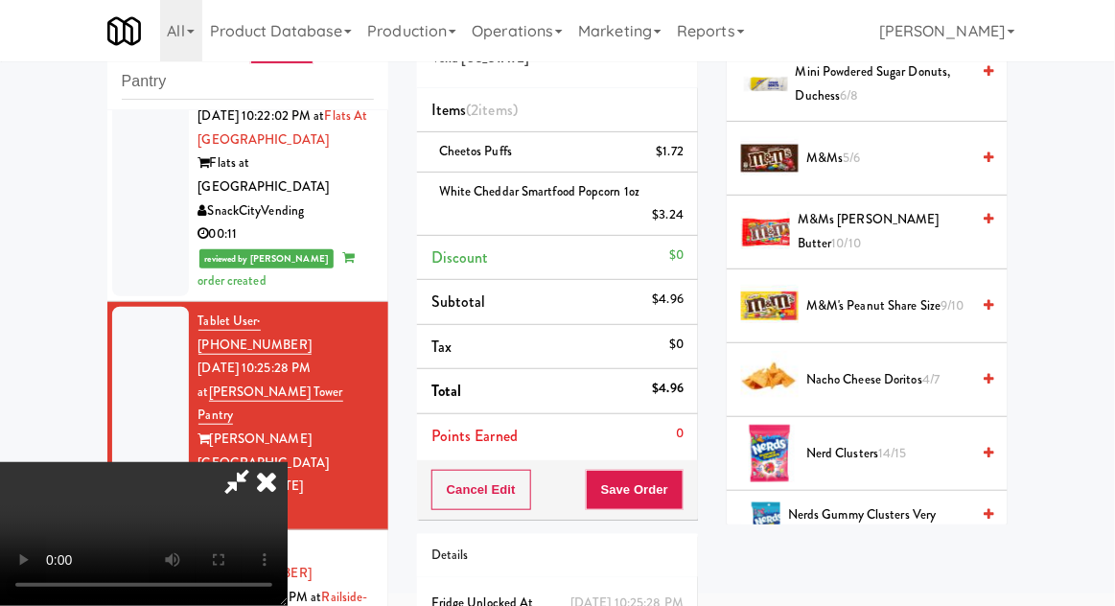
scroll to position [1293, 0]
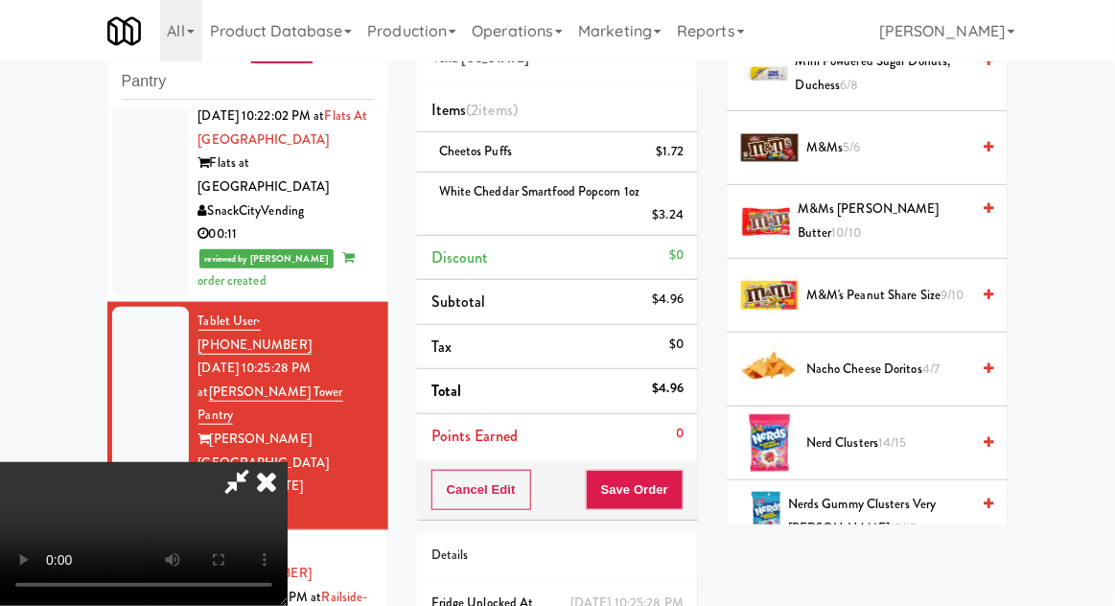
click at [895, 433] on span "14/15" at bounding box center [892, 442] width 29 height 18
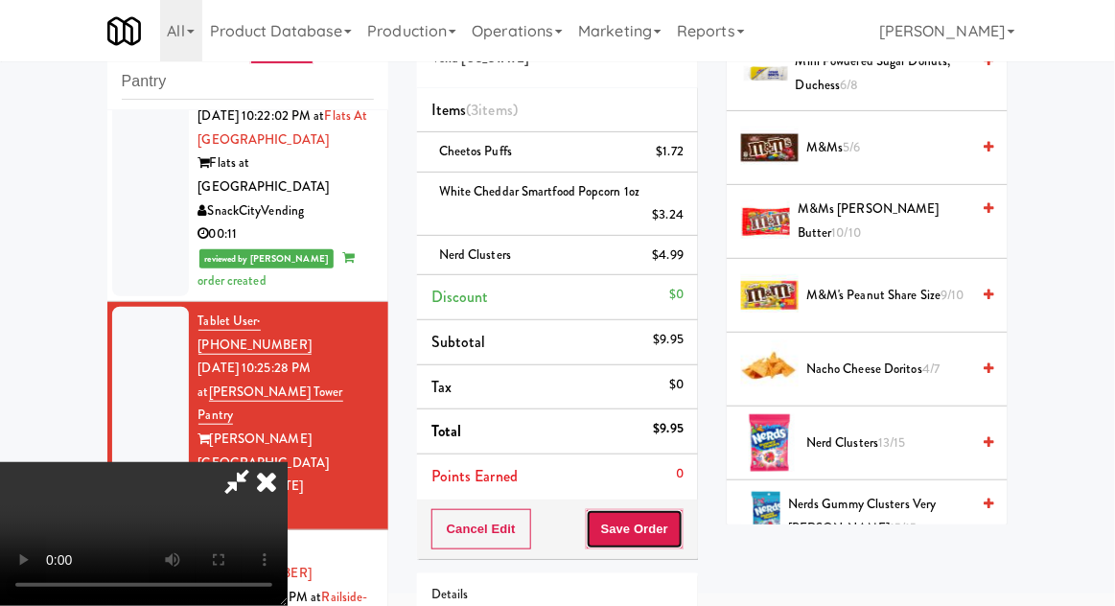
click at [683, 513] on button "Save Order" at bounding box center [635, 529] width 98 height 40
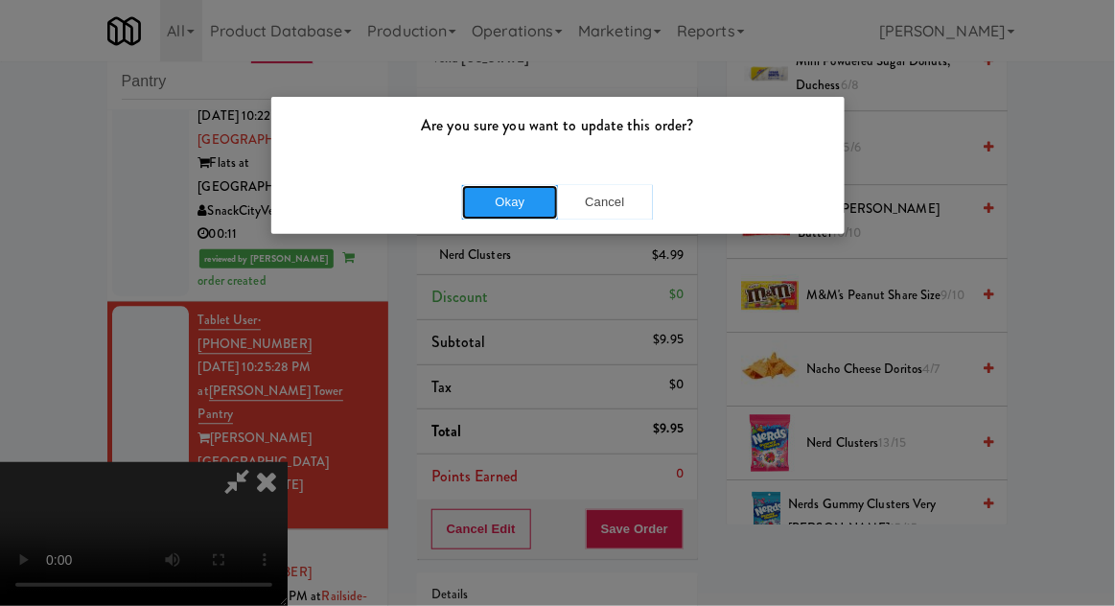
click at [493, 186] on button "Okay" at bounding box center [510, 202] width 96 height 35
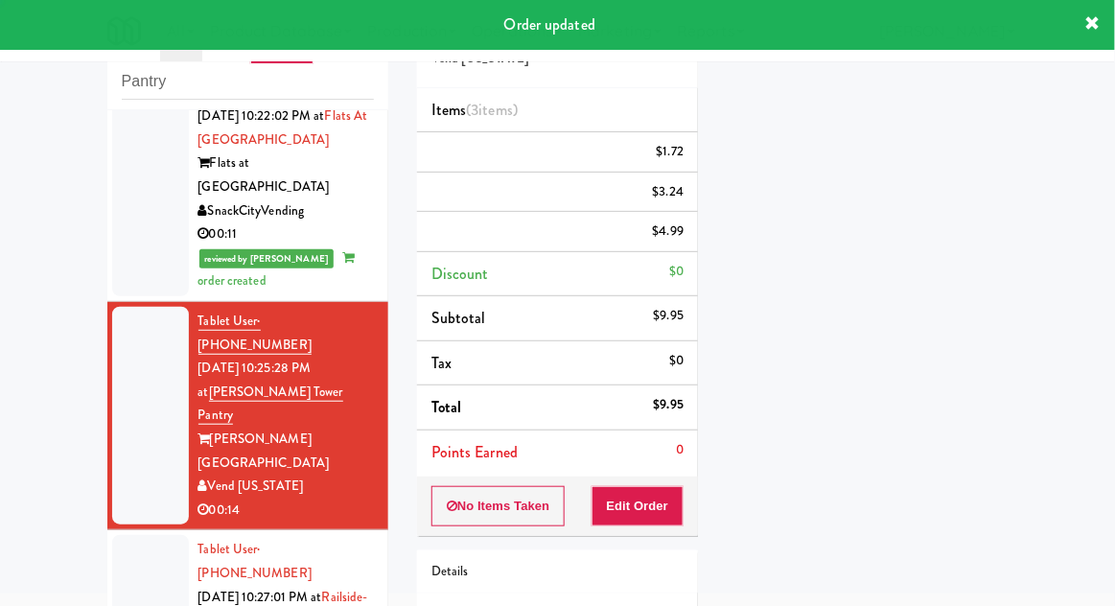
scroll to position [0, 0]
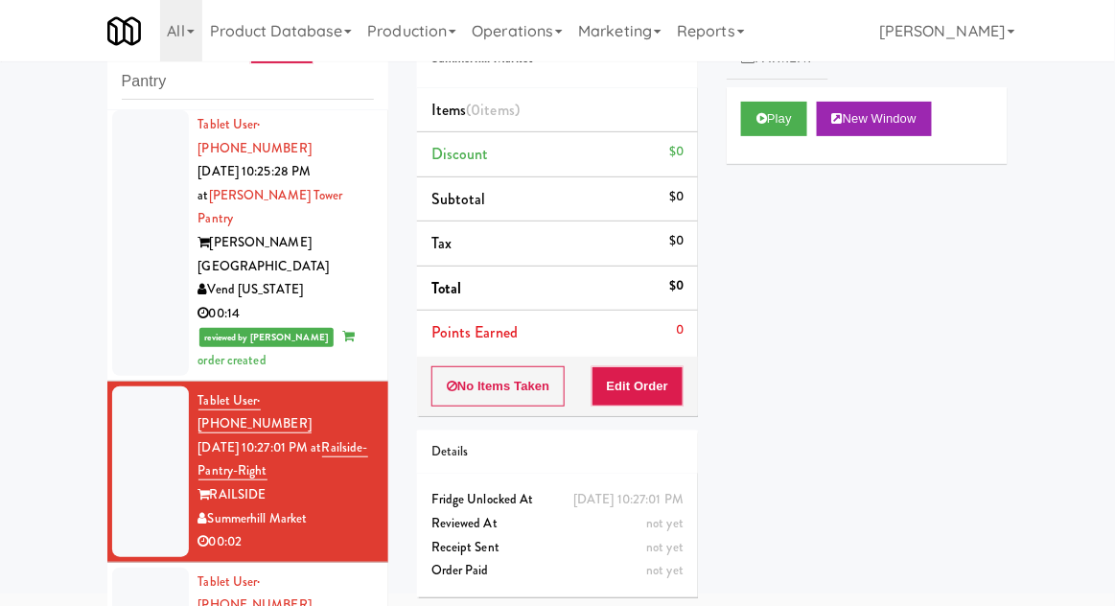
scroll to position [1219, 0]
click at [790, 109] on button "Play" at bounding box center [774, 119] width 66 height 35
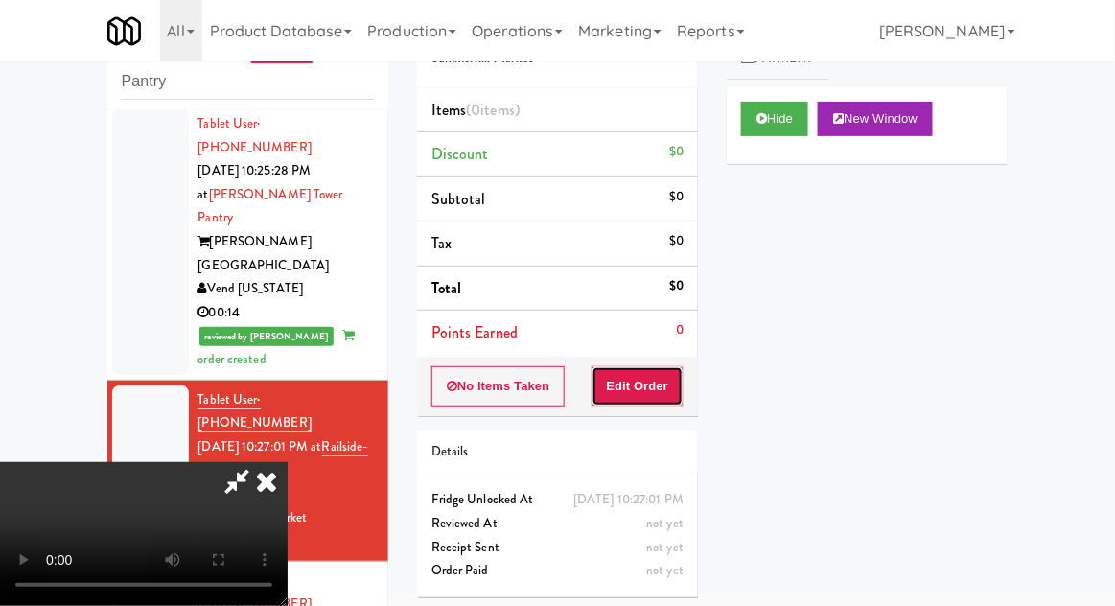
click at [673, 398] on button "Edit Order" at bounding box center [638, 386] width 93 height 40
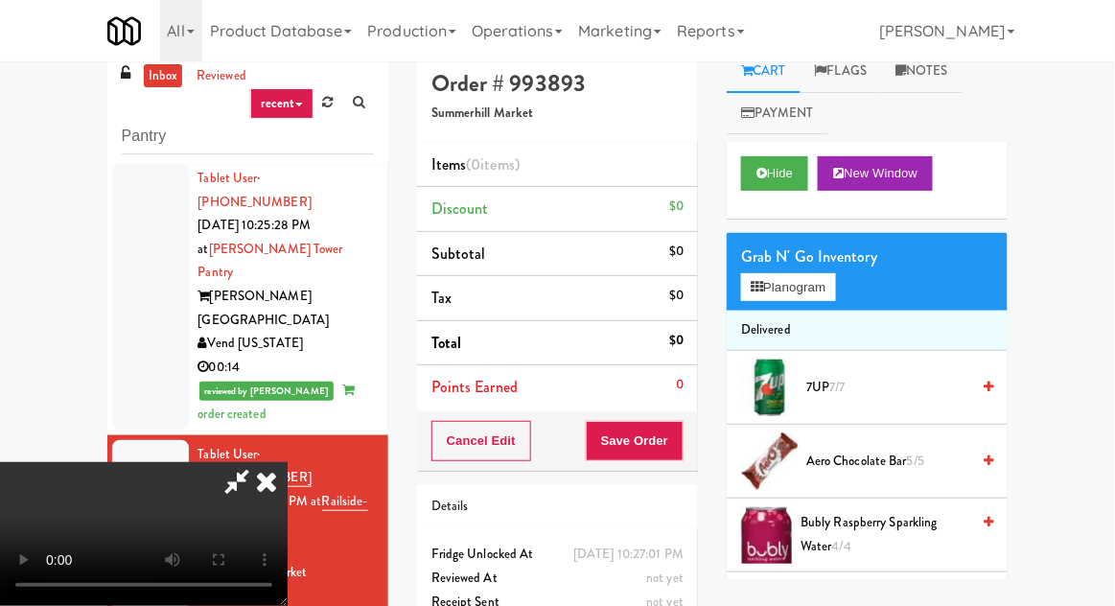
scroll to position [0, 0]
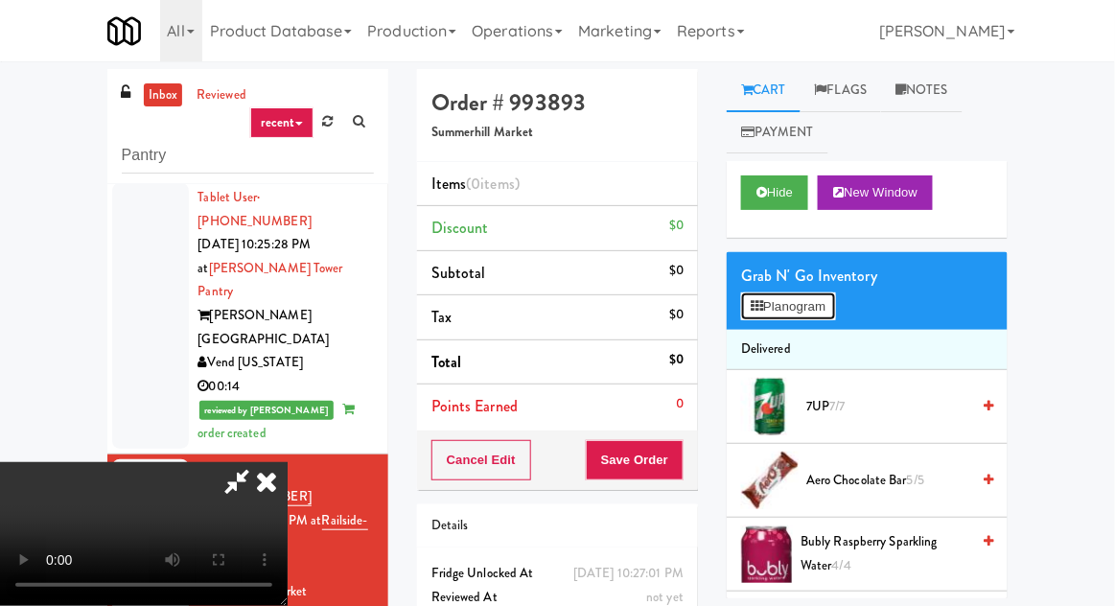
click at [835, 295] on button "Planogram" at bounding box center [788, 306] width 94 height 29
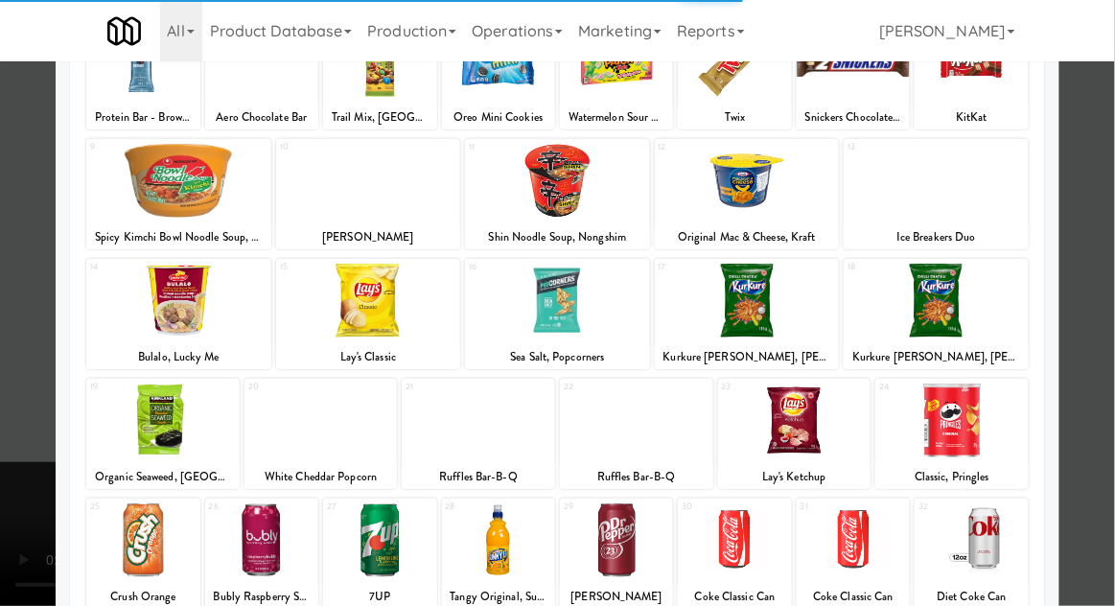
scroll to position [335, 0]
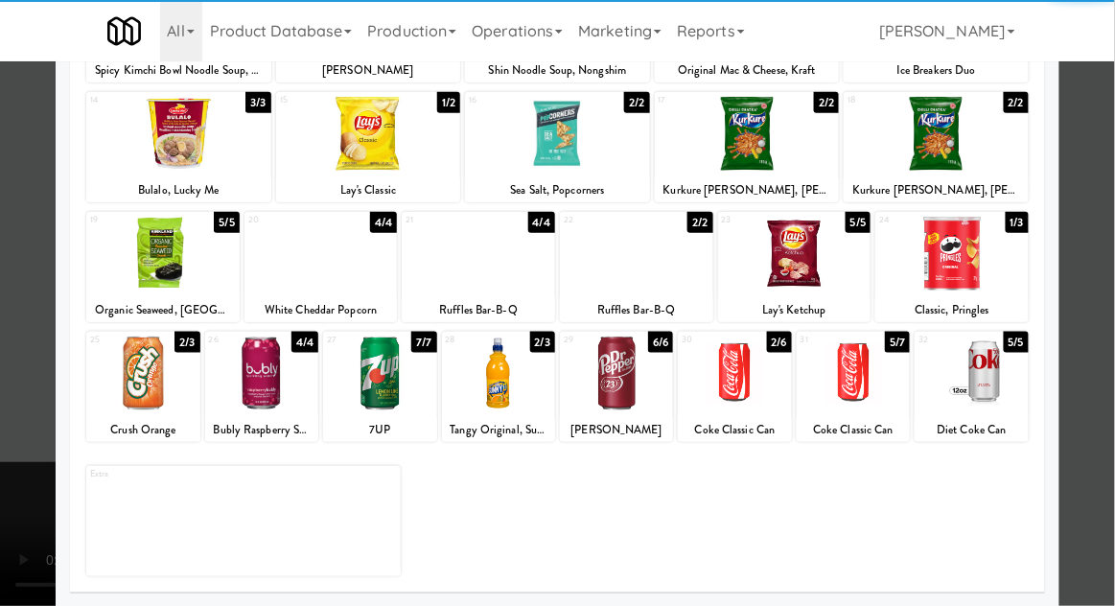
click at [1006, 385] on div at bounding box center [971, 374] width 113 height 74
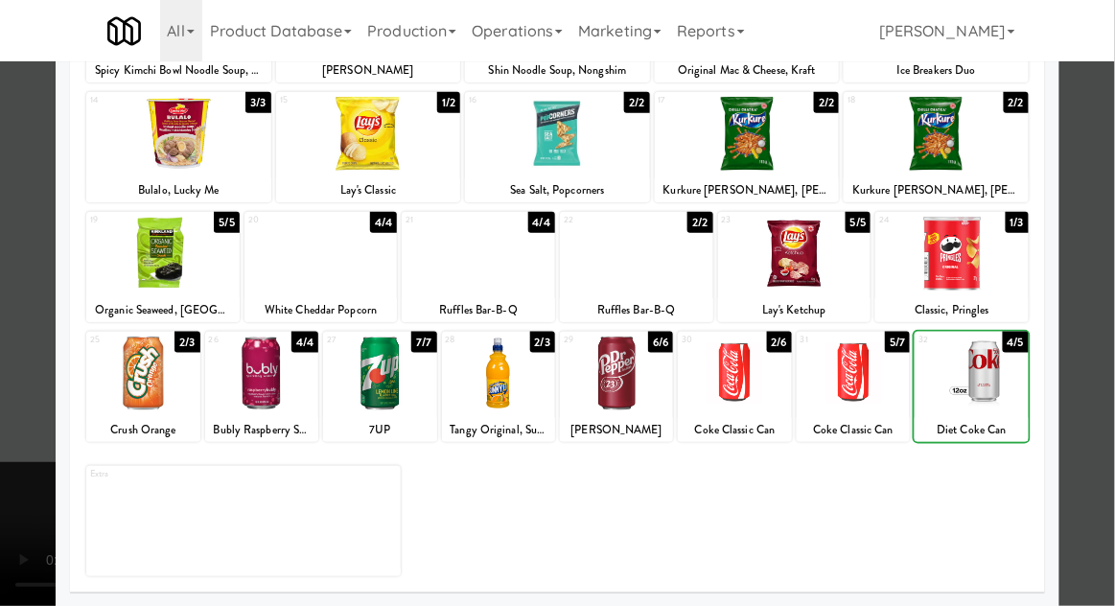
click at [1076, 362] on div at bounding box center [557, 303] width 1115 height 606
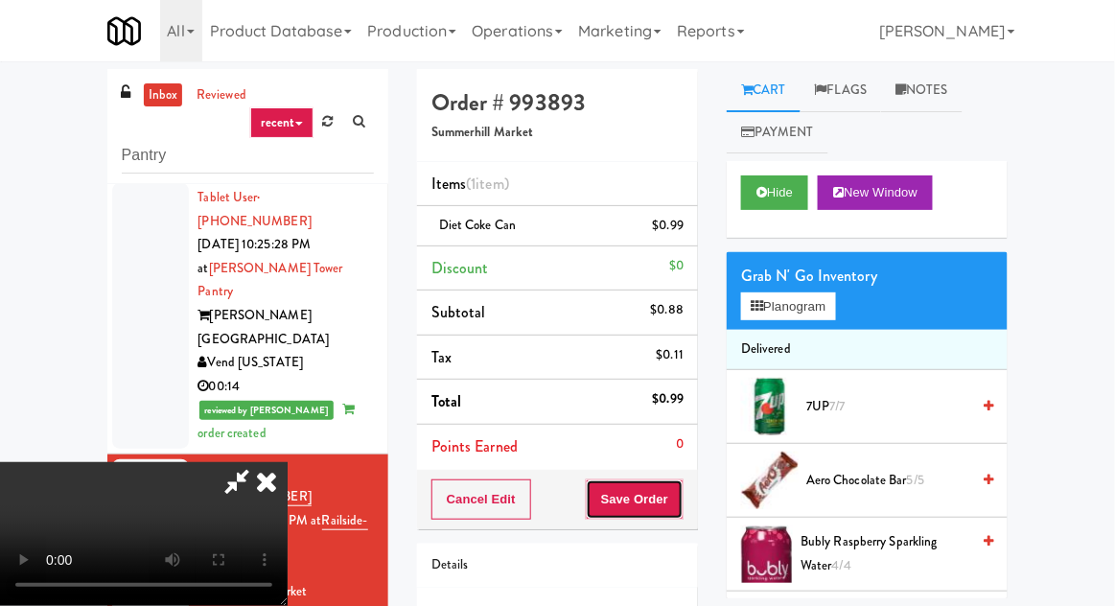
click at [677, 500] on button "Save Order" at bounding box center [635, 499] width 98 height 40
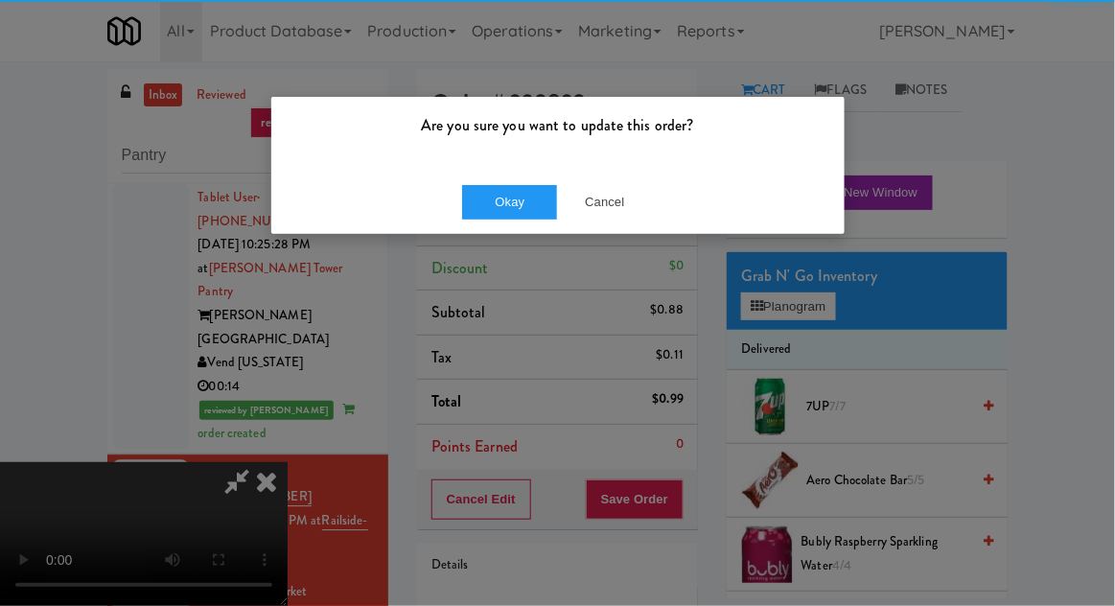
click at [493, 160] on div "Are you sure you want to update this order?" at bounding box center [557, 133] width 573 height 73
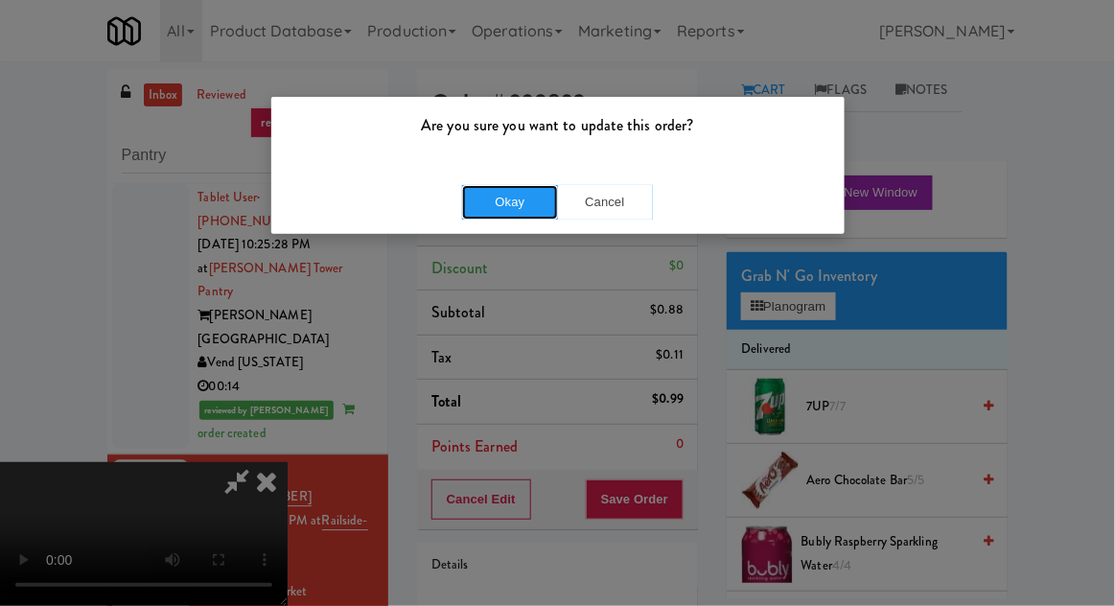
click at [500, 204] on button "Okay" at bounding box center [510, 202] width 96 height 35
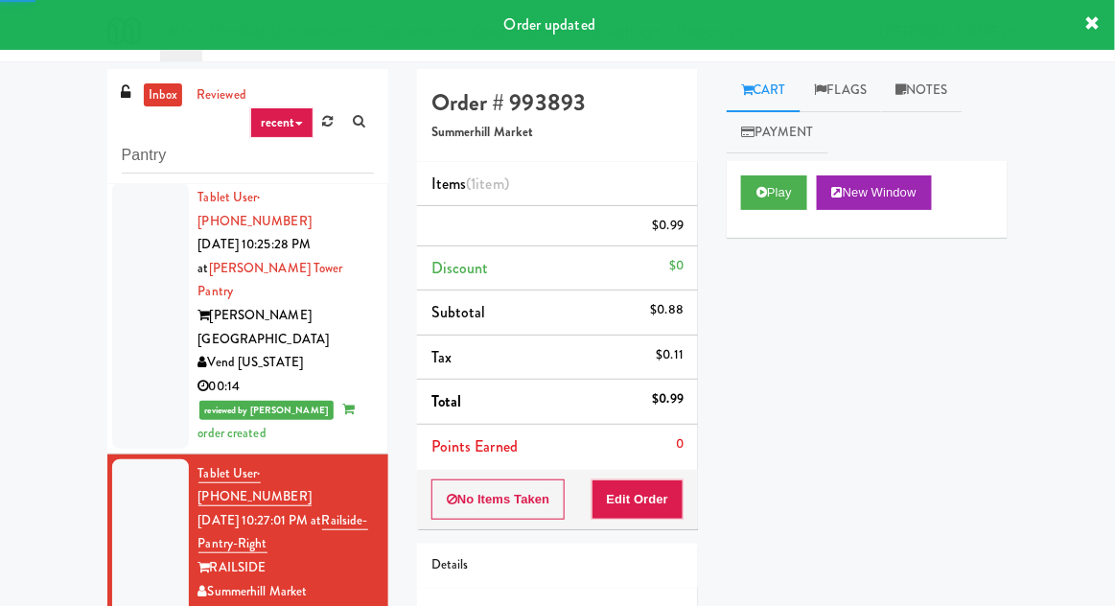
click at [119, 459] on div at bounding box center [150, 544] width 77 height 171
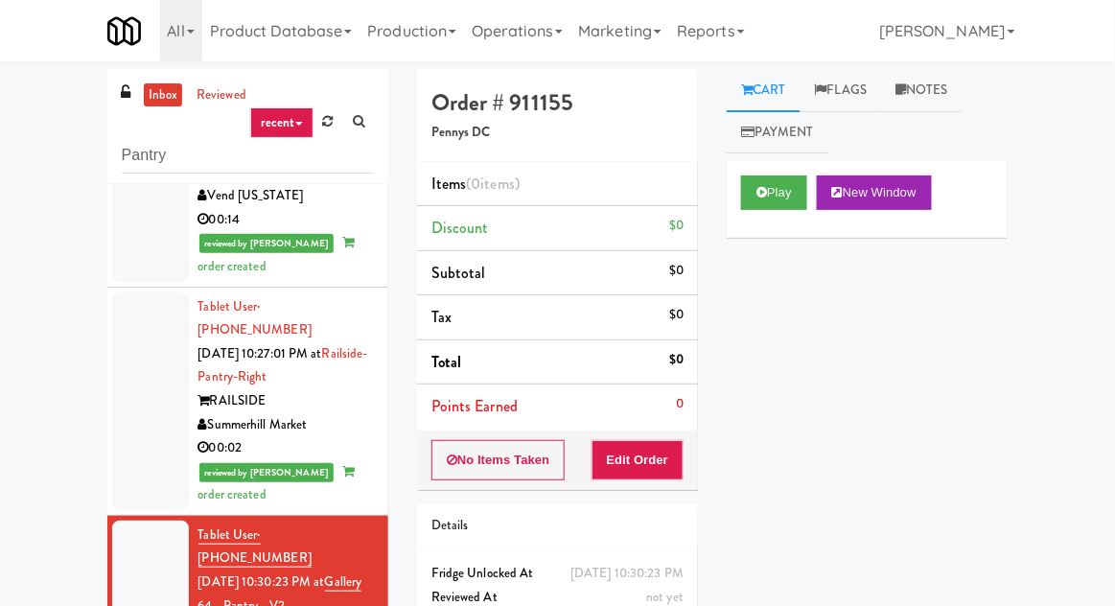
scroll to position [1410, 0]
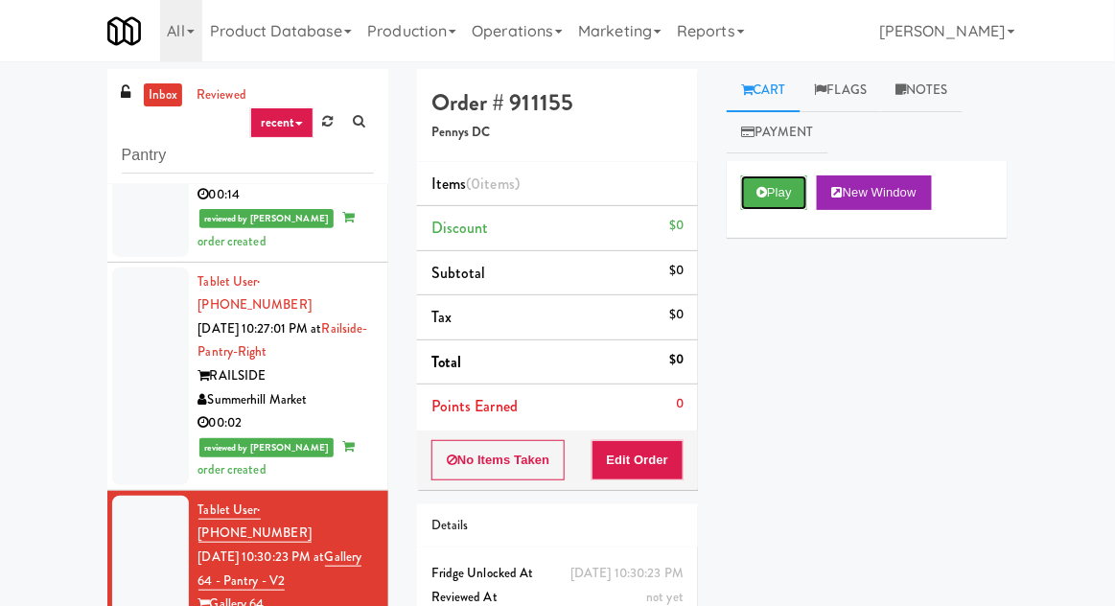
click at [803, 188] on button "Play" at bounding box center [774, 192] width 66 height 35
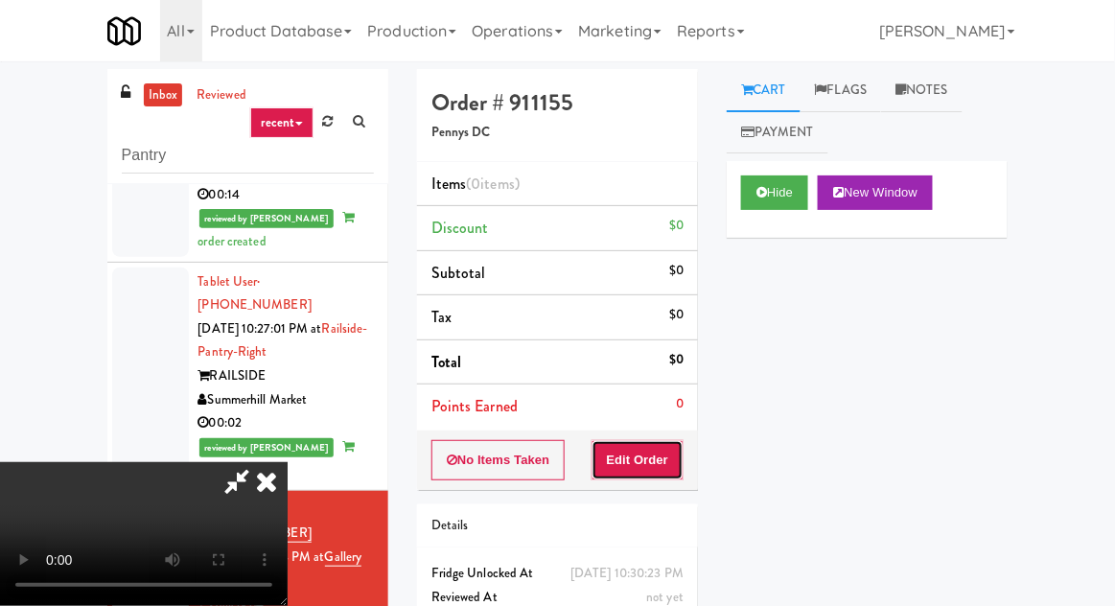
click at [650, 458] on button "Edit Order" at bounding box center [638, 460] width 93 height 40
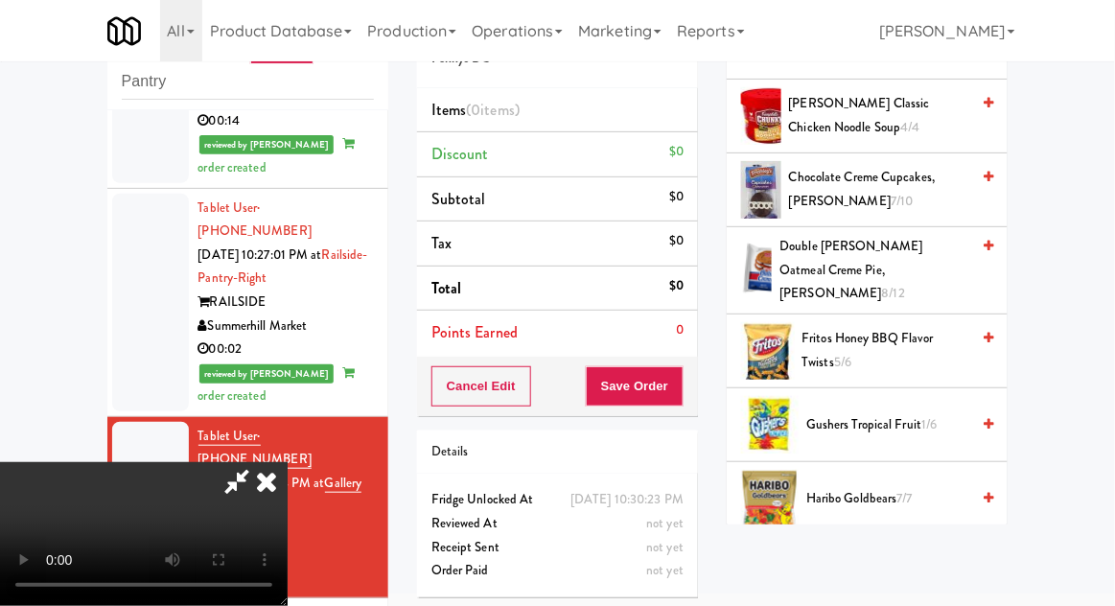
scroll to position [296, 0]
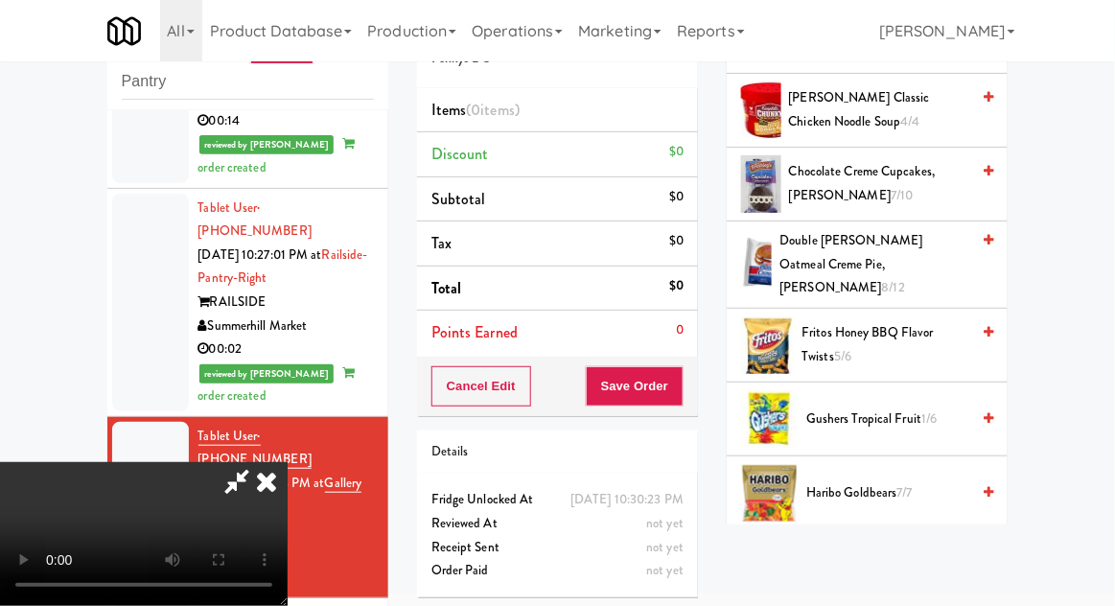
click at [919, 408] on span "Gushers Tropical Fruit 1/6" at bounding box center [887, 420] width 163 height 24
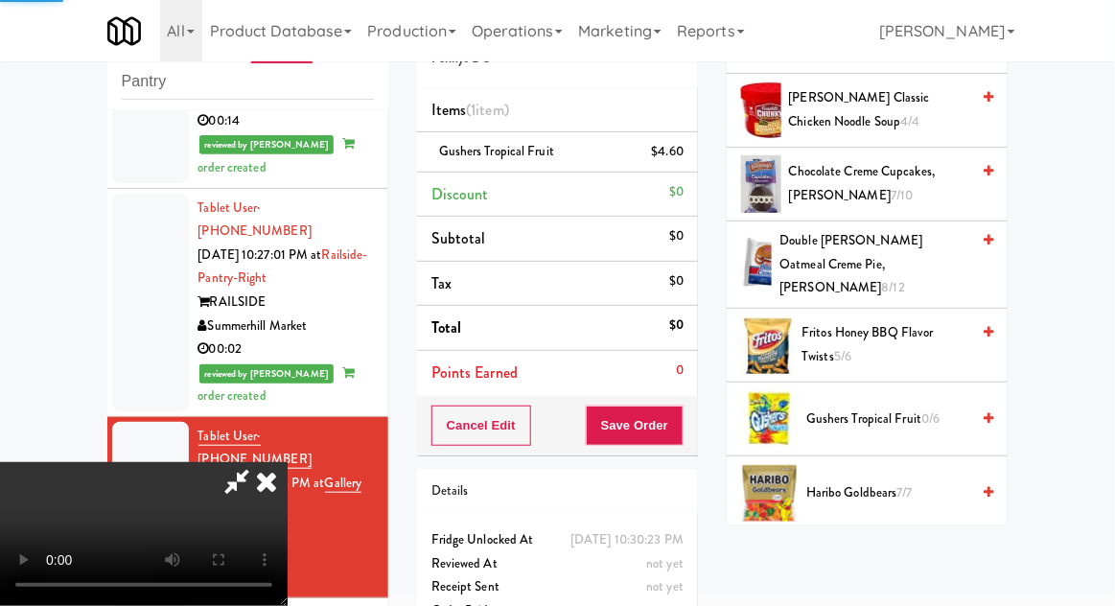
scroll to position [70, 0]
click at [679, 438] on button "Save Order" at bounding box center [635, 426] width 98 height 40
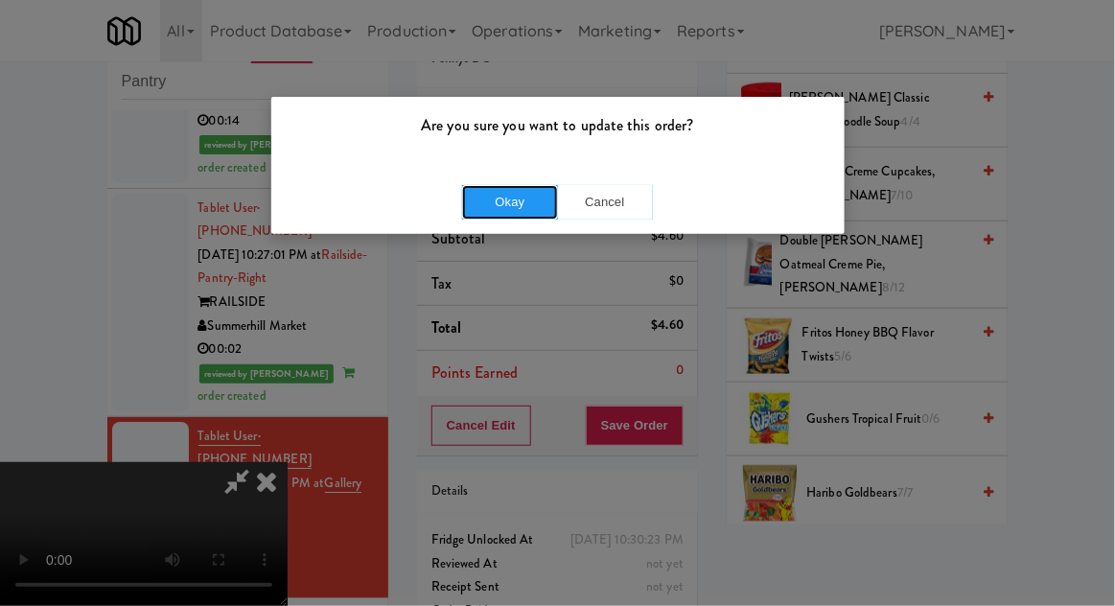
click at [489, 218] on button "Okay" at bounding box center [510, 202] width 96 height 35
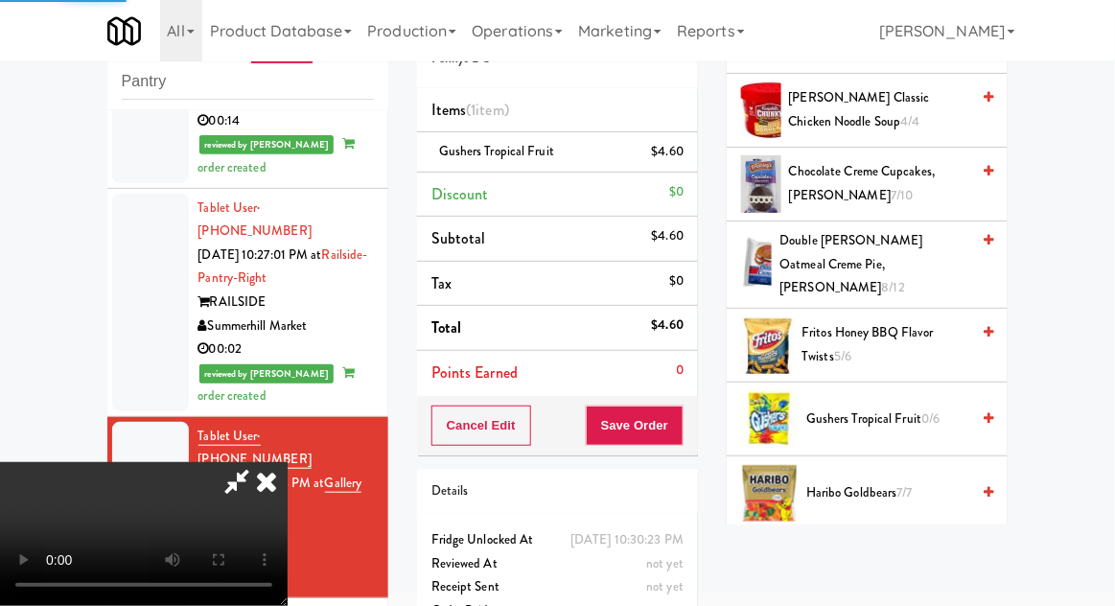
scroll to position [189, 0]
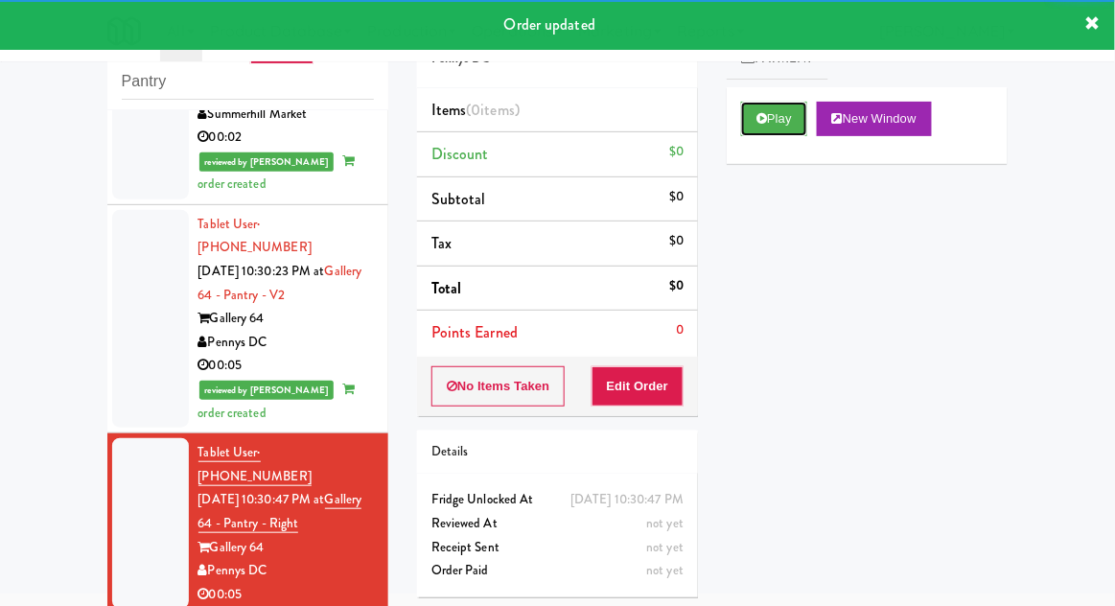
click at [780, 133] on button "Play" at bounding box center [774, 119] width 66 height 35
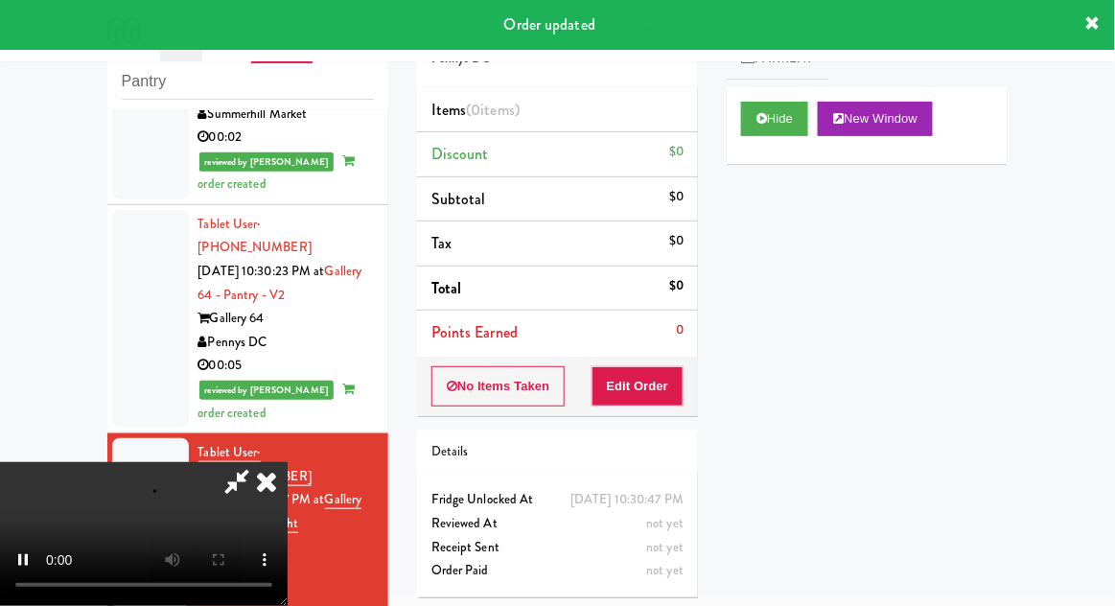
click at [786, 145] on div "Hide New Window" at bounding box center [867, 125] width 281 height 77
click at [659, 380] on button "Edit Order" at bounding box center [638, 386] width 93 height 40
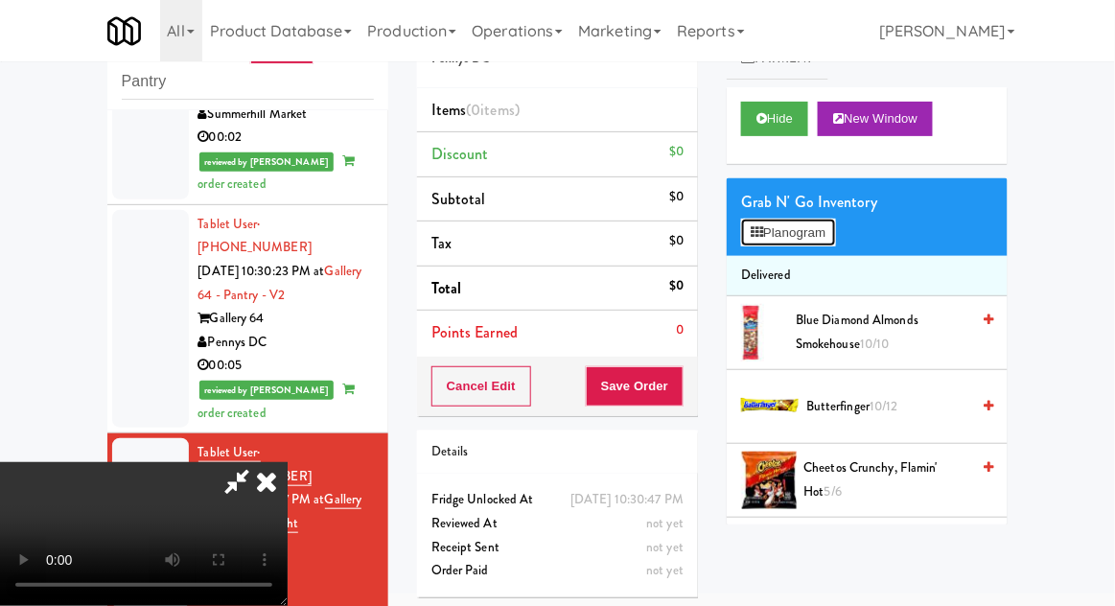
click at [807, 241] on button "Planogram" at bounding box center [788, 233] width 94 height 29
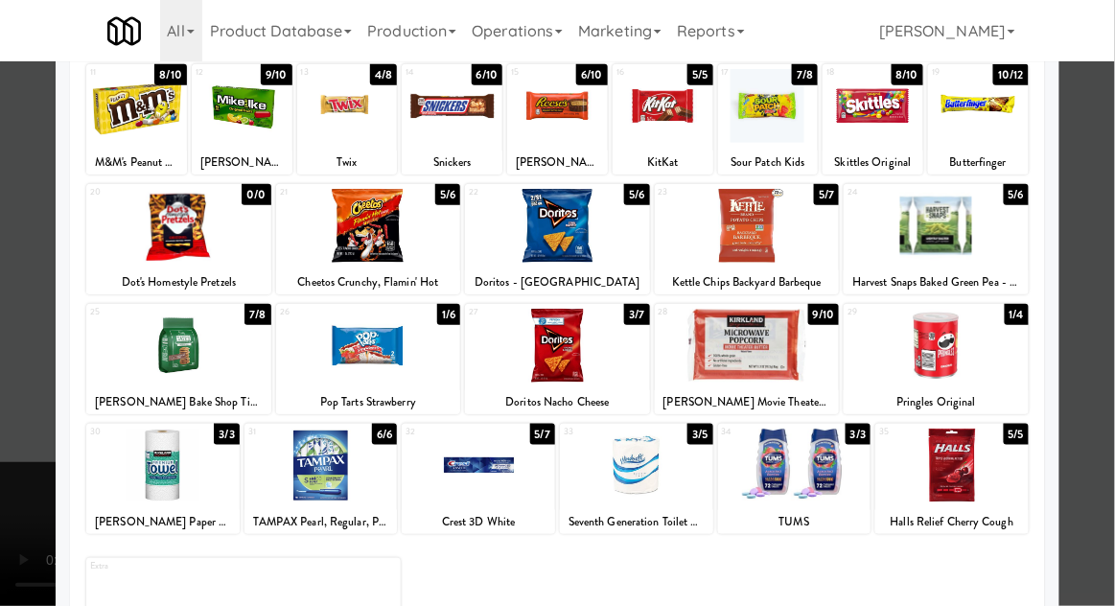
click at [672, 490] on div at bounding box center [636, 466] width 153 height 74
click at [1079, 390] on div at bounding box center [557, 303] width 1115 height 606
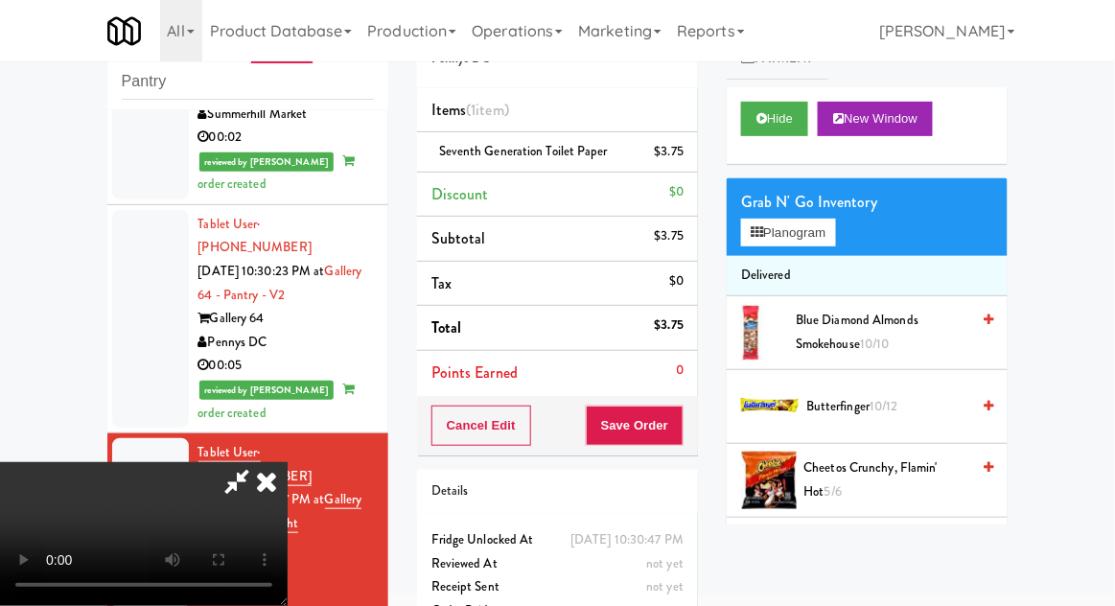
click at [699, 438] on div "Order # 372957 Pennys DC Items (1 item ) Seventh Generation Toilet Paper $3.75 …" at bounding box center [558, 323] width 310 height 656
click at [682, 436] on button "Save Order" at bounding box center [635, 426] width 98 height 40
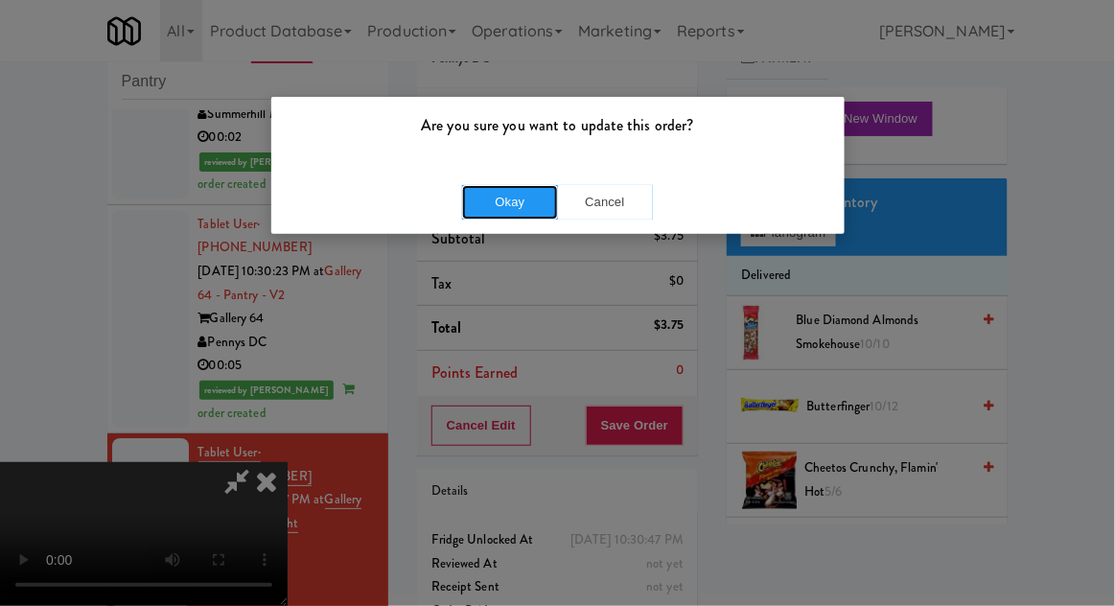
click at [485, 203] on button "Okay" at bounding box center [510, 202] width 96 height 35
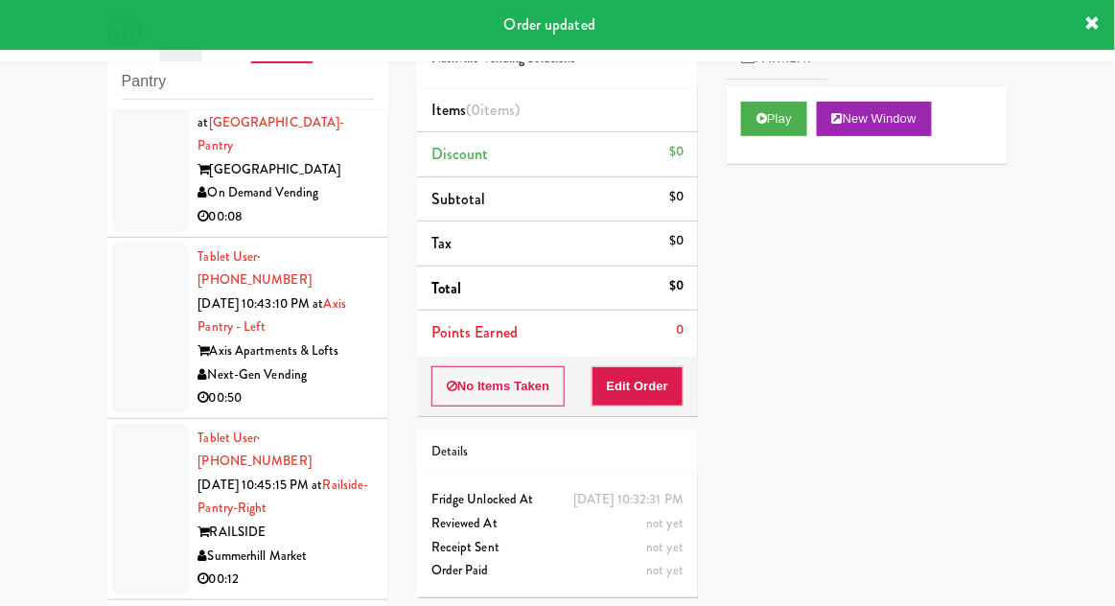
scroll to position [69, 0]
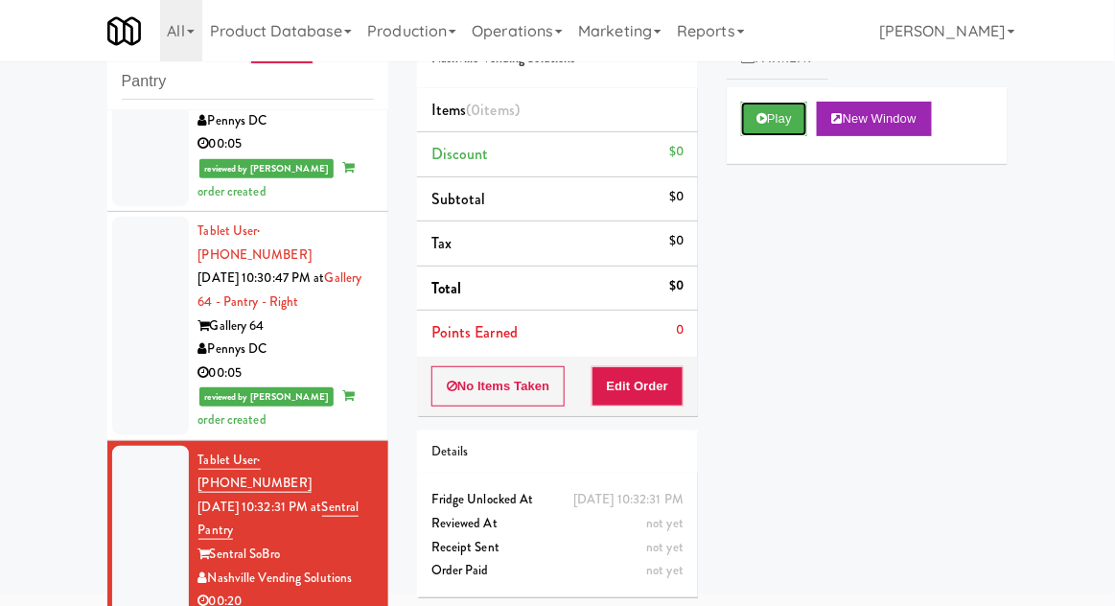
click at [788, 131] on button "Play" at bounding box center [774, 119] width 66 height 35
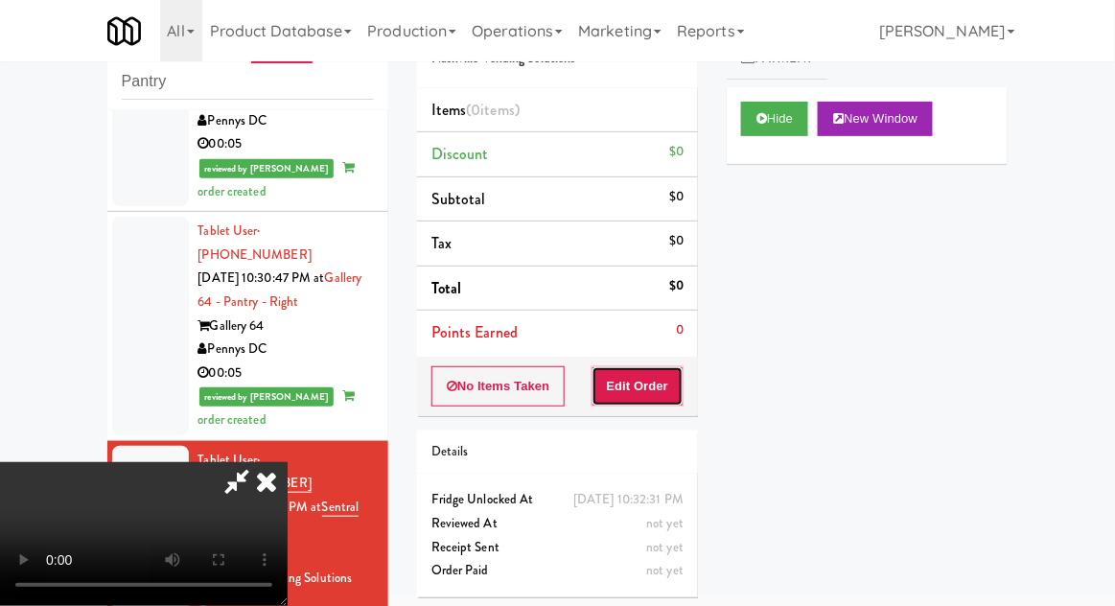
click at [659, 391] on button "Edit Order" at bounding box center [638, 386] width 93 height 40
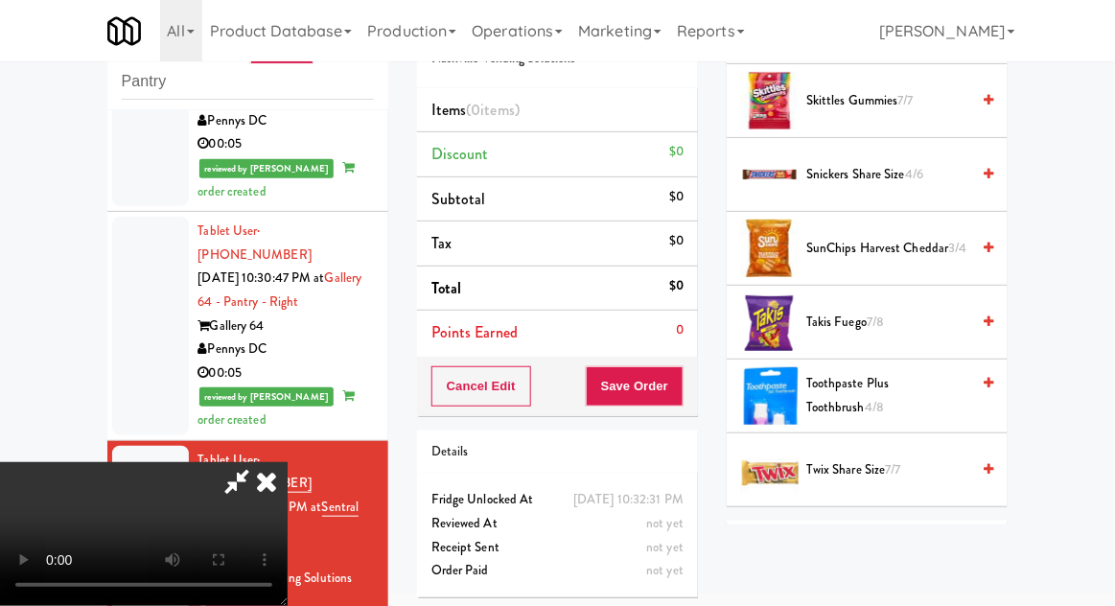
click at [892, 458] on span "Twix Share Size 7/7" at bounding box center [887, 470] width 163 height 24
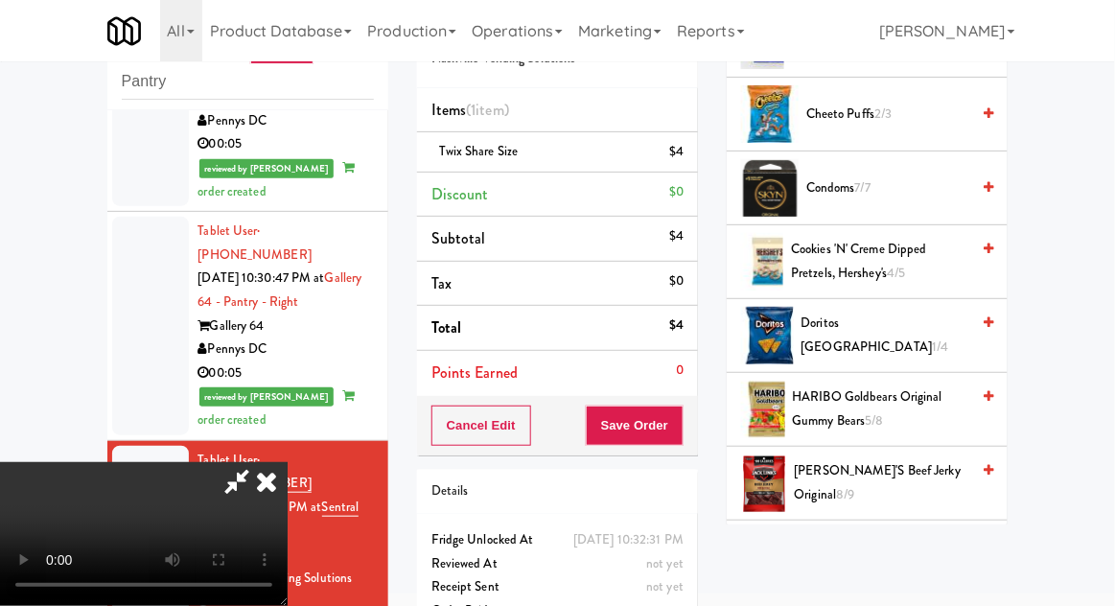
click at [904, 414] on span "HARIBO Goldbears Original Gummy Bears 5/8" at bounding box center [881, 408] width 177 height 47
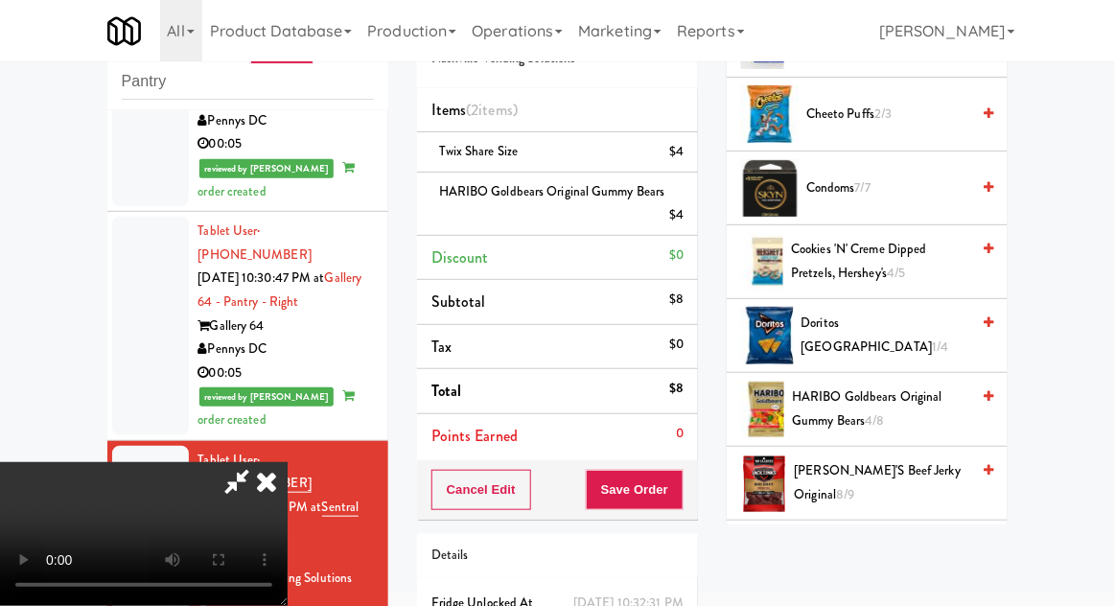
scroll to position [70, 0]
click at [684, 493] on button "Save Order" at bounding box center [635, 490] width 98 height 40
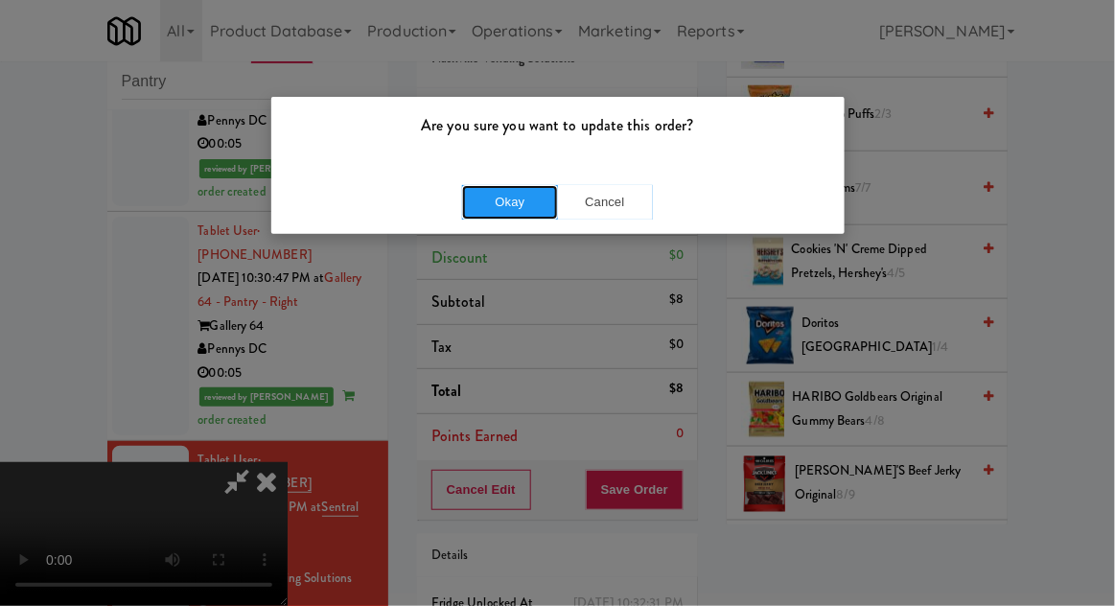
click at [509, 215] on button "Okay" at bounding box center [510, 202] width 96 height 35
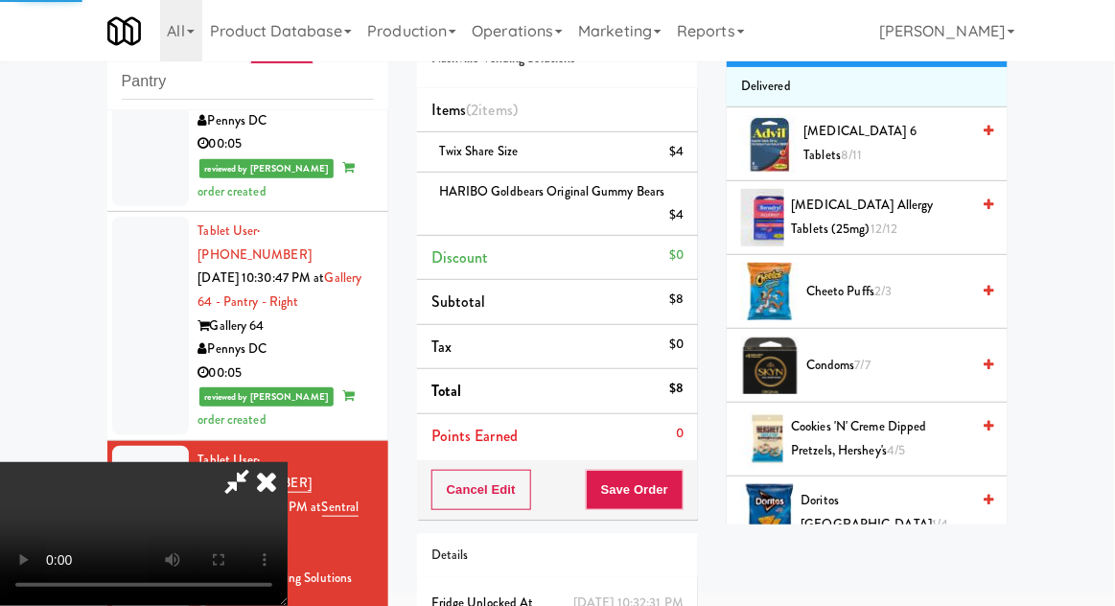
scroll to position [0, 0]
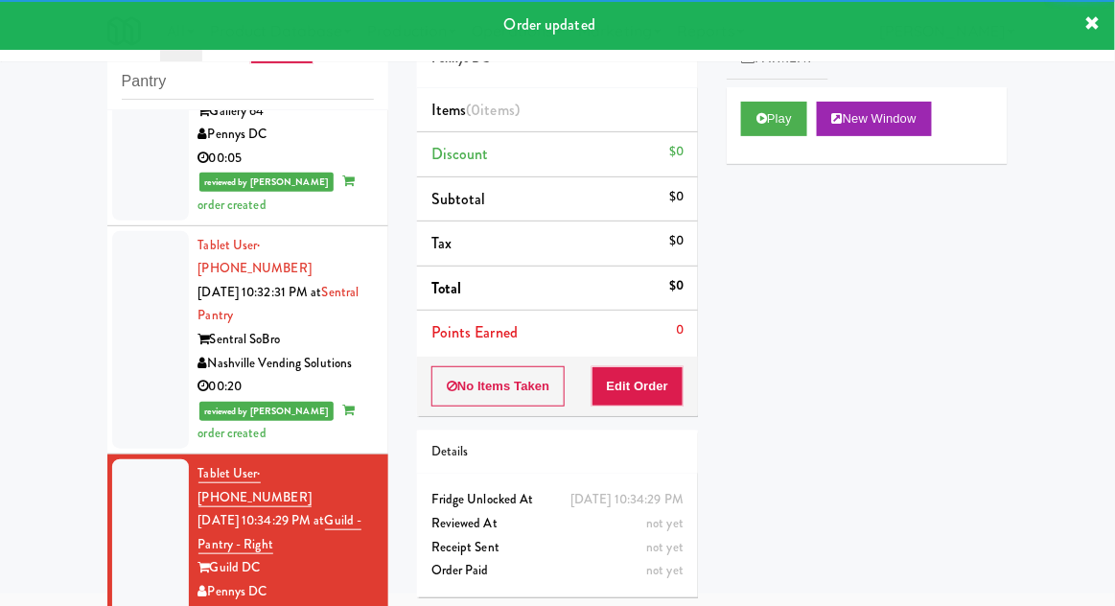
scroll to position [2057, 0]
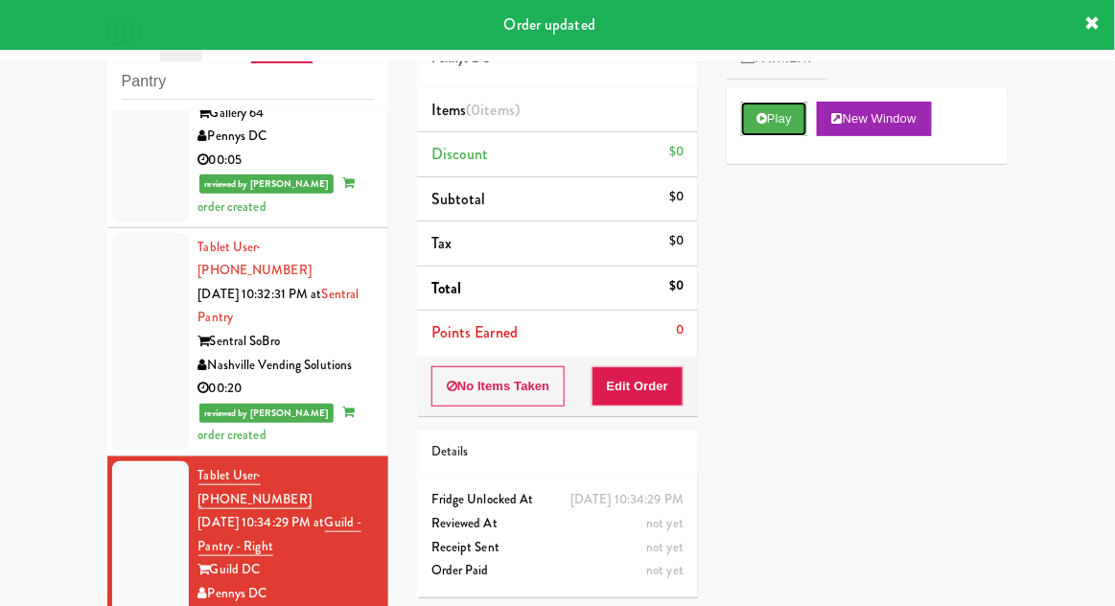
click at [781, 121] on button "Play" at bounding box center [774, 119] width 66 height 35
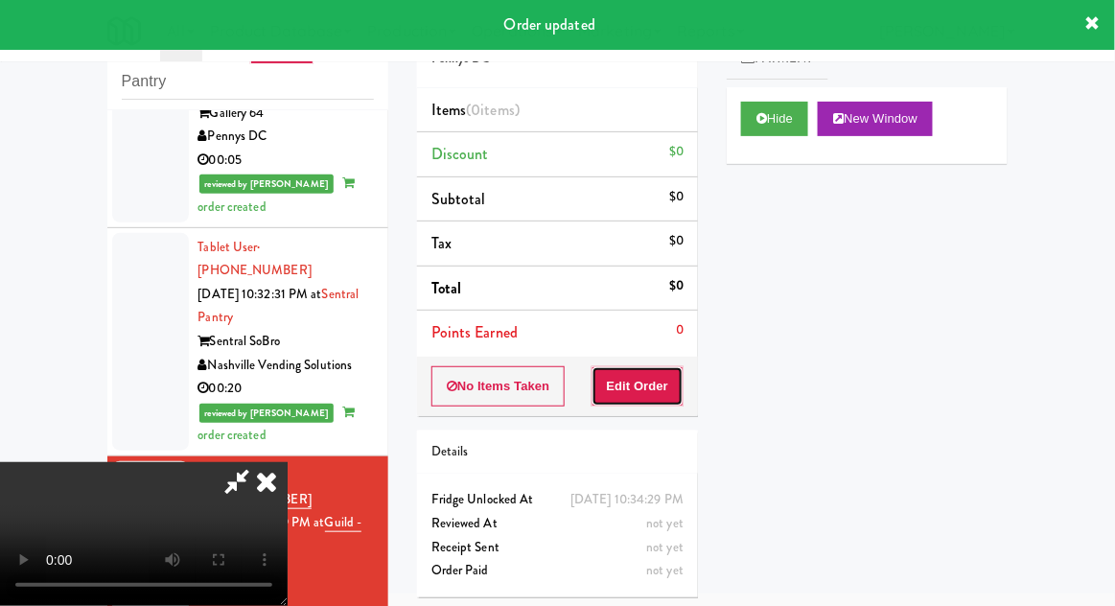
click at [656, 396] on button "Edit Order" at bounding box center [638, 386] width 93 height 40
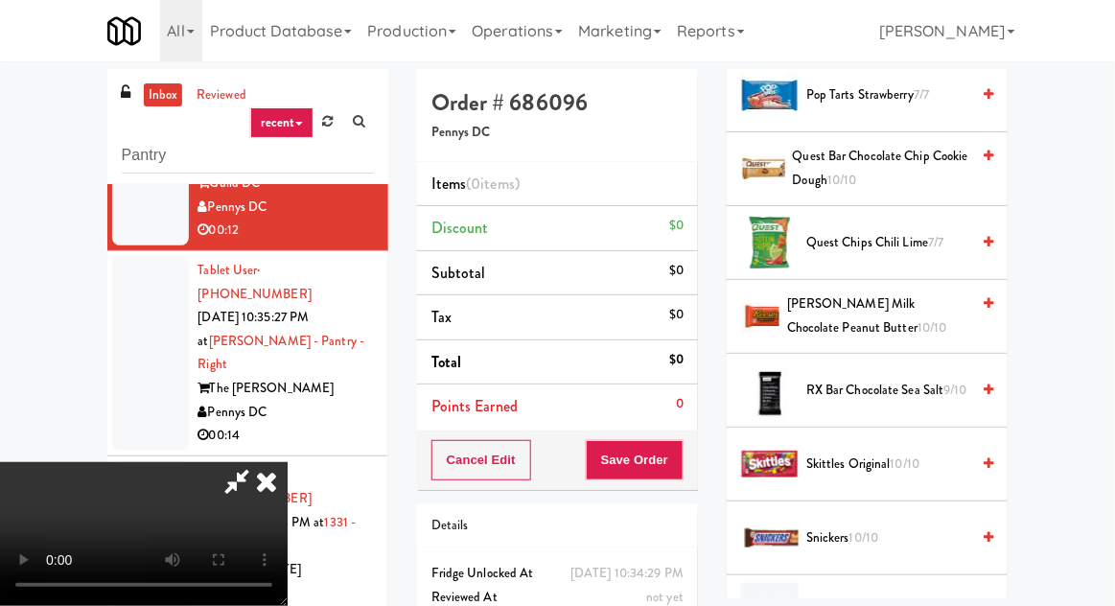
scroll to position [1865, 0]
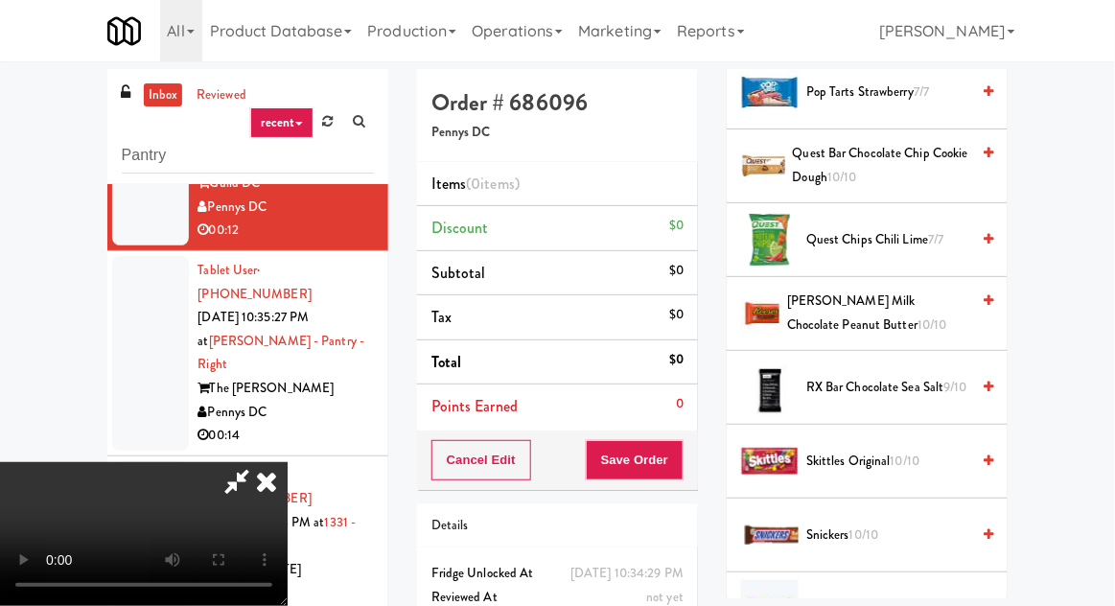
click at [905, 452] on span "10/10" at bounding box center [906, 461] width 30 height 18
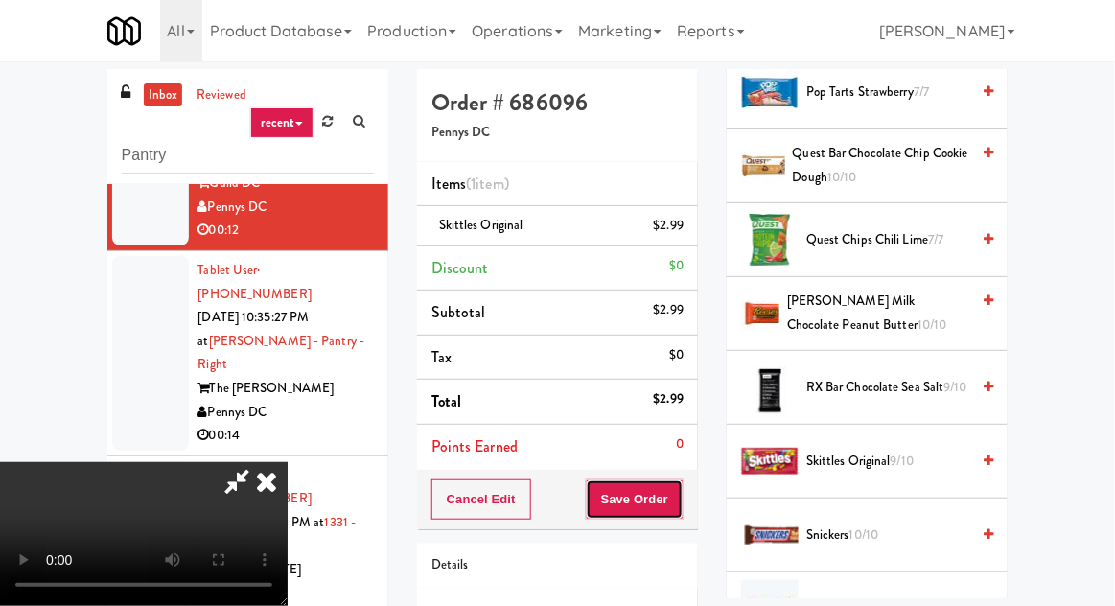
click at [682, 483] on button "Save Order" at bounding box center [635, 499] width 98 height 40
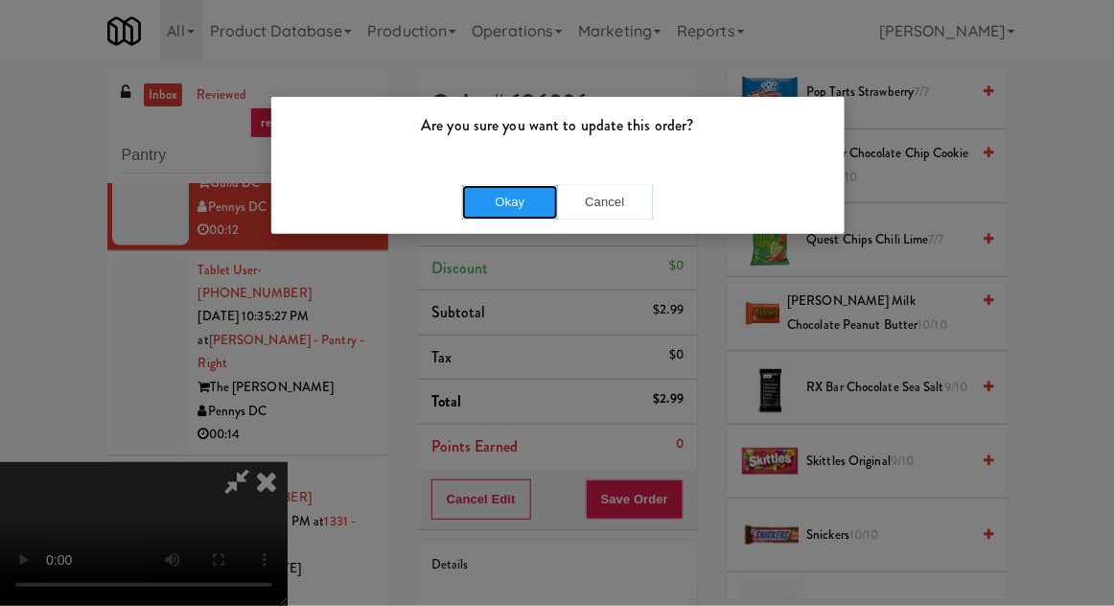
click at [493, 211] on button "Okay" at bounding box center [510, 202] width 96 height 35
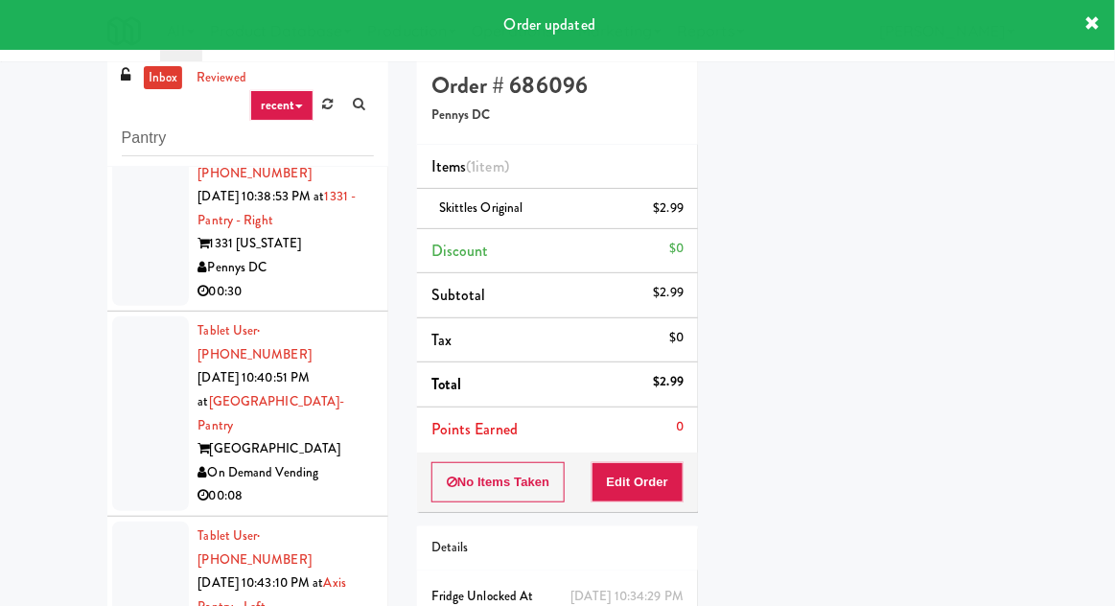
scroll to position [0, 0]
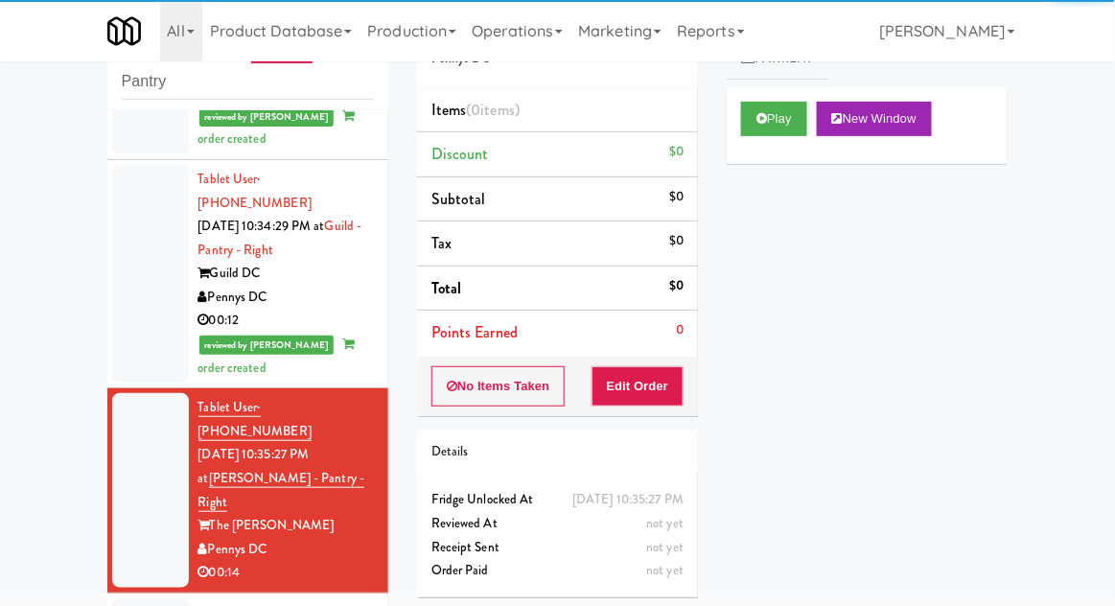
scroll to position [2337, 0]
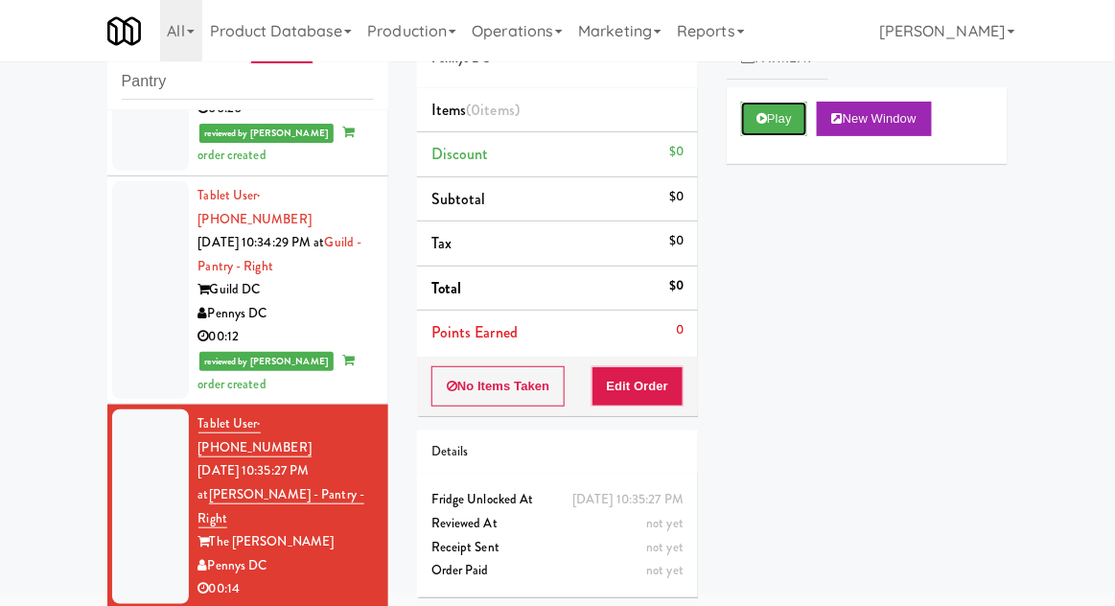
click at [792, 131] on button "Play" at bounding box center [774, 119] width 66 height 35
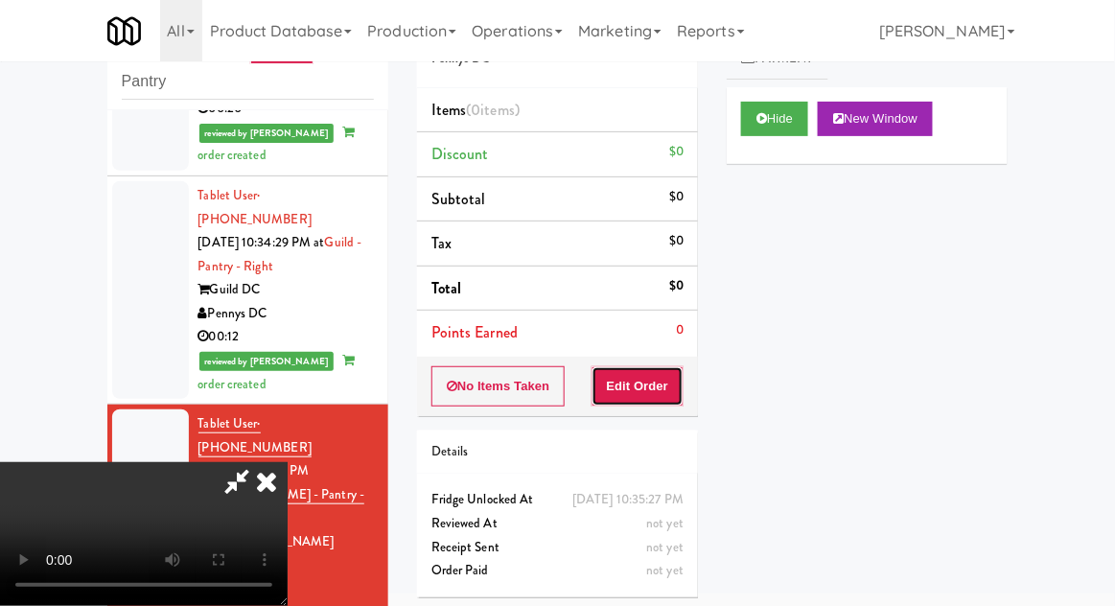
click at [660, 384] on button "Edit Order" at bounding box center [638, 386] width 93 height 40
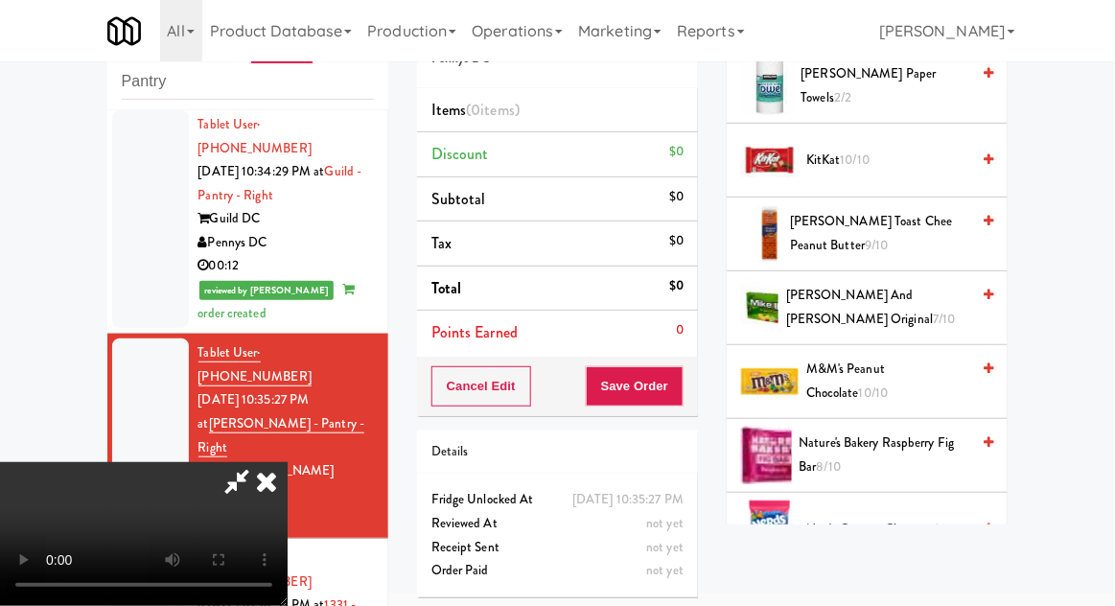
scroll to position [982, 0]
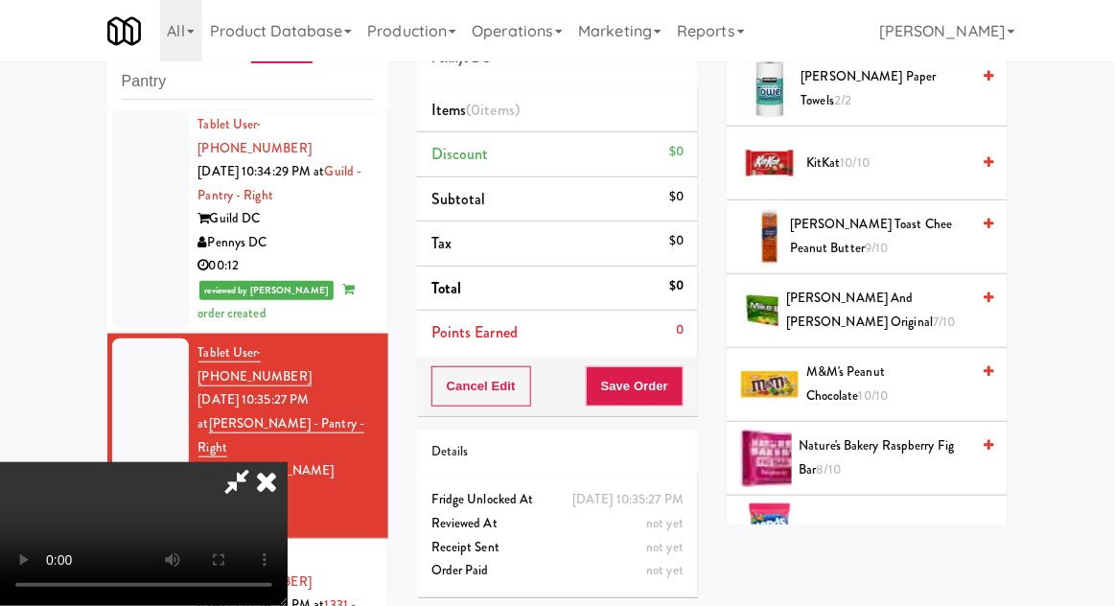
click at [911, 374] on span "M&M's Peanut Chocolate 10/10" at bounding box center [887, 384] width 163 height 47
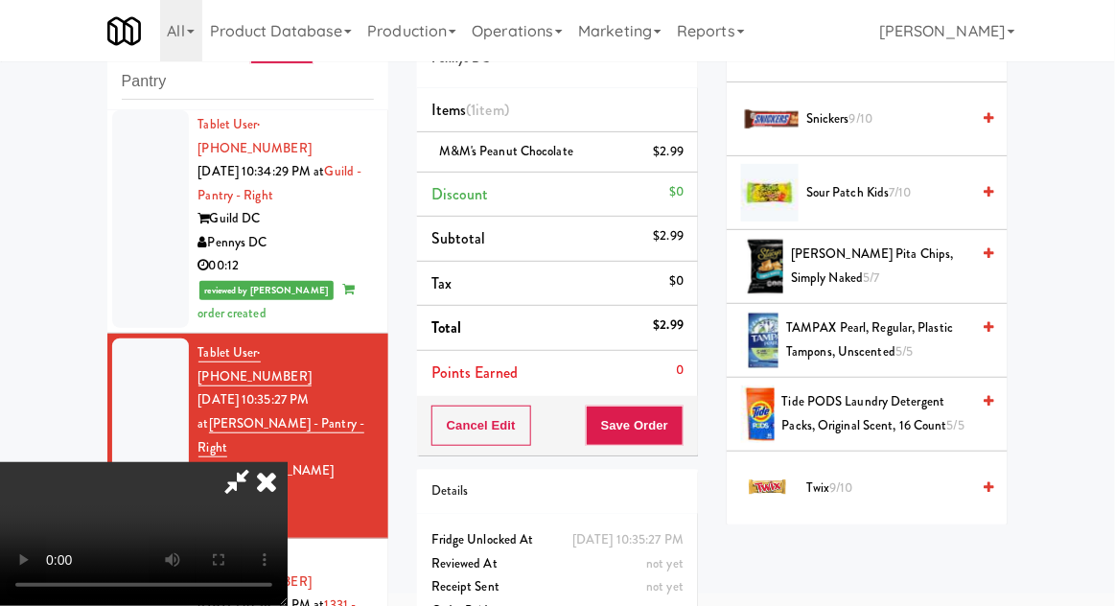
scroll to position [2206, 0]
click at [869, 477] on span "Twix 9/10" at bounding box center [887, 489] width 163 height 24
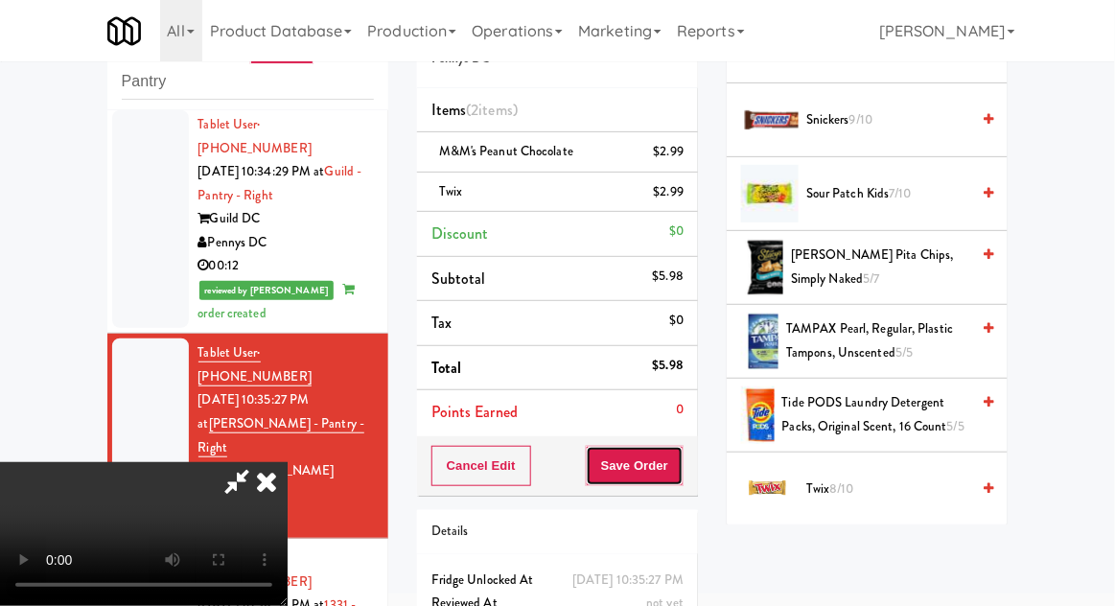
click at [683, 466] on button "Save Order" at bounding box center [635, 466] width 98 height 40
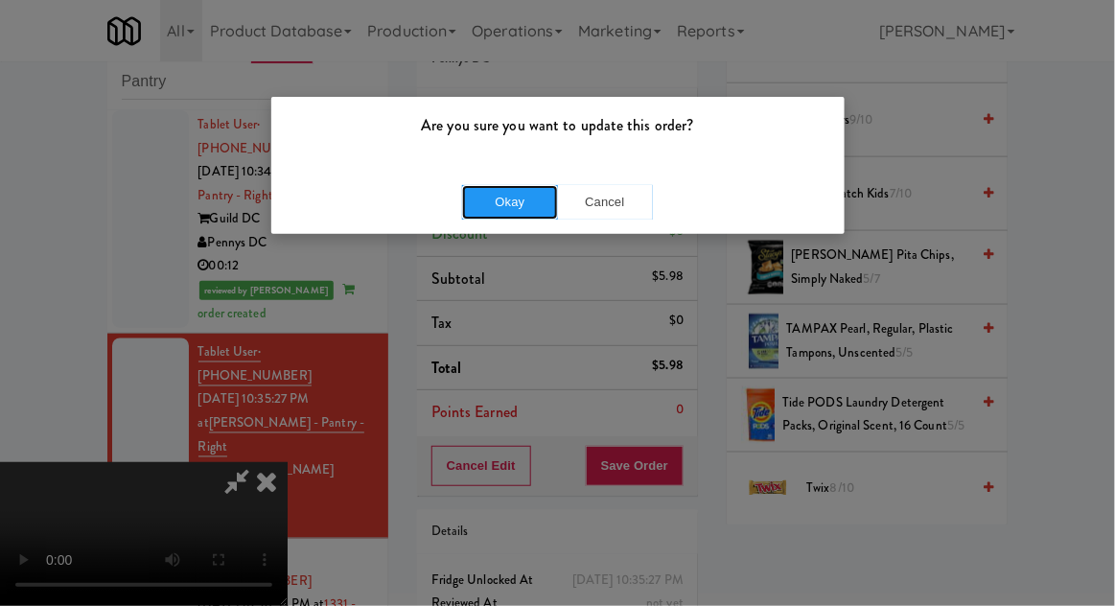
click at [480, 216] on button "Okay" at bounding box center [510, 202] width 96 height 35
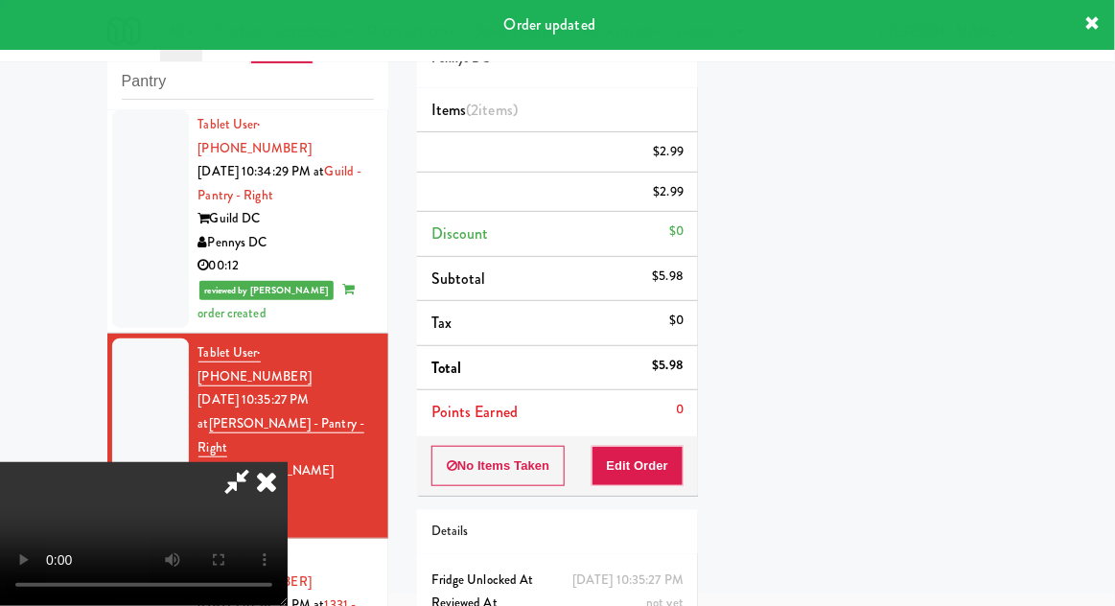
scroll to position [189, 0]
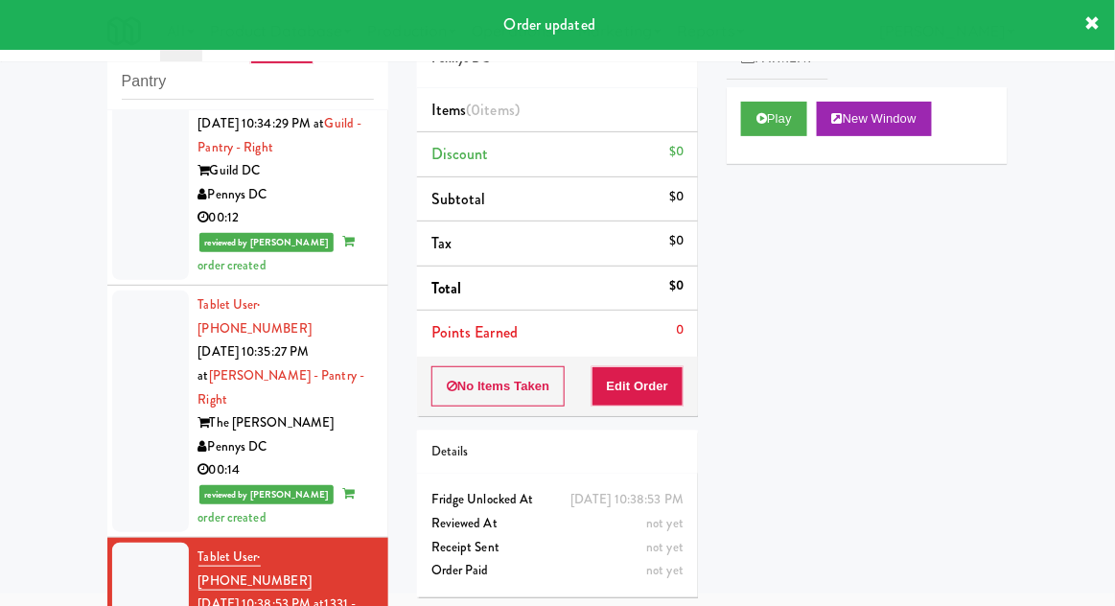
scroll to position [2482, 0]
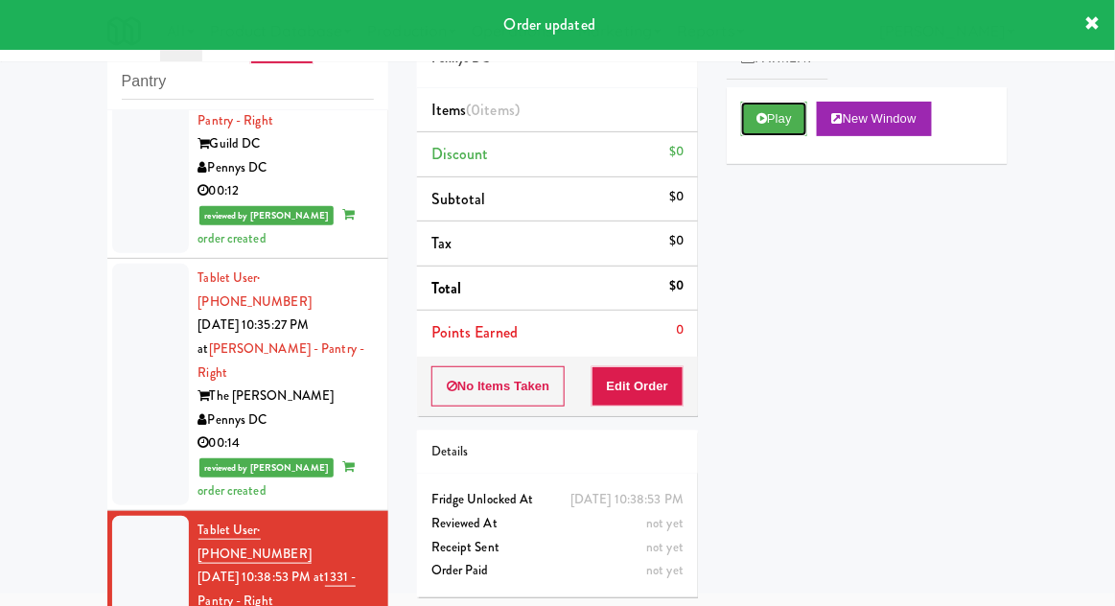
click at [792, 131] on button "Play" at bounding box center [774, 119] width 66 height 35
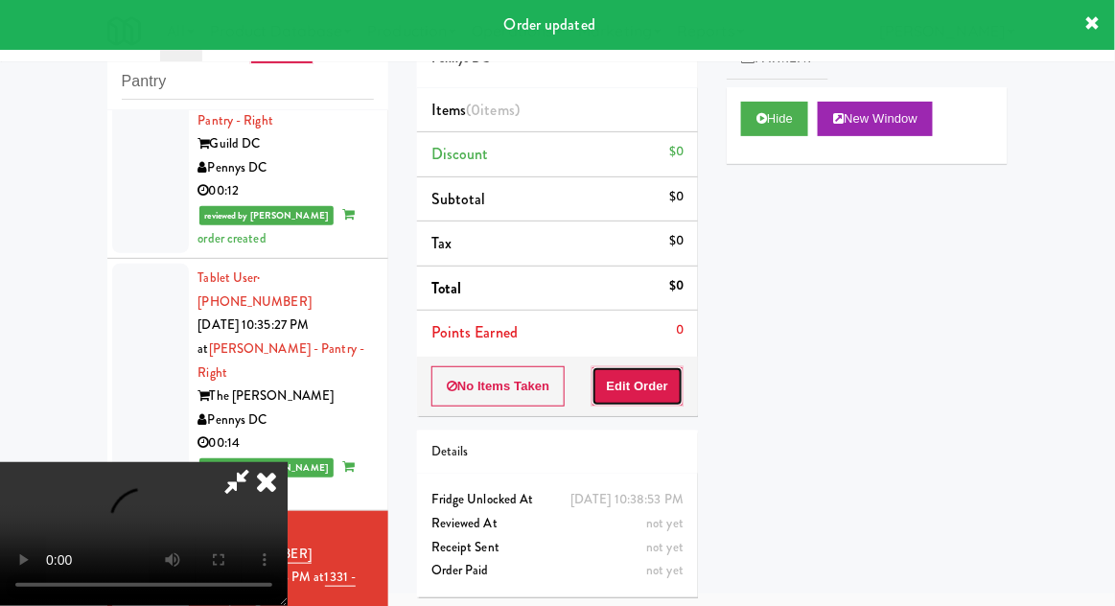
click at [658, 400] on button "Edit Order" at bounding box center [638, 386] width 93 height 40
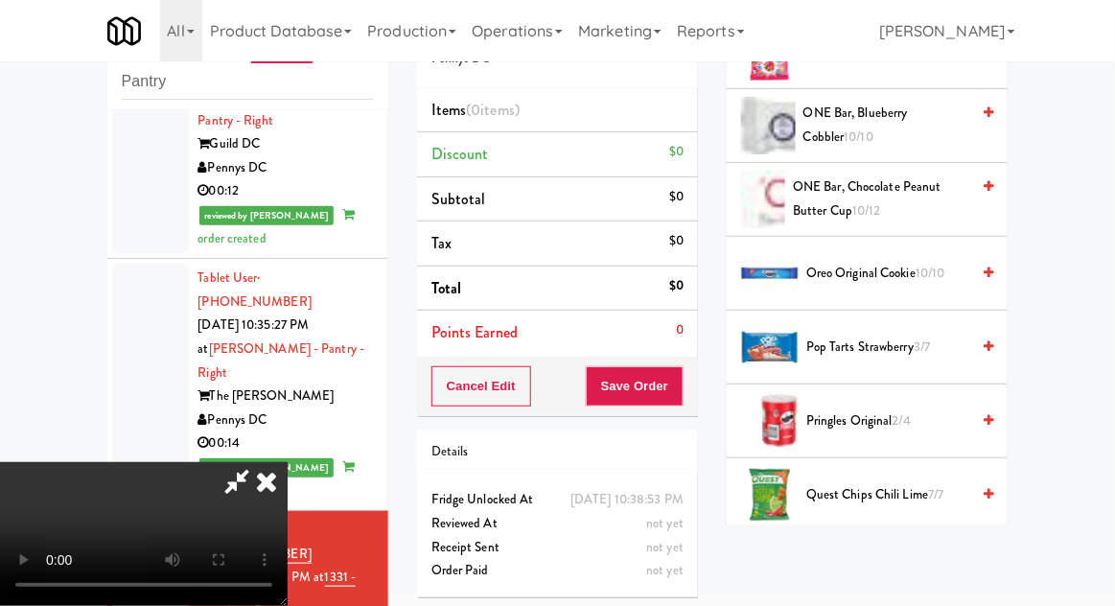
scroll to position [1465, 0]
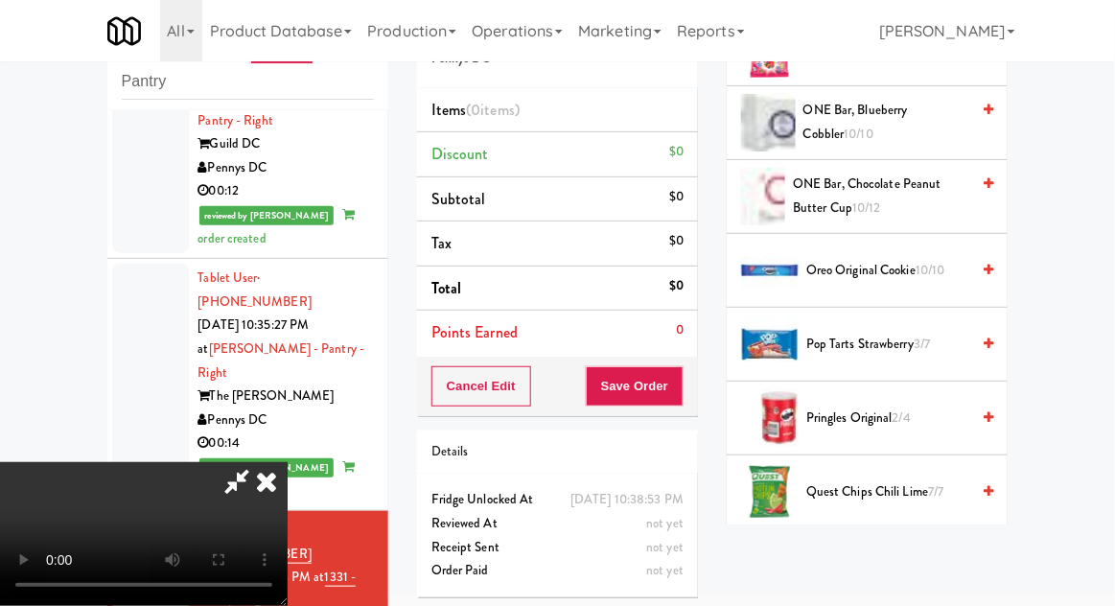
click at [932, 271] on span "10/10" at bounding box center [931, 270] width 30 height 18
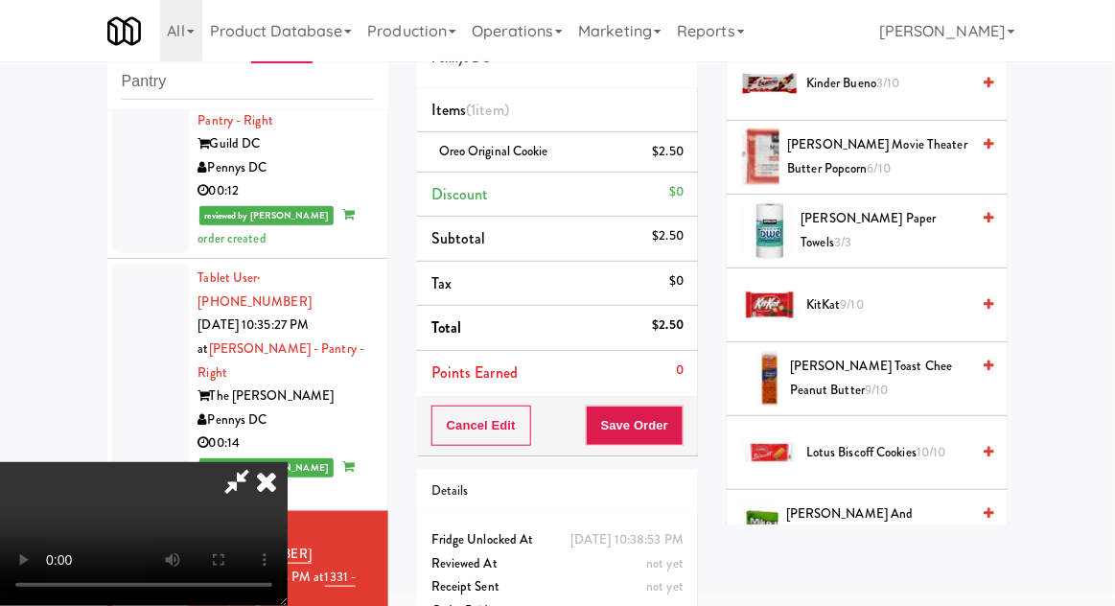
scroll to position [772, 0]
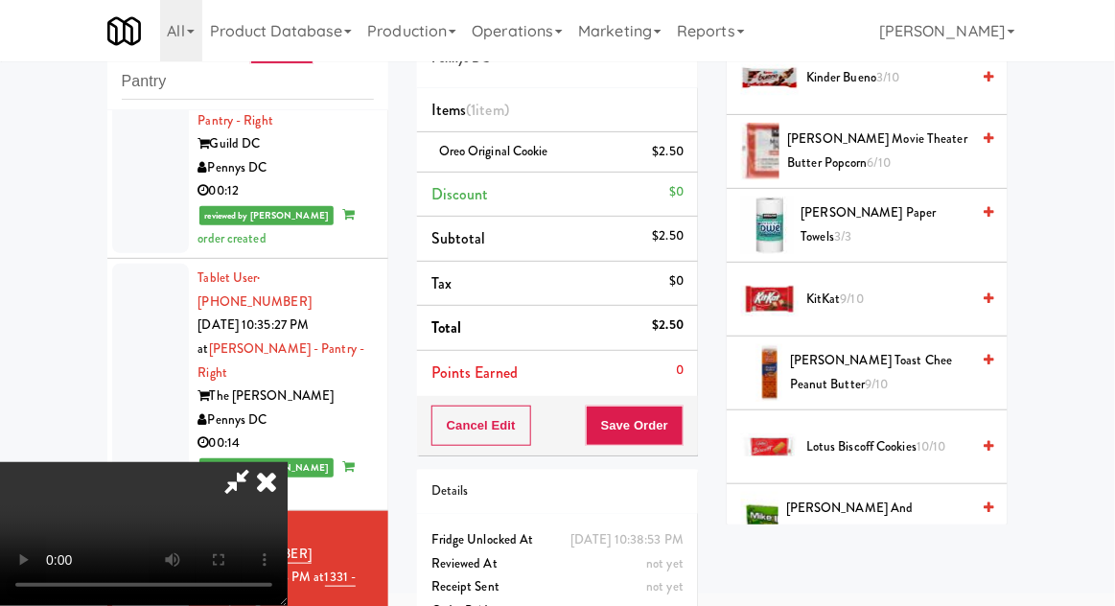
click at [926, 446] on span "10/10" at bounding box center [932, 446] width 30 height 18
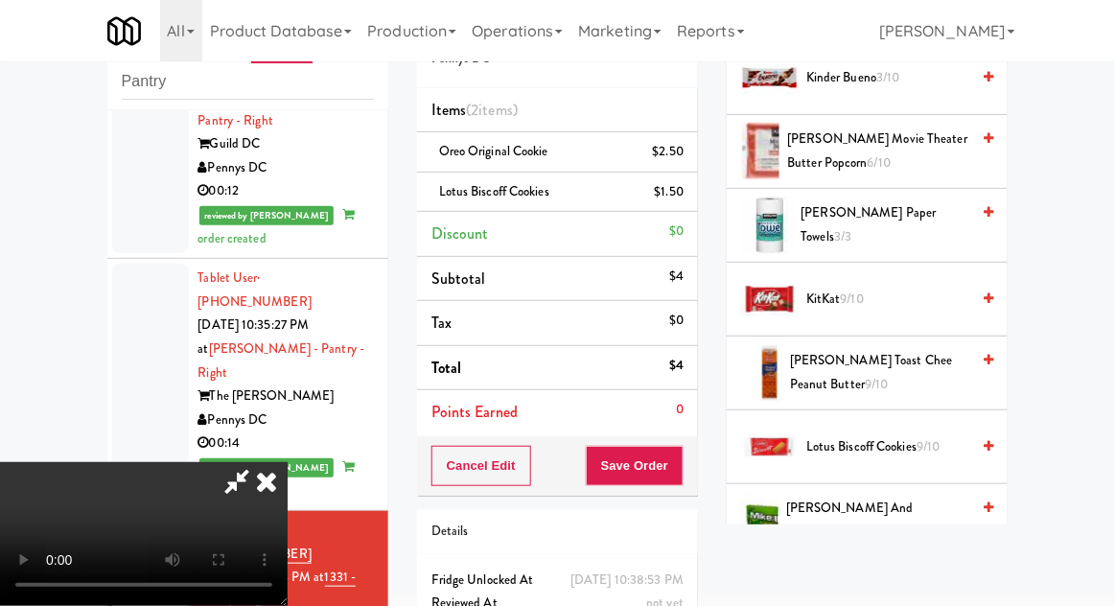
scroll to position [0, 0]
click at [883, 447] on span "Lotus Biscoff Cookies 9/10" at bounding box center [887, 447] width 163 height 24
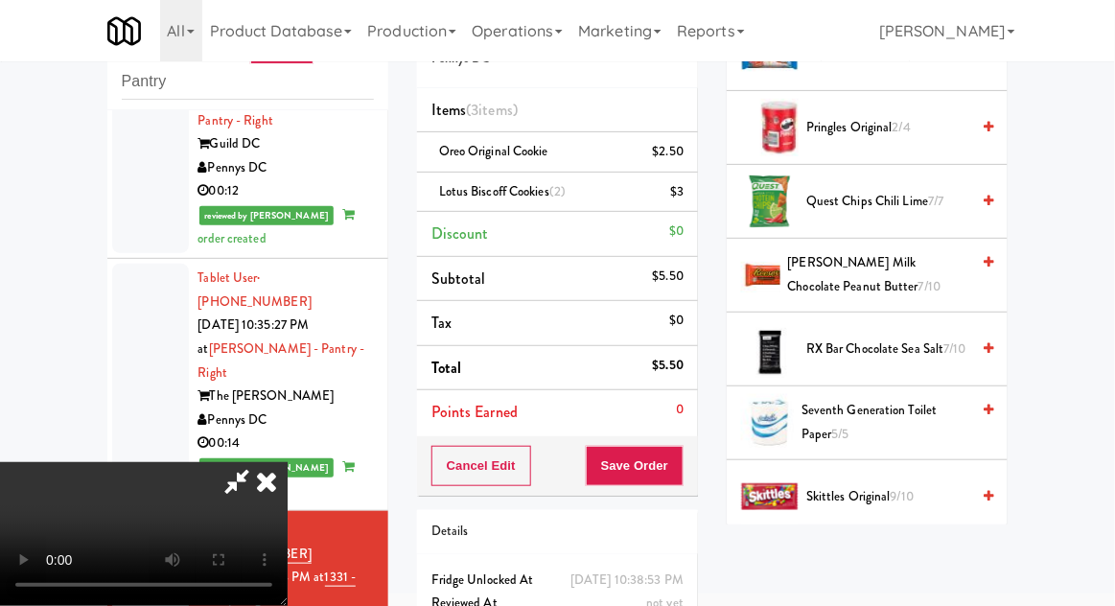
scroll to position [1757, 0]
click at [896, 268] on span "[PERSON_NAME] Milk Chocolate Peanut Butter 7/10" at bounding box center [879, 273] width 182 height 47
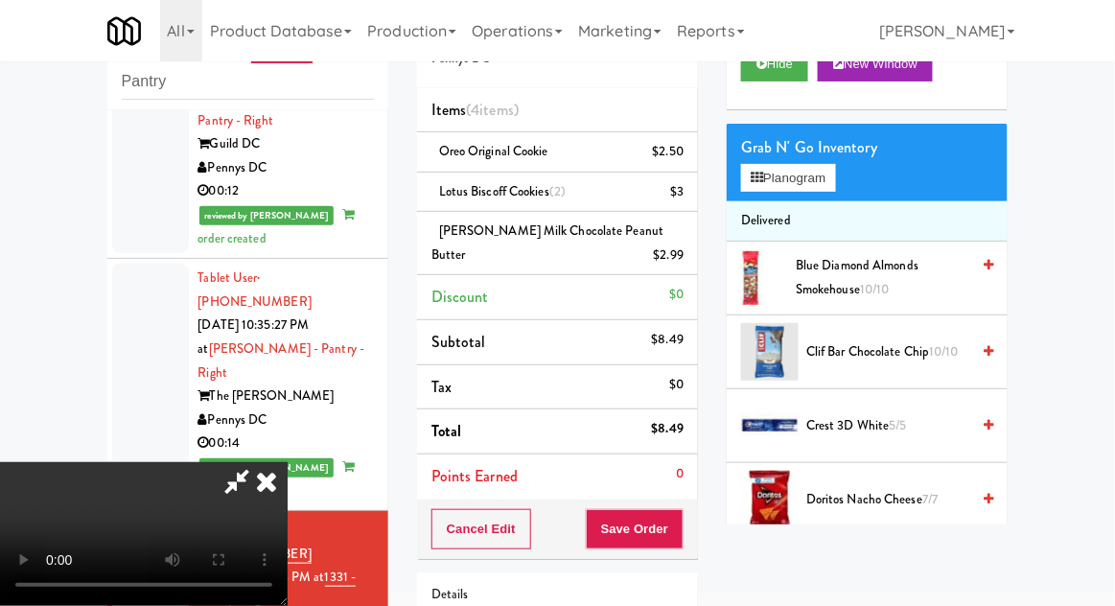
scroll to position [0, 0]
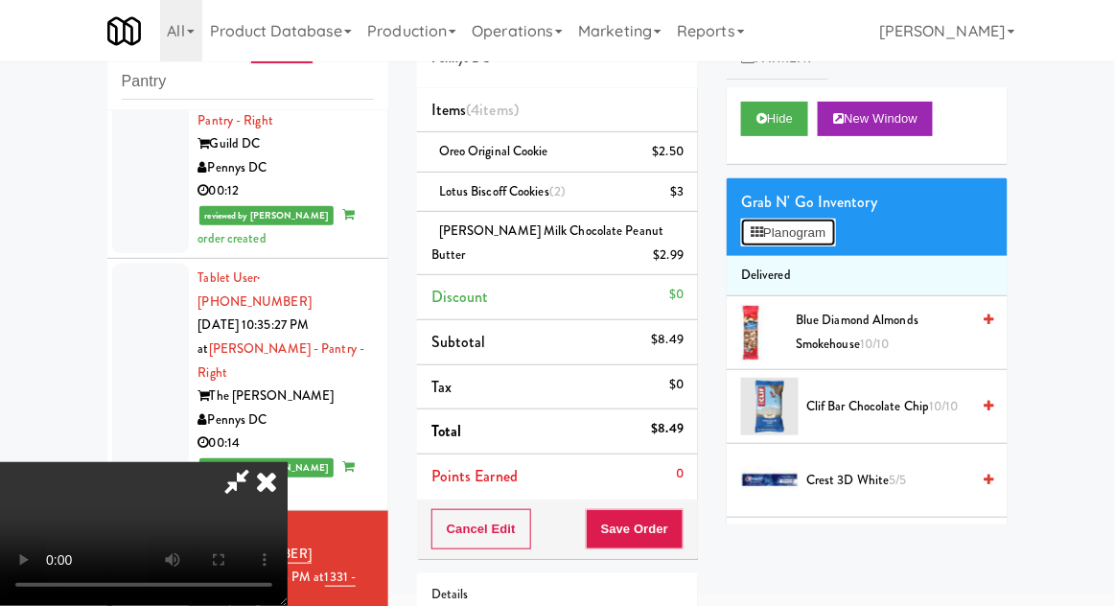
click at [828, 225] on button "Planogram" at bounding box center [788, 233] width 94 height 29
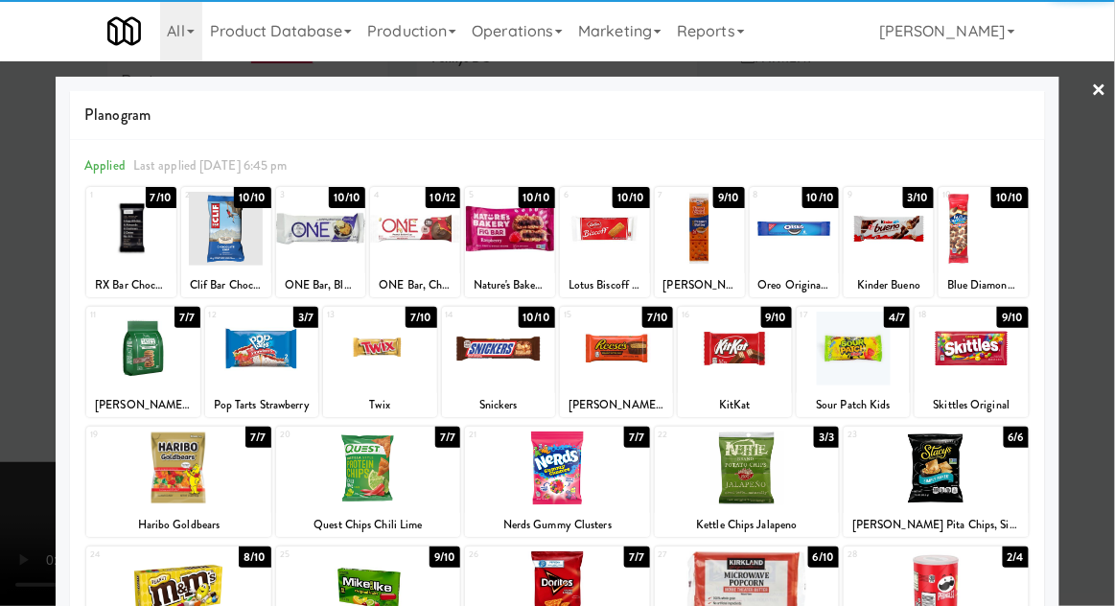
click at [140, 369] on div at bounding box center [142, 349] width 113 height 74
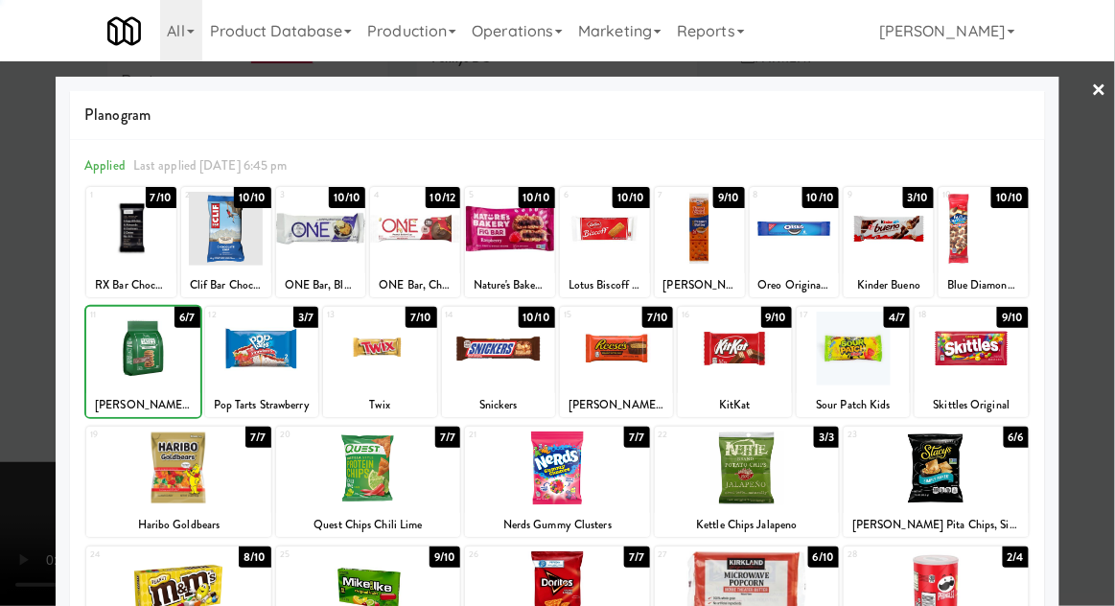
click at [1080, 345] on div at bounding box center [557, 303] width 1115 height 606
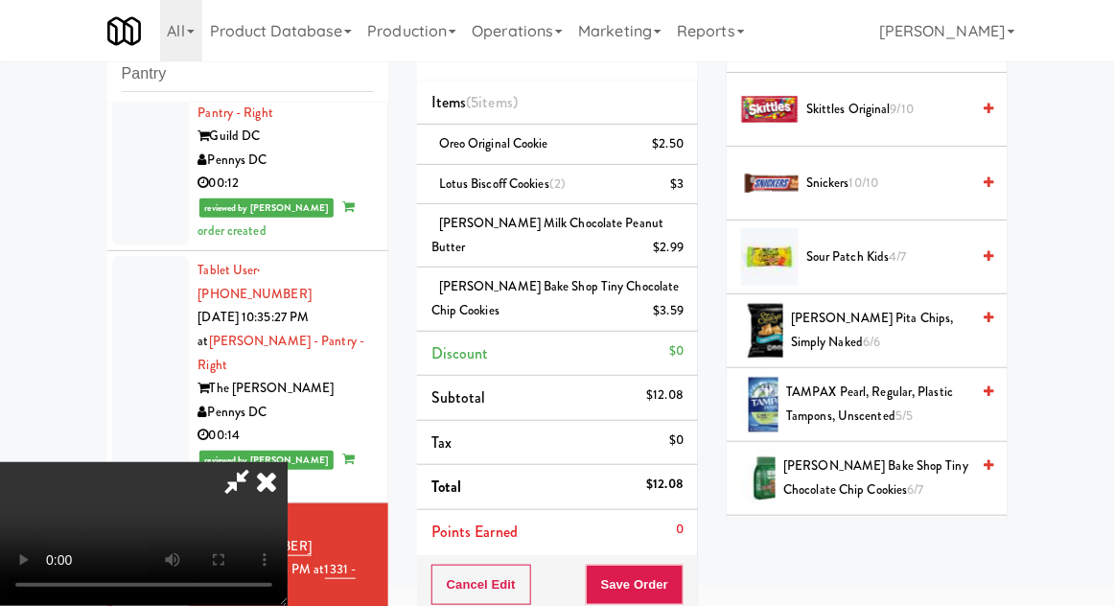
scroll to position [2129, 0]
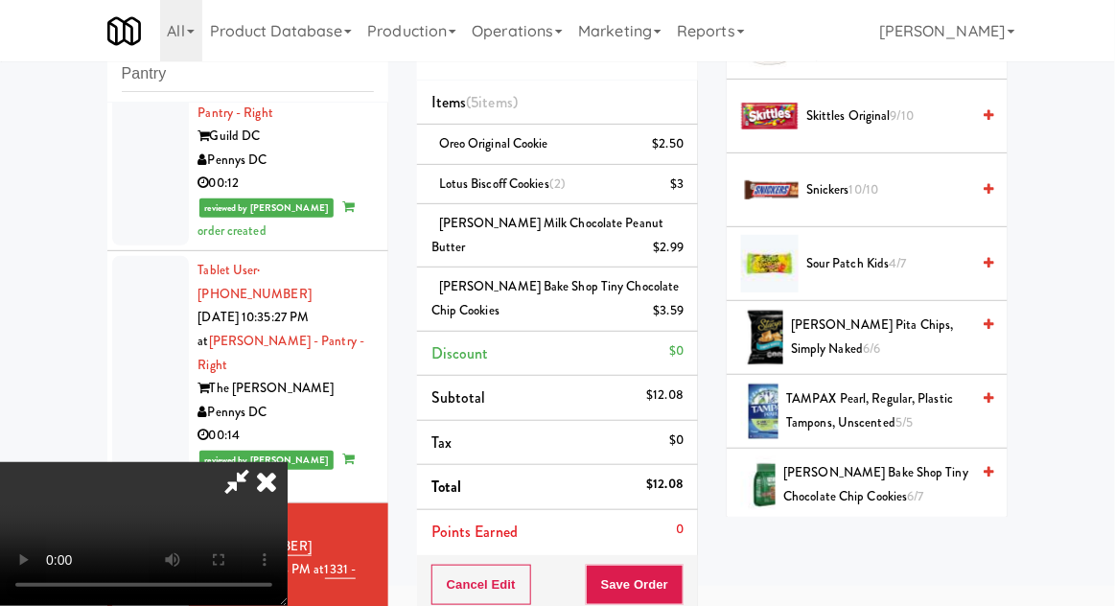
click at [891, 117] on span "Skittles Original 9/10" at bounding box center [887, 117] width 163 height 24
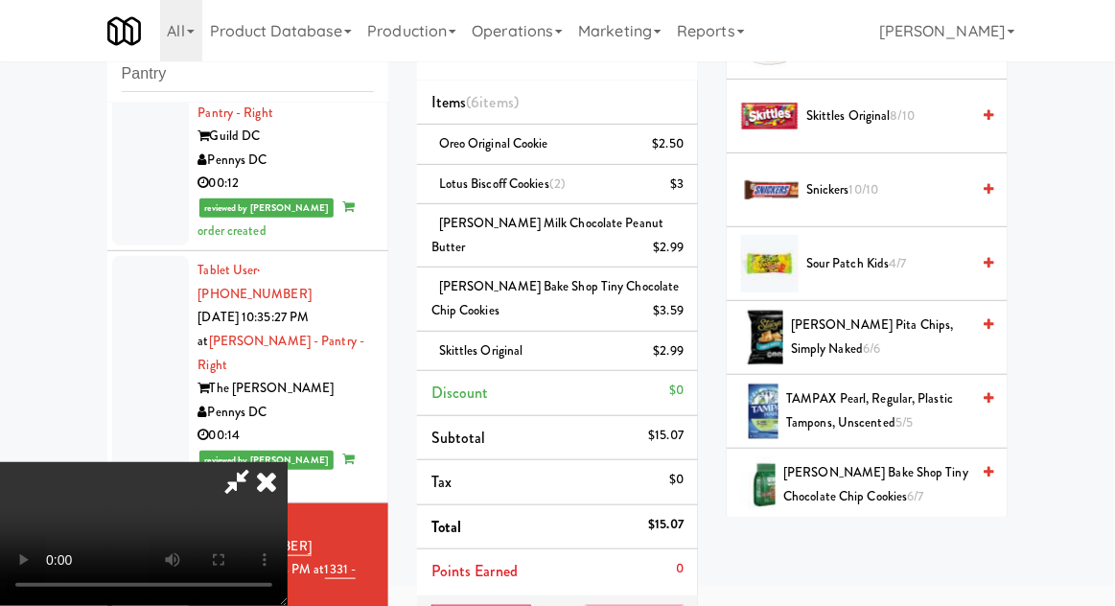
scroll to position [70, 0]
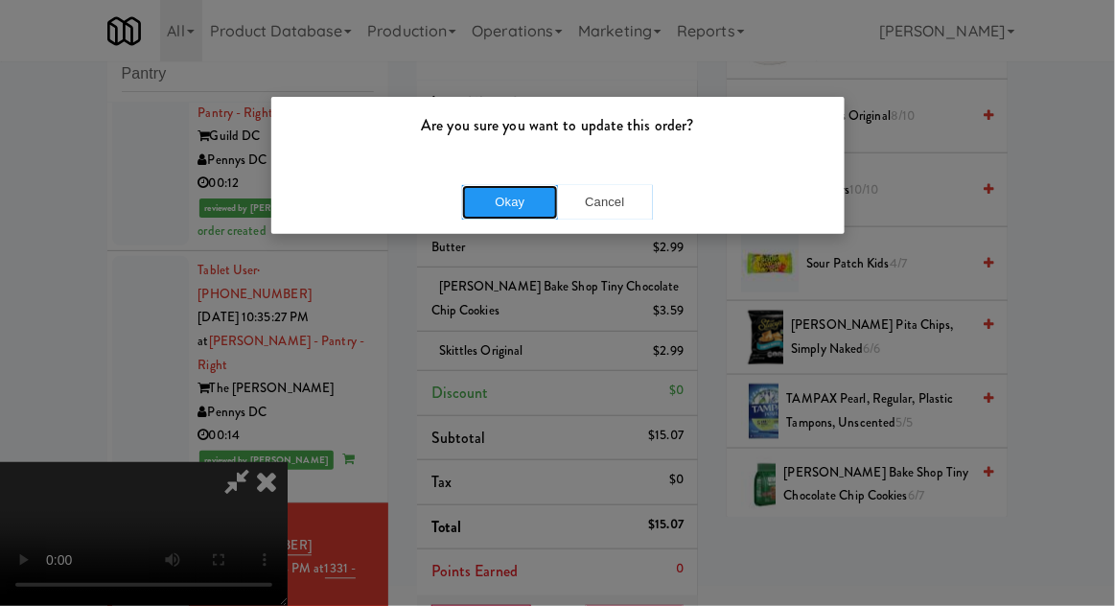
click at [513, 217] on button "Okay" at bounding box center [510, 202] width 96 height 35
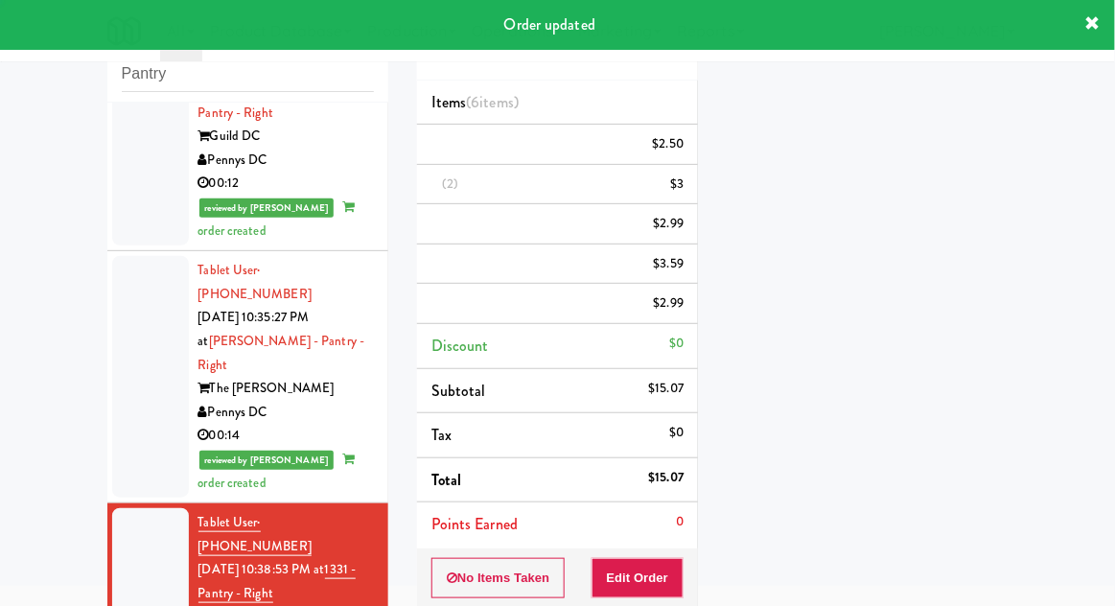
scroll to position [0, 0]
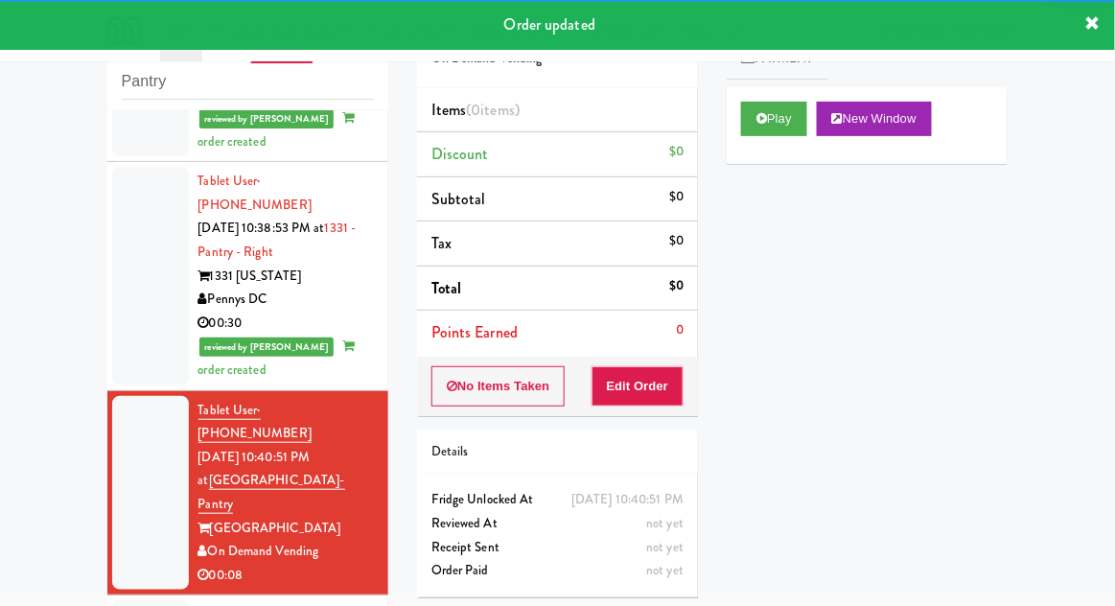
scroll to position [2830, 0]
click at [783, 118] on button "Play" at bounding box center [774, 119] width 66 height 35
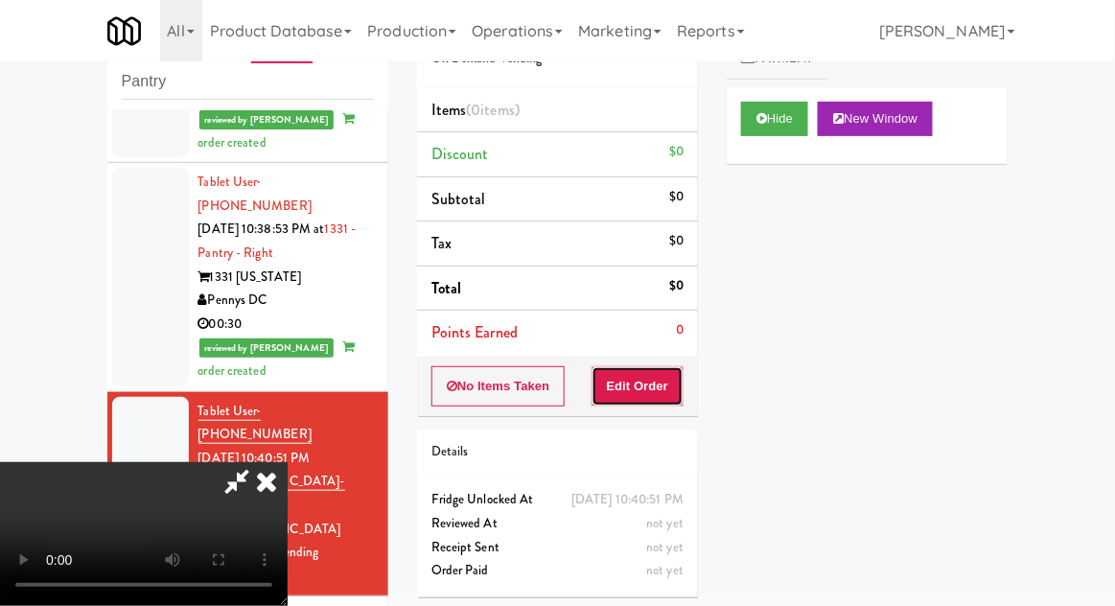
click at [654, 384] on button "Edit Order" at bounding box center [638, 386] width 93 height 40
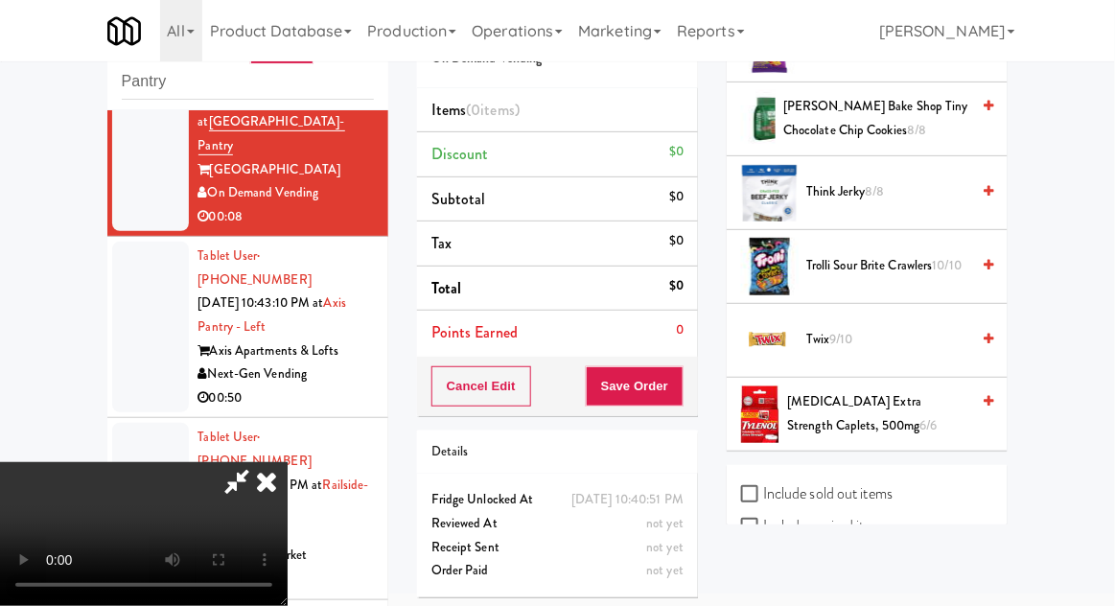
scroll to position [2476, 0]
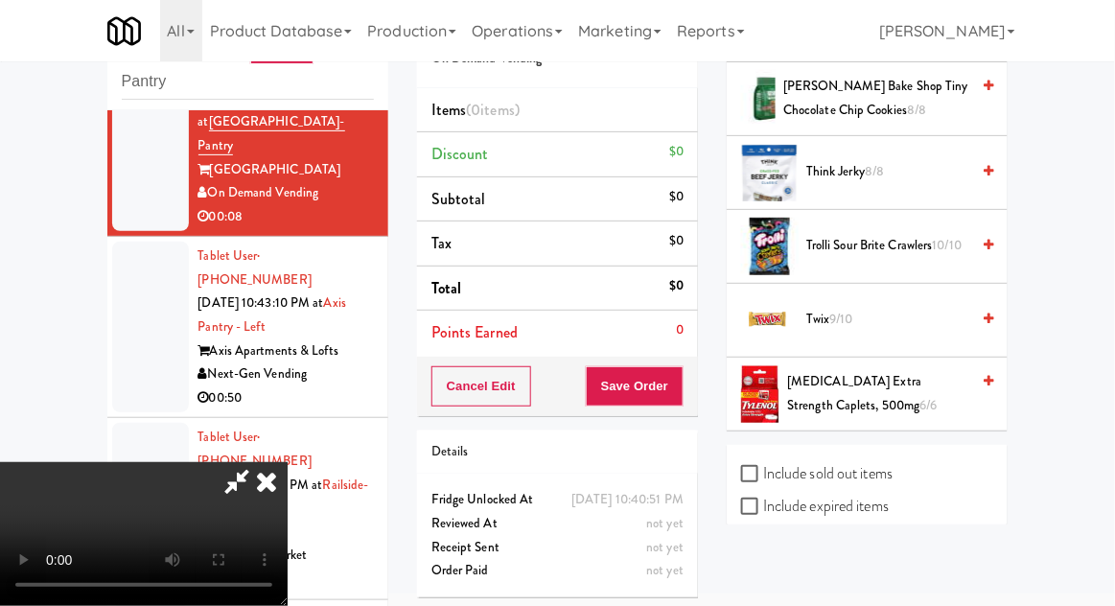
click at [867, 308] on span "Twix 9/10" at bounding box center [887, 320] width 163 height 24
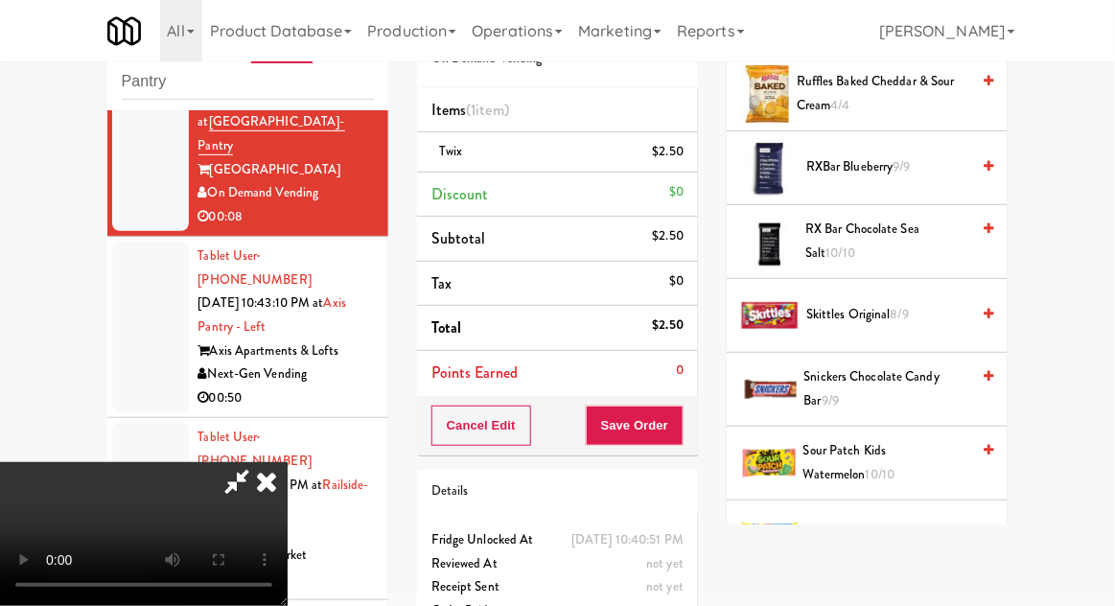
scroll to position [1885, 0]
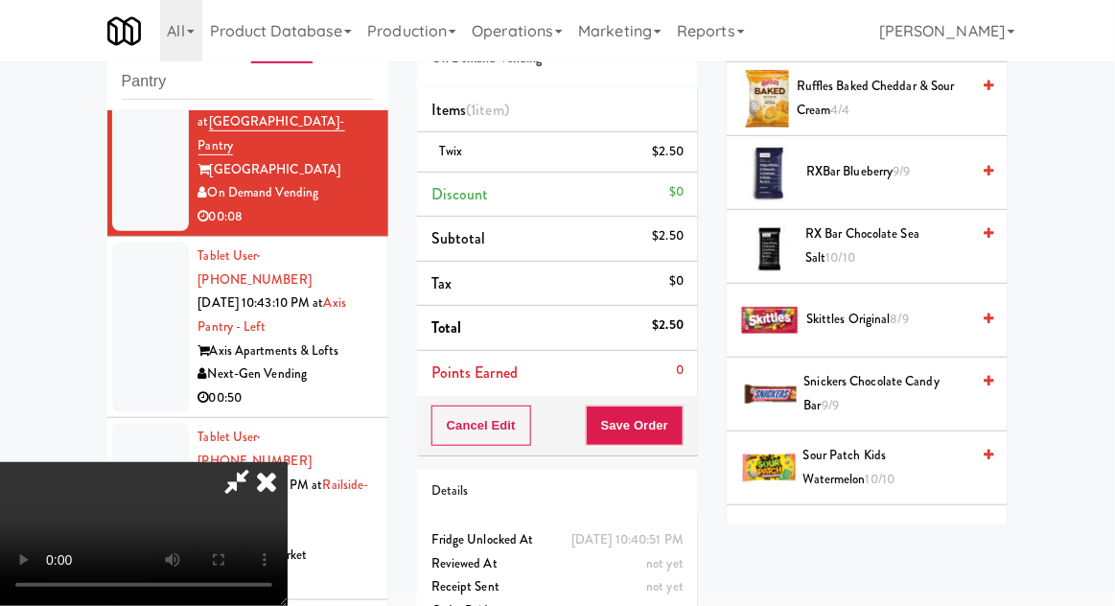
click at [914, 308] on span "Skittles Original 8/9" at bounding box center [887, 320] width 163 height 24
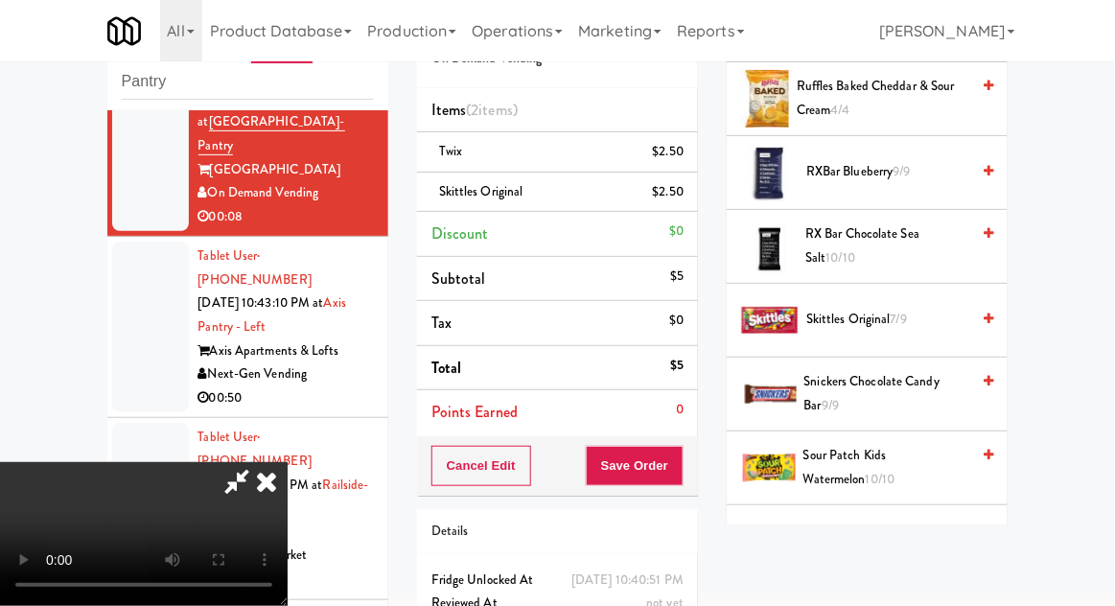
scroll to position [70, 0]
click at [682, 463] on button "Save Order" at bounding box center [635, 466] width 98 height 40
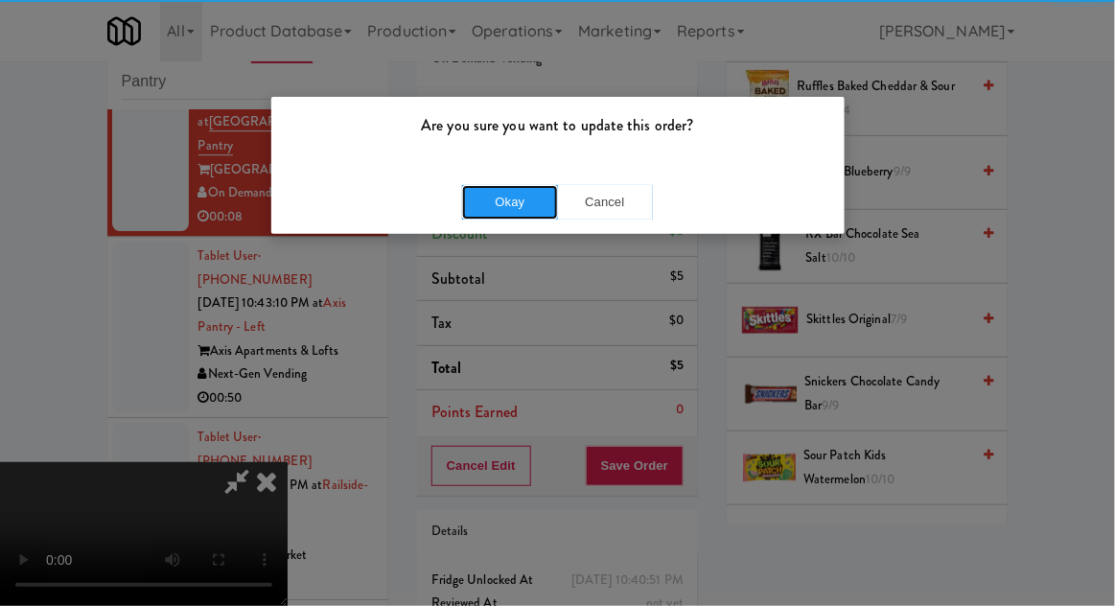
click at [503, 213] on button "Okay" at bounding box center [510, 202] width 96 height 35
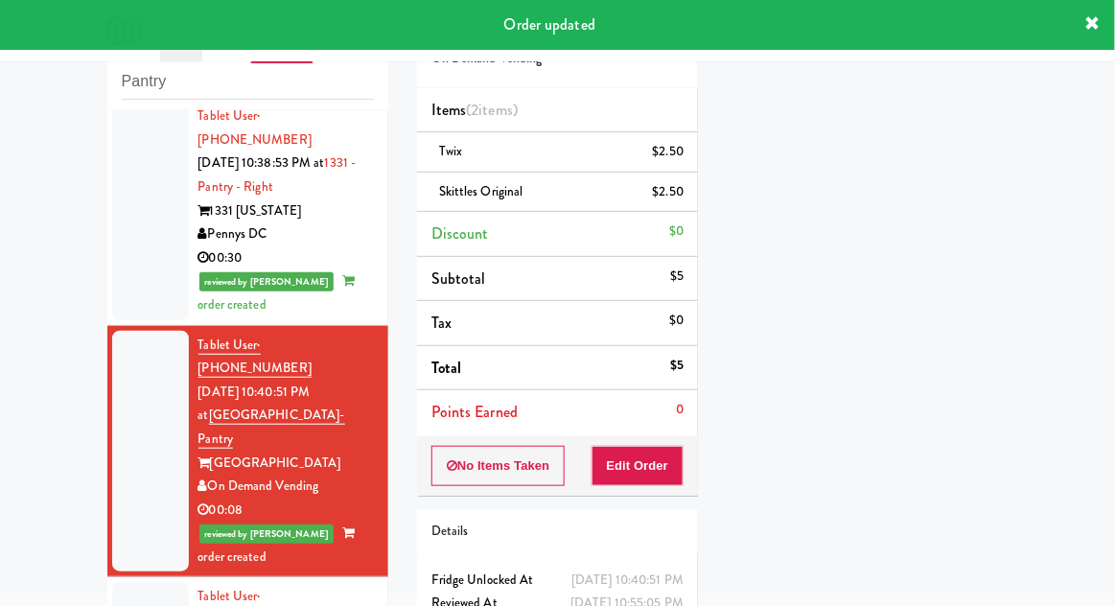
scroll to position [3237, 0]
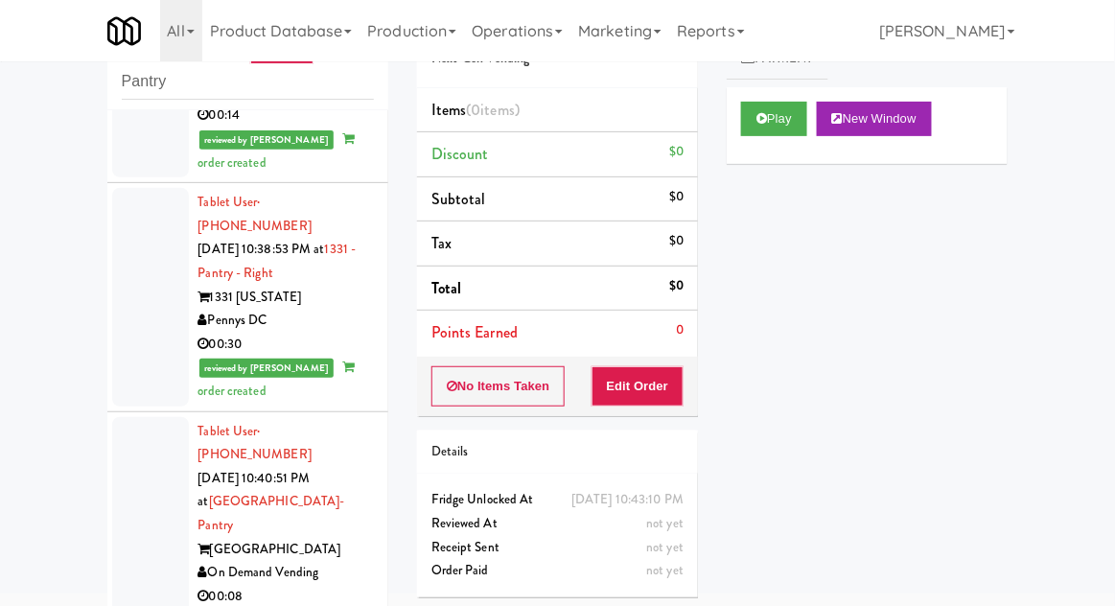
scroll to position [2810, 0]
click at [780, 130] on button "Play" at bounding box center [774, 119] width 66 height 35
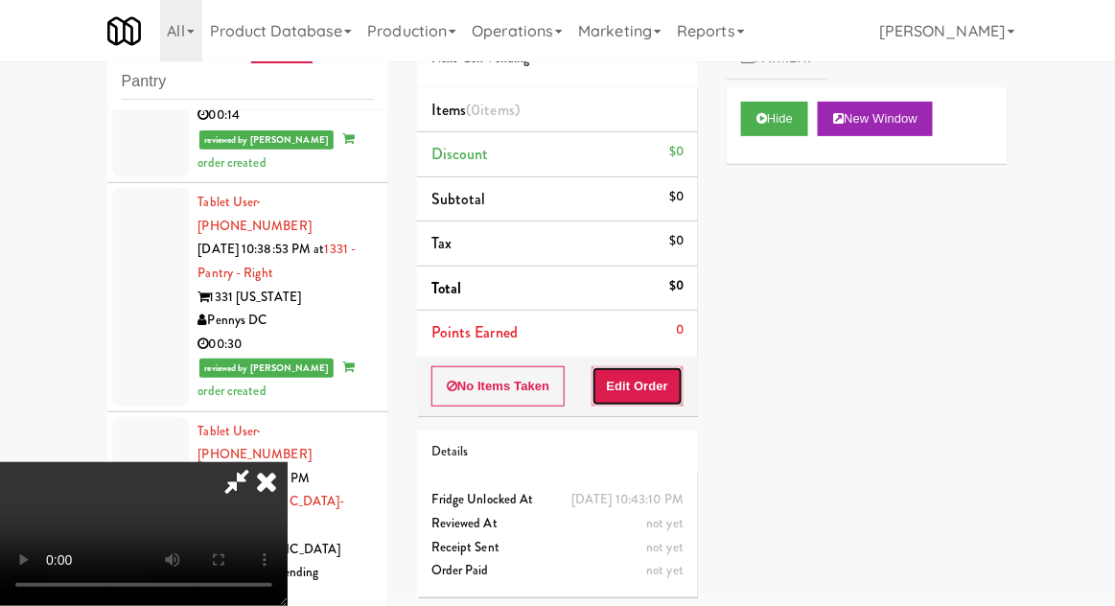
click at [627, 400] on button "Edit Order" at bounding box center [638, 386] width 93 height 40
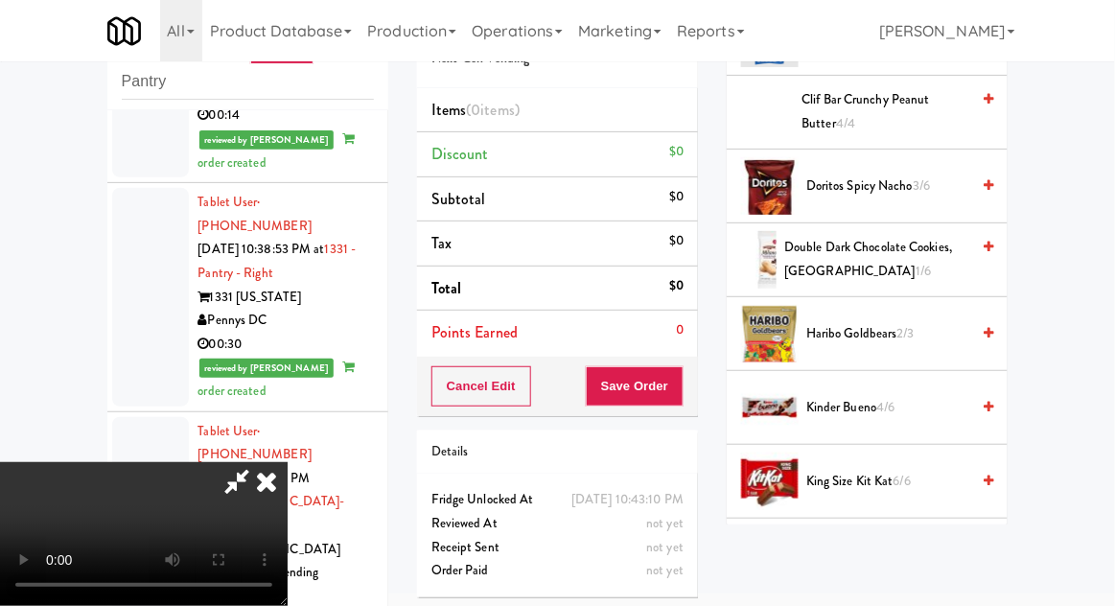
scroll to position [579, 0]
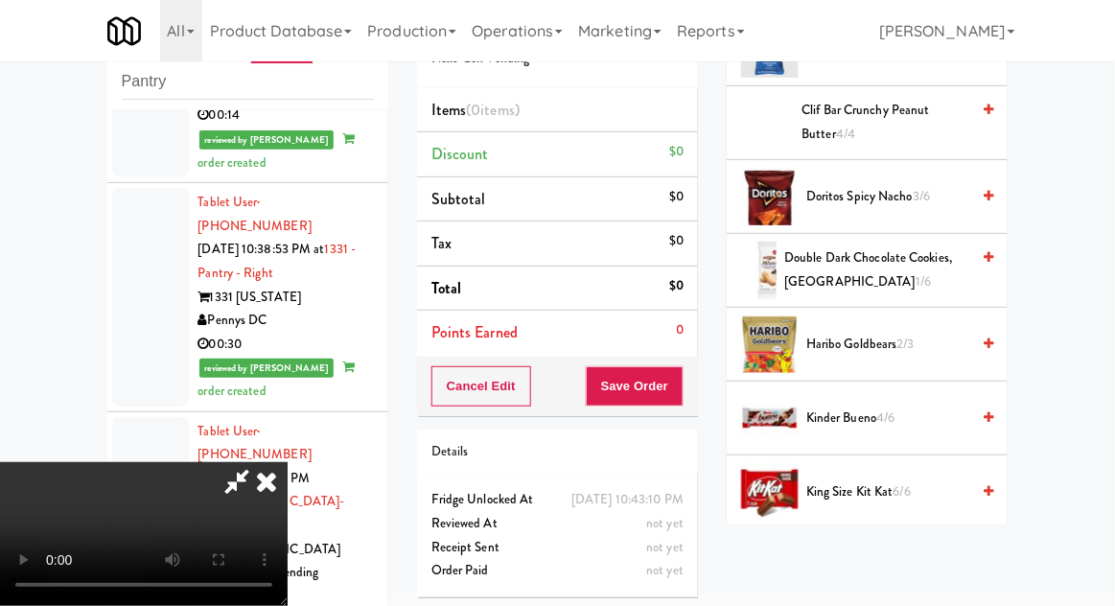
click at [914, 342] on span "2/3" at bounding box center [905, 344] width 17 height 18
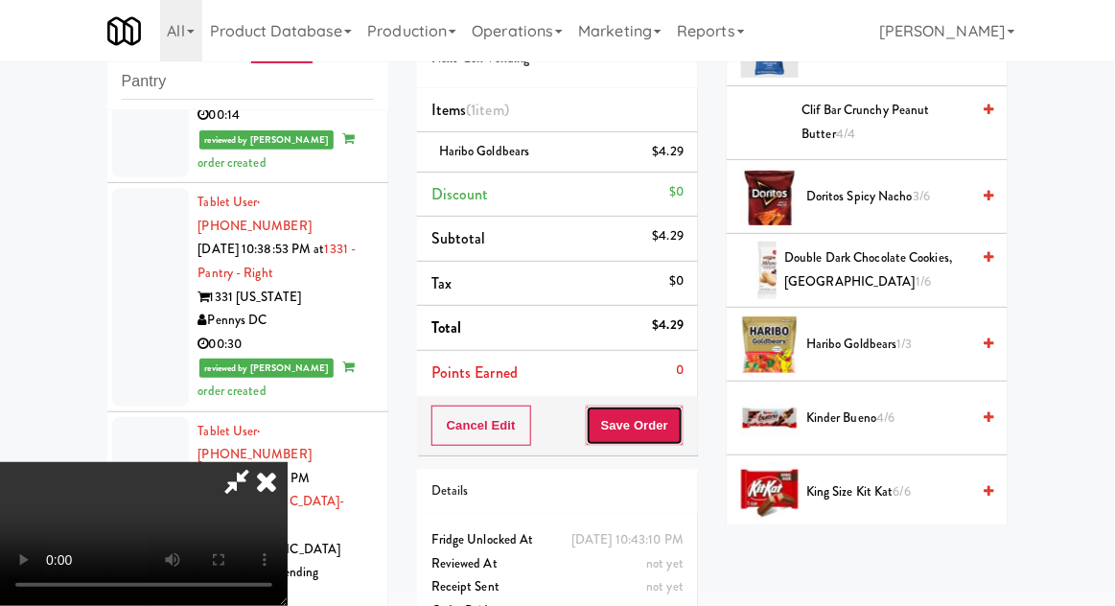
click at [677, 422] on button "Save Order" at bounding box center [635, 426] width 98 height 40
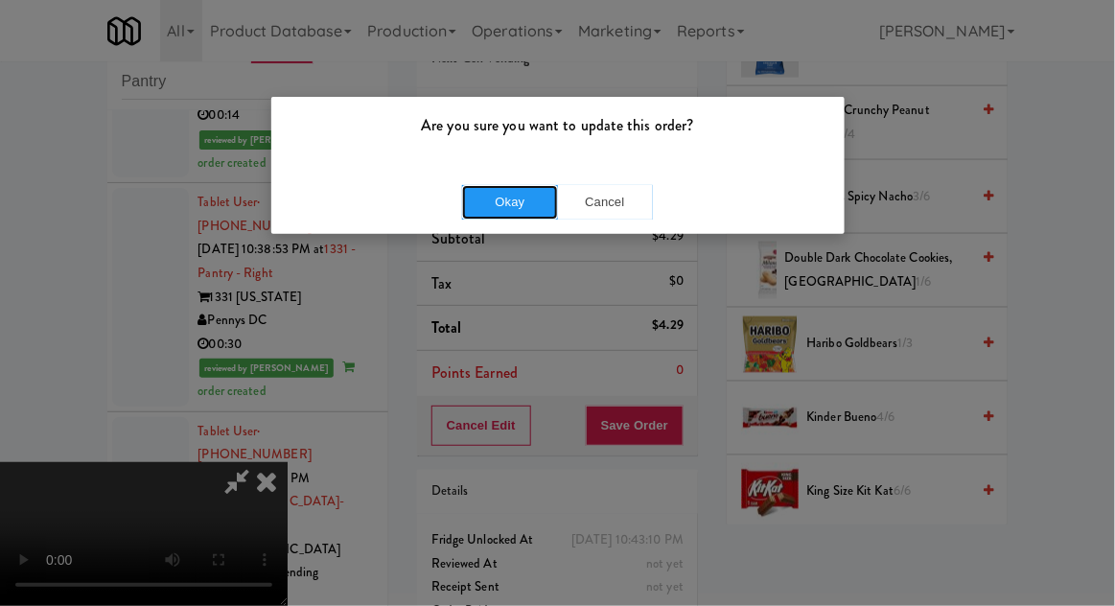
click at [500, 198] on button "Okay" at bounding box center [510, 202] width 96 height 35
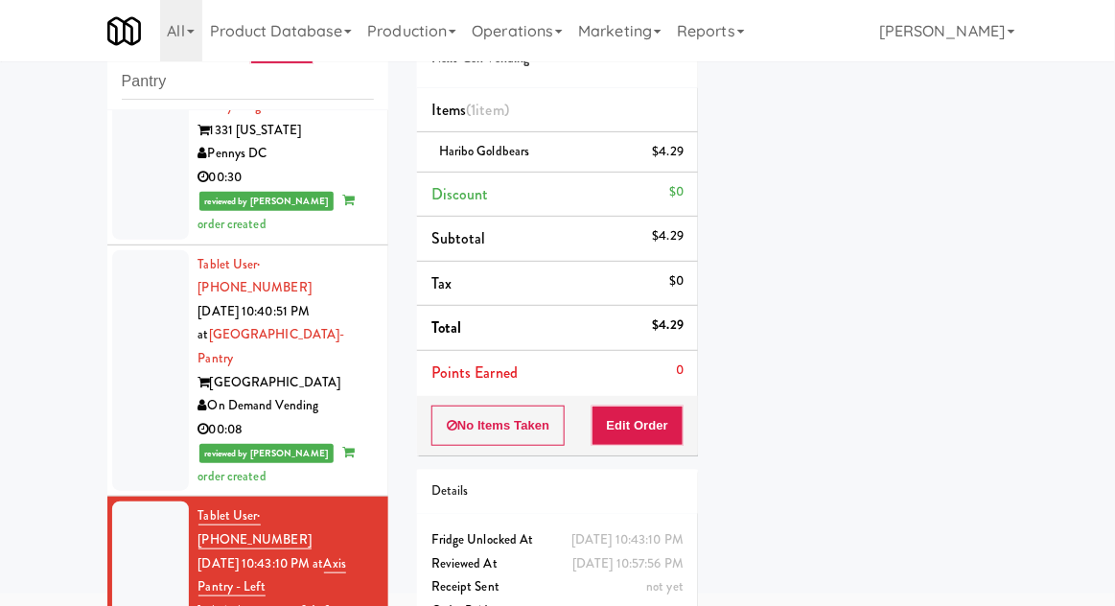
scroll to position [2979, 0]
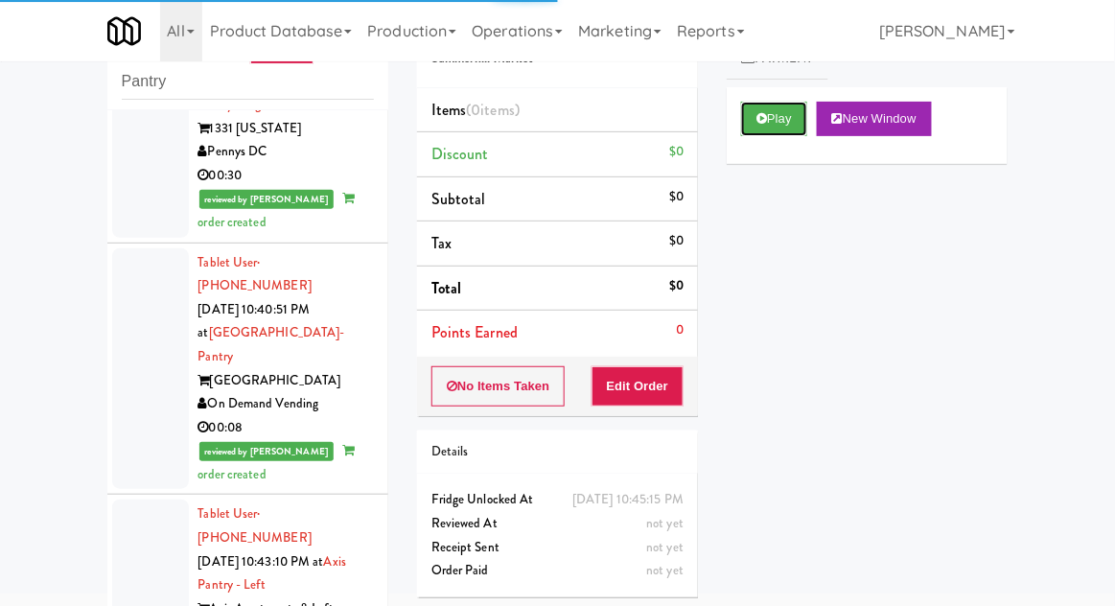
click at [806, 121] on button "Play" at bounding box center [774, 119] width 66 height 35
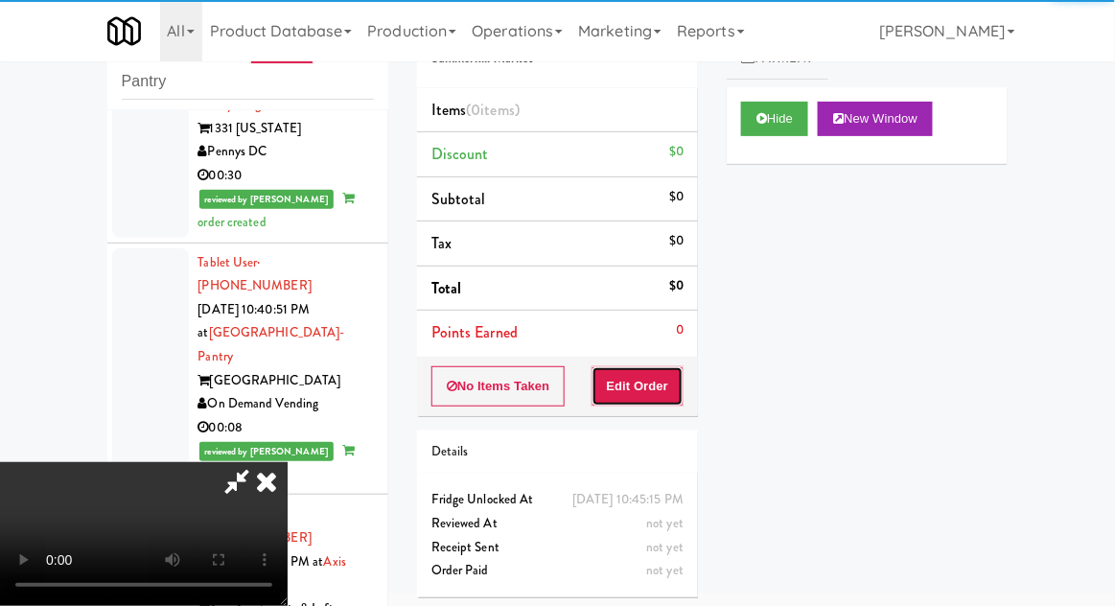
click at [654, 385] on button "Edit Order" at bounding box center [638, 386] width 93 height 40
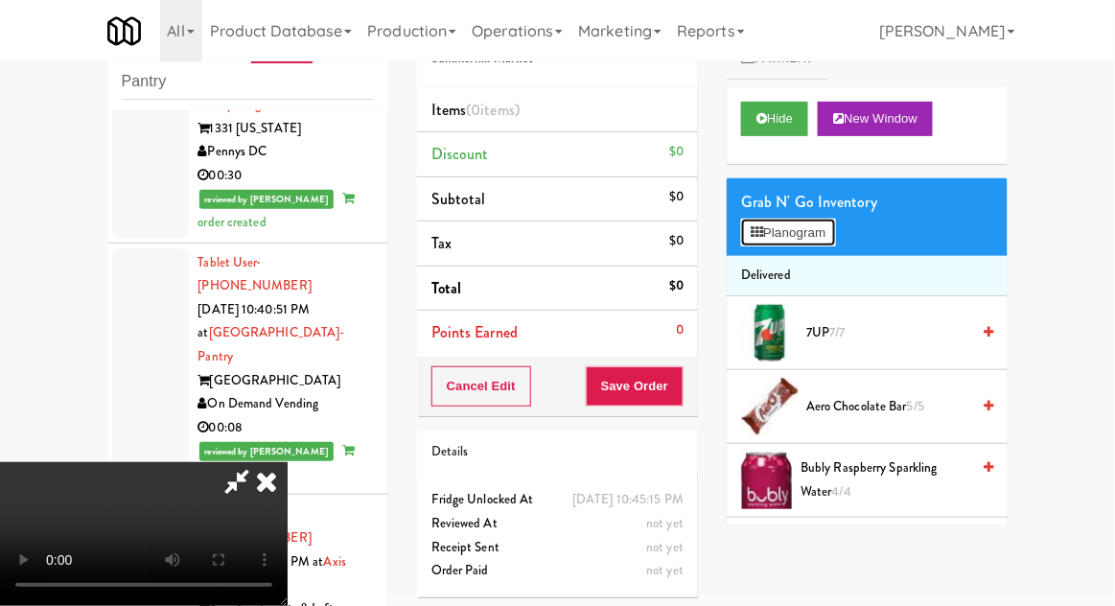
click at [824, 245] on button "Planogram" at bounding box center [788, 233] width 94 height 29
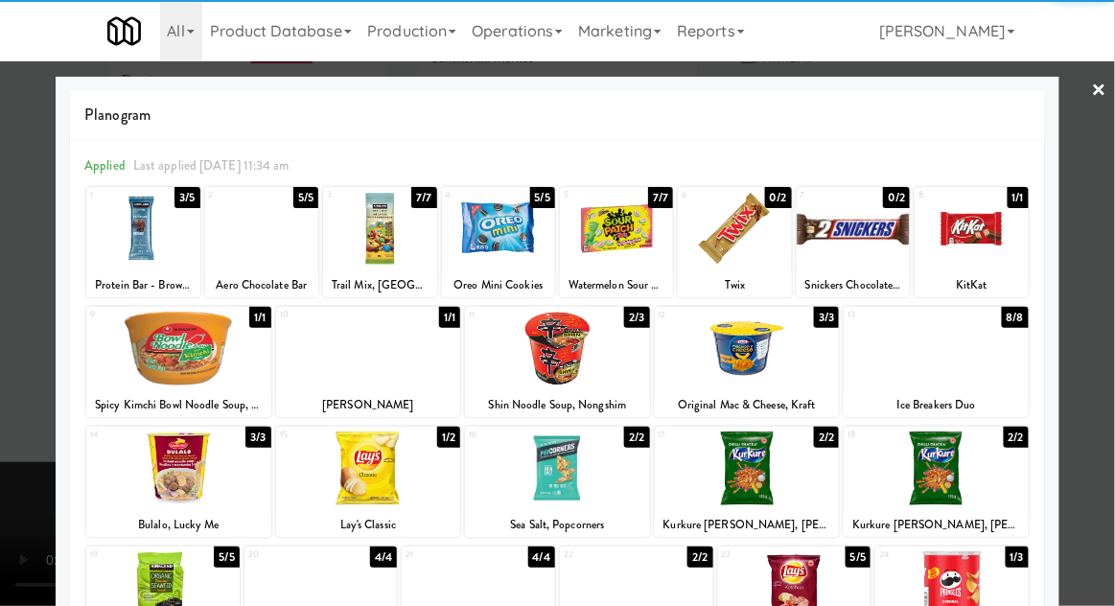
click at [778, 492] on div at bounding box center [747, 468] width 185 height 74
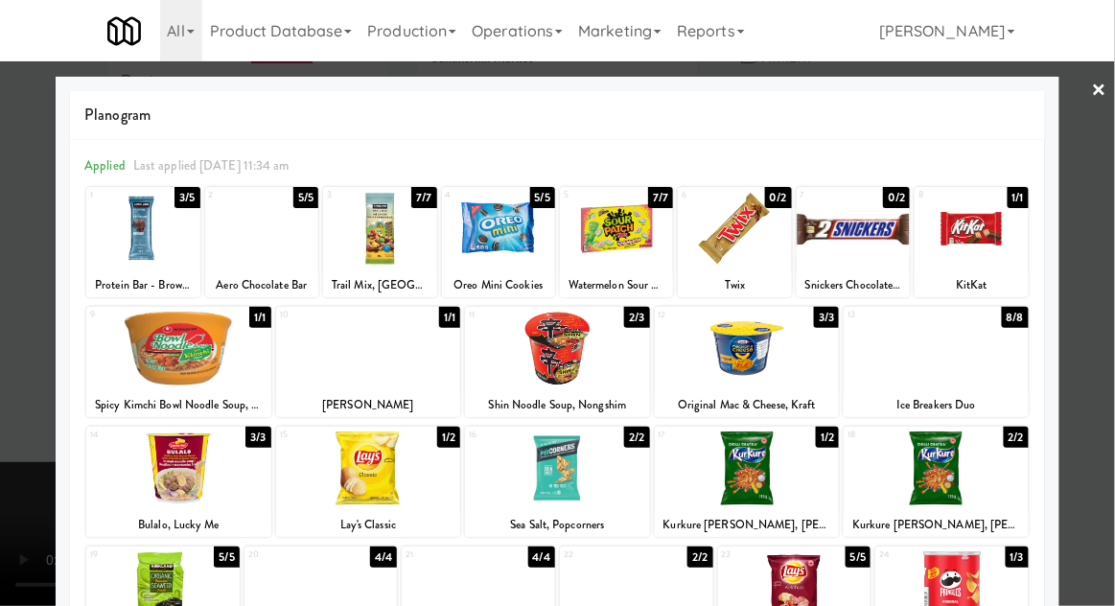
click at [1105, 406] on div at bounding box center [557, 303] width 1115 height 606
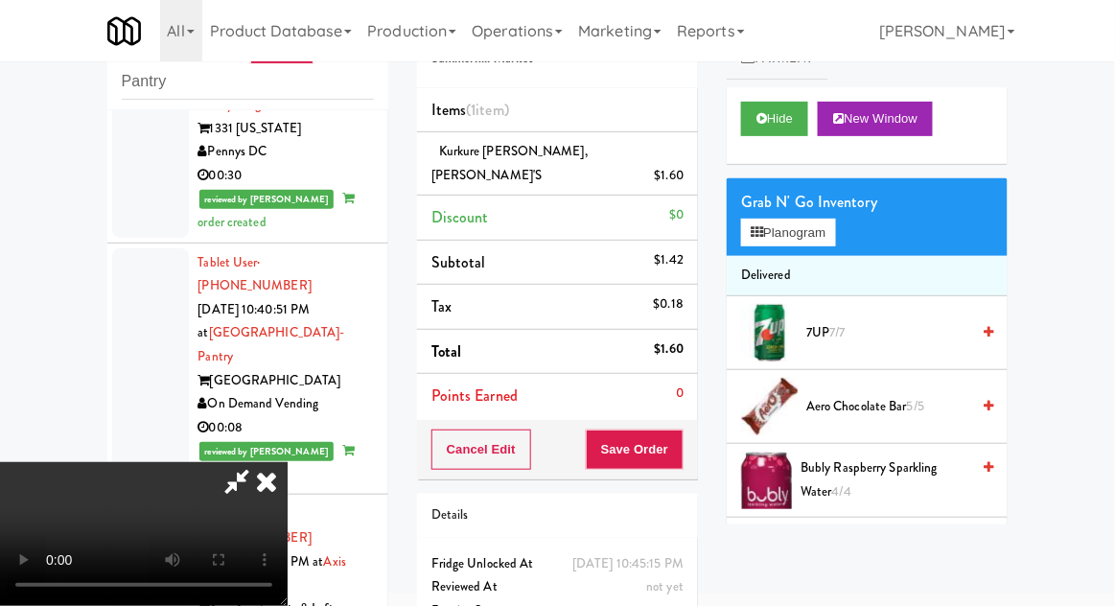
scroll to position [70, 0]
click at [671, 430] on button "Save Order" at bounding box center [635, 450] width 98 height 40
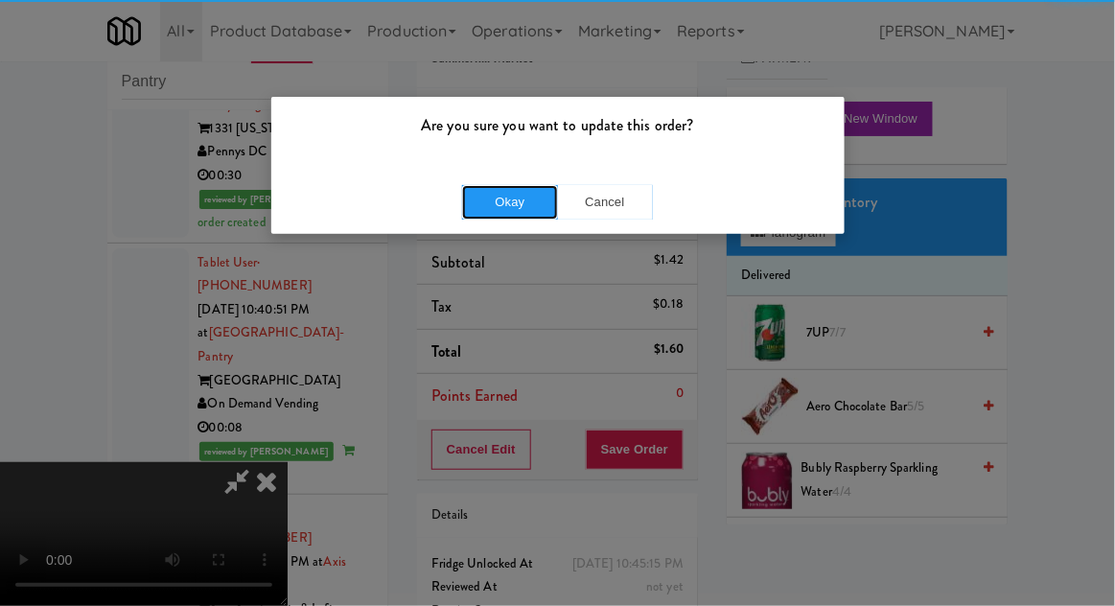
click at [483, 205] on button "Okay" at bounding box center [510, 202] width 96 height 35
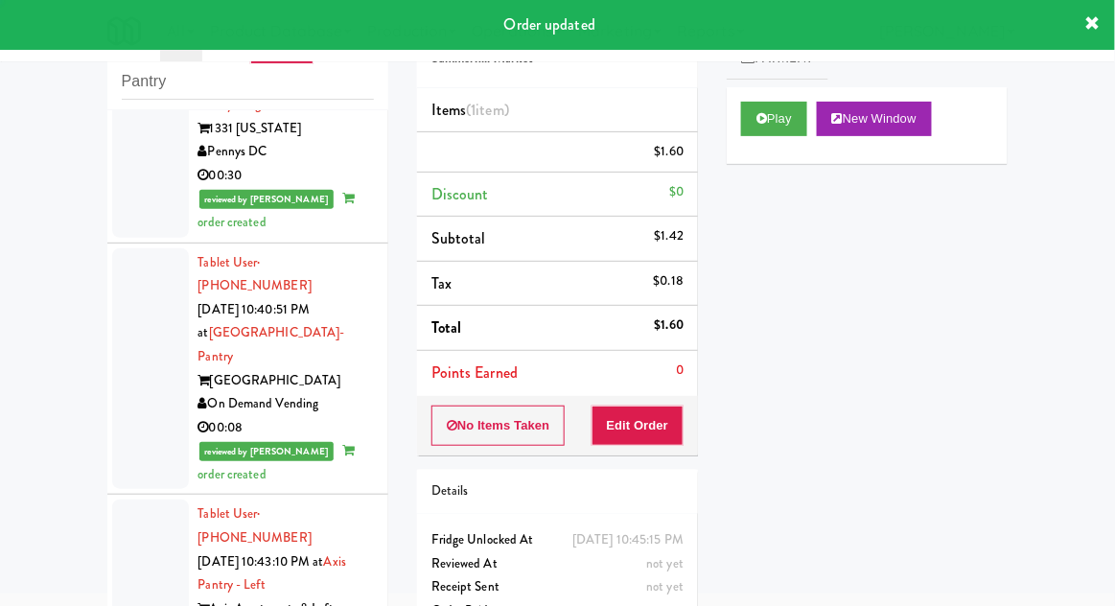
scroll to position [0, 0]
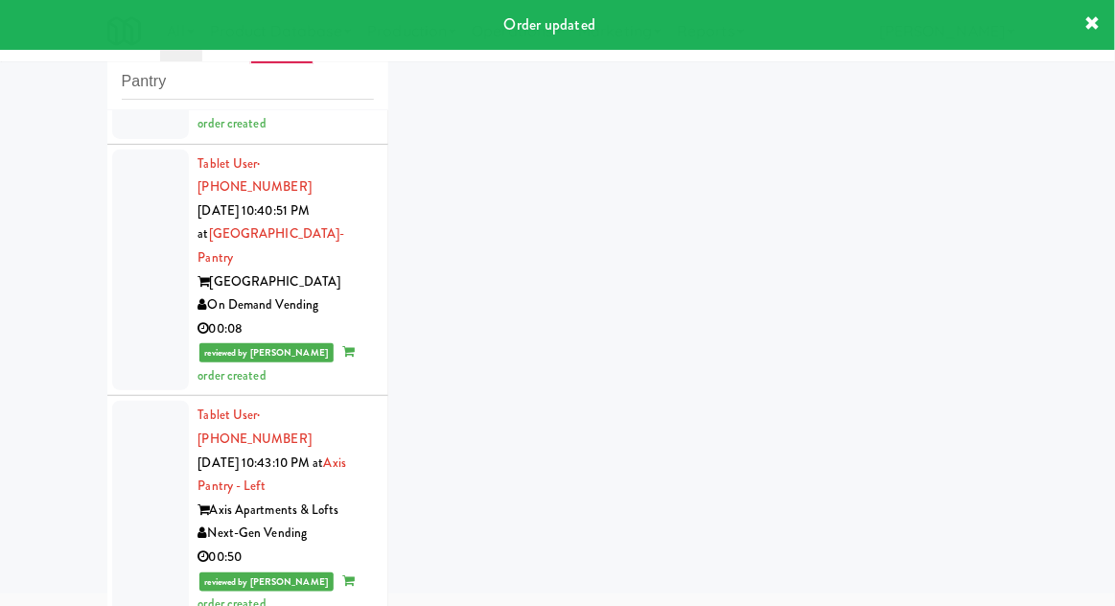
scroll to position [3332, 0]
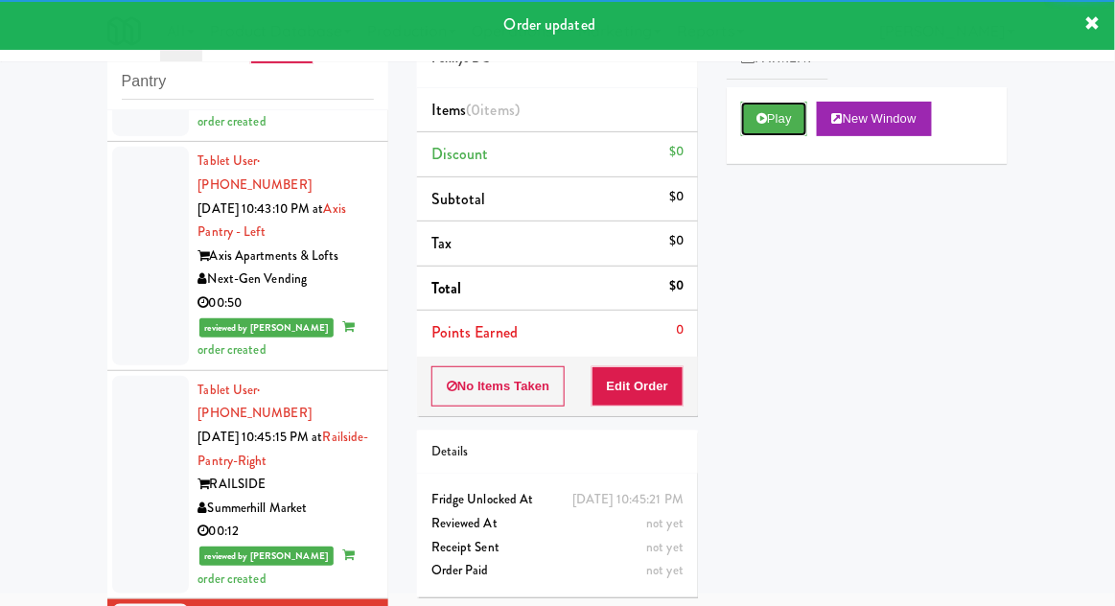
click at [786, 127] on button "Play" at bounding box center [774, 119] width 66 height 35
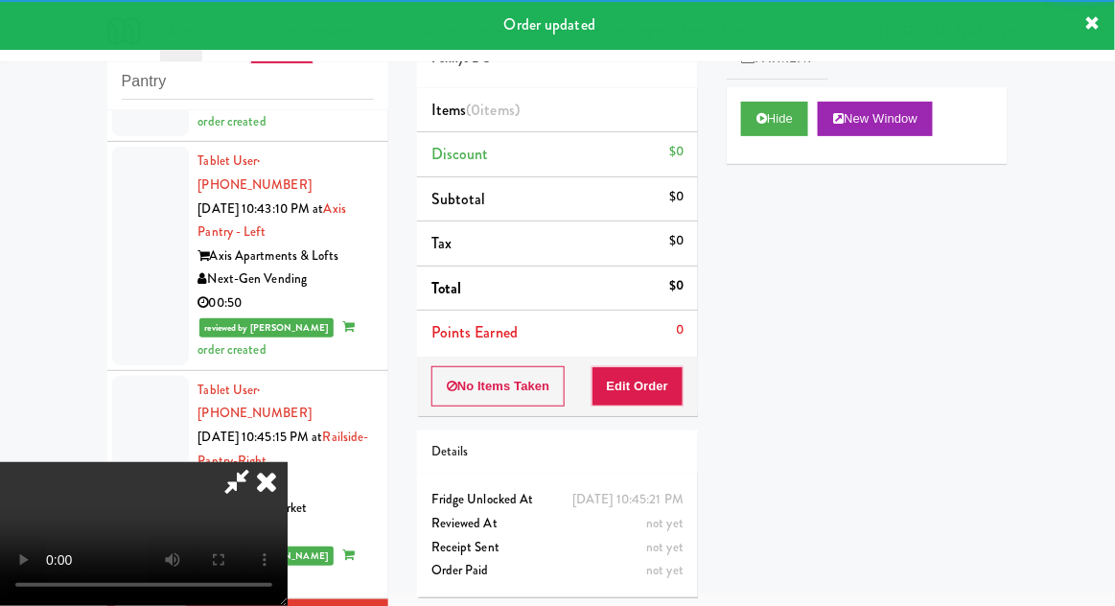
click at [662, 368] on button "Edit Order" at bounding box center [638, 386] width 93 height 40
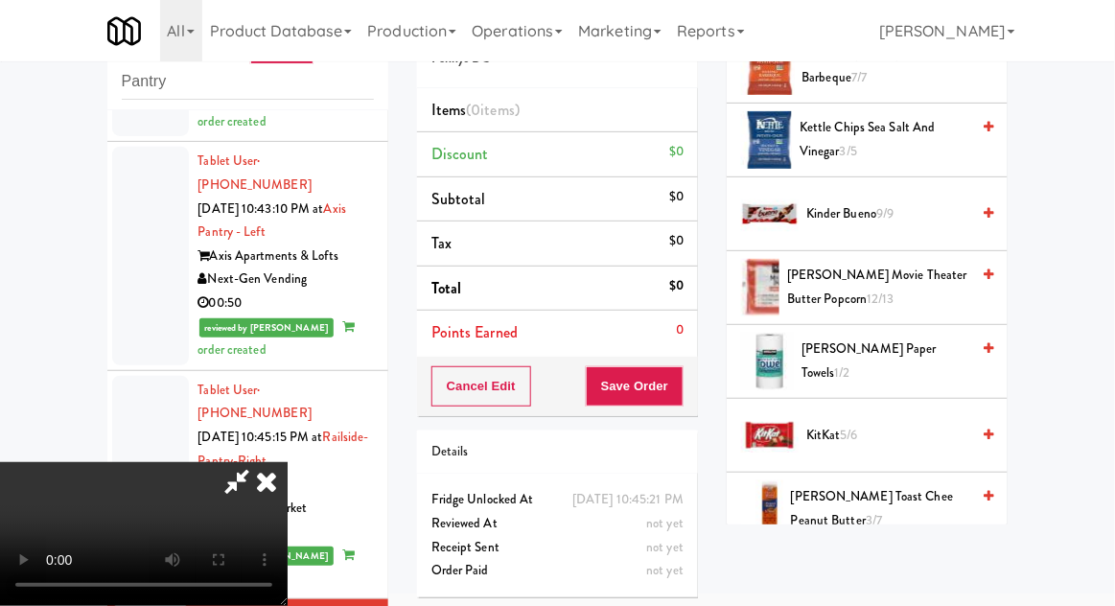
scroll to position [561, 0]
click at [887, 287] on span "[PERSON_NAME] Movie Theater Butter Popcorn 12/13" at bounding box center [878, 288] width 182 height 47
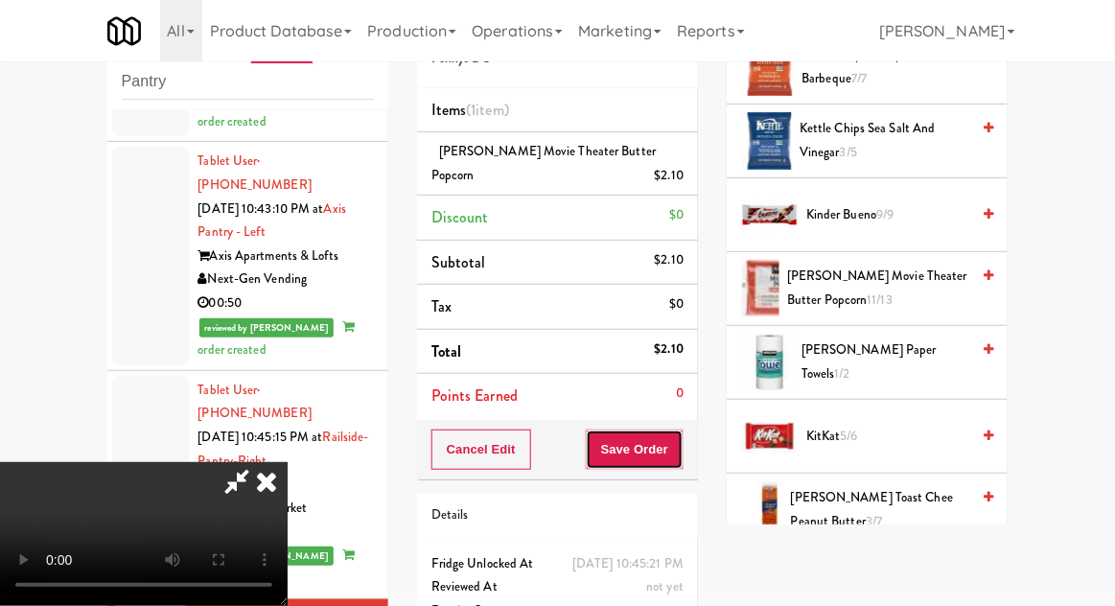
click at [681, 446] on button "Save Order" at bounding box center [635, 450] width 98 height 40
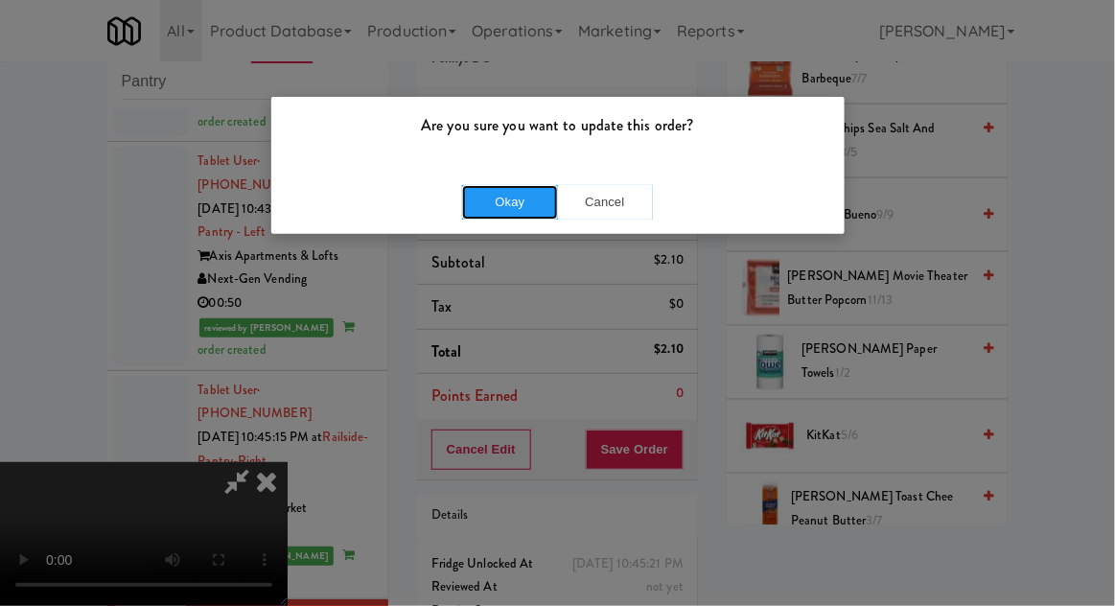
click at [525, 206] on button "Okay" at bounding box center [510, 202] width 96 height 35
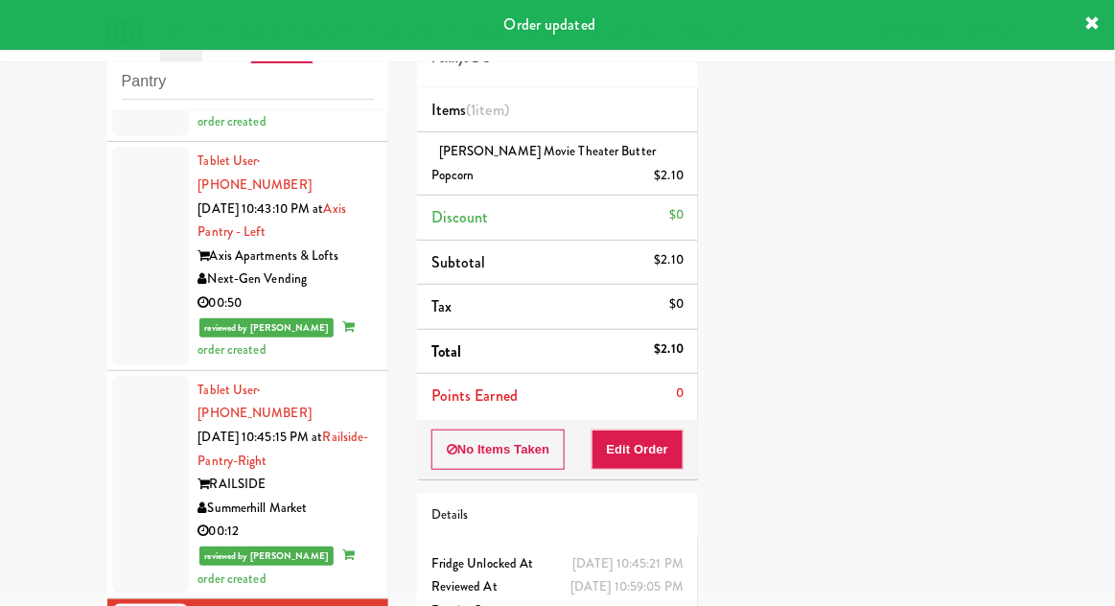
scroll to position [3379, 0]
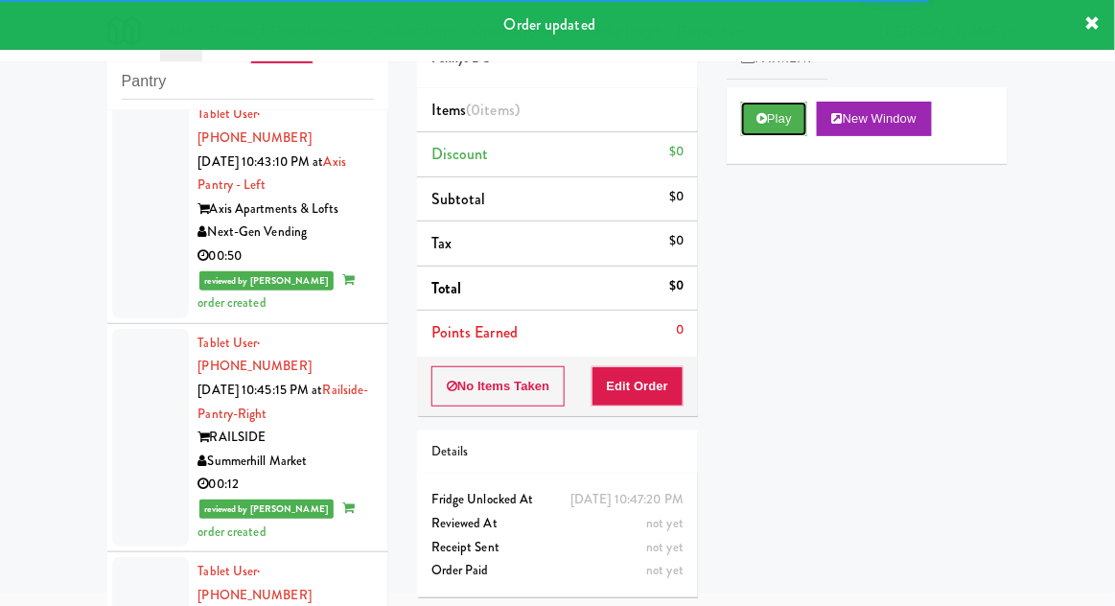
click at [781, 123] on button "Play" at bounding box center [774, 119] width 66 height 35
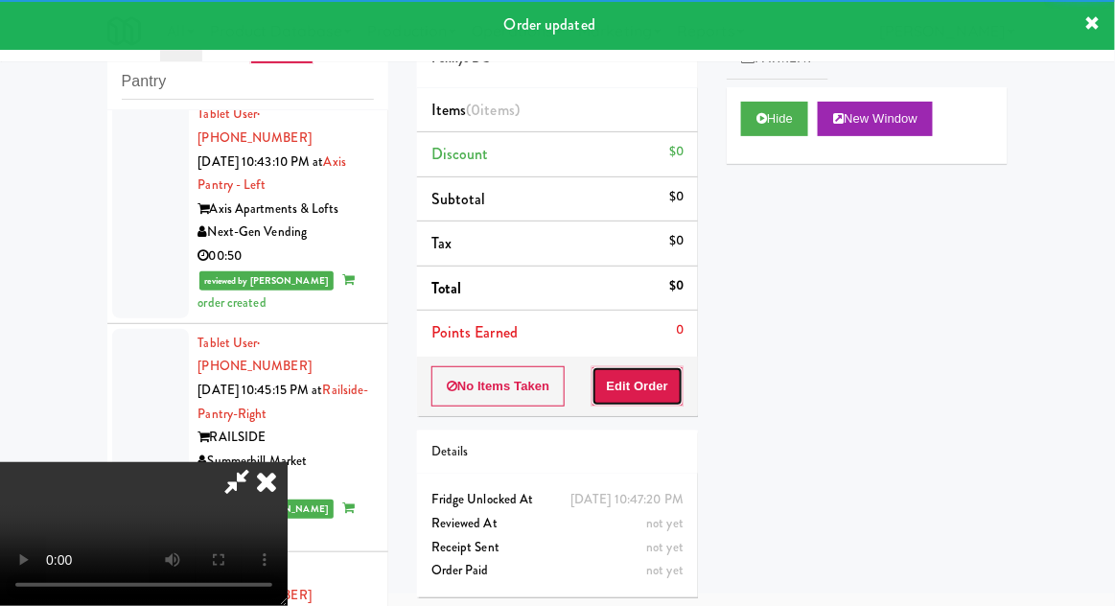
click at [641, 366] on button "Edit Order" at bounding box center [638, 386] width 93 height 40
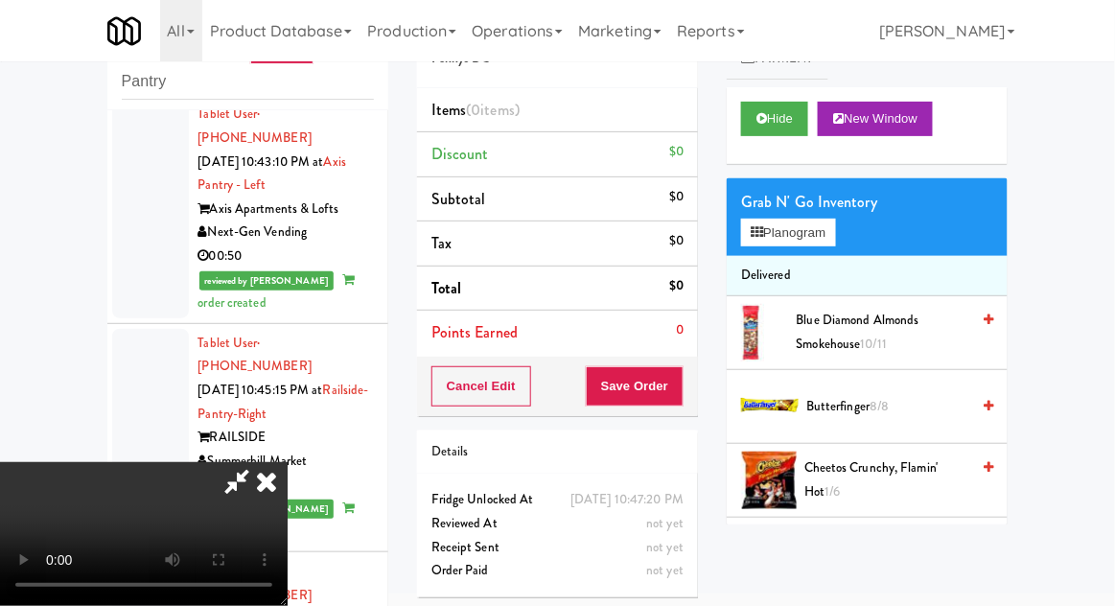
scroll to position [70, 0]
click at [822, 244] on button "Planogram" at bounding box center [788, 233] width 94 height 29
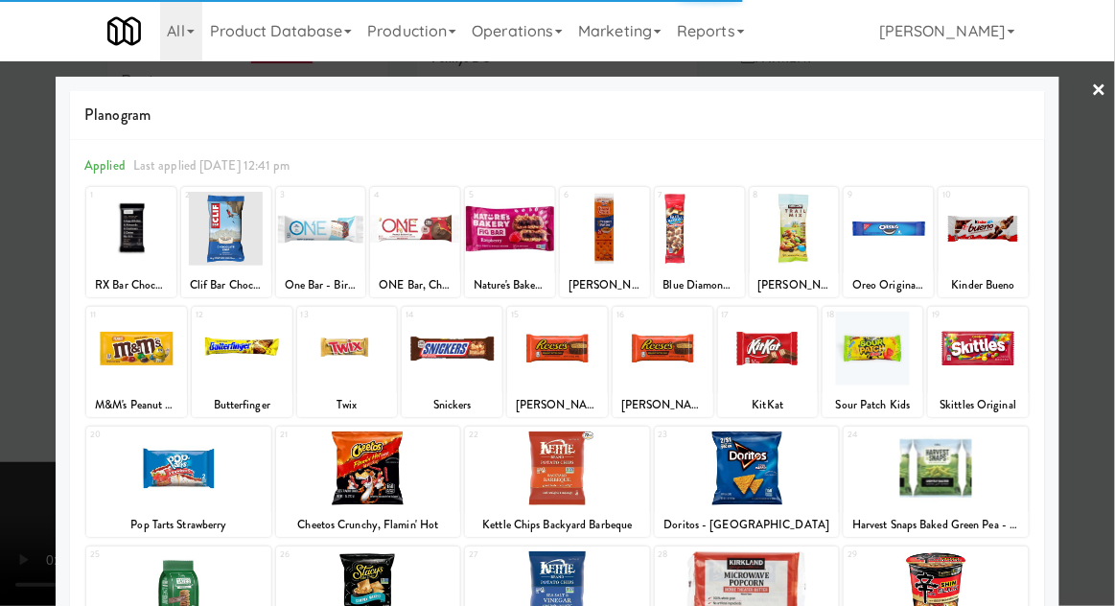
scroll to position [72, 0]
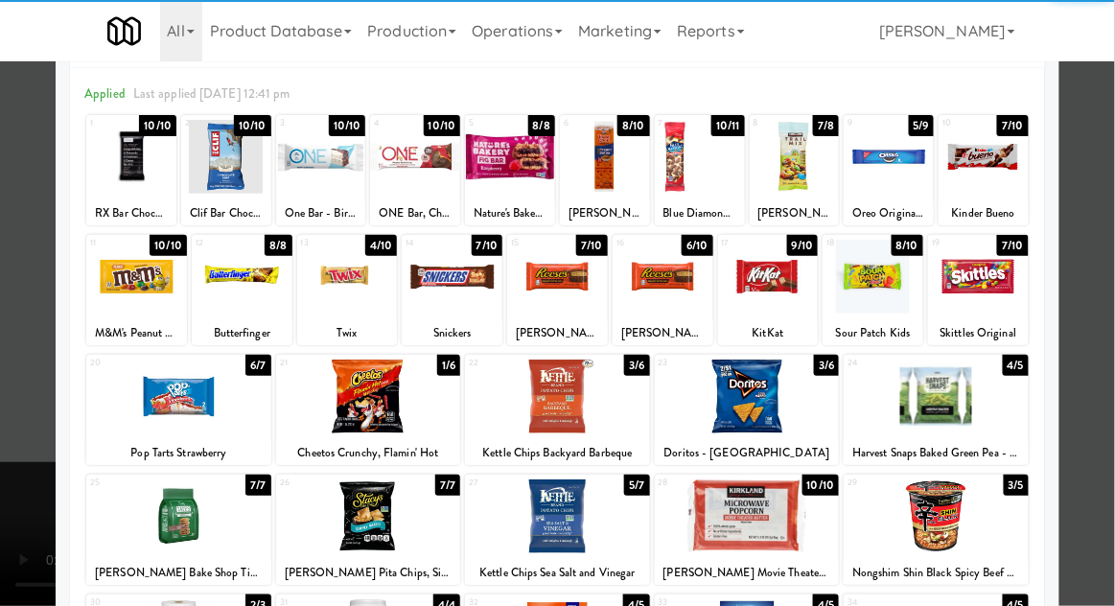
click at [954, 401] on div at bounding box center [936, 397] width 185 height 74
click at [943, 407] on div at bounding box center [936, 397] width 185 height 74
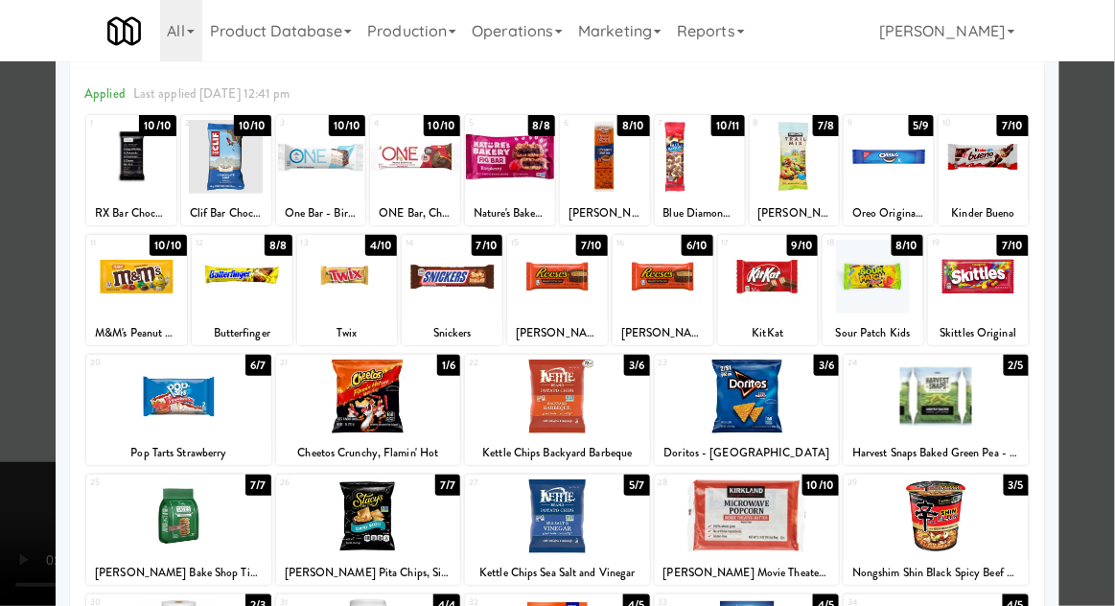
click at [1102, 391] on div at bounding box center [557, 303] width 1115 height 606
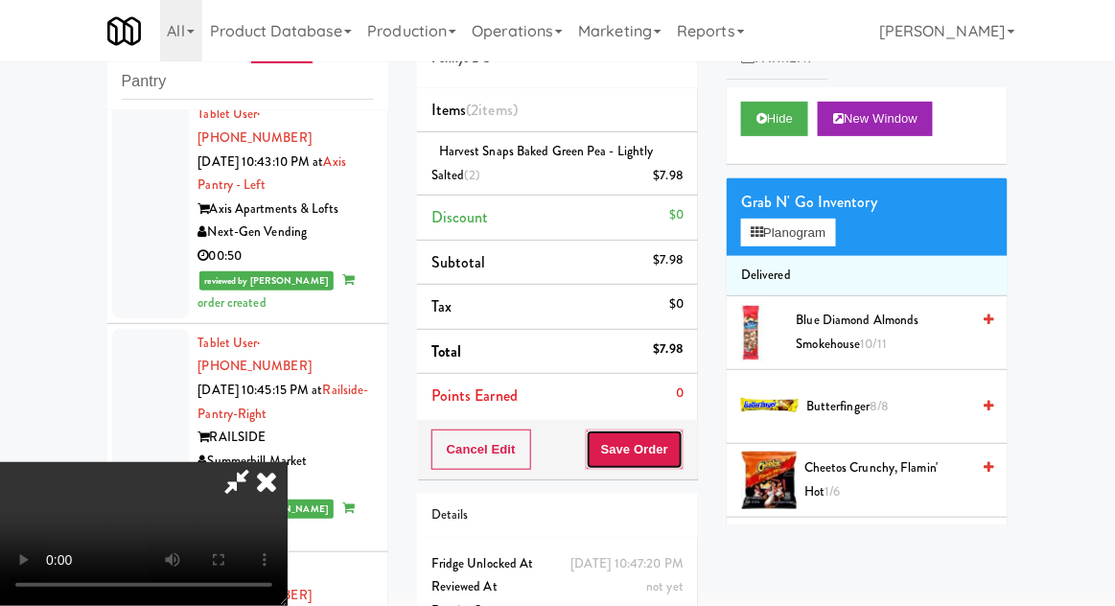
click at [676, 452] on button "Save Order" at bounding box center [635, 450] width 98 height 40
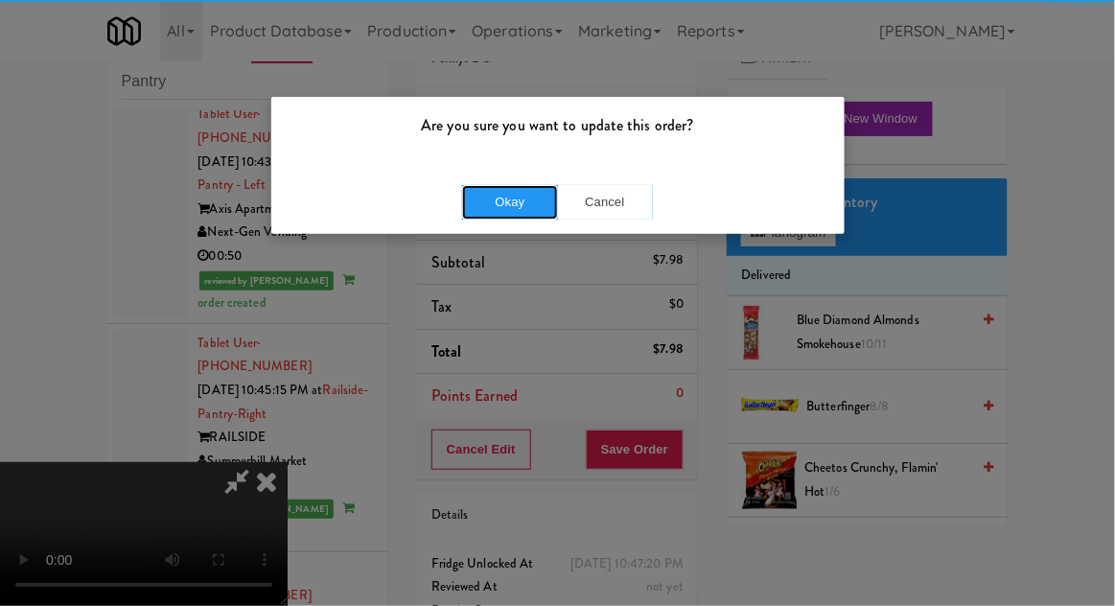
click at [492, 208] on button "Okay" at bounding box center [510, 202] width 96 height 35
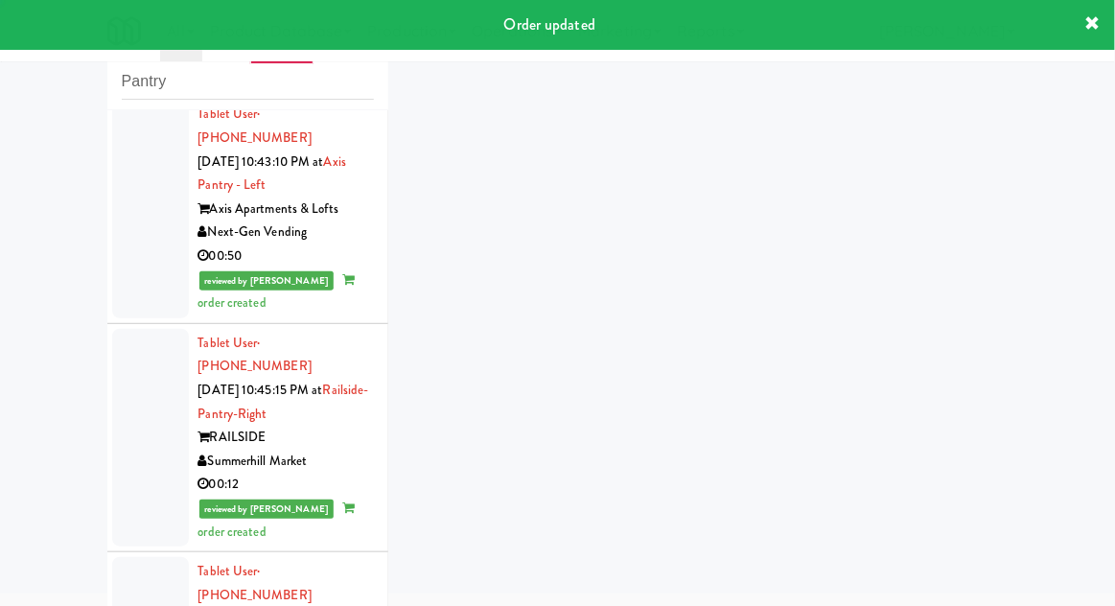
scroll to position [3426, 0]
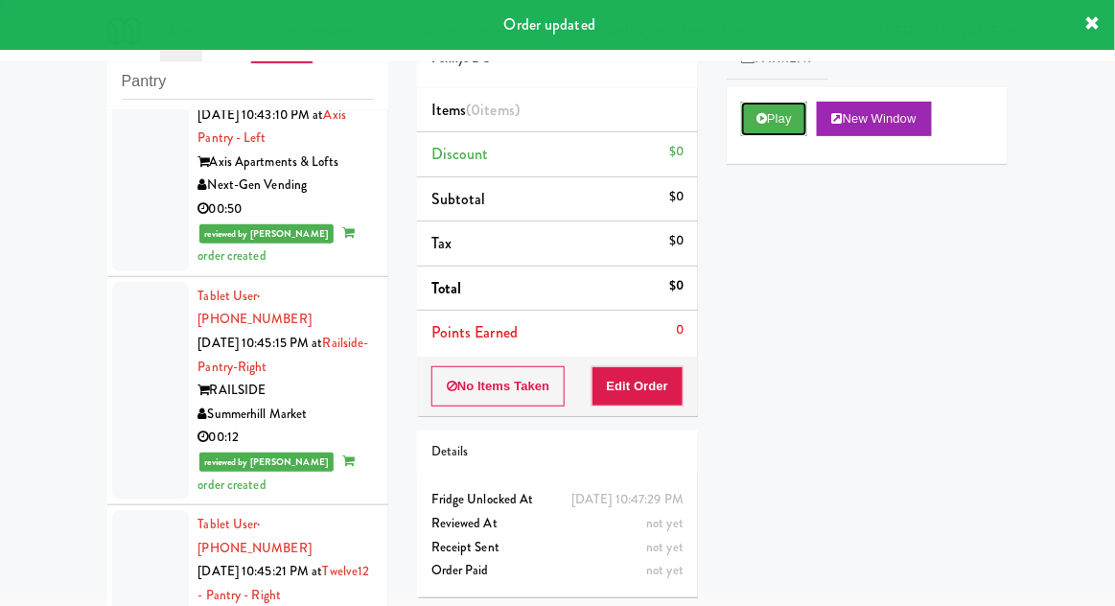
click at [777, 121] on button "Play" at bounding box center [774, 119] width 66 height 35
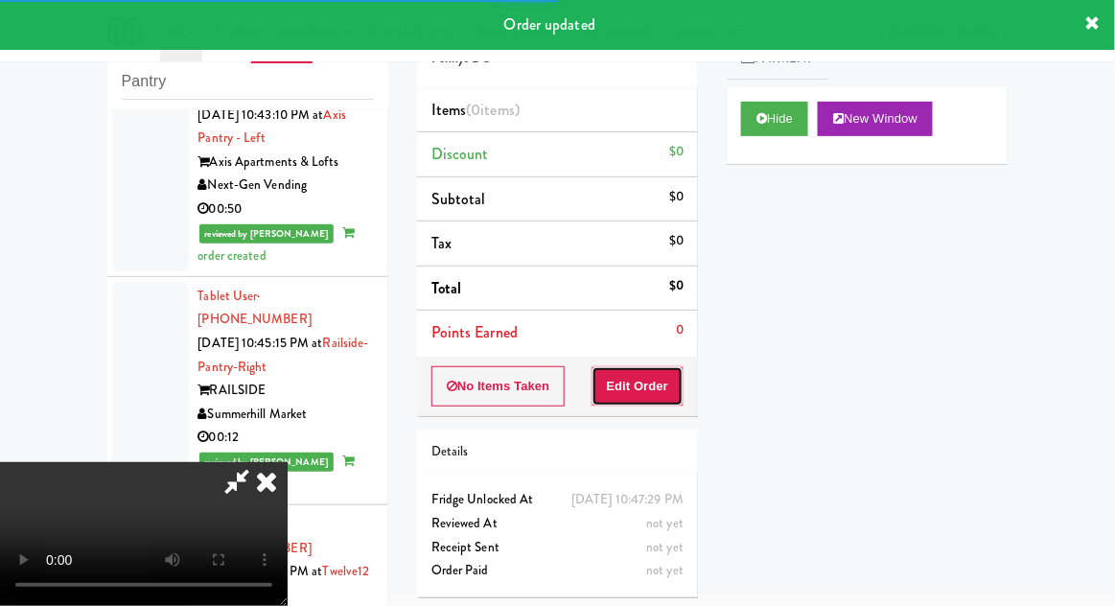
click at [639, 381] on button "Edit Order" at bounding box center [638, 386] width 93 height 40
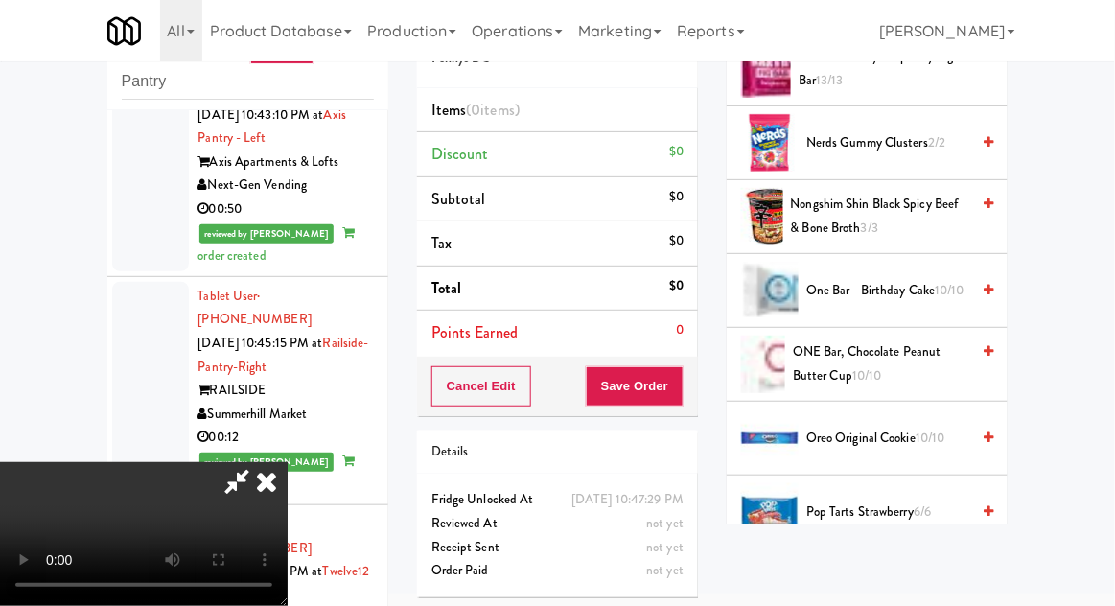
scroll to position [1370, 0]
click at [884, 514] on span "Pop Tarts Strawberry 6/6" at bounding box center [887, 513] width 163 height 24
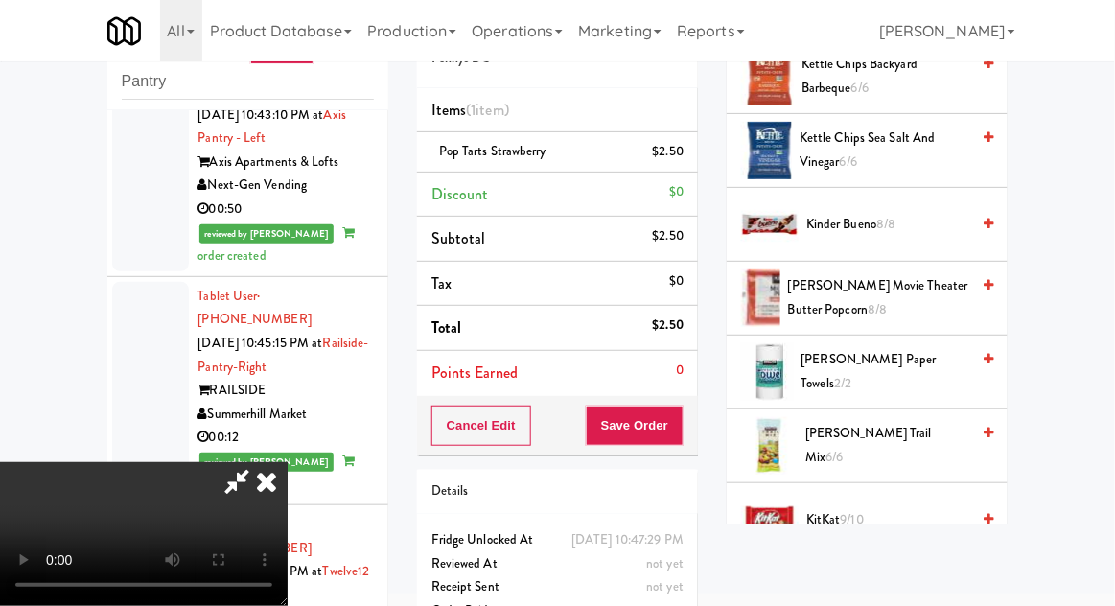
scroll to position [624, 0]
click at [920, 294] on span "[PERSON_NAME] Movie Theater Butter Popcorn 8/8" at bounding box center [878, 298] width 181 height 47
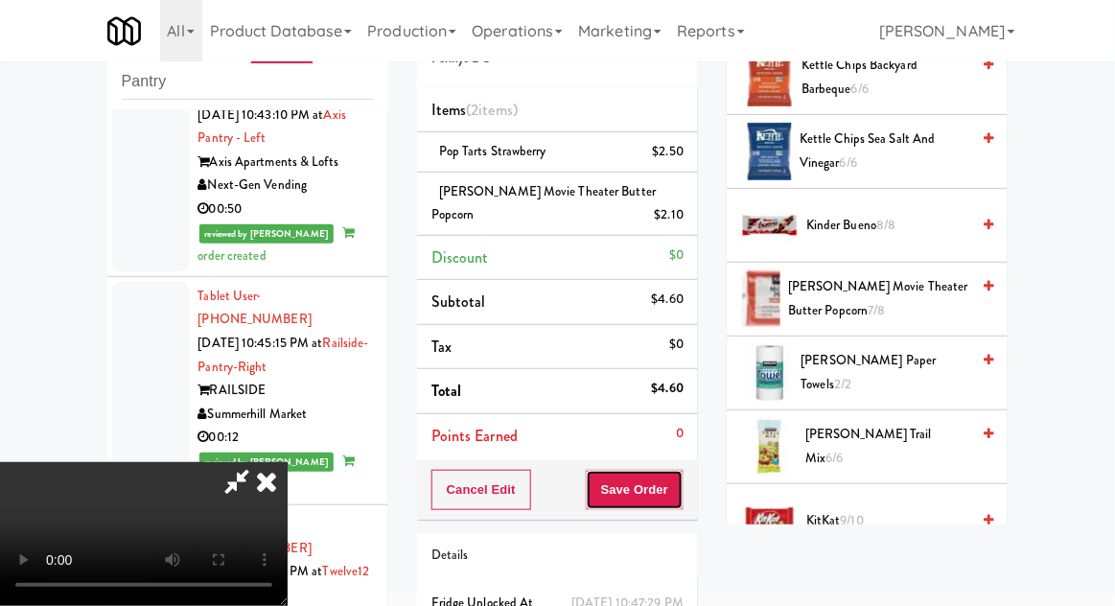
click at [680, 500] on button "Save Order" at bounding box center [635, 490] width 98 height 40
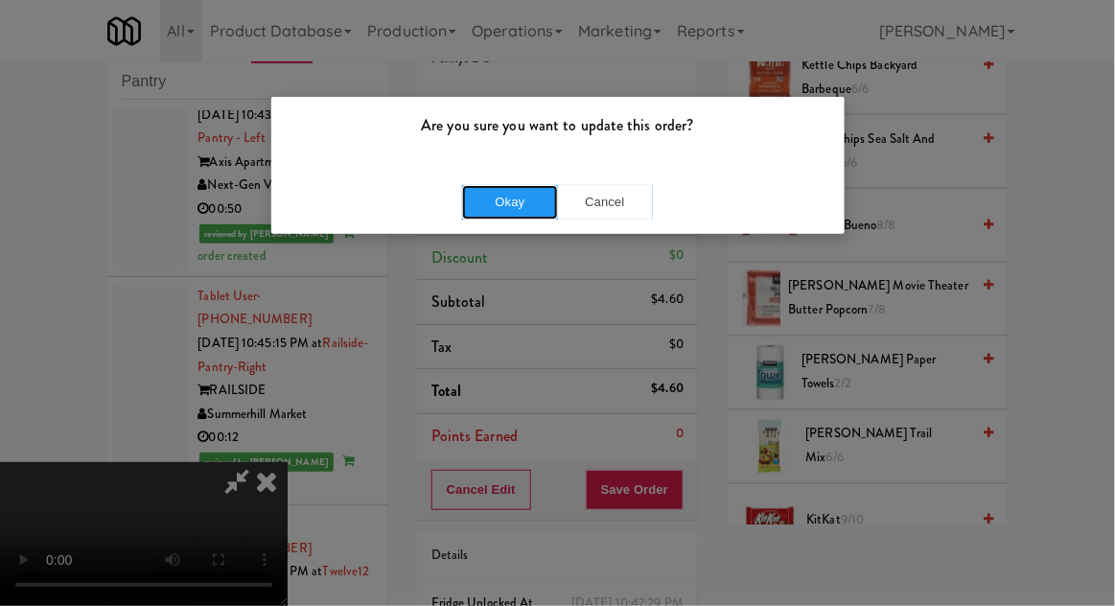
click at [483, 213] on button "Okay" at bounding box center [510, 202] width 96 height 35
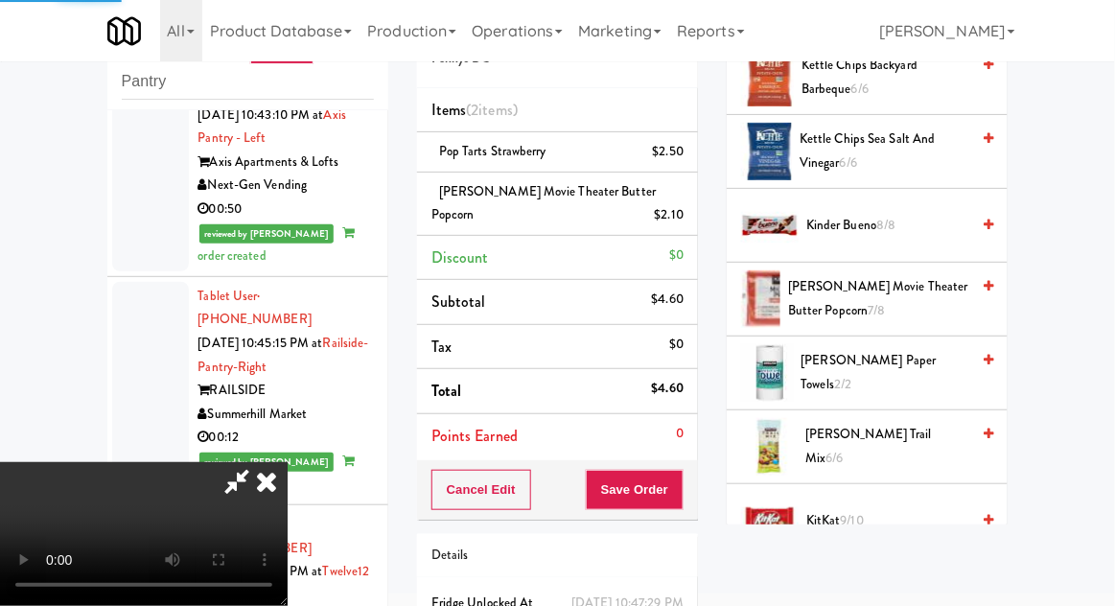
scroll to position [189, 0]
